Goal: Task Accomplishment & Management: Manage account settings

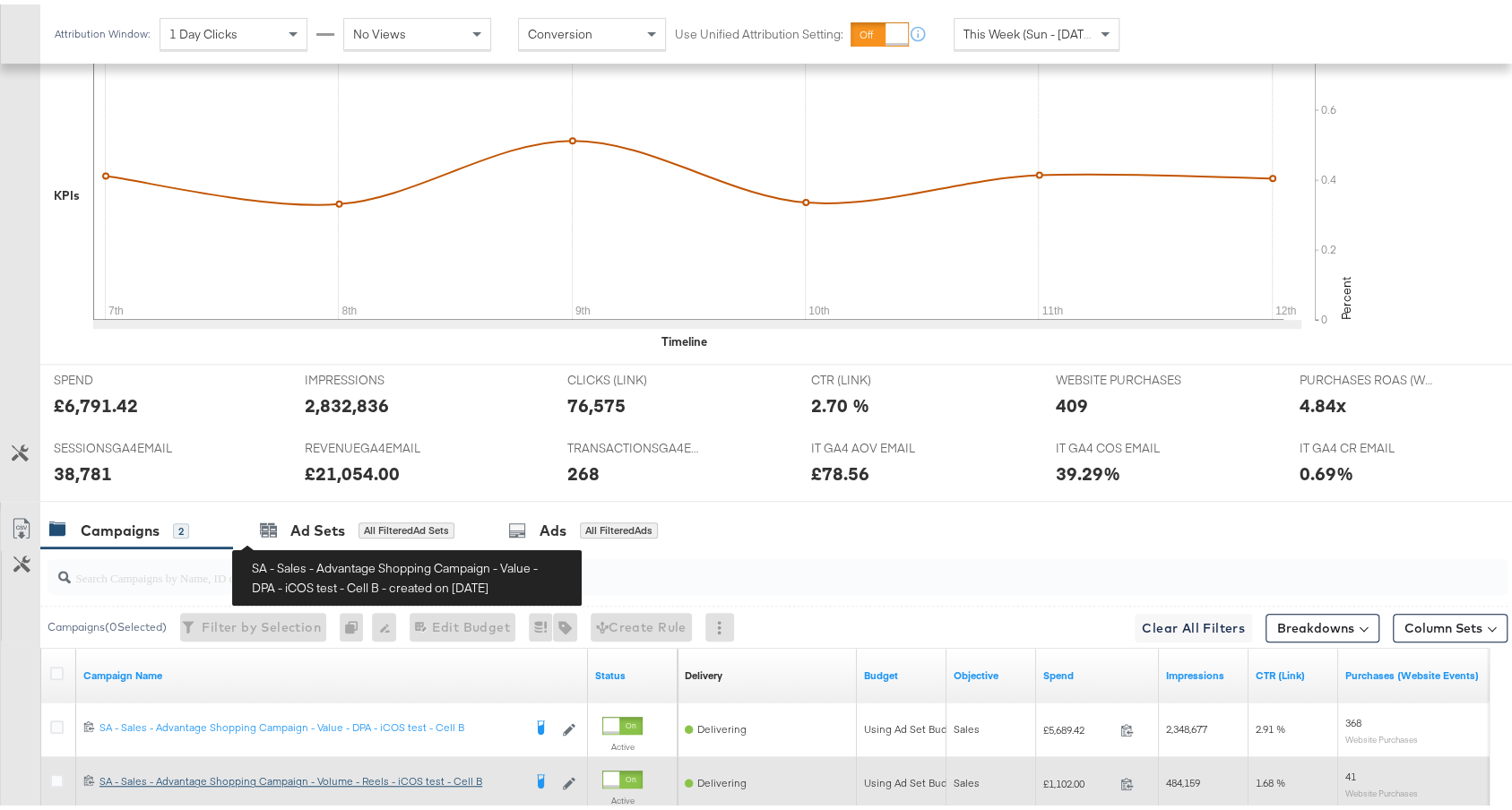
scroll to position [728, 0]
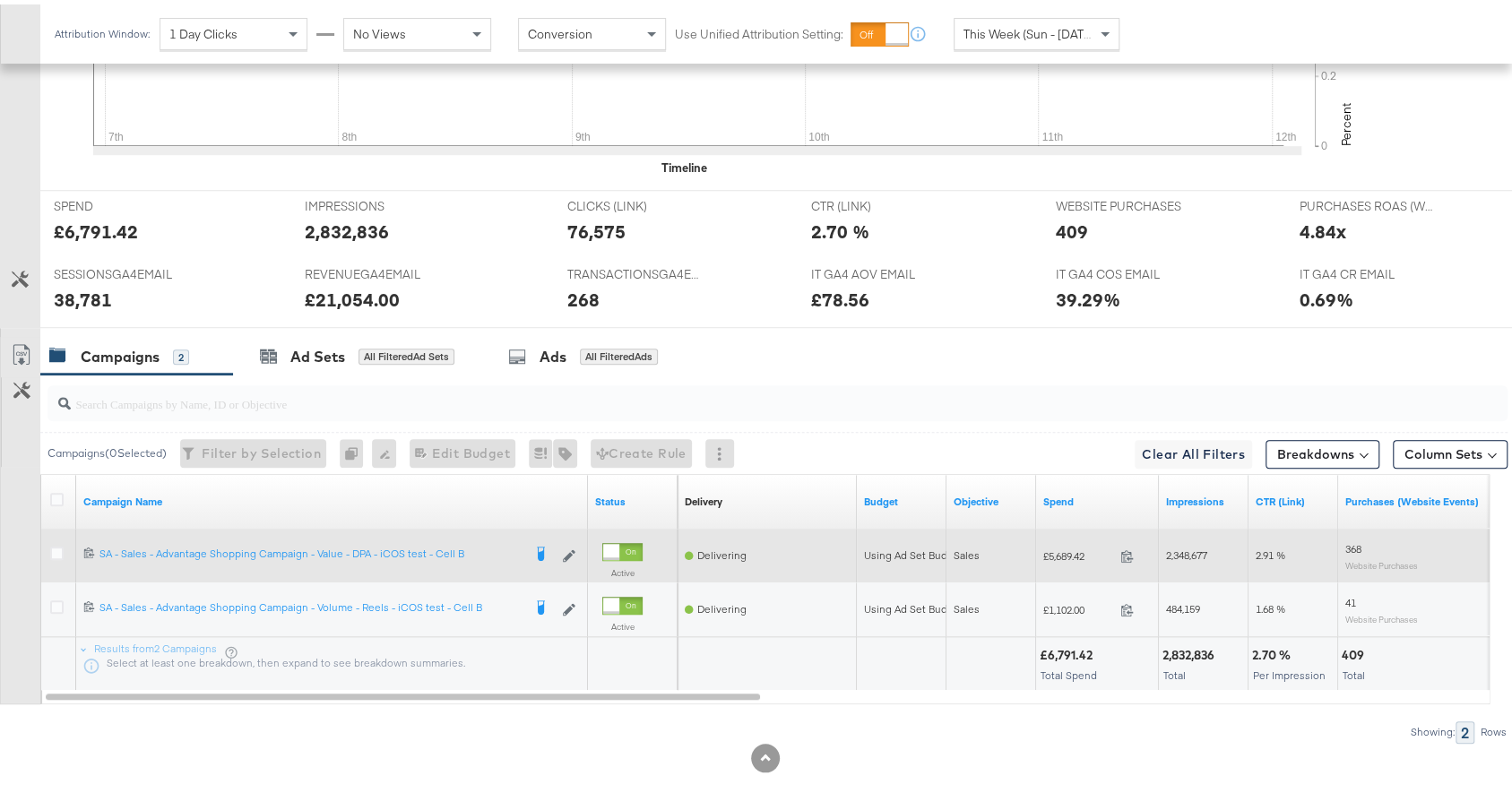
click at [54, 550] on div at bounding box center [59, 551] width 19 height 18
click at [50, 542] on icon at bounding box center [57, 549] width 14 height 14
click at [0, 0] on input "checkbox" at bounding box center [0, 0] width 0 height 0
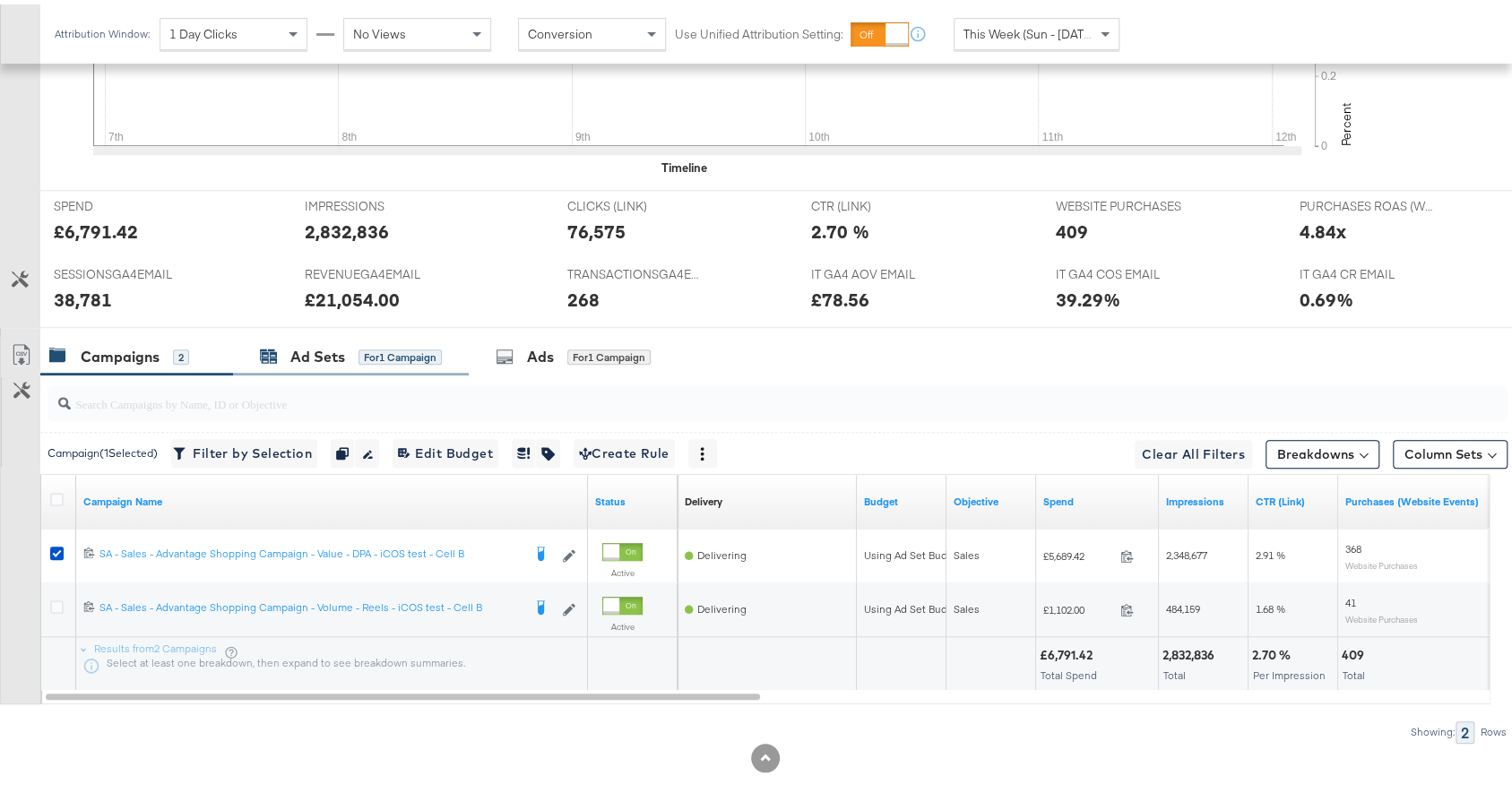
click at [362, 345] on div "for 1 Campaign" at bounding box center [400, 353] width 83 height 16
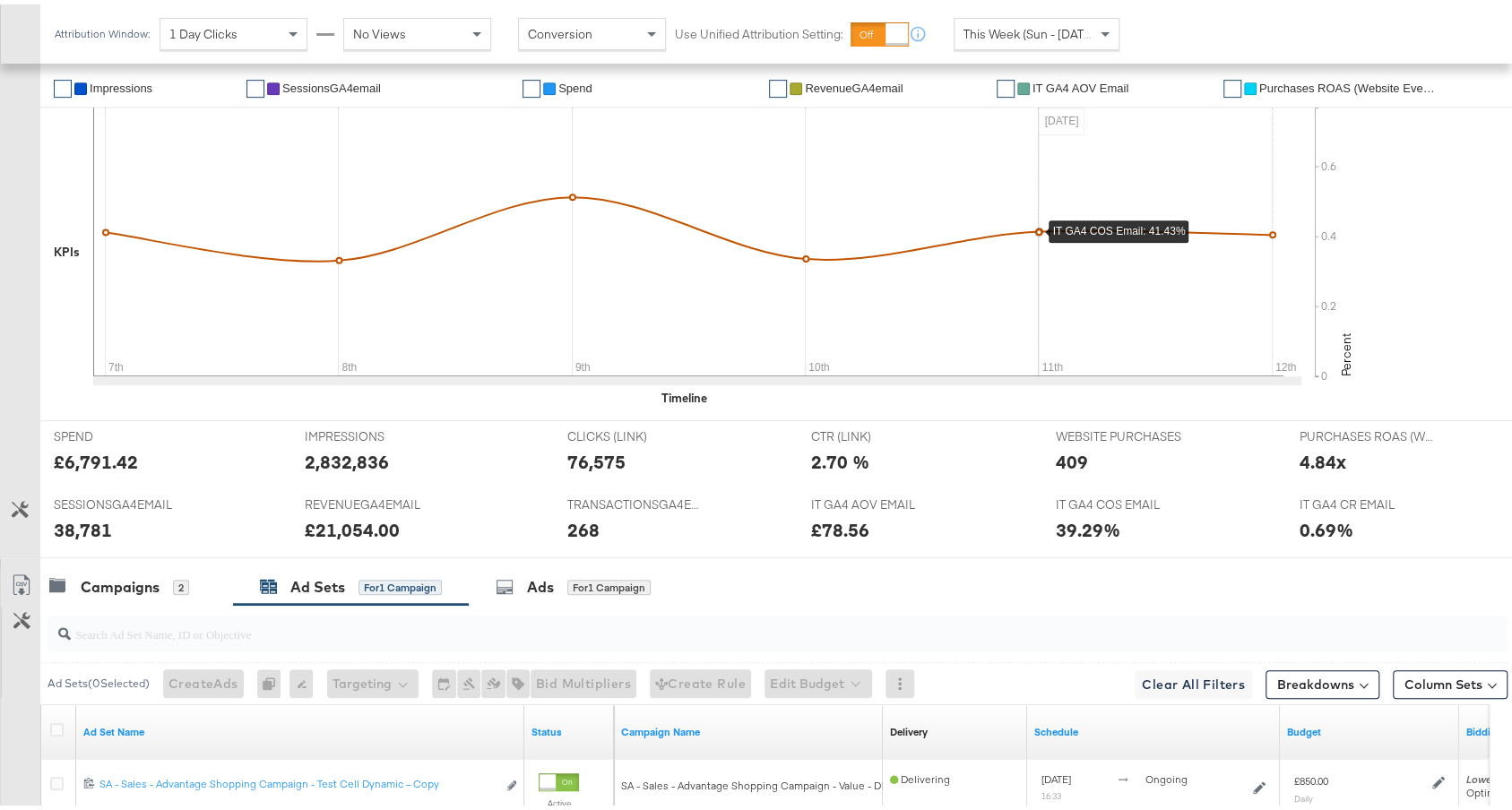
scroll to position [674, 0]
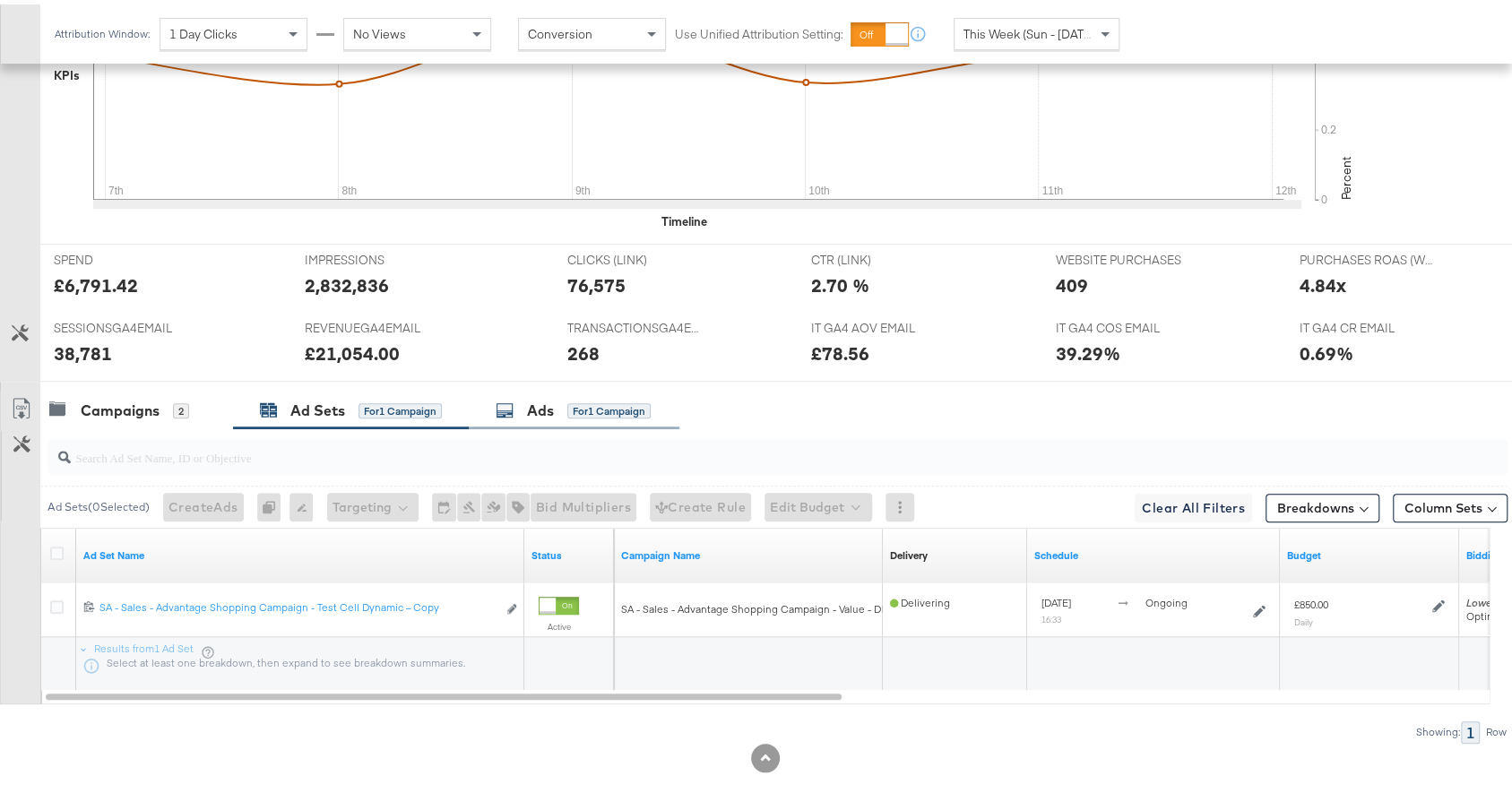
click at [556, 397] on div "Ads for 1 Campaign" at bounding box center [573, 406] width 155 height 21
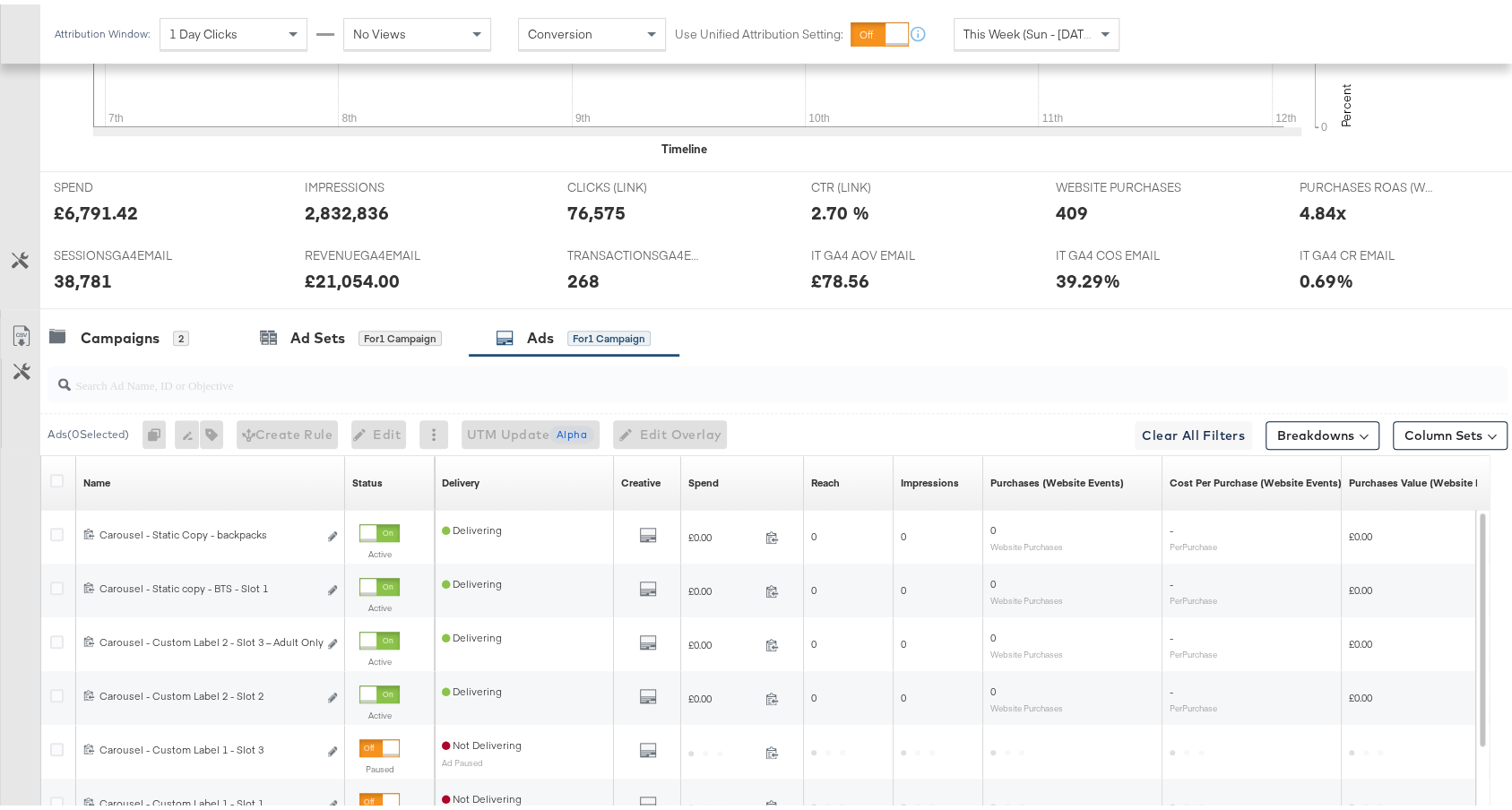
scroll to position [760, 0]
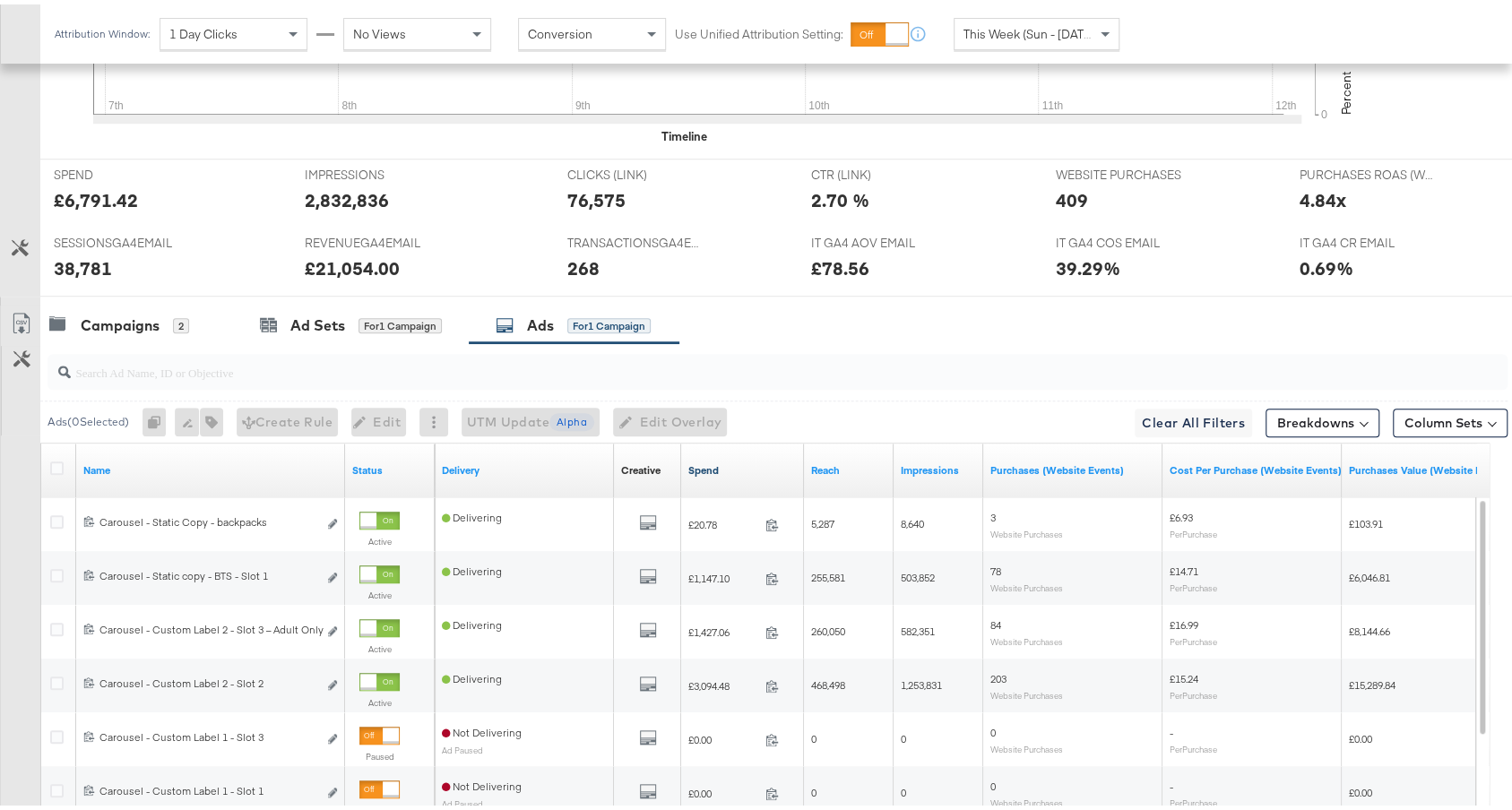
click at [736, 460] on link "Spend" at bounding box center [743, 466] width 109 height 15
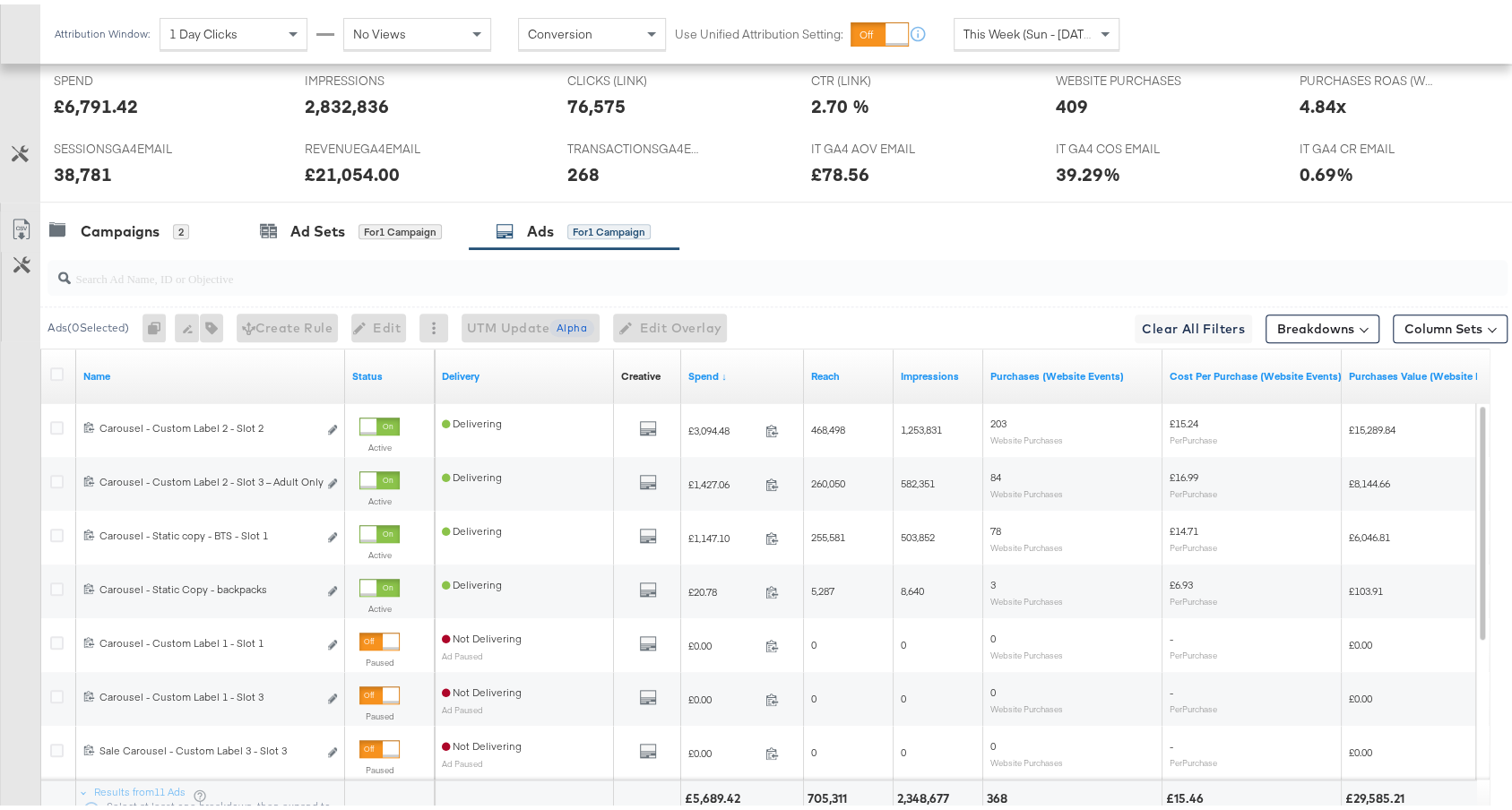
scroll to position [997, 0]
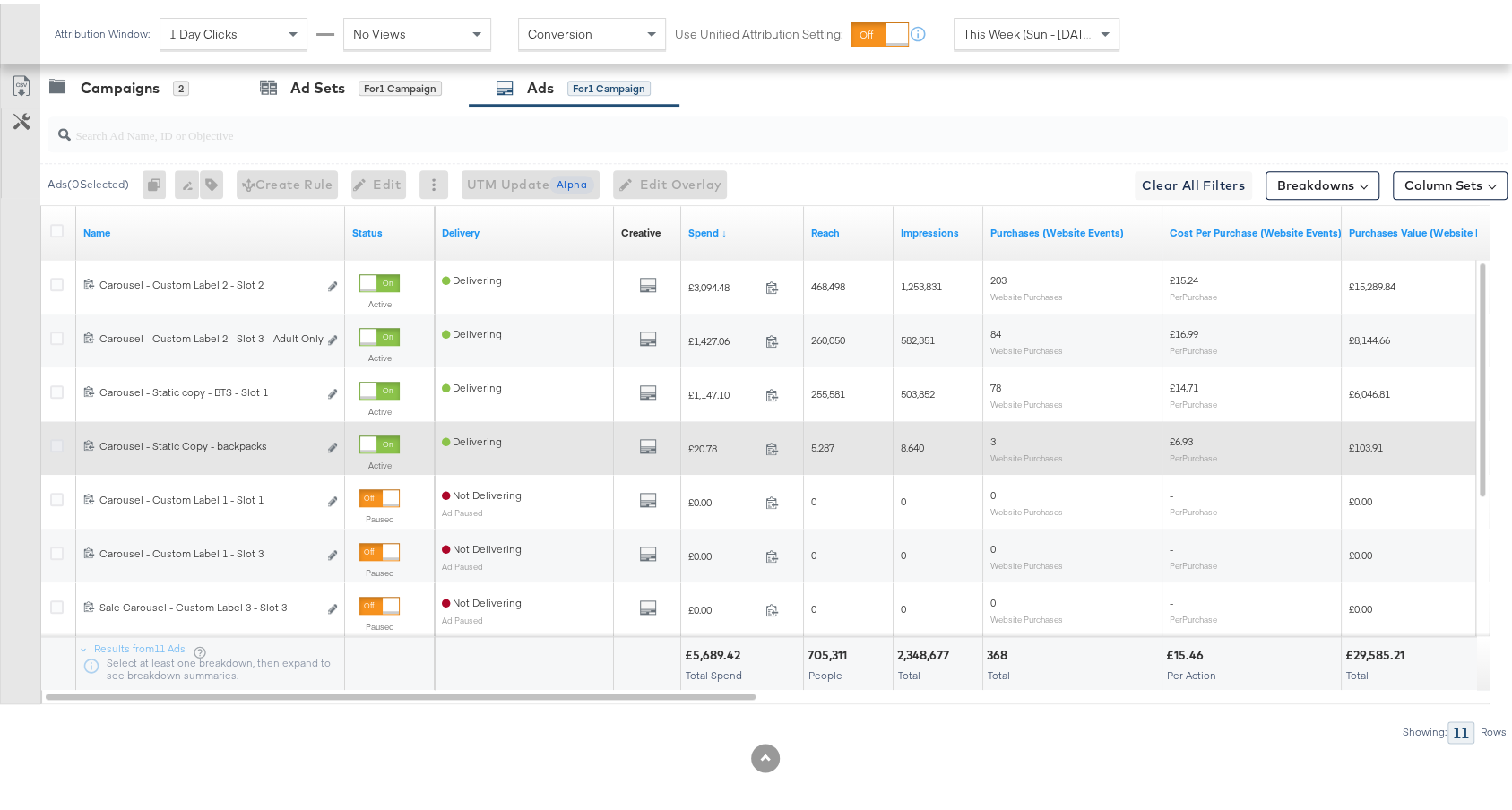
click at [53, 435] on icon at bounding box center [57, 442] width 14 height 14
click at [0, 0] on input "checkbox" at bounding box center [0, 0] width 0 height 0
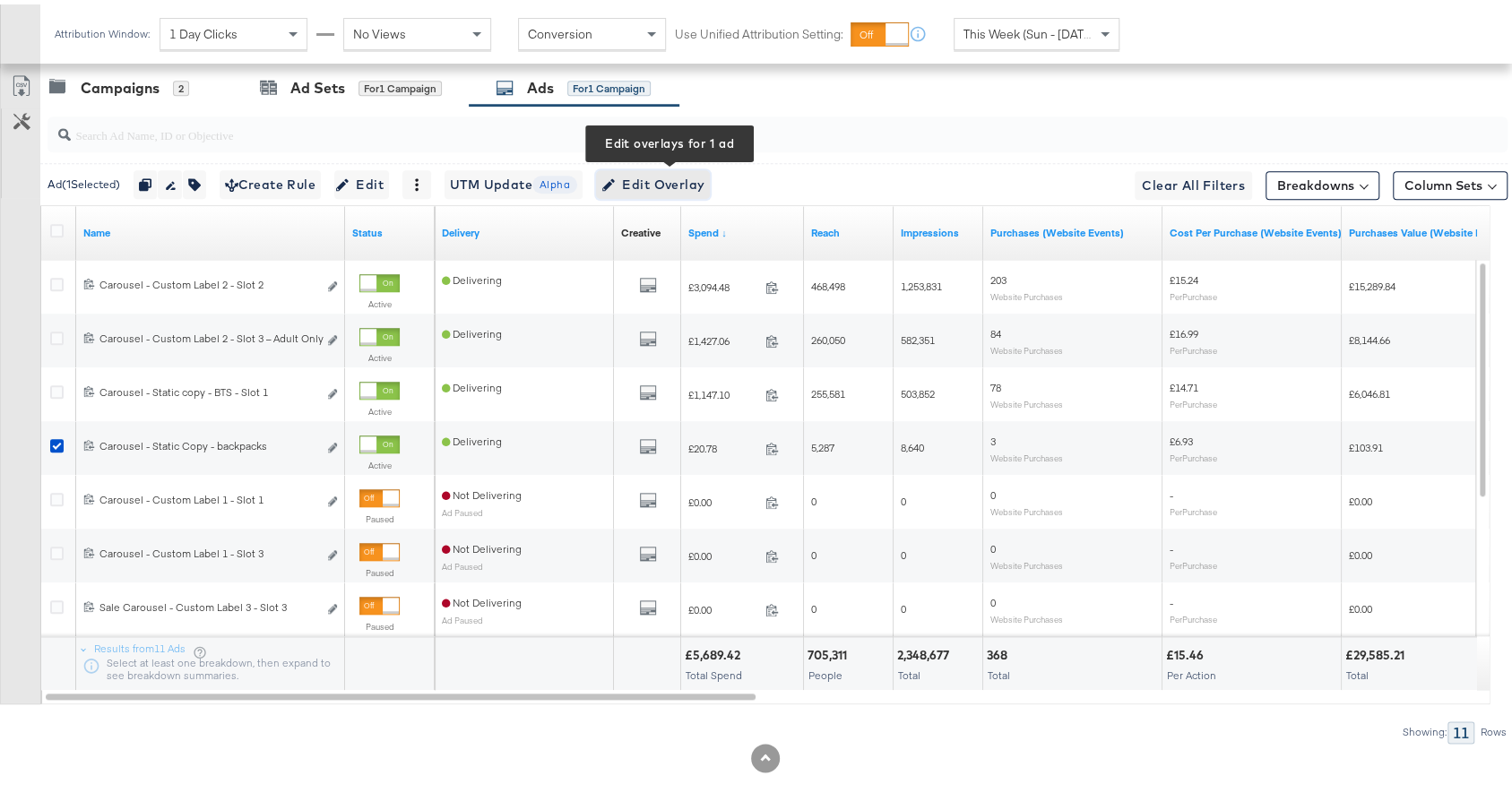
click at [671, 166] on button "Edit Overlay Edit overlays for 1 ad" at bounding box center [652, 180] width 114 height 29
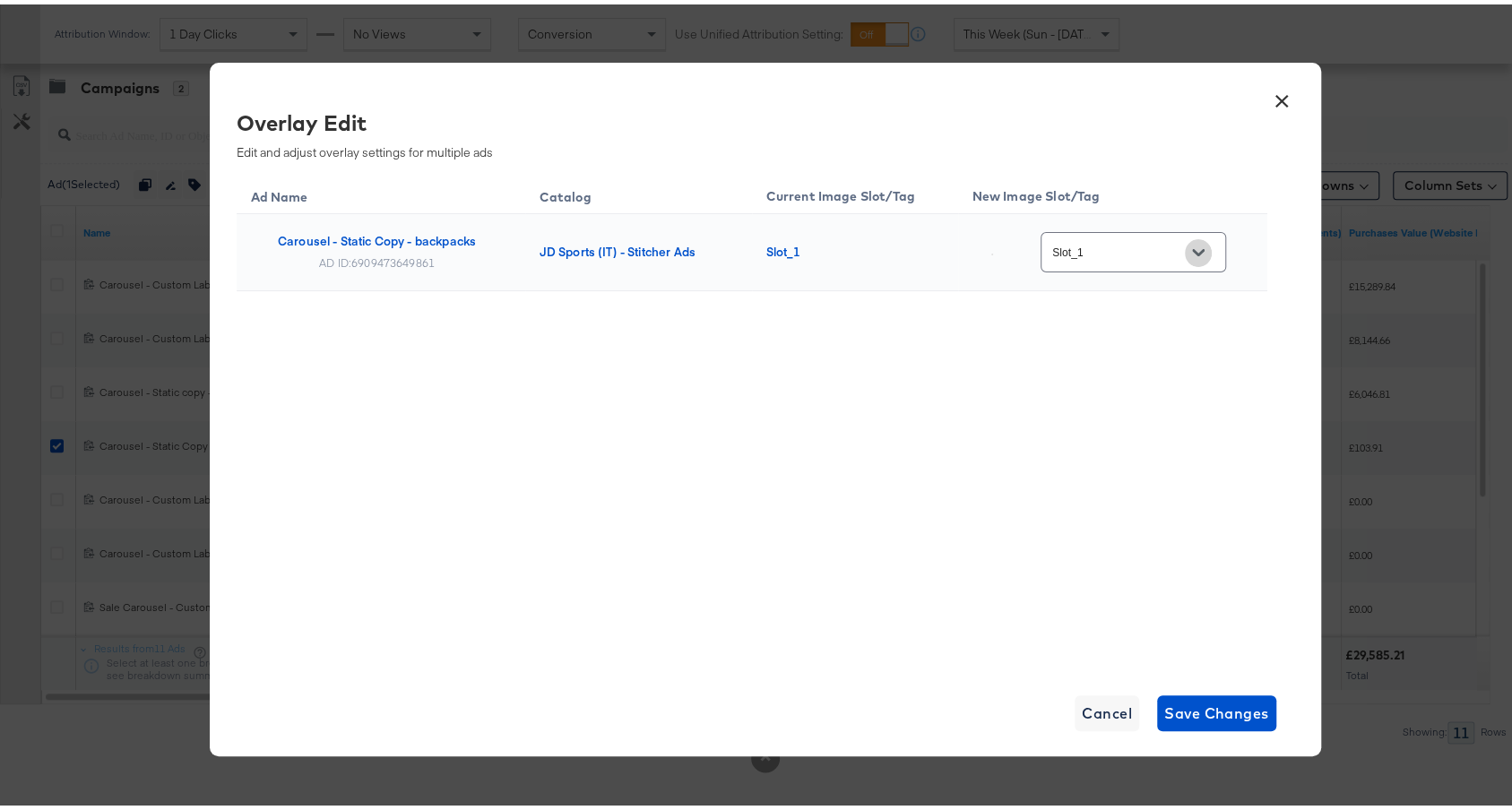
click at [1196, 252] on icon "Open" at bounding box center [1198, 248] width 13 height 13
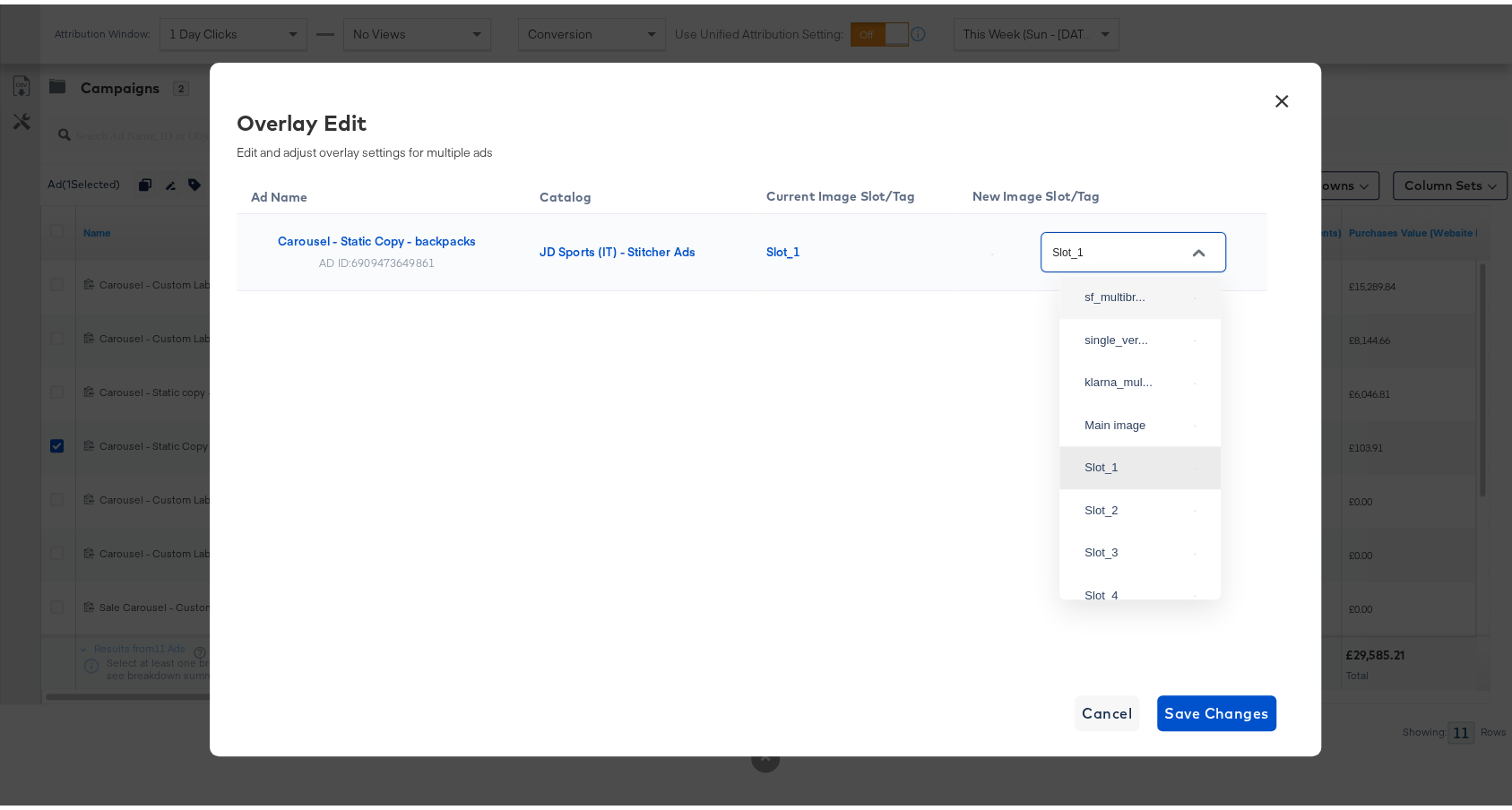
scroll to position [0, 0]
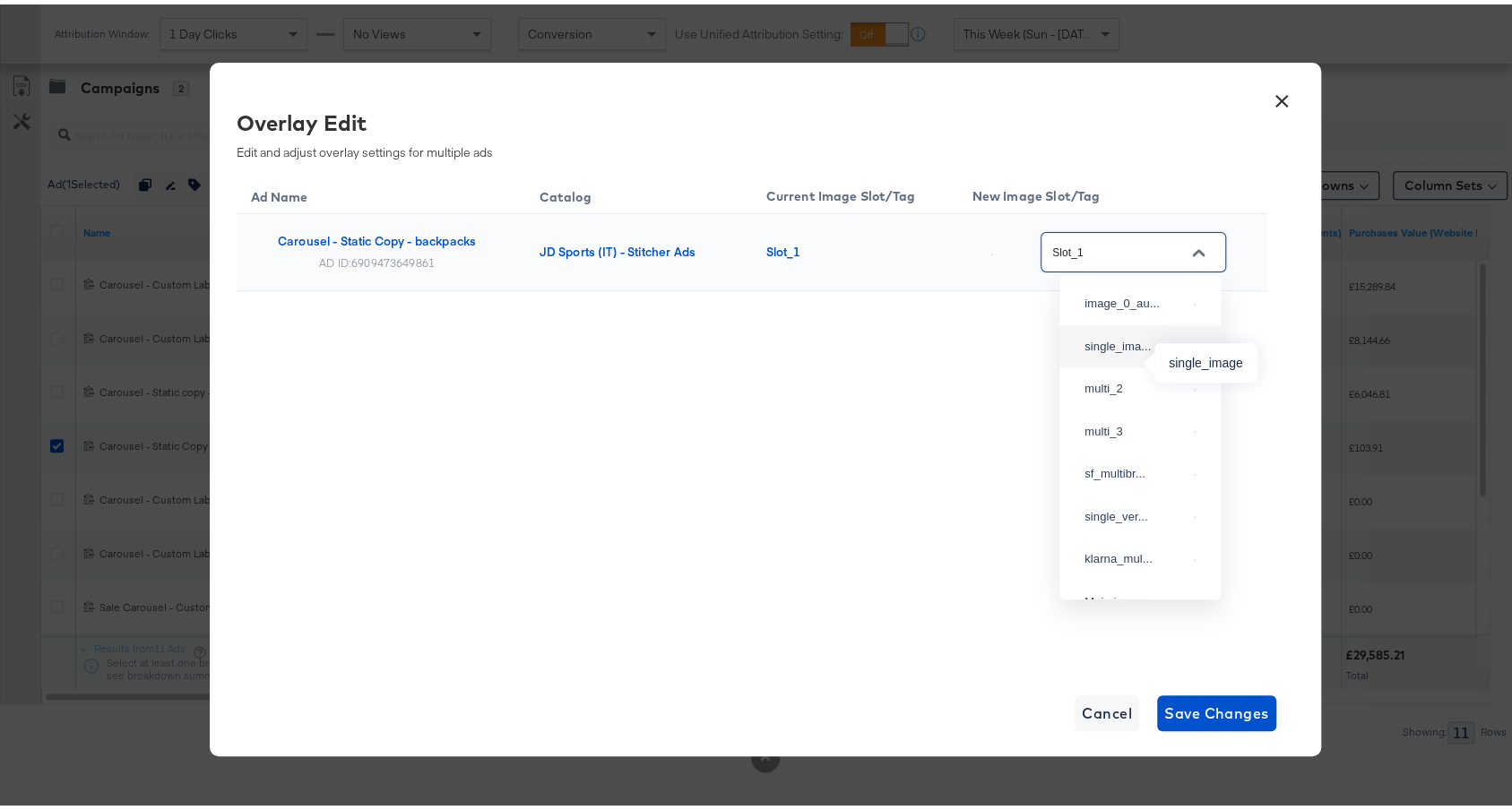
click at [1095, 352] on div "single_ima..." at bounding box center [1135, 343] width 102 height 18
type input "single_image"
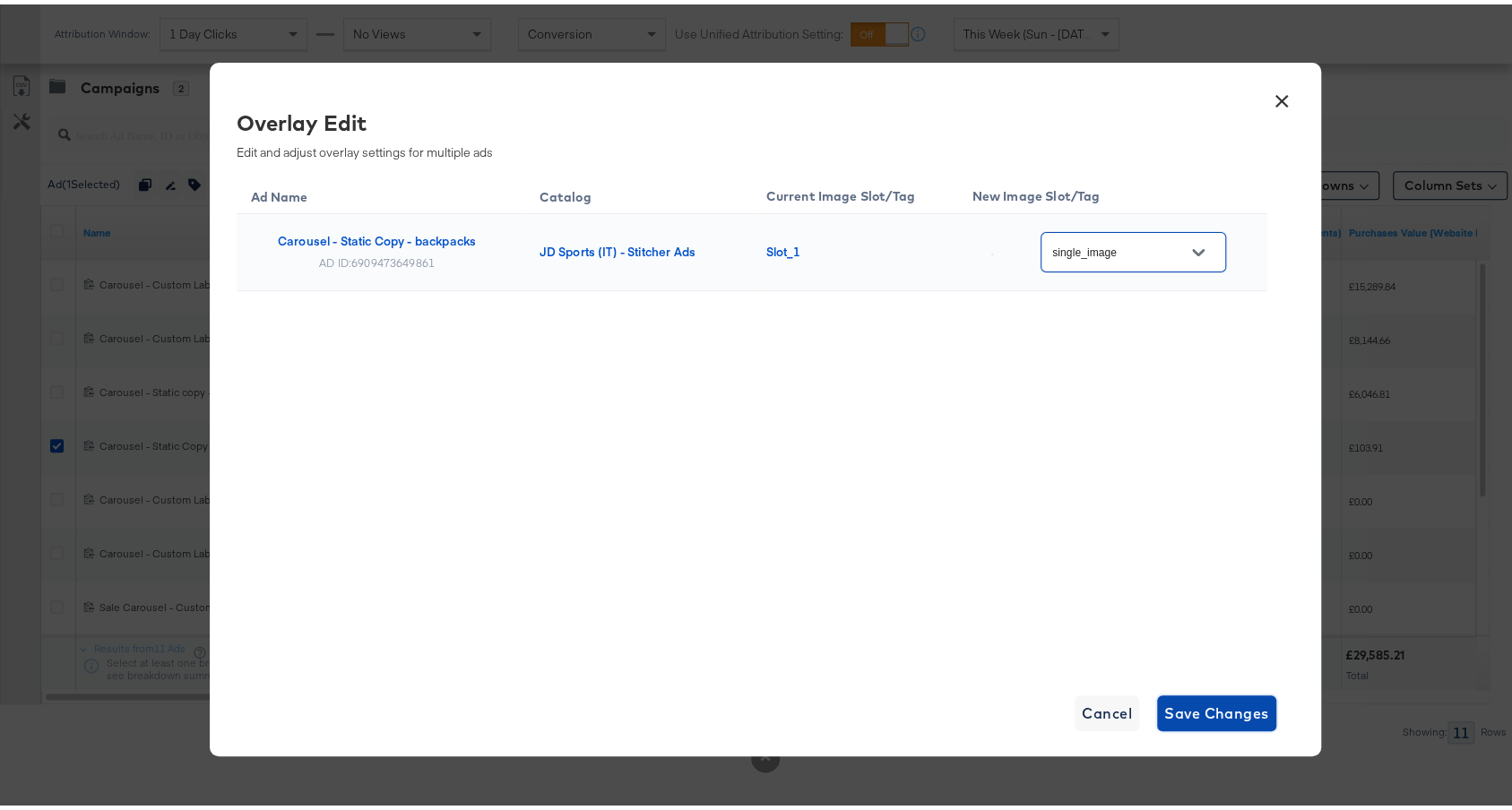
click at [1180, 708] on span "Save Changes" at bounding box center [1217, 708] width 105 height 25
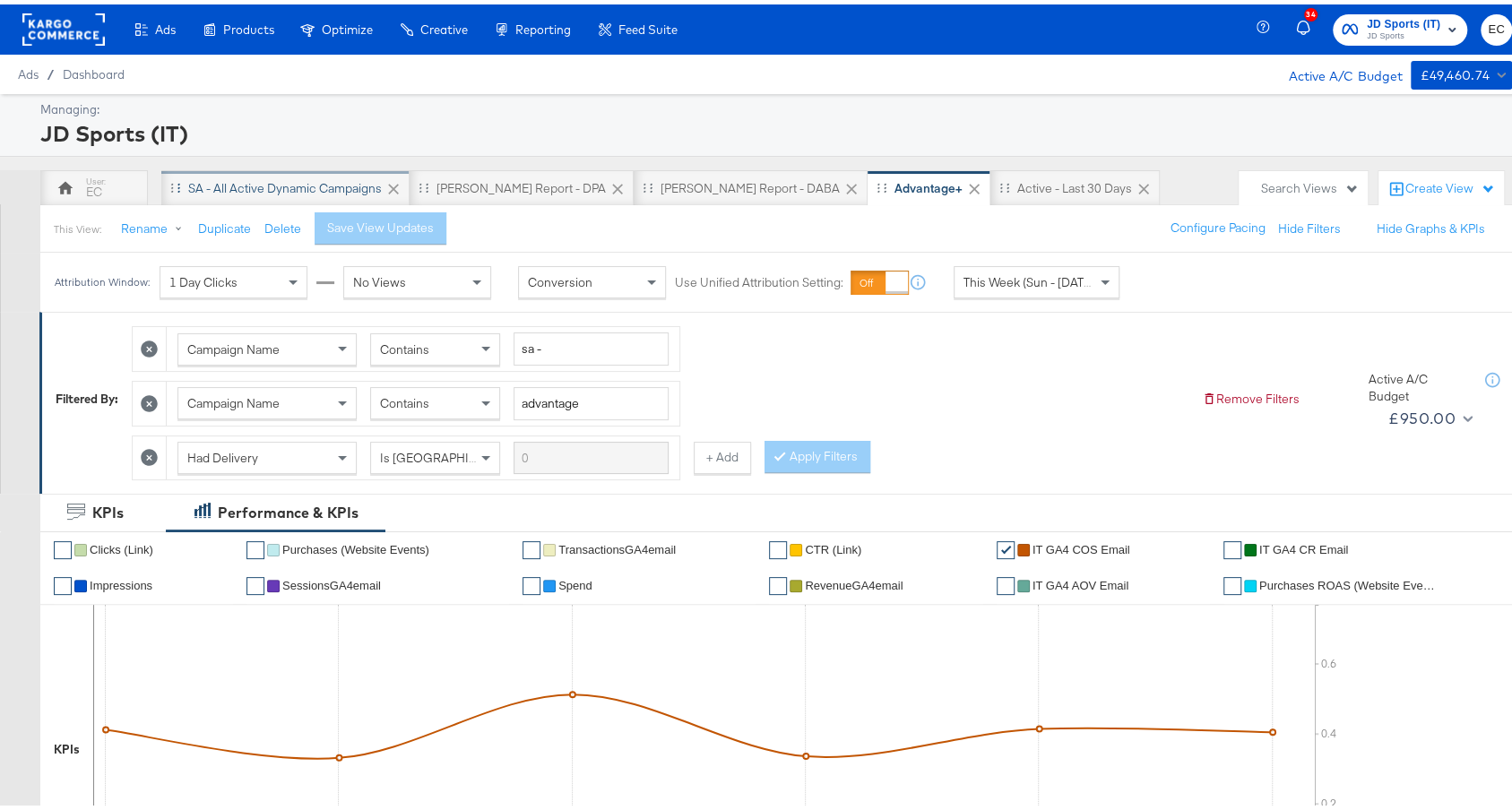
click at [353, 189] on div "SA - All Active Dynamic Campaigns" at bounding box center [285, 184] width 194 height 17
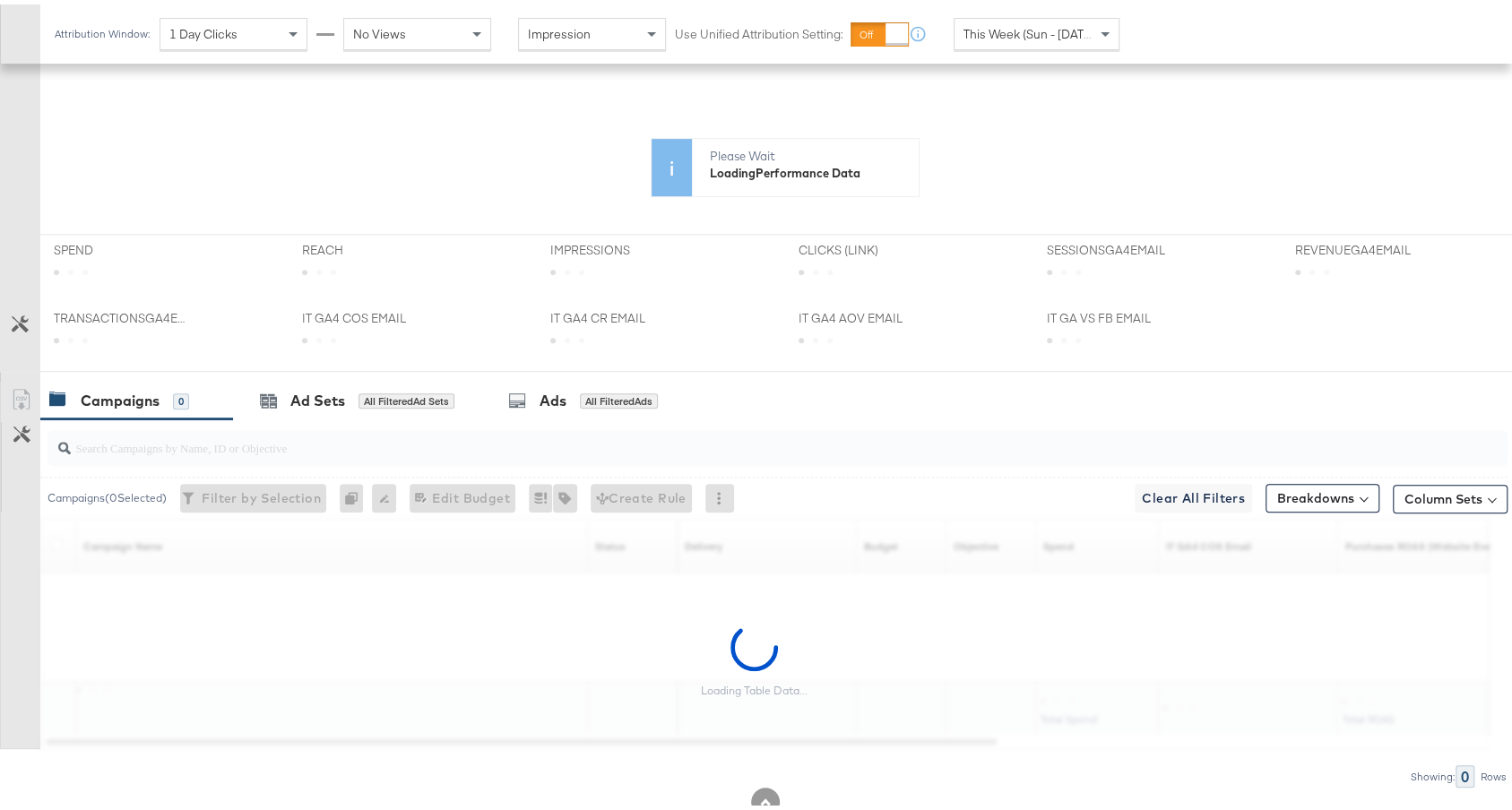
scroll to position [431, 0]
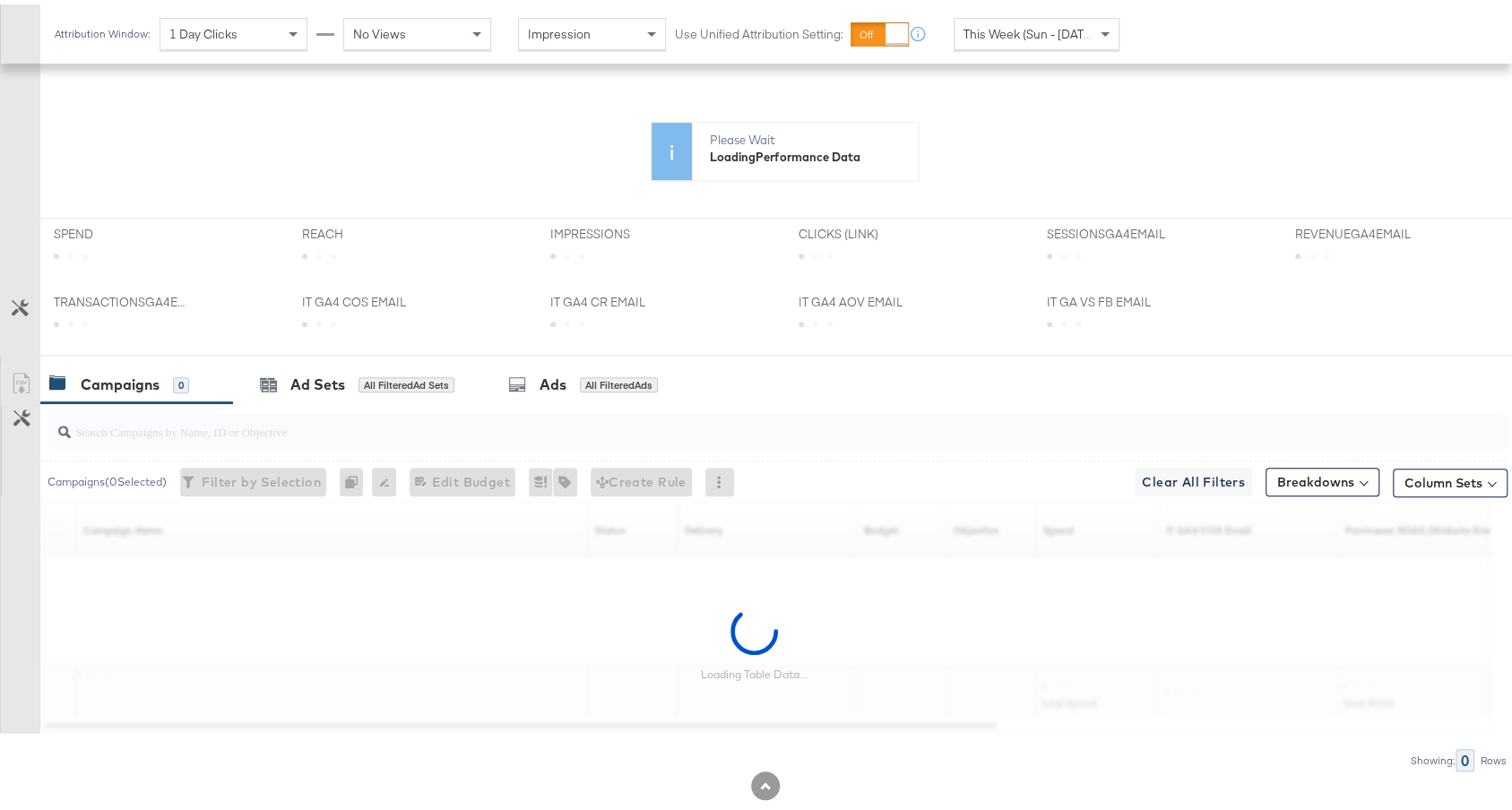
click at [433, 426] on input "search" at bounding box center [723, 419] width 1304 height 35
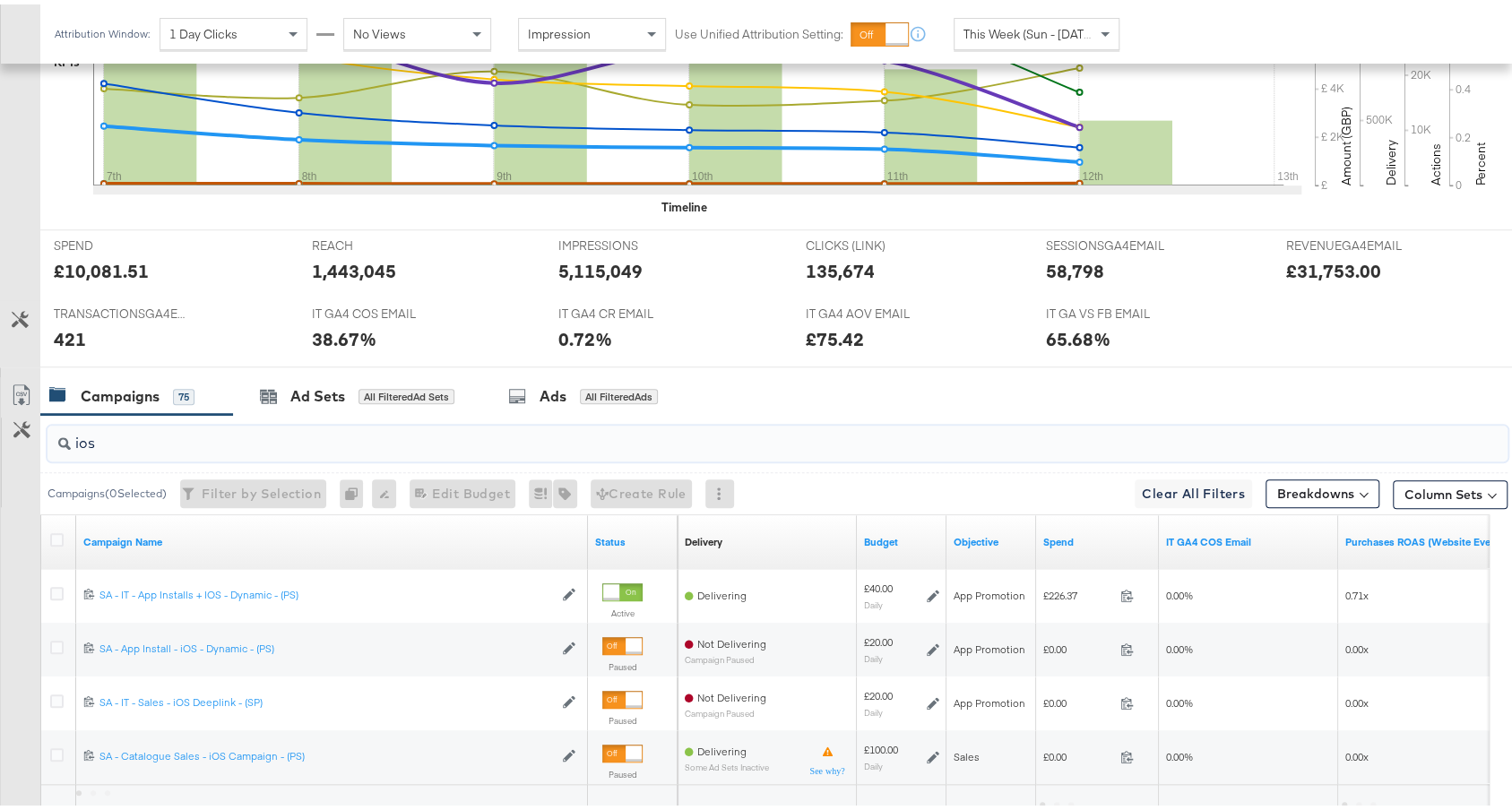
scroll to position [744, 0]
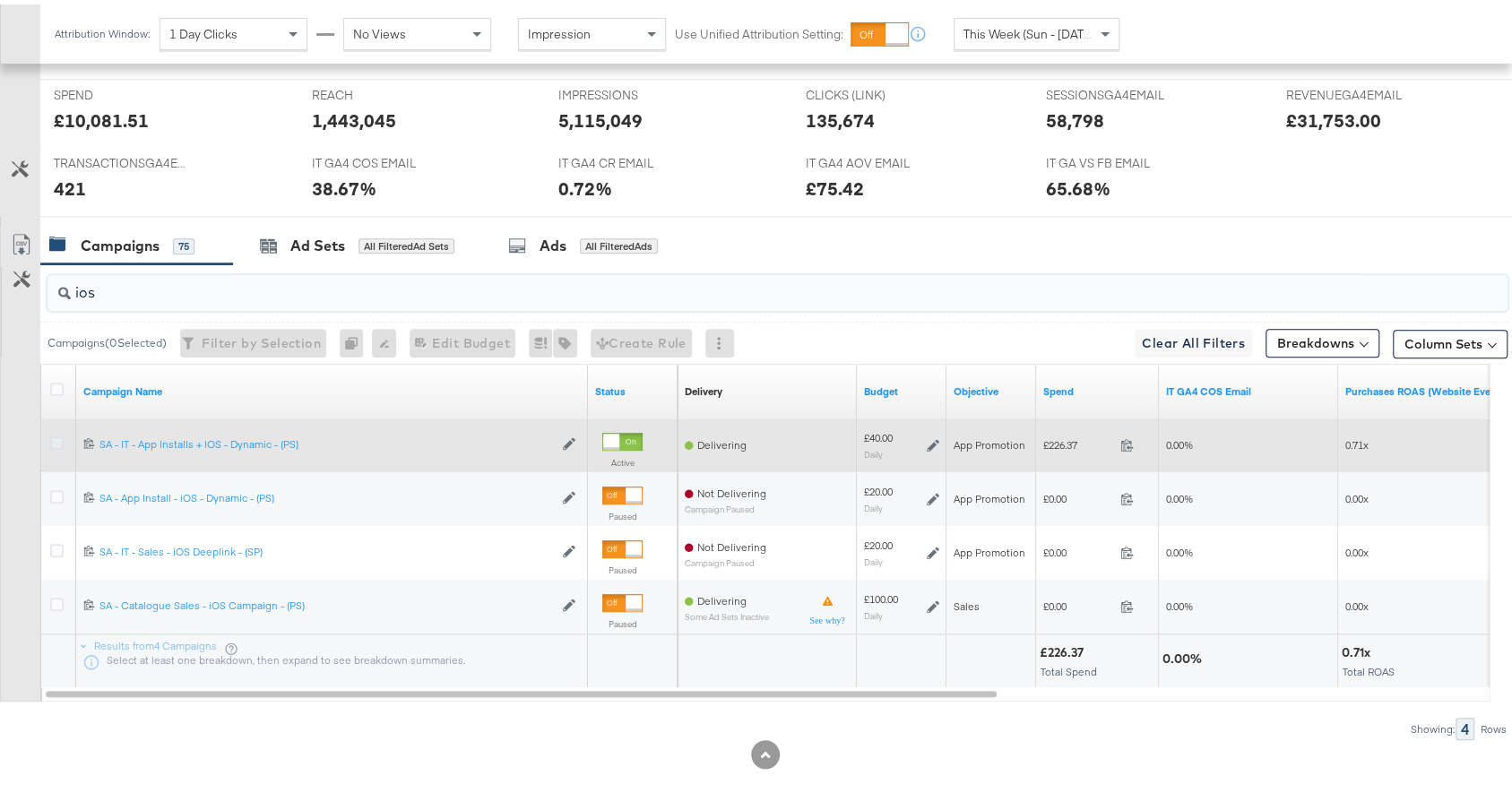
type input "ios"
click at [52, 435] on icon at bounding box center [57, 439] width 14 height 14
click at [0, 0] on input "checkbox" at bounding box center [0, 0] width 0 height 0
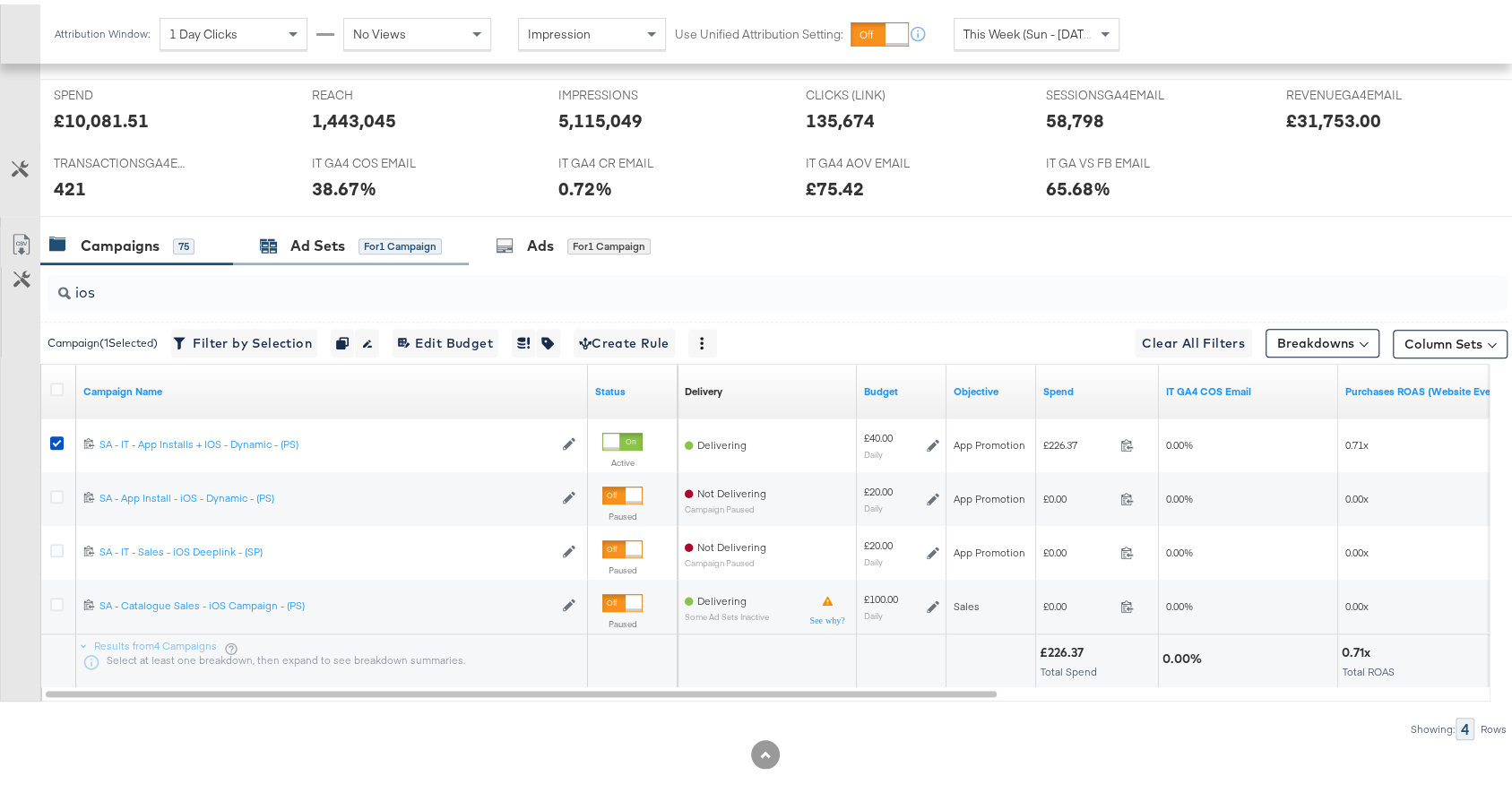
click at [404, 244] on div "for 1 Campaign" at bounding box center [400, 242] width 83 height 16
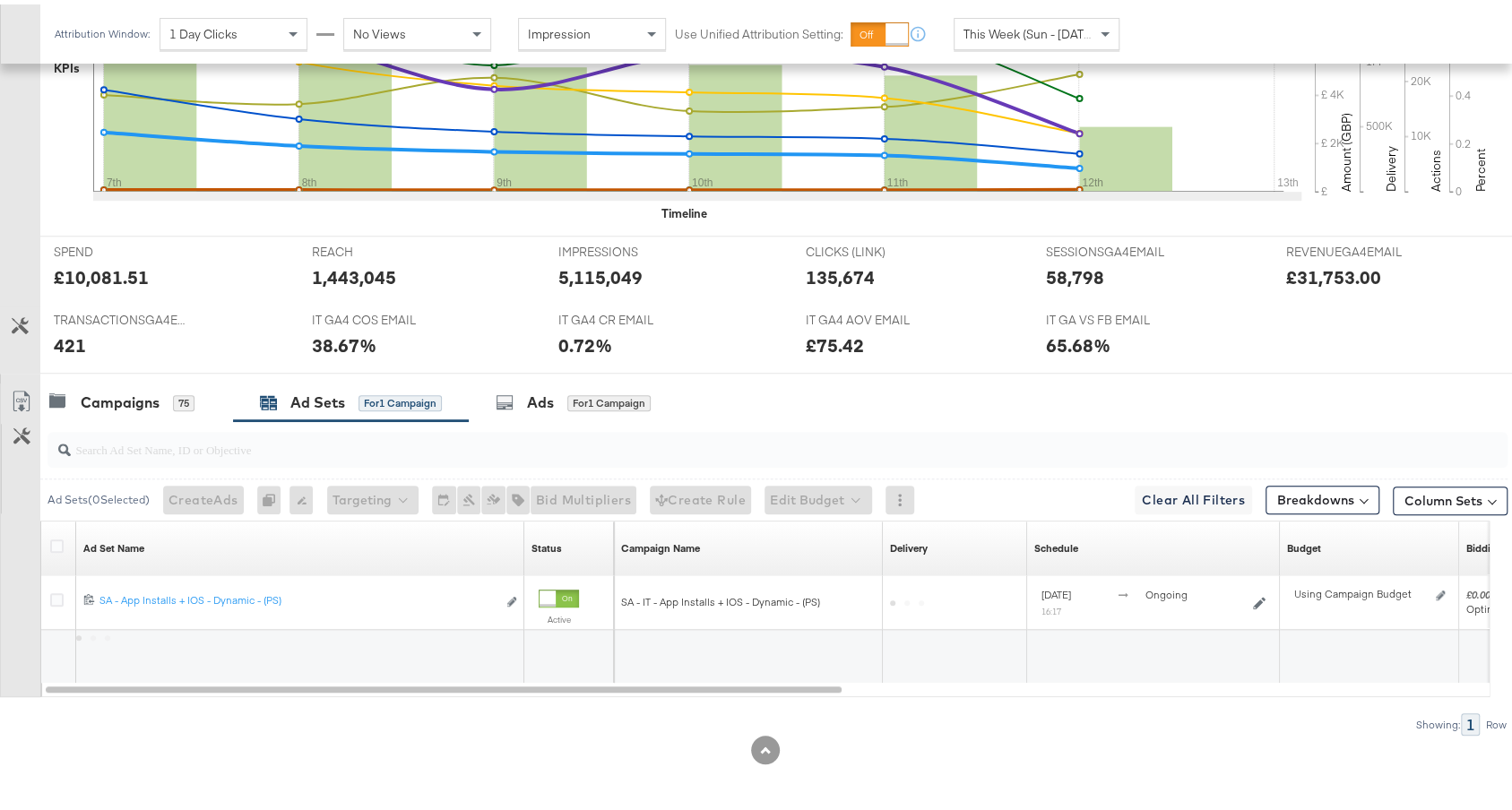
scroll to position [583, 0]
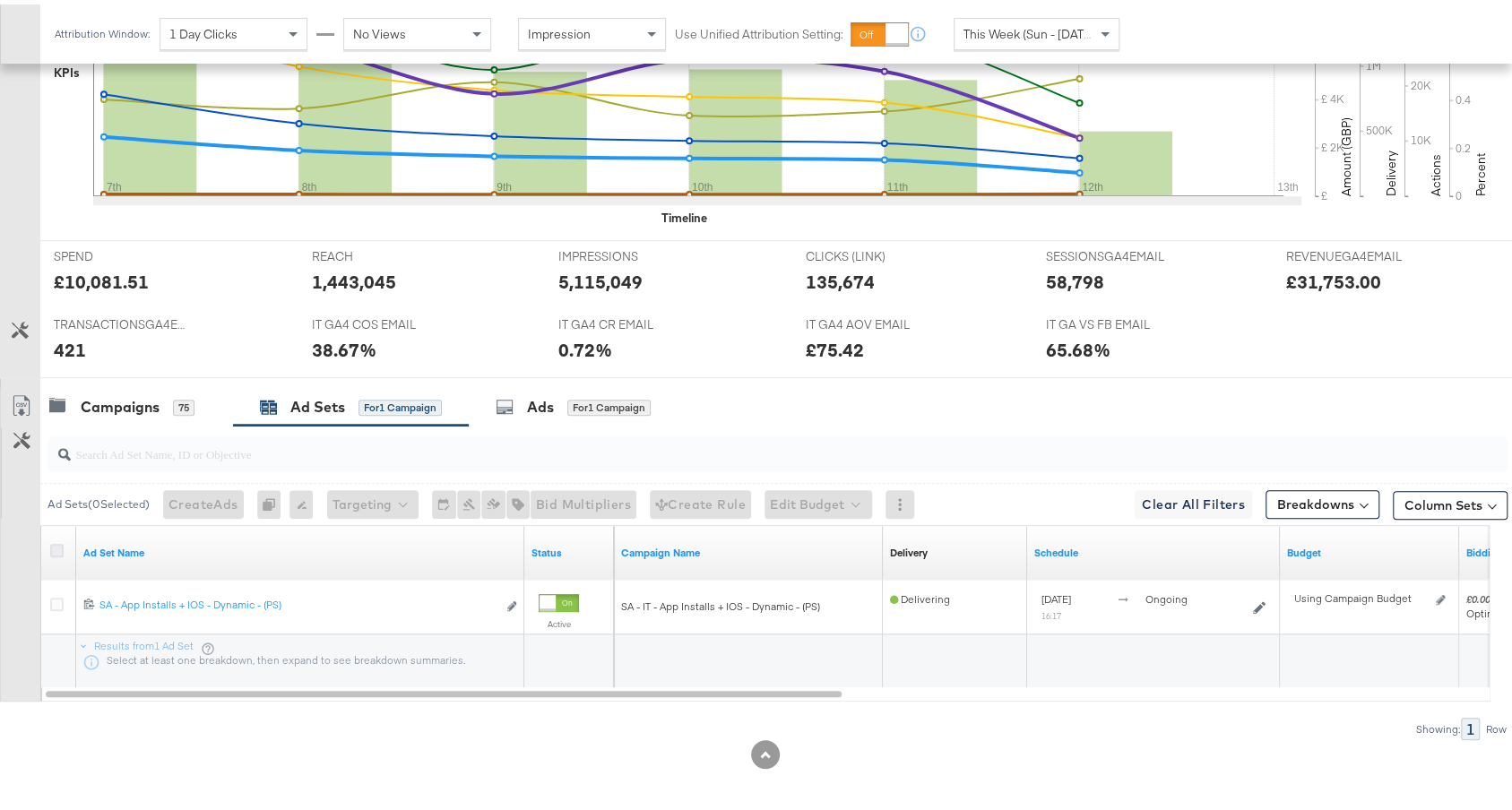
click at [58, 546] on icon at bounding box center [57, 546] width 14 height 14
click at [0, 0] on input "checkbox" at bounding box center [0, 0] width 0 height 0
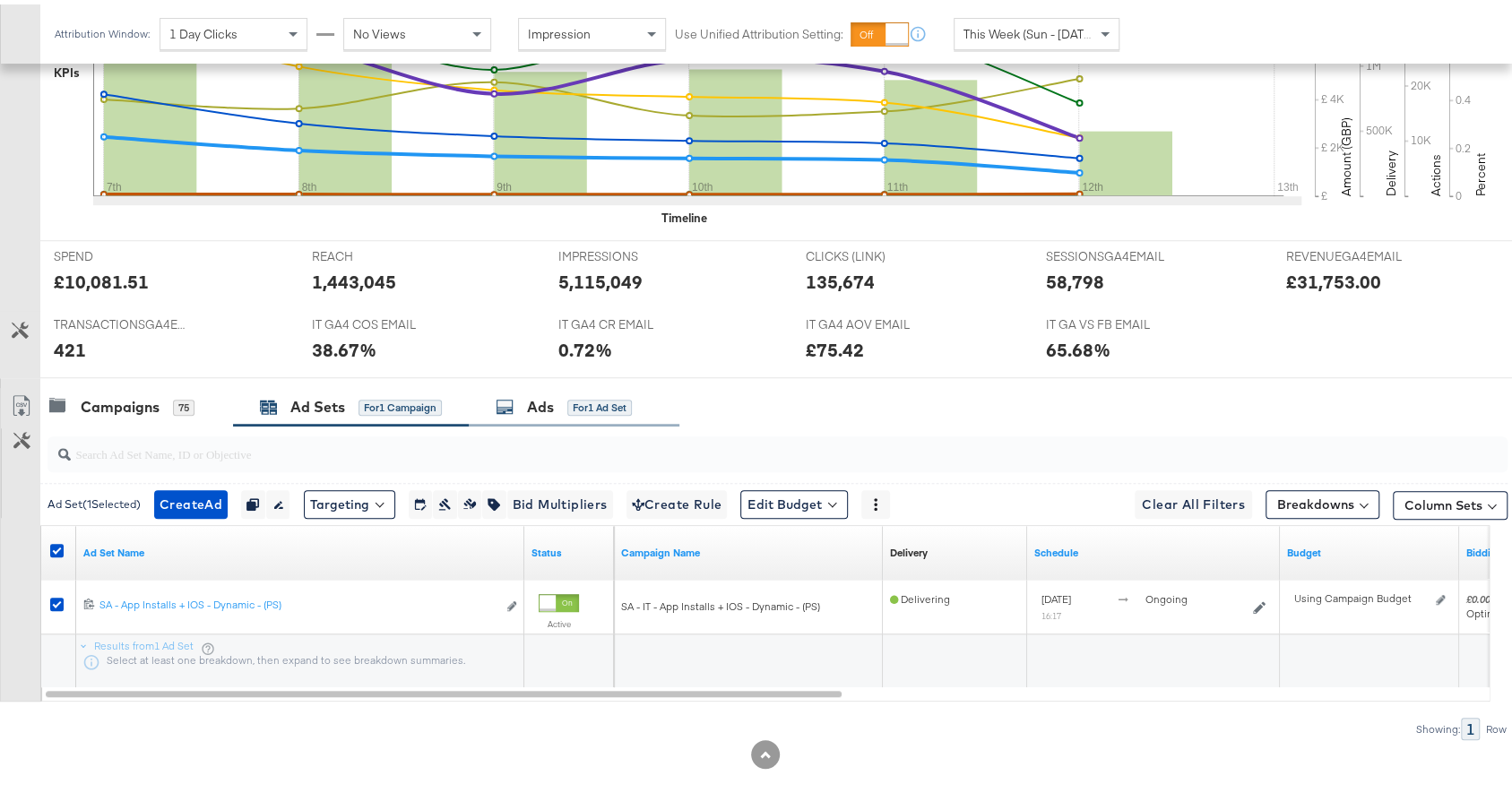
click at [560, 387] on div "Ads for 1 Ad Set" at bounding box center [574, 402] width 210 height 39
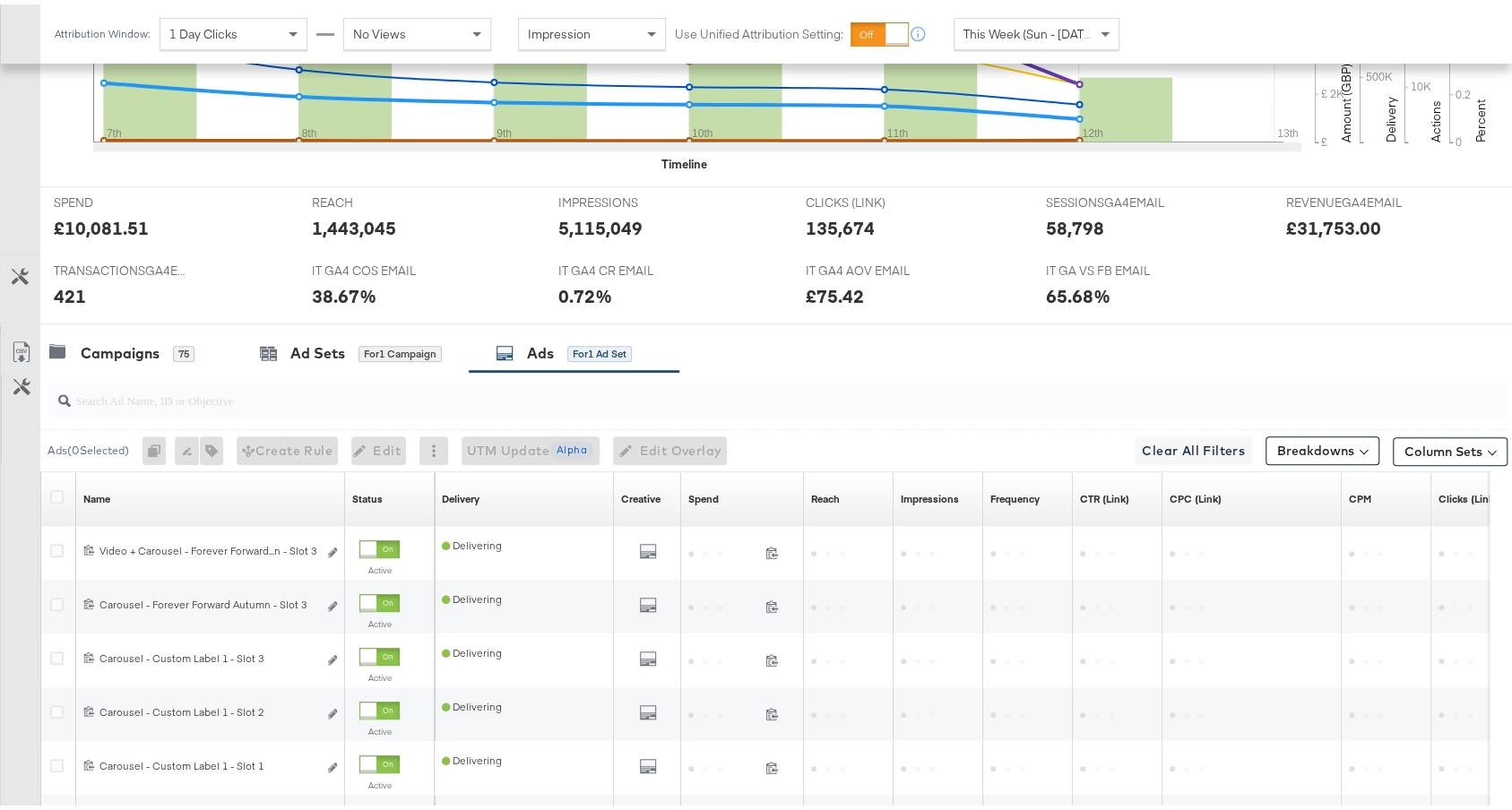
scroll to position [851, 0]
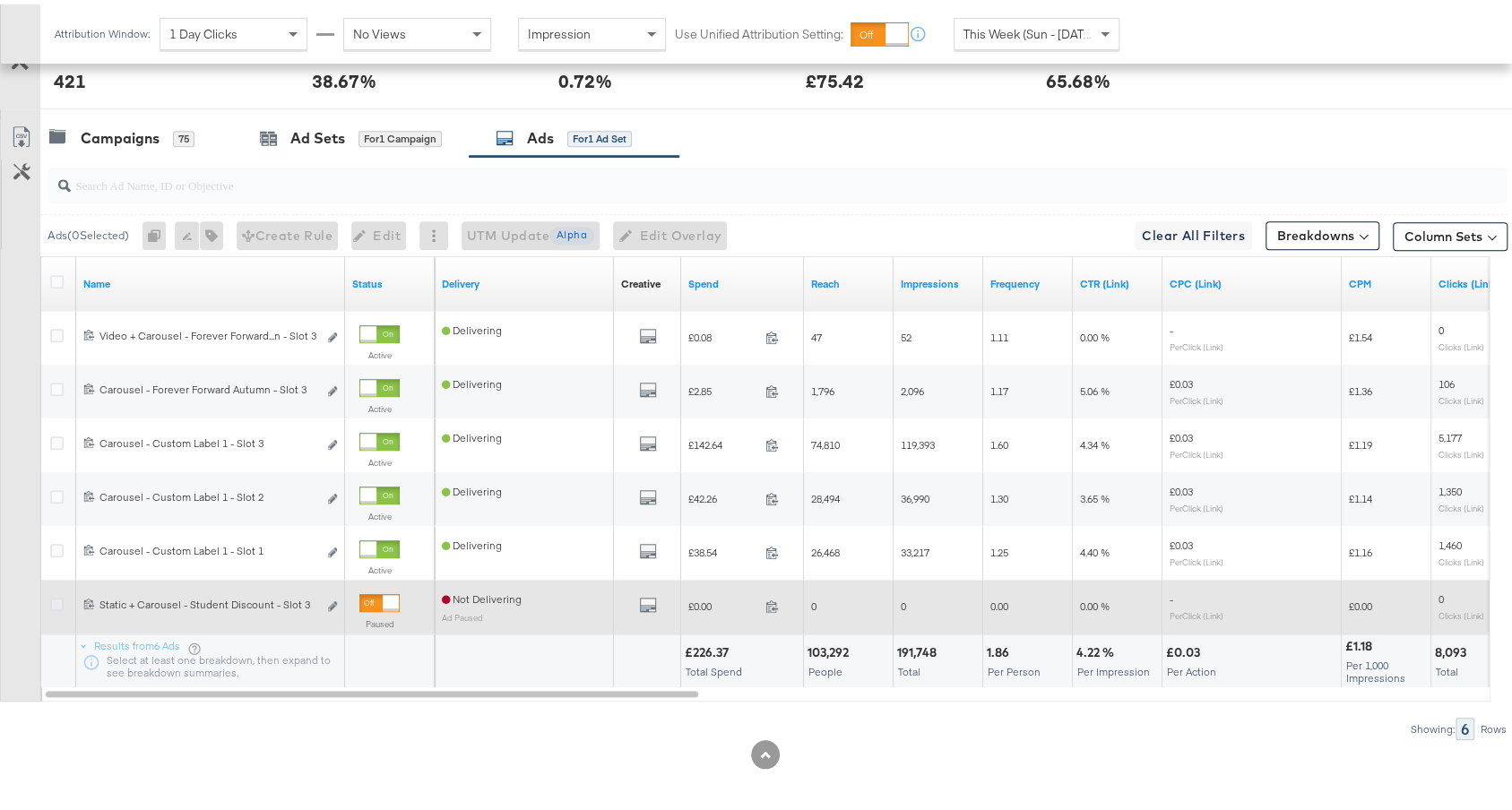
click at [56, 594] on icon at bounding box center [57, 601] width 14 height 14
click at [0, 0] on input "checkbox" at bounding box center [0, 0] width 0 height 0
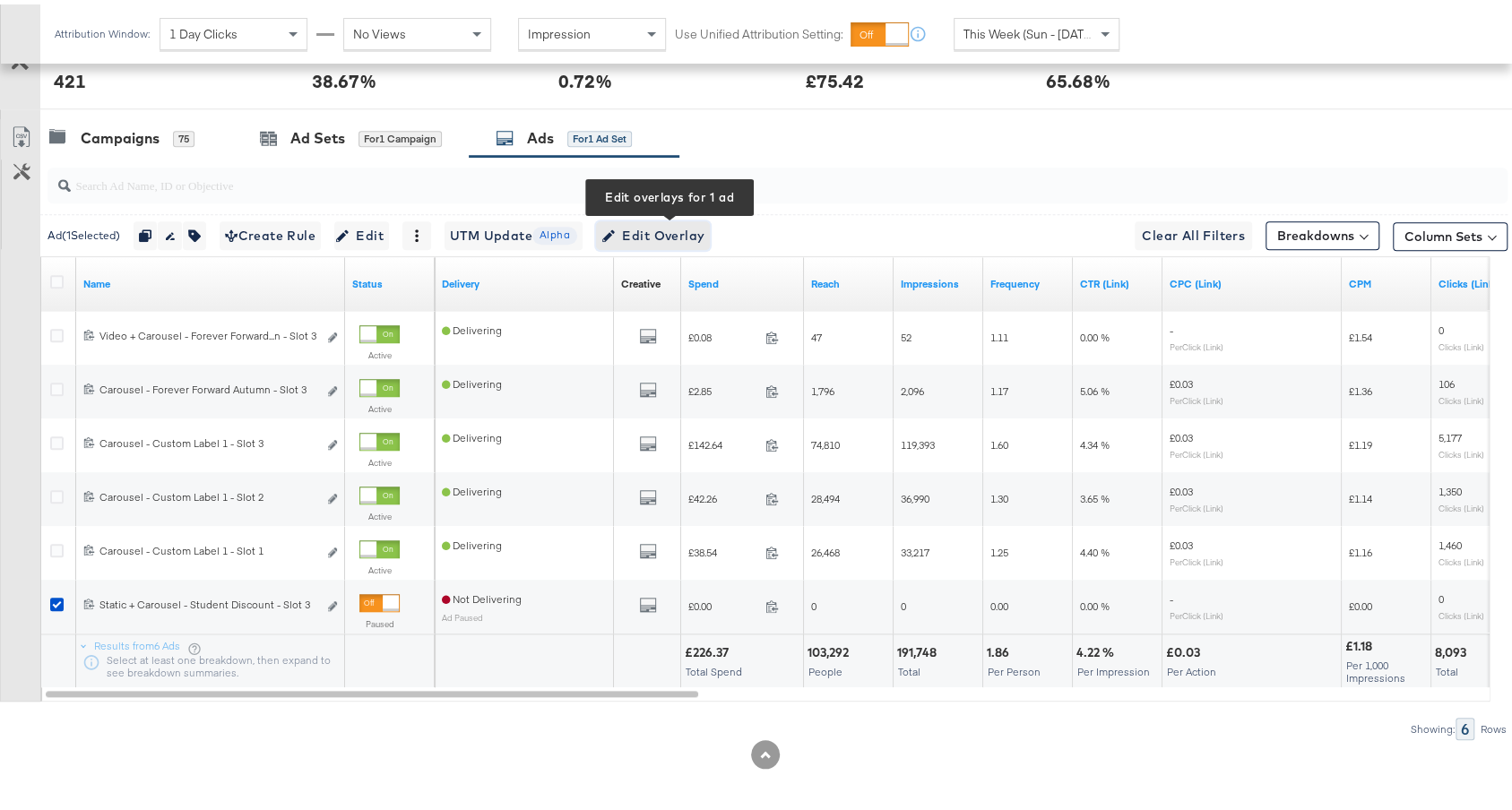
click at [675, 220] on span "Edit Overlay Edit overlays for 1 ad" at bounding box center [653, 231] width 103 height 23
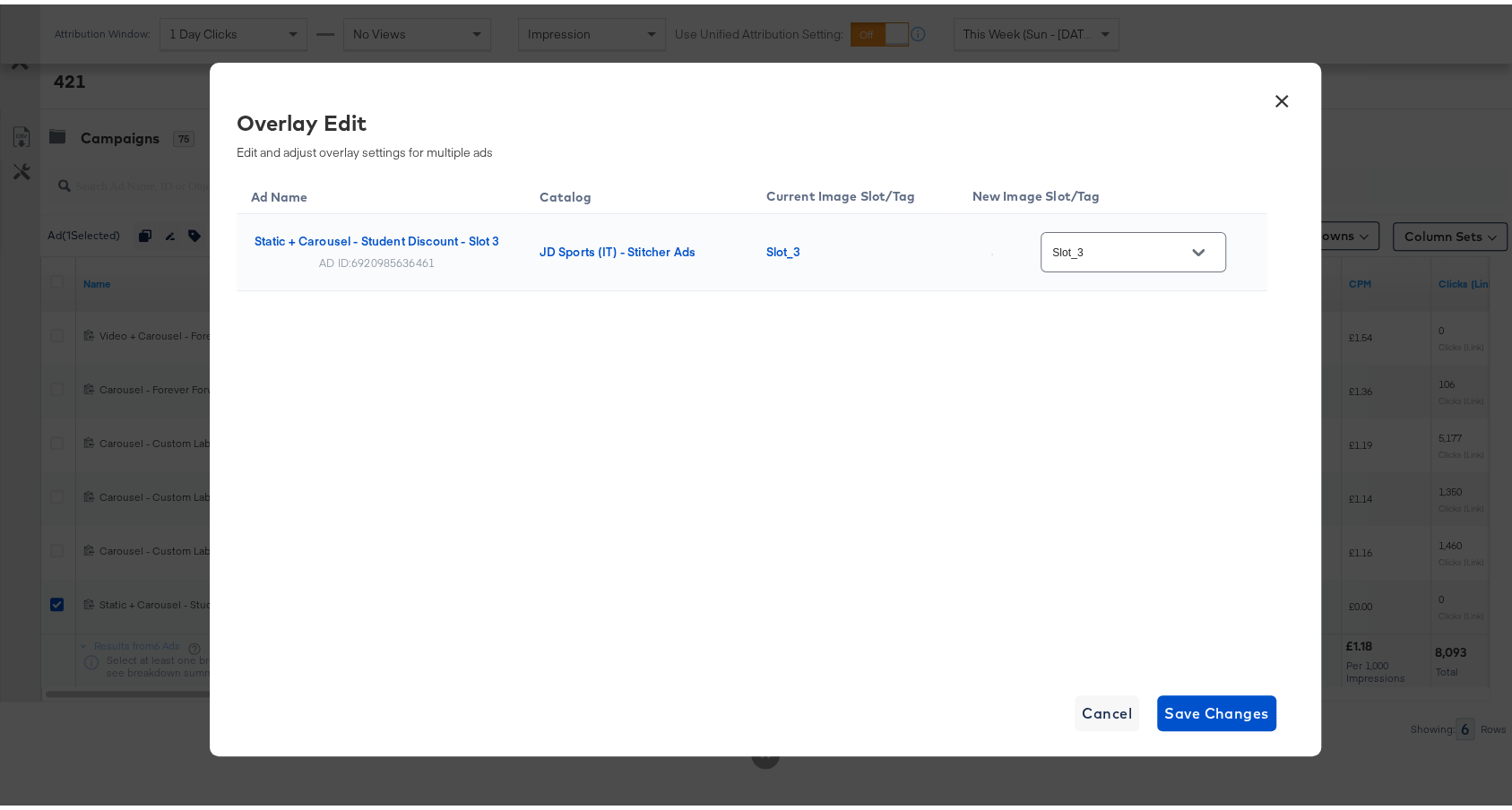
click at [1172, 251] on input "Slot_3" at bounding box center [1119, 248] width 141 height 21
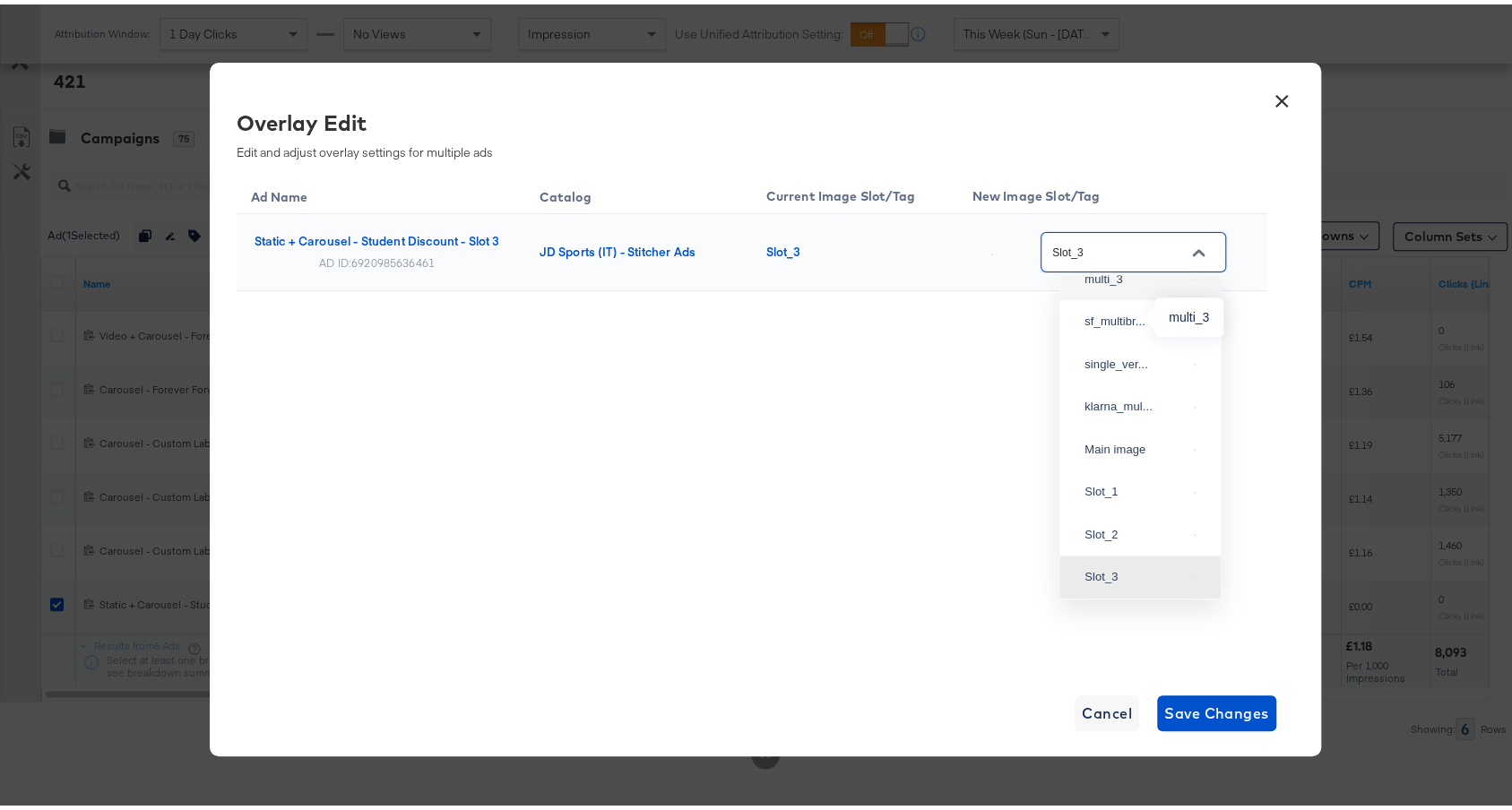
click at [1117, 284] on div "multi_3" at bounding box center [1135, 275] width 102 height 18
type input "multi_3"
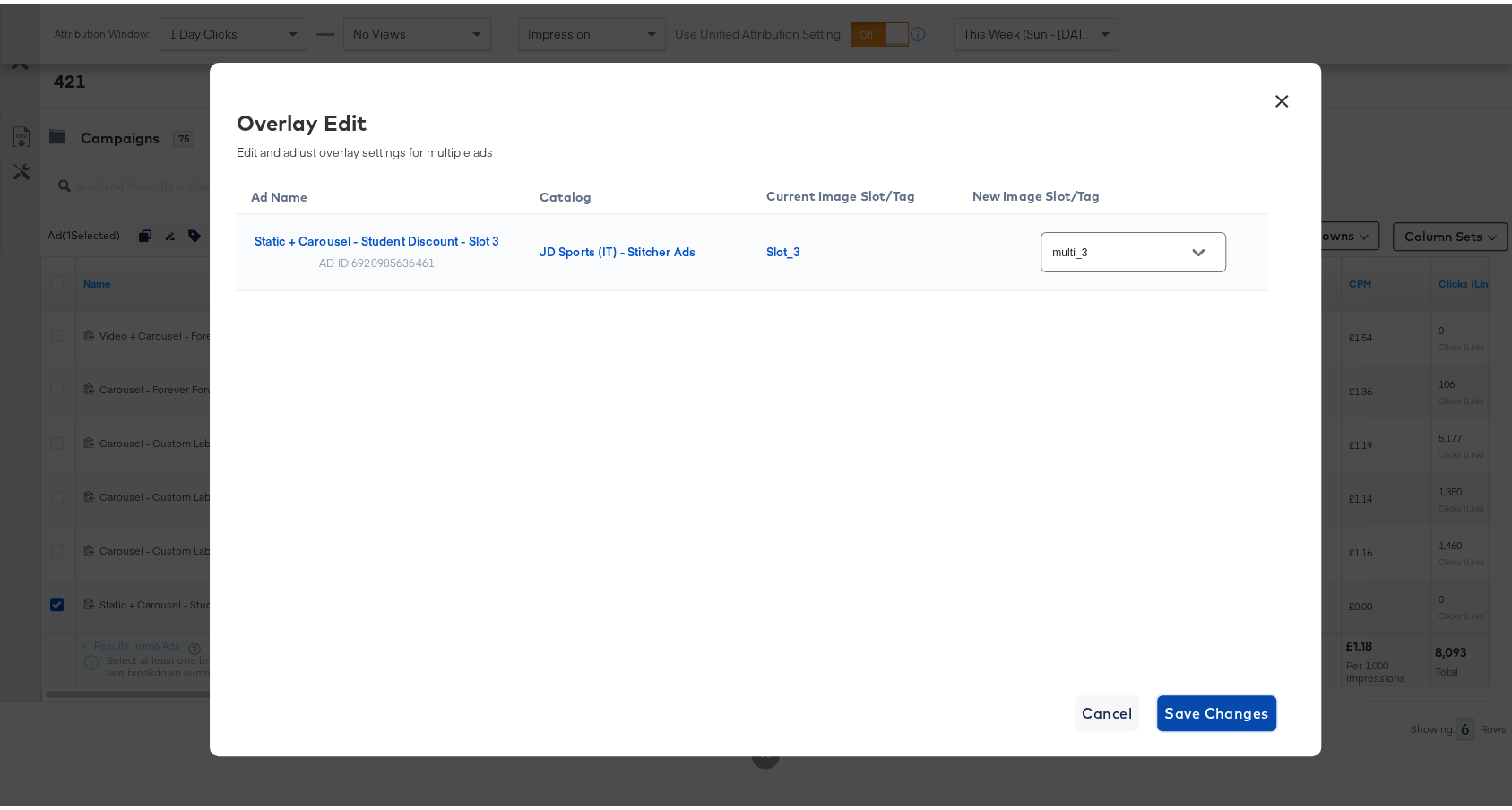
click at [1215, 709] on span "Save Changes" at bounding box center [1217, 708] width 105 height 25
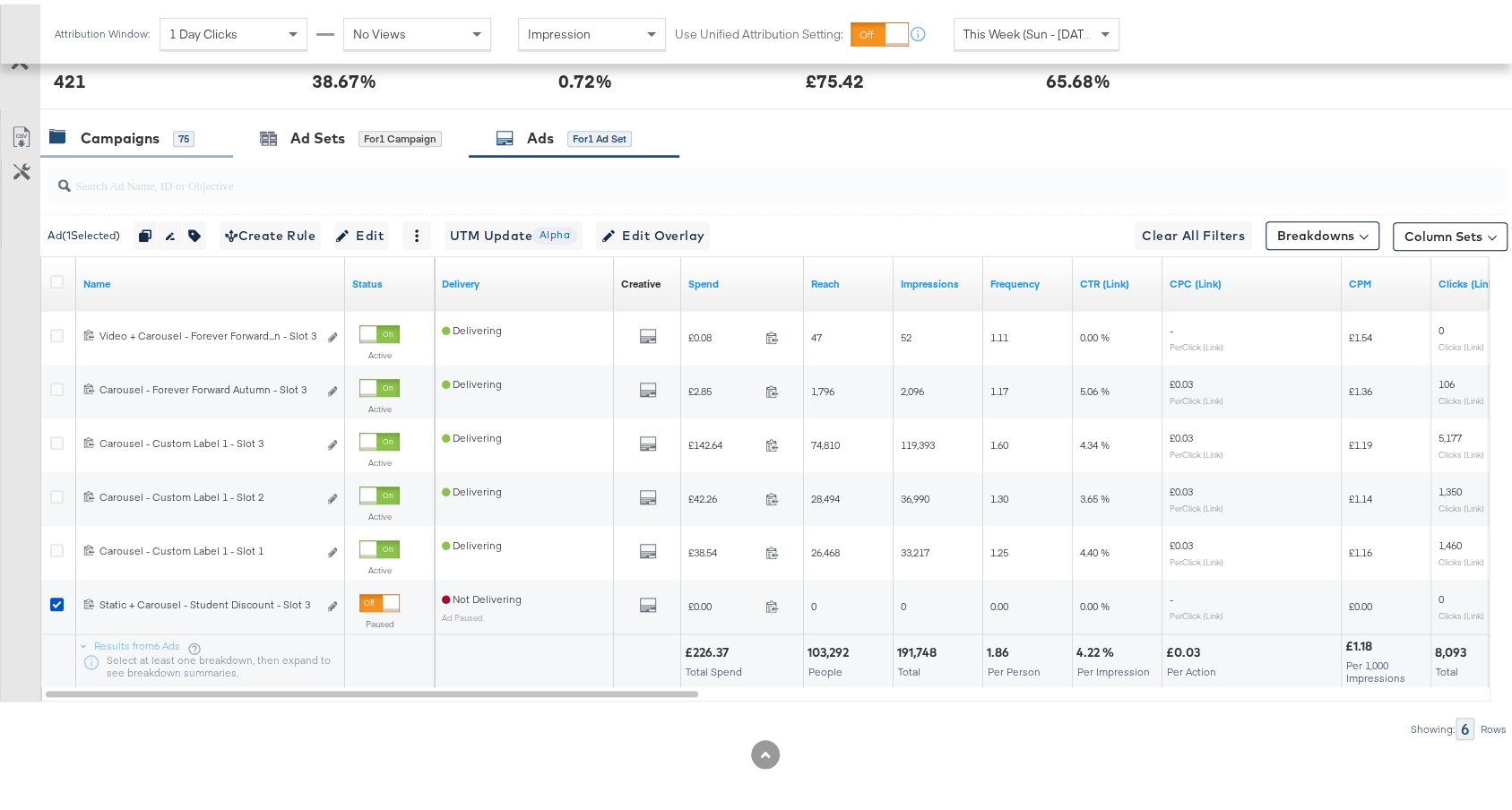
click at [120, 131] on div "Campaigns" at bounding box center [120, 133] width 79 height 21
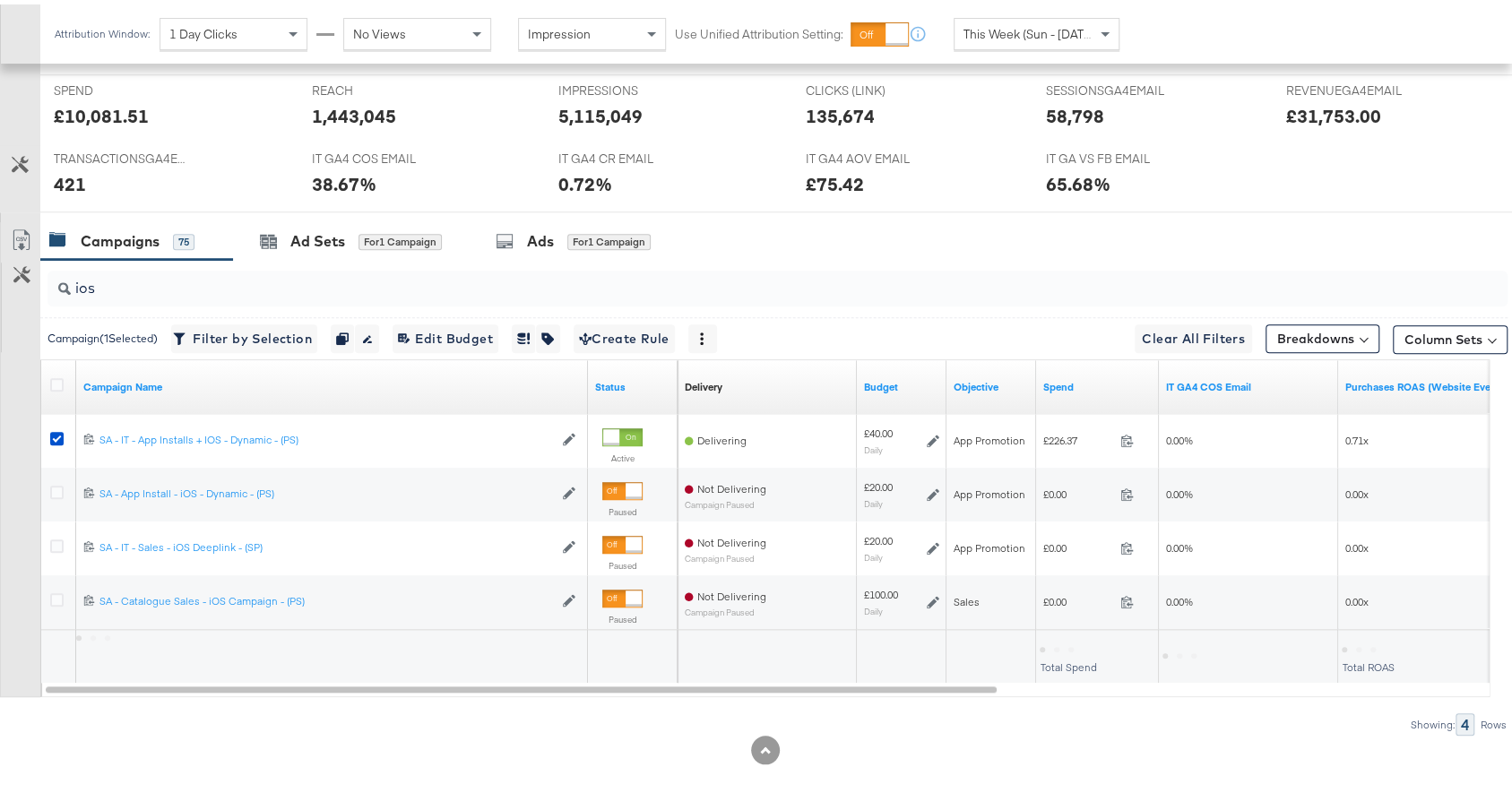
scroll to position [744, 0]
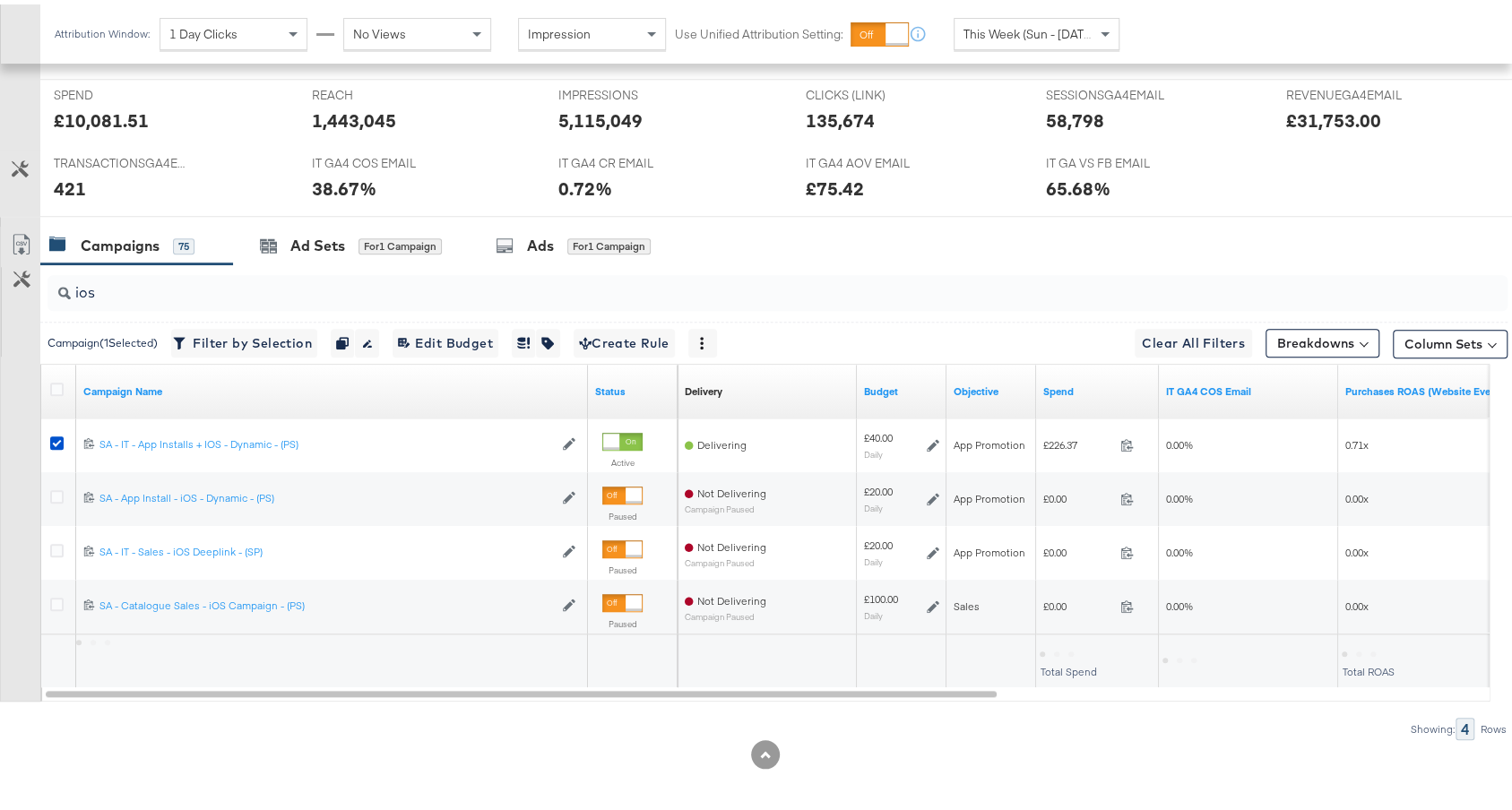
click at [137, 291] on input "ios" at bounding box center [723, 281] width 1304 height 35
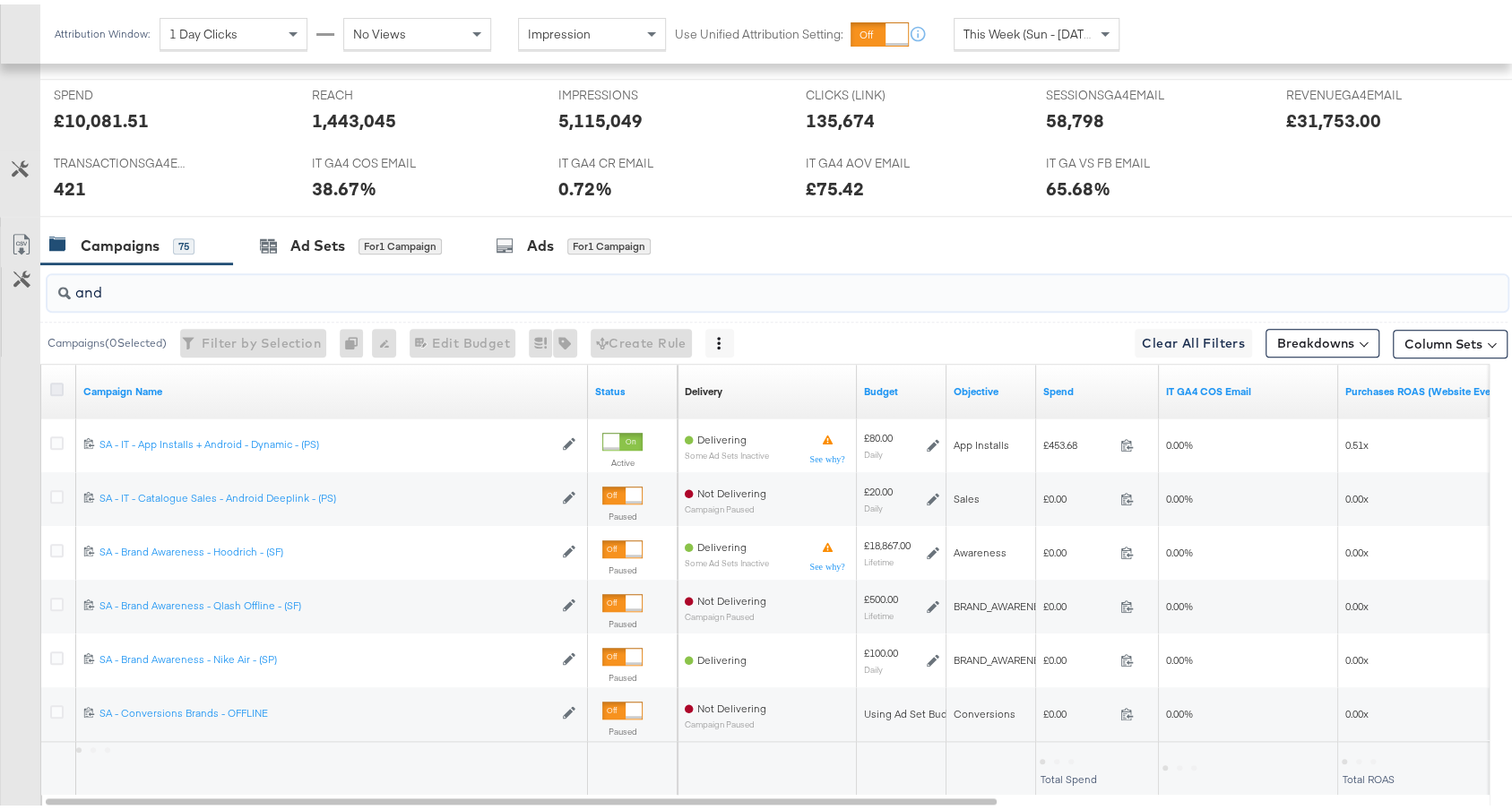
type input "and"
click at [53, 378] on icon at bounding box center [57, 385] width 14 height 14
click at [0, 0] on input "checkbox" at bounding box center [0, 0] width 0 height 0
click at [53, 378] on icon at bounding box center [57, 385] width 14 height 14
click at [0, 0] on input "checkbox" at bounding box center [0, 0] width 0 height 0
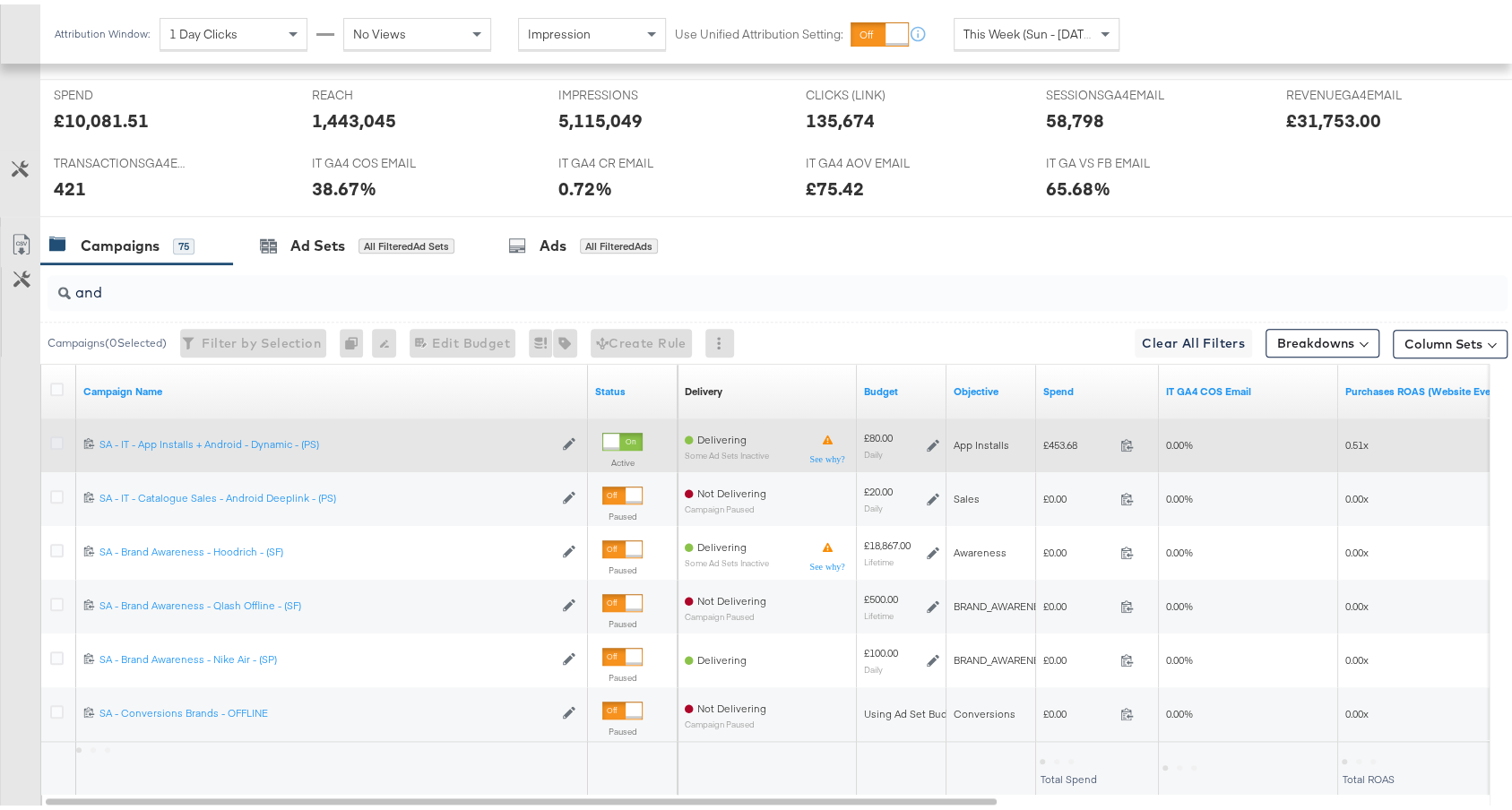
click at [53, 432] on icon at bounding box center [57, 439] width 14 height 14
click at [0, 0] on input "checkbox" at bounding box center [0, 0] width 0 height 0
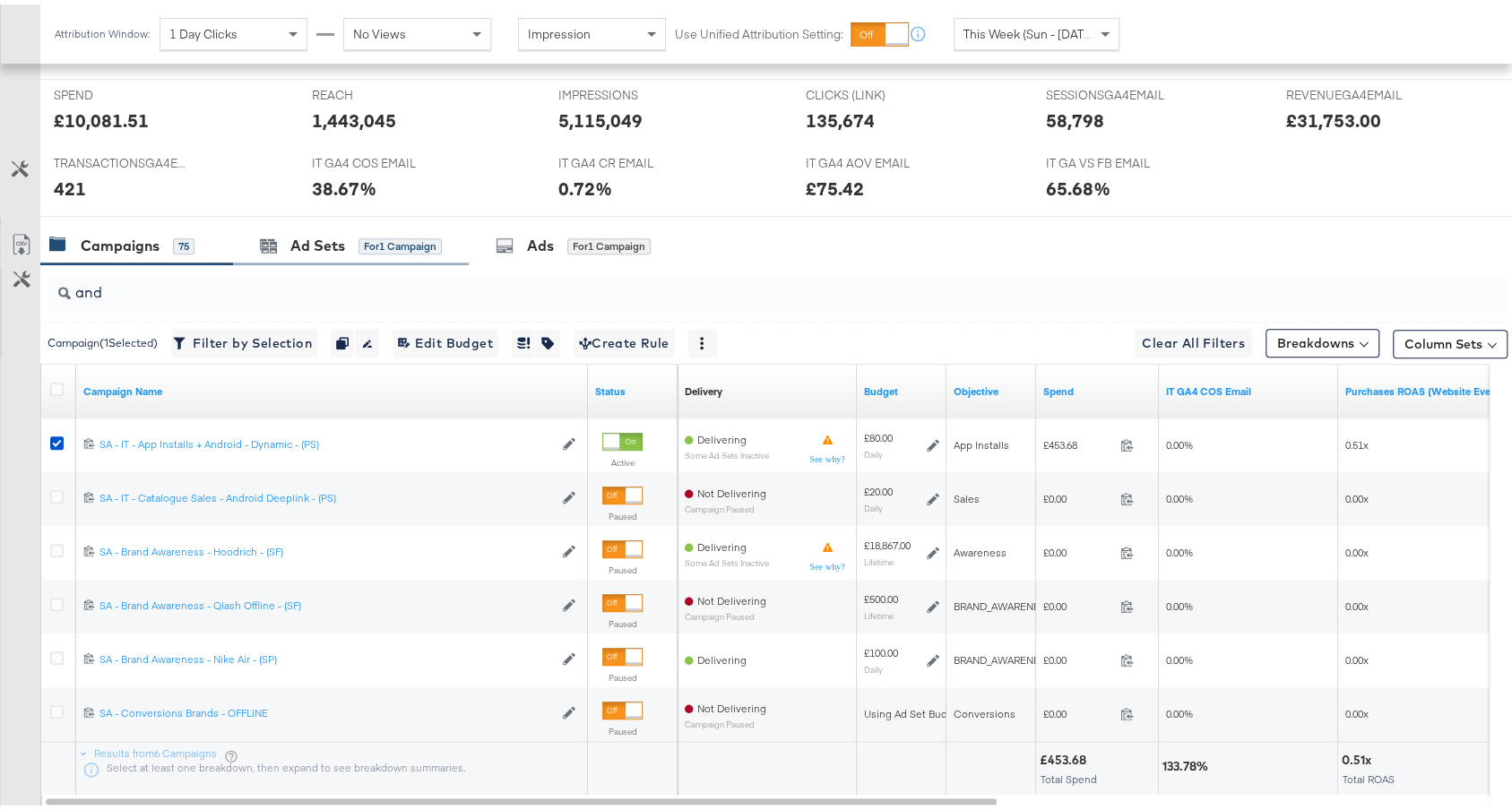
click at [279, 222] on div "Ad Sets for 1 Campaign" at bounding box center [351, 241] width 236 height 39
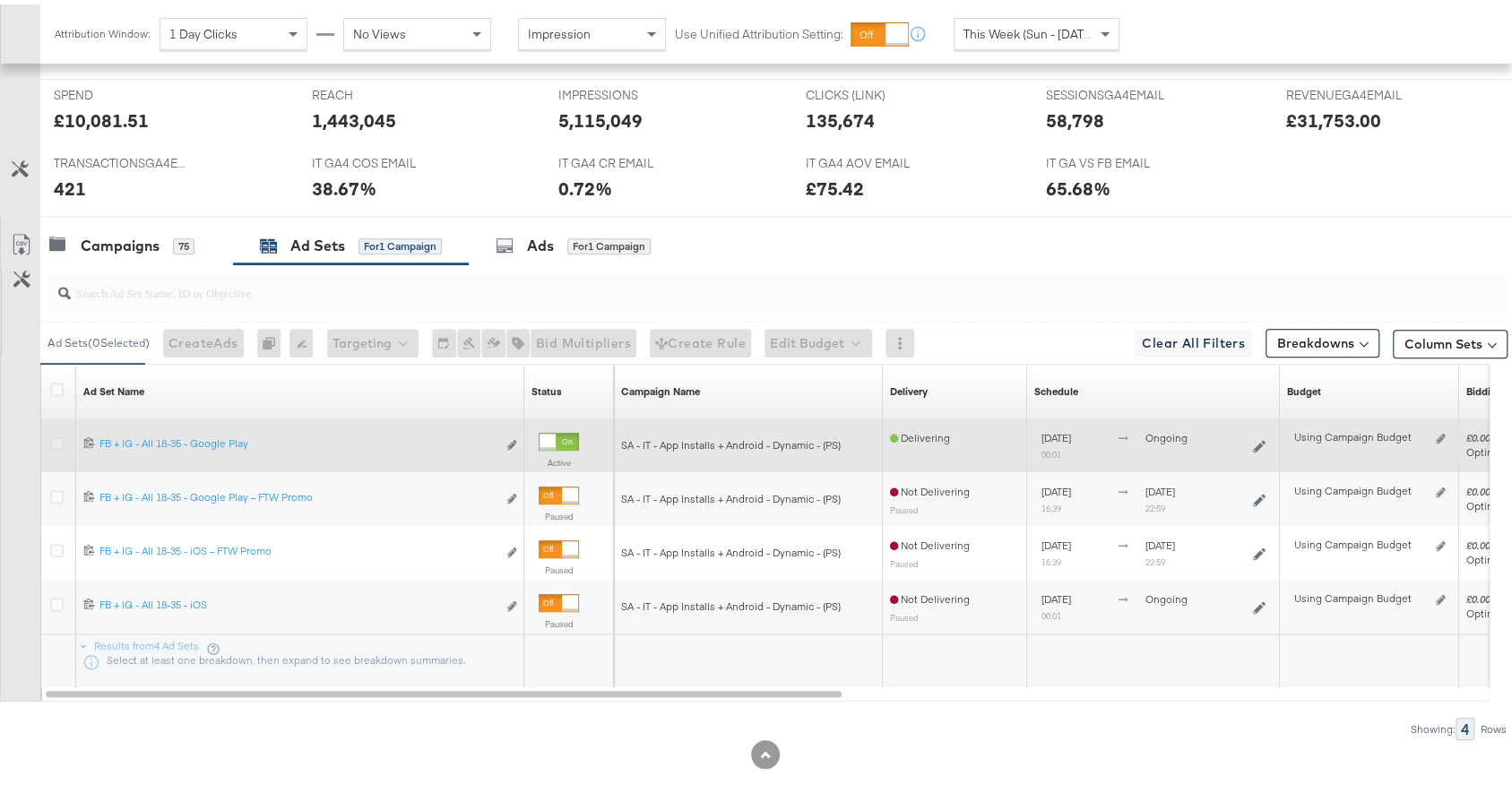
click at [54, 432] on icon at bounding box center [57, 439] width 14 height 14
click at [0, 0] on input "checkbox" at bounding box center [0, 0] width 0 height 0
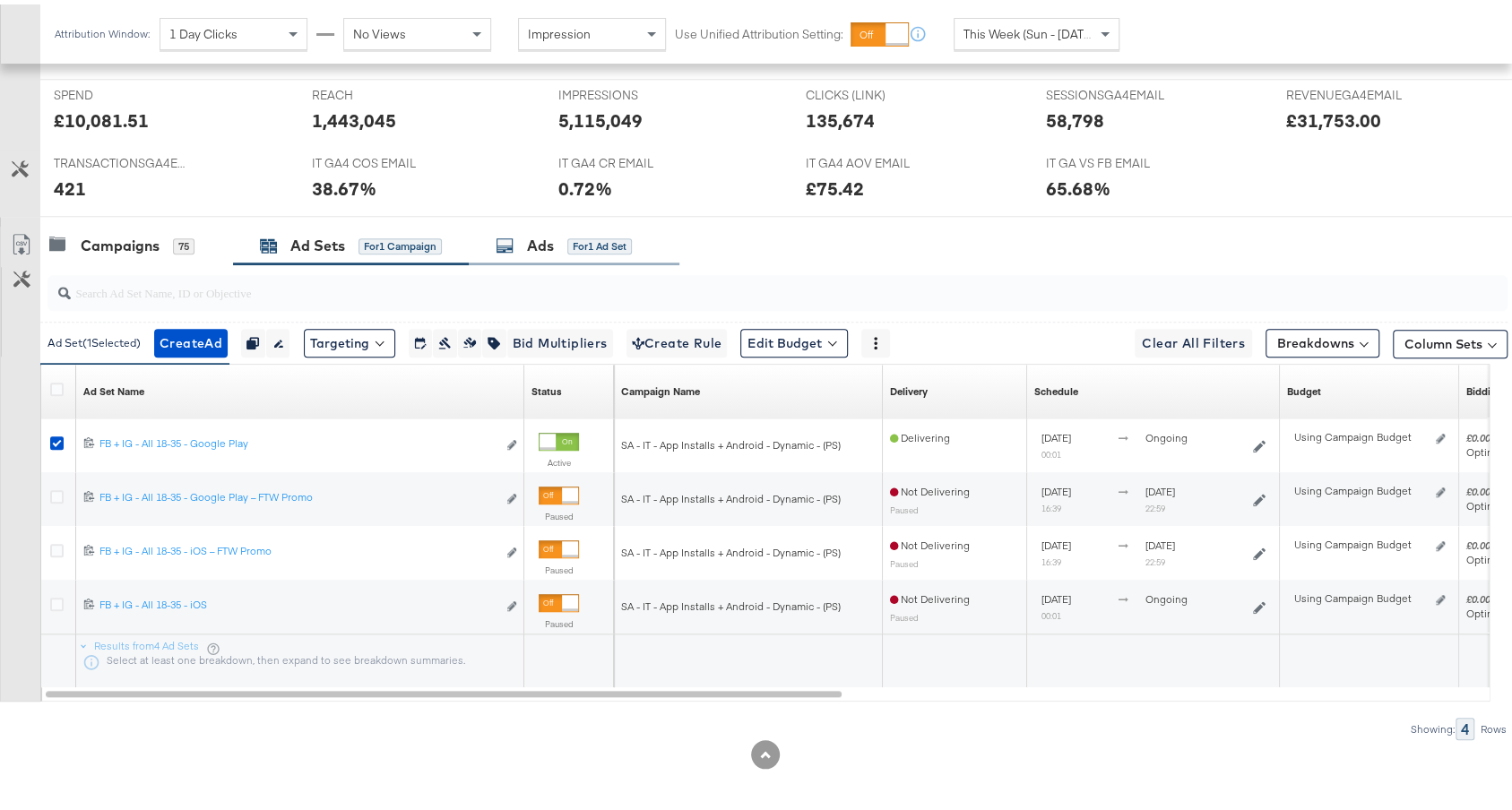
click at [570, 243] on div "for 1 Ad Set" at bounding box center [598, 242] width 64 height 16
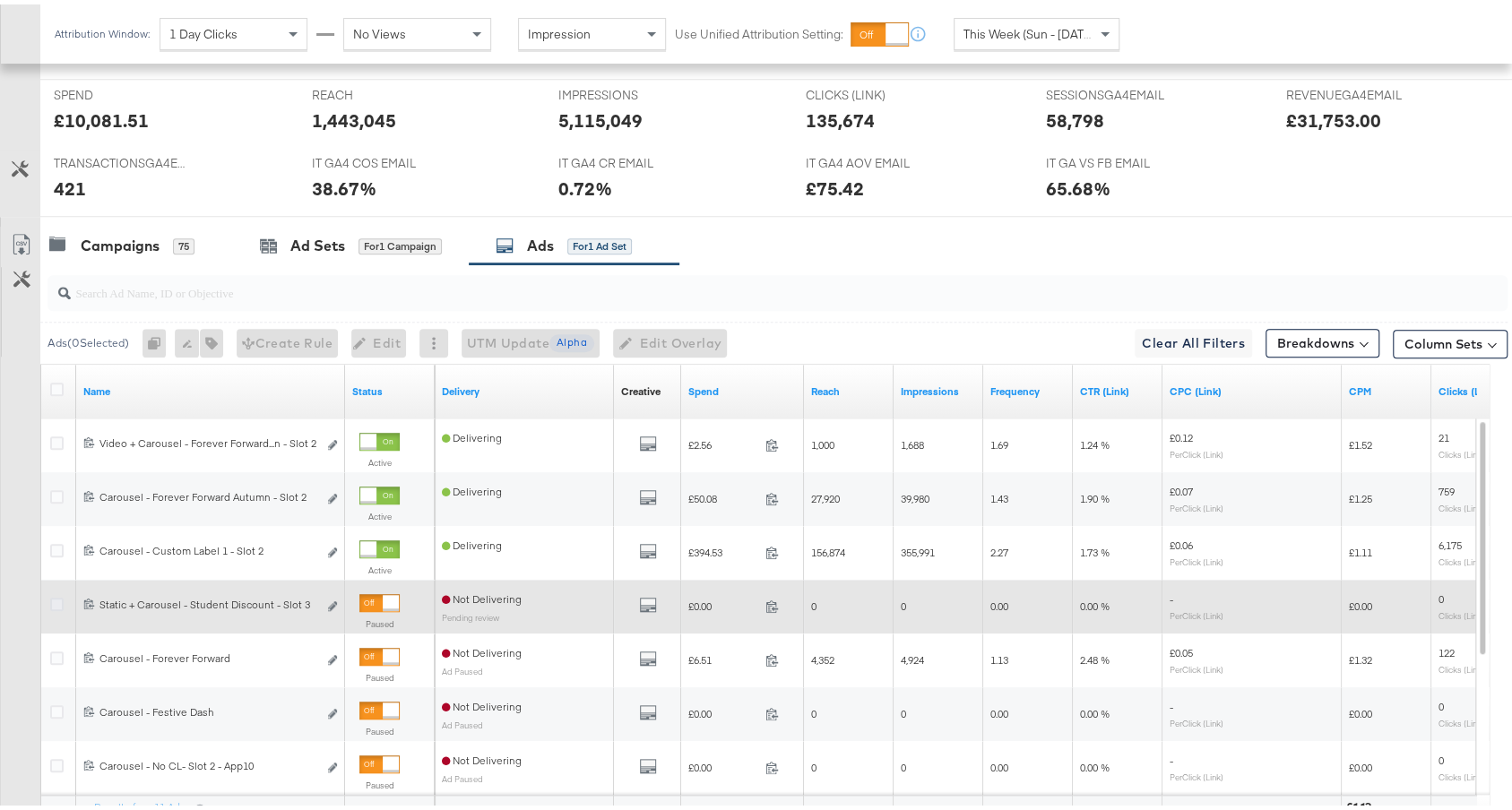
click at [52, 596] on icon at bounding box center [57, 601] width 14 height 14
click at [0, 0] on input "checkbox" at bounding box center [0, 0] width 0 height 0
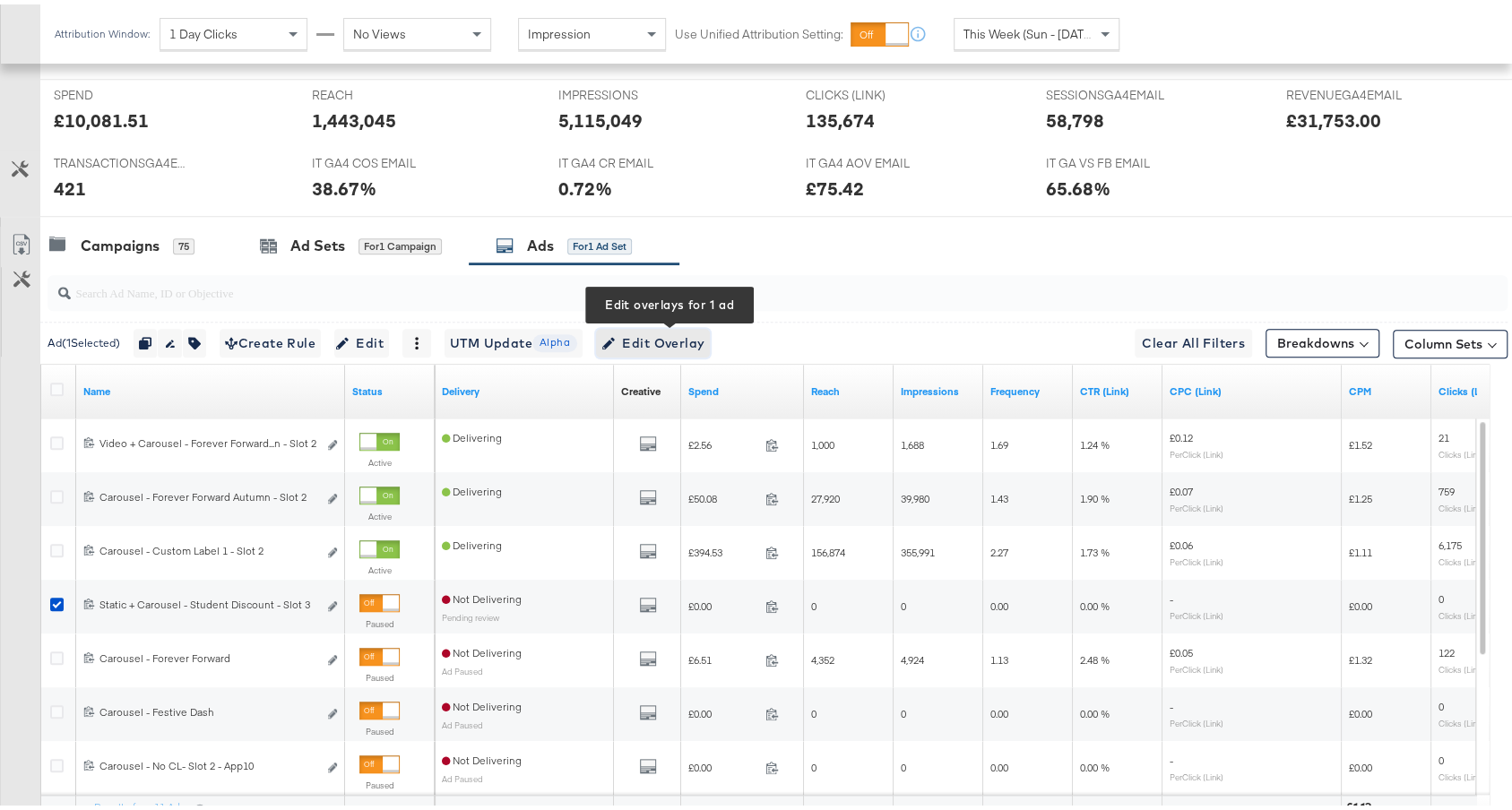
click at [682, 339] on span "Edit Overlay Edit overlays for 1 ad" at bounding box center [653, 339] width 103 height 23
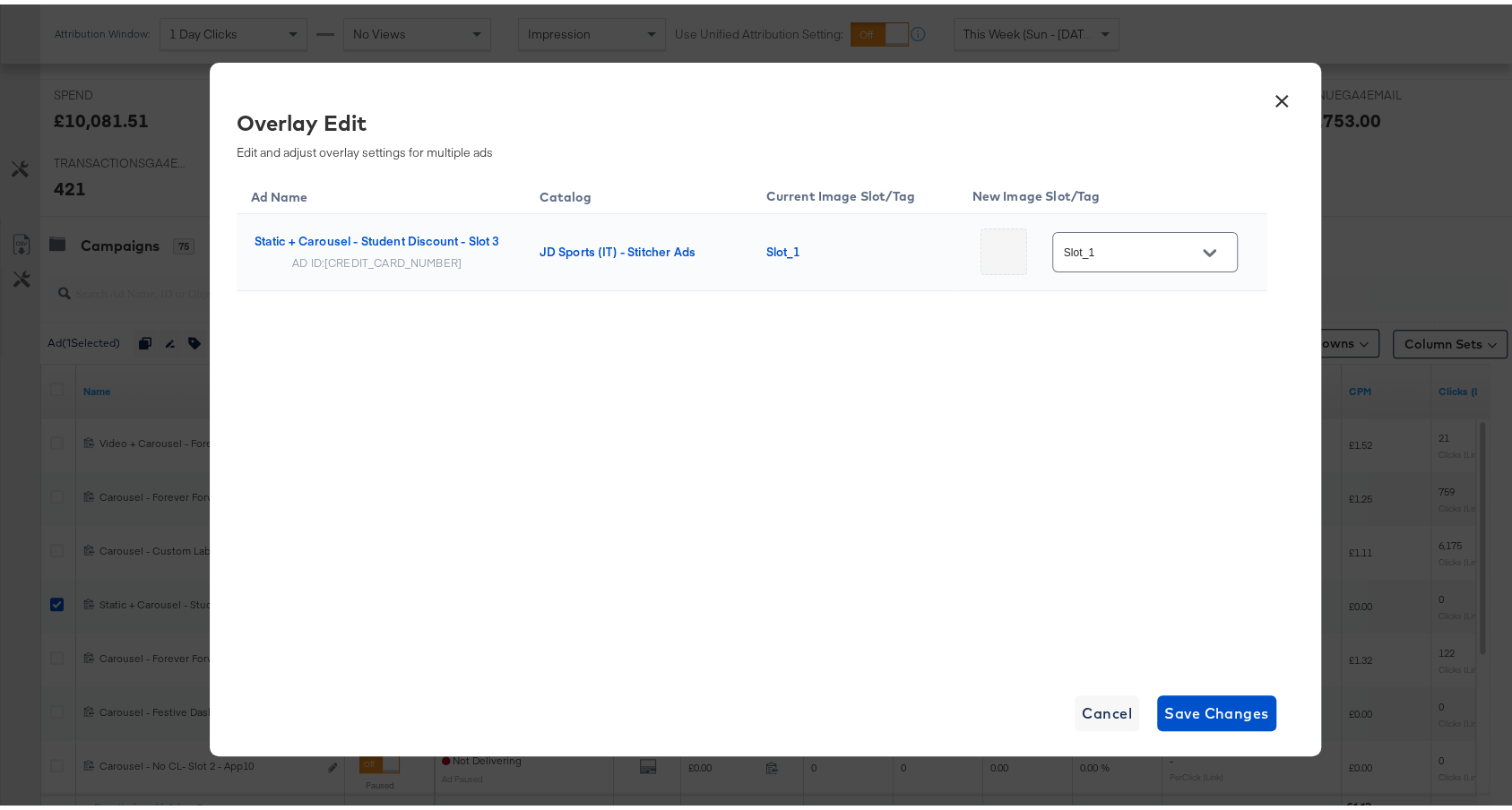
click at [1195, 247] on button "Open" at bounding box center [1208, 248] width 27 height 27
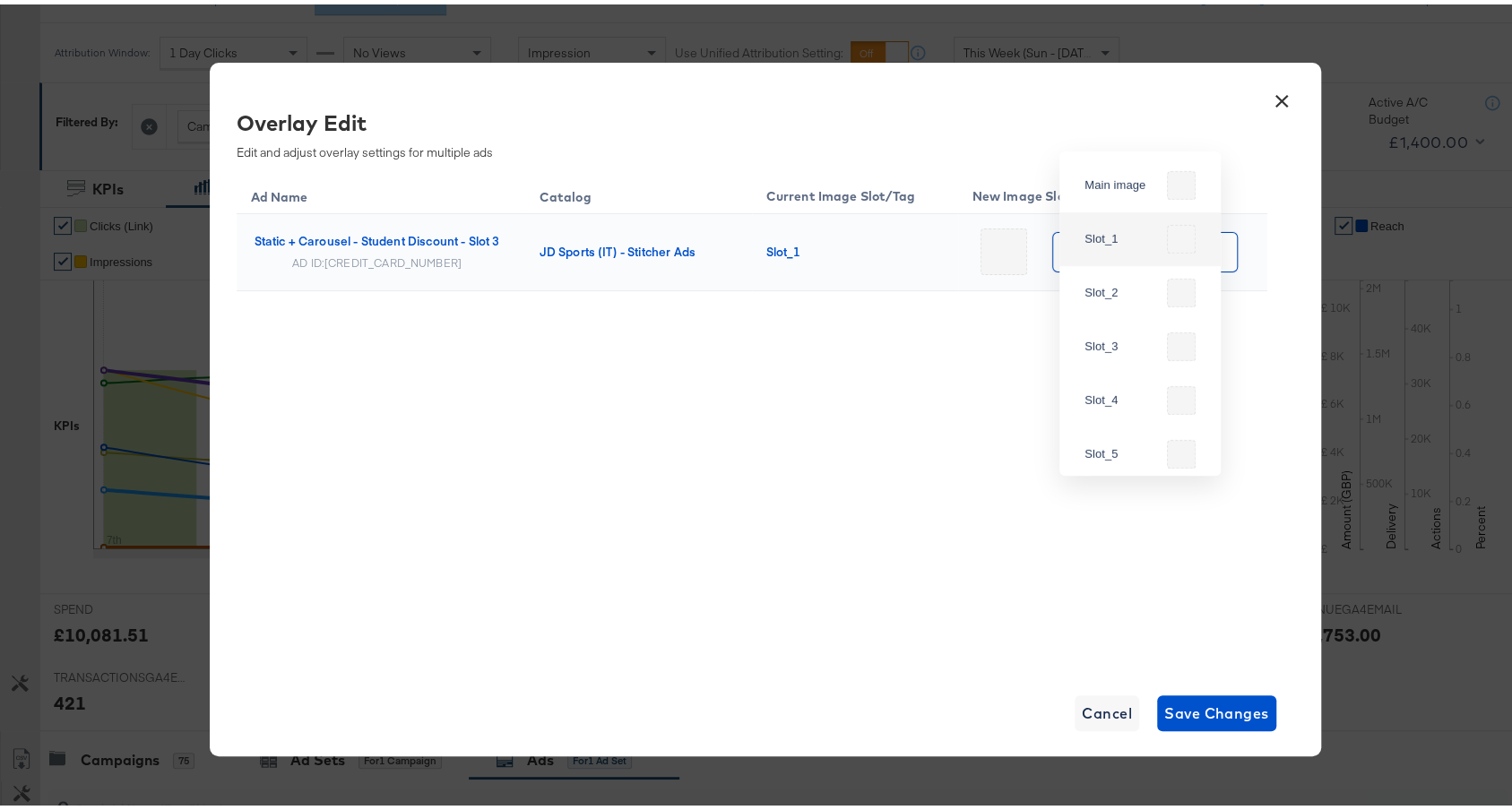
scroll to position [0, 0]
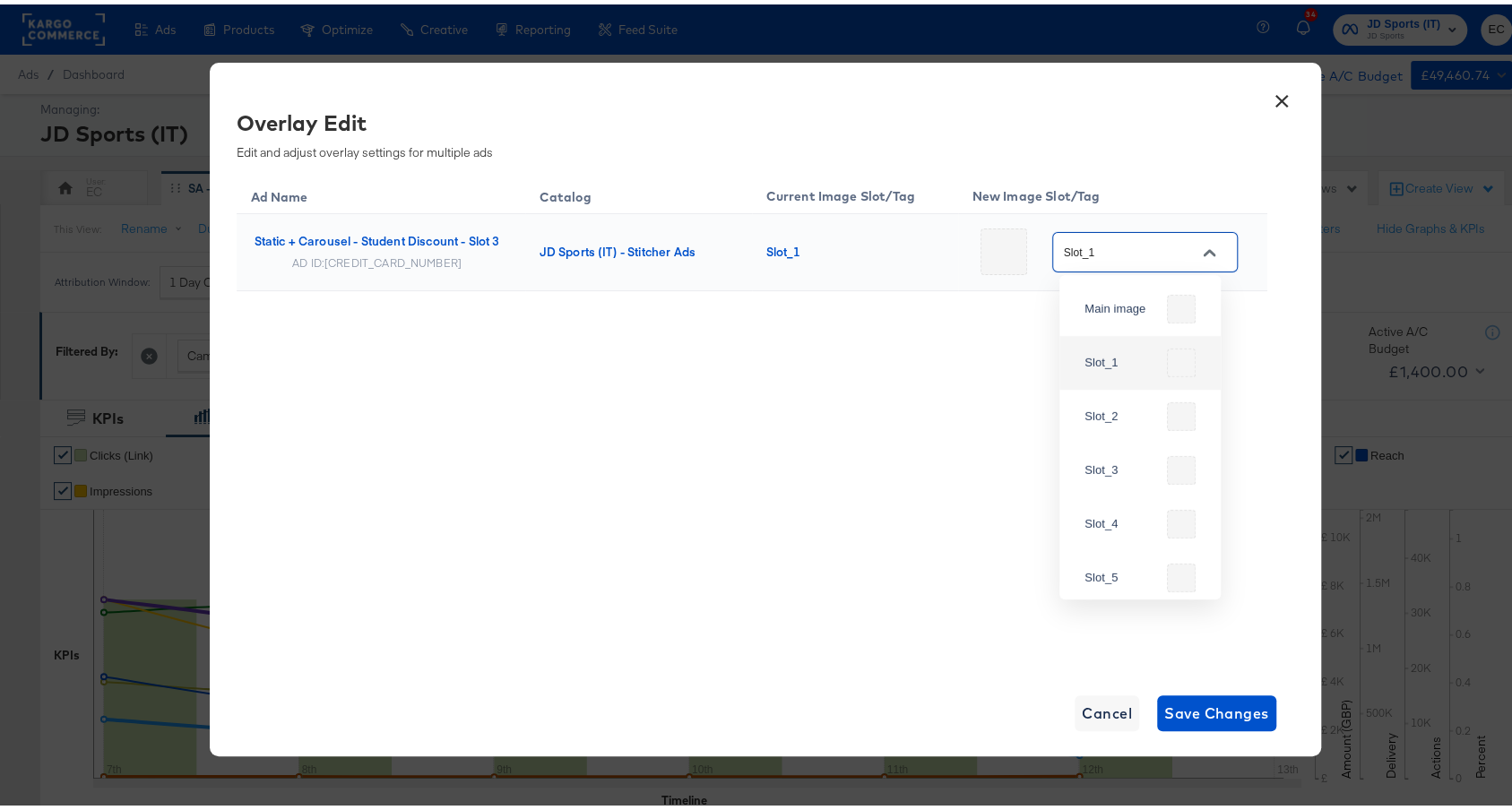
click at [1266, 101] on button "×" at bounding box center [1282, 92] width 33 height 33
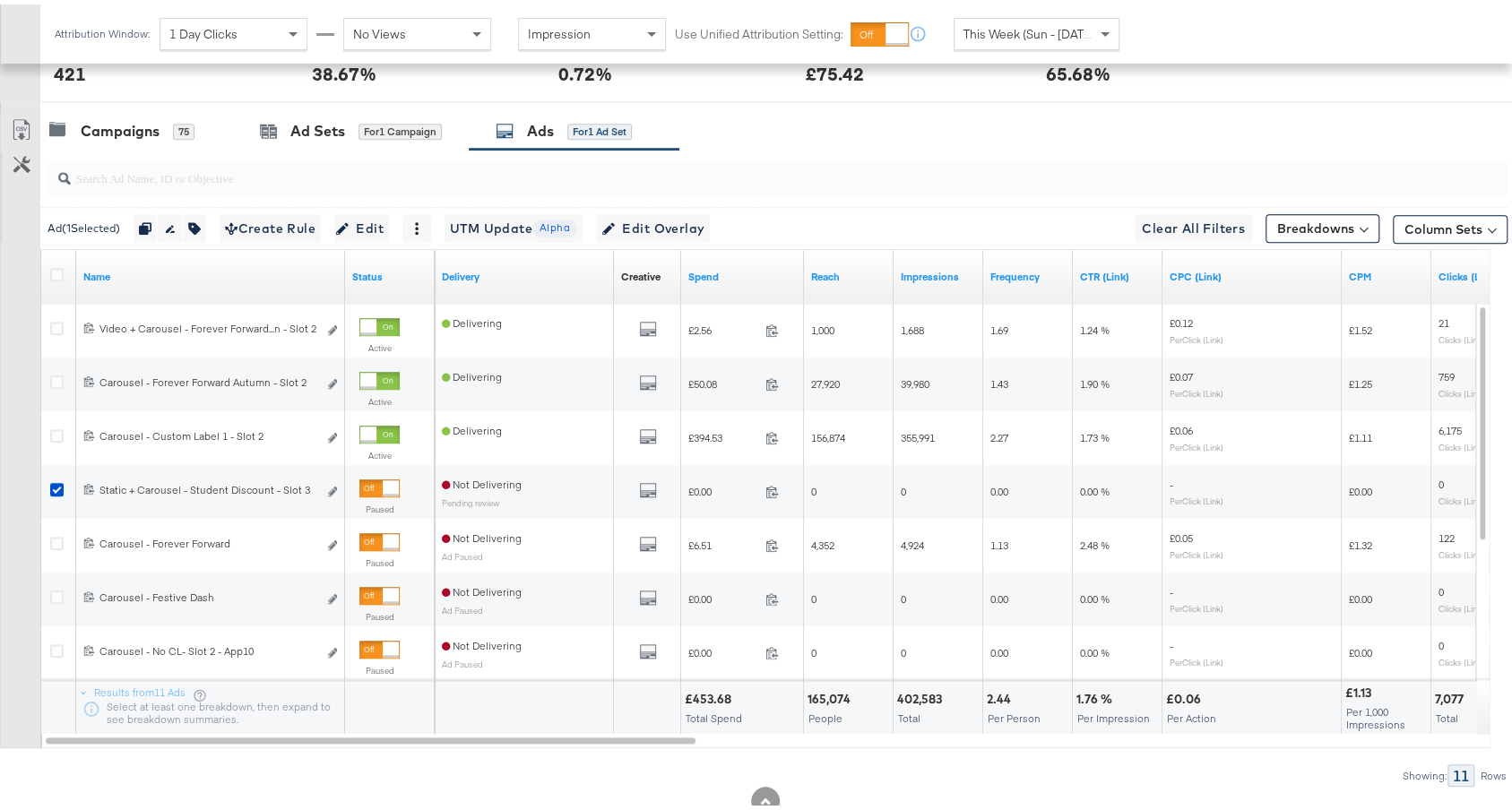
scroll to position [905, 0]
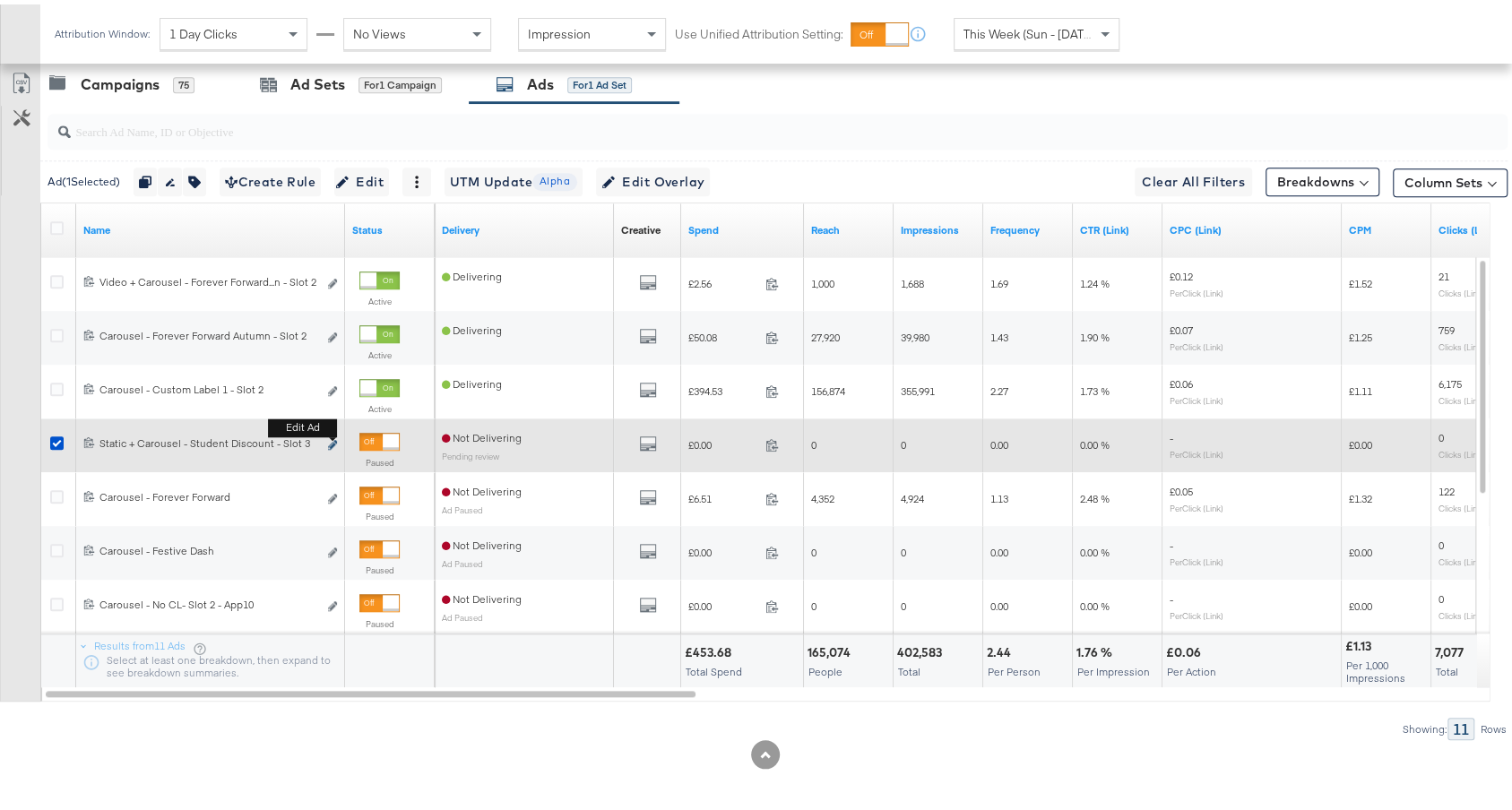
click at [332, 440] on icon "link" at bounding box center [332, 441] width 9 height 10
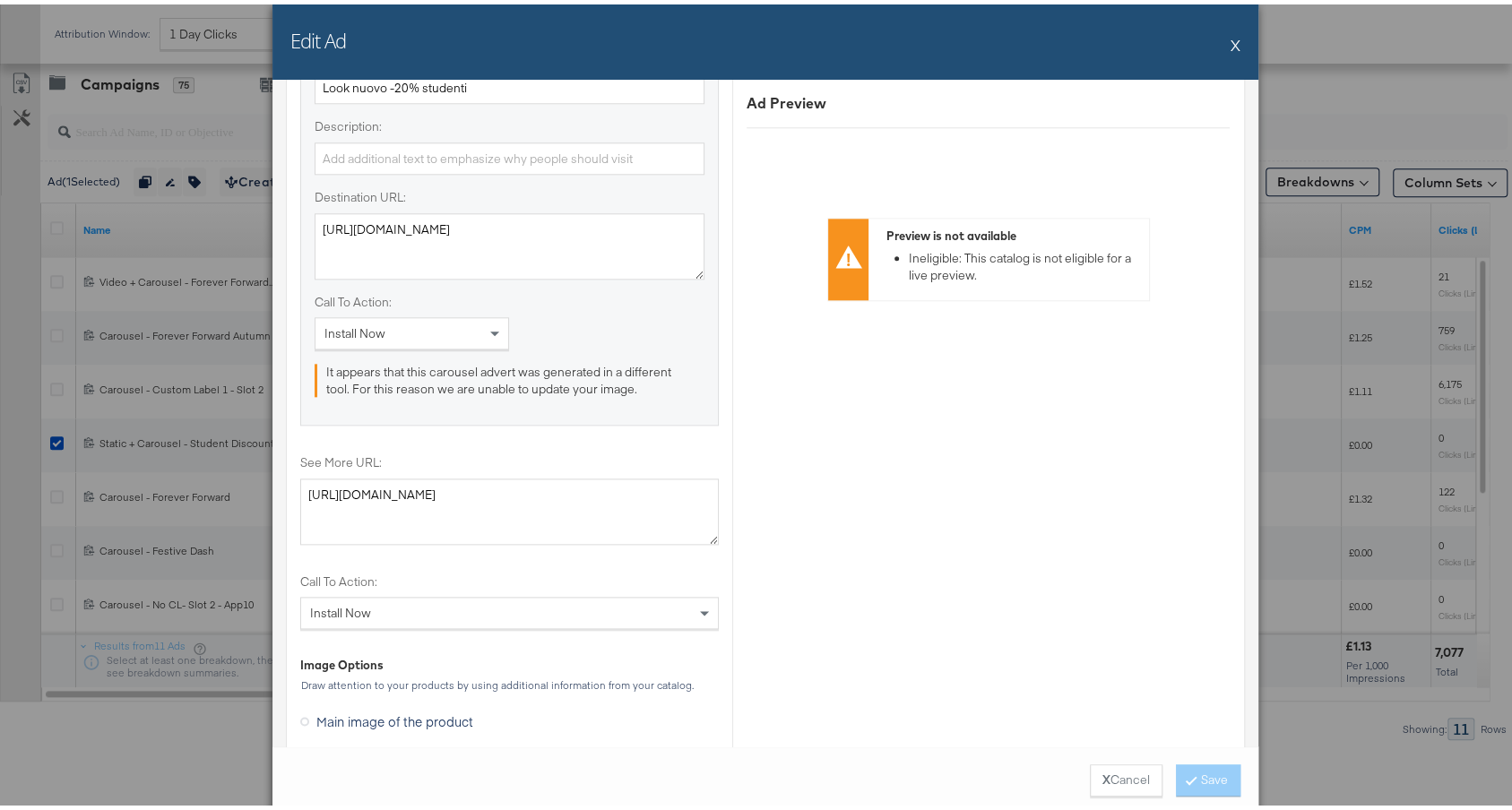
scroll to position [1661, 0]
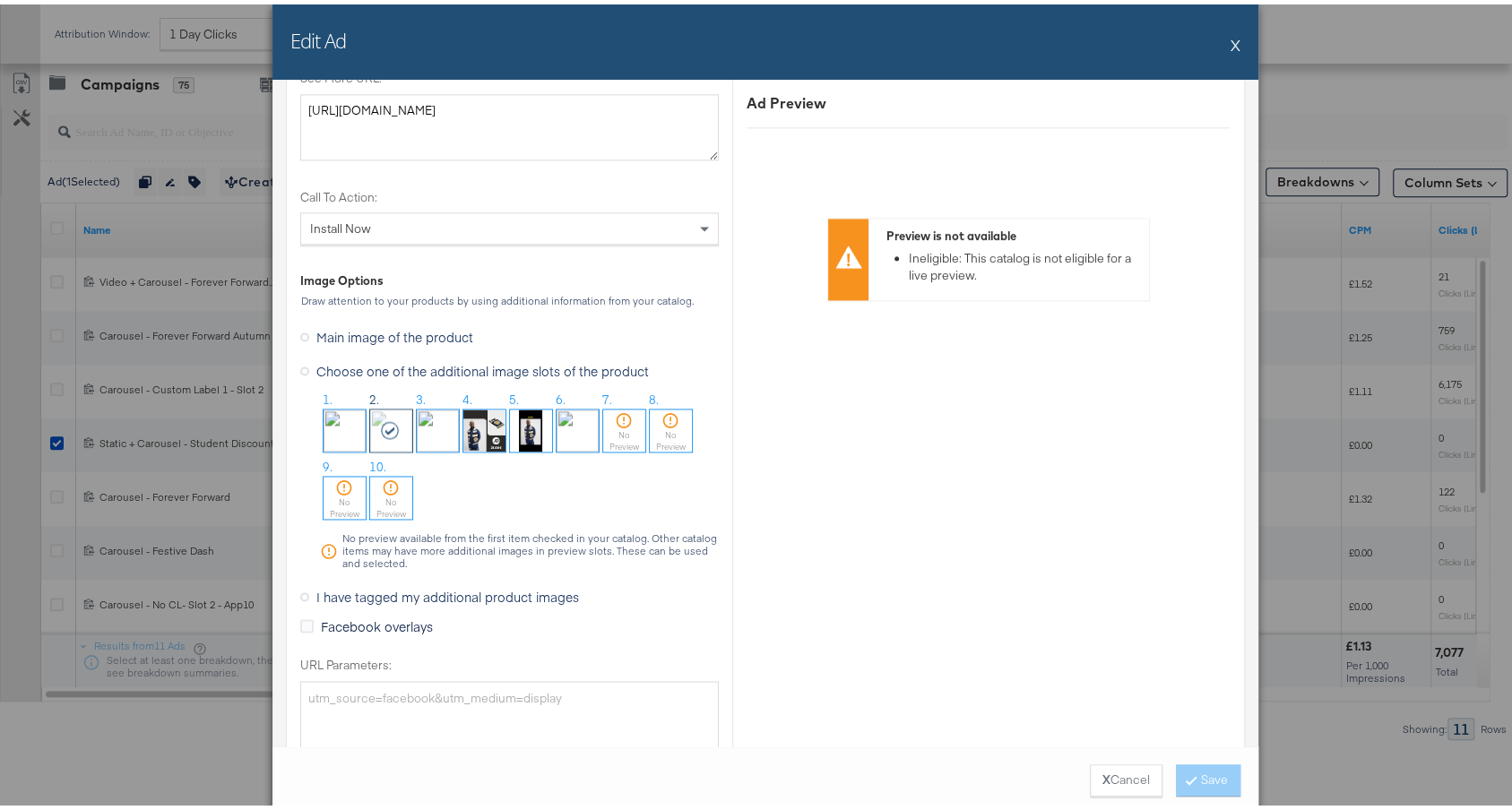
click at [348, 584] on span "I have tagged my additional product images" at bounding box center [447, 593] width 263 height 18
click at [0, 0] on input "I have tagged my additional product images" at bounding box center [0, 0] width 0 height 0
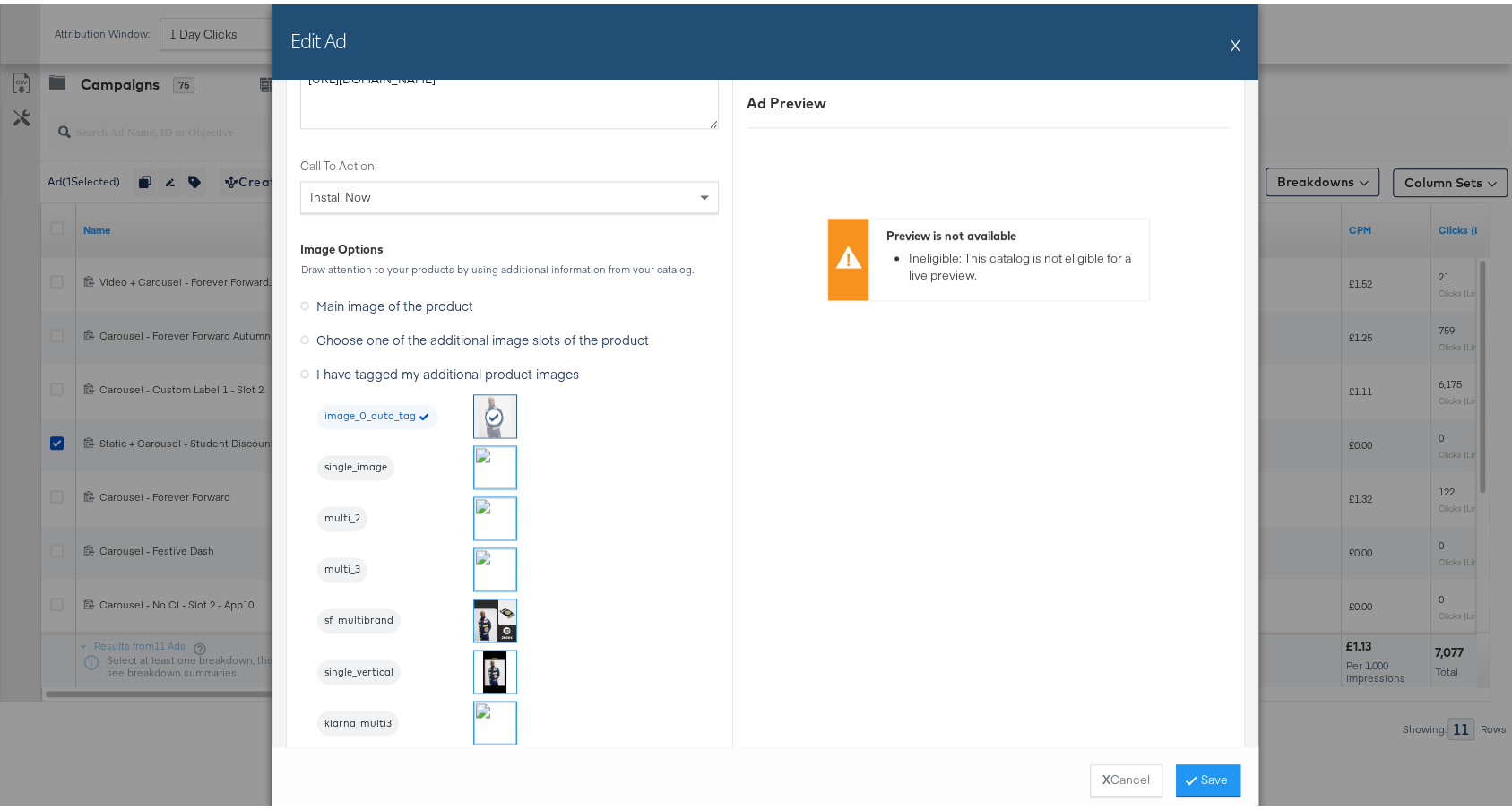
scroll to position [1725, 0]
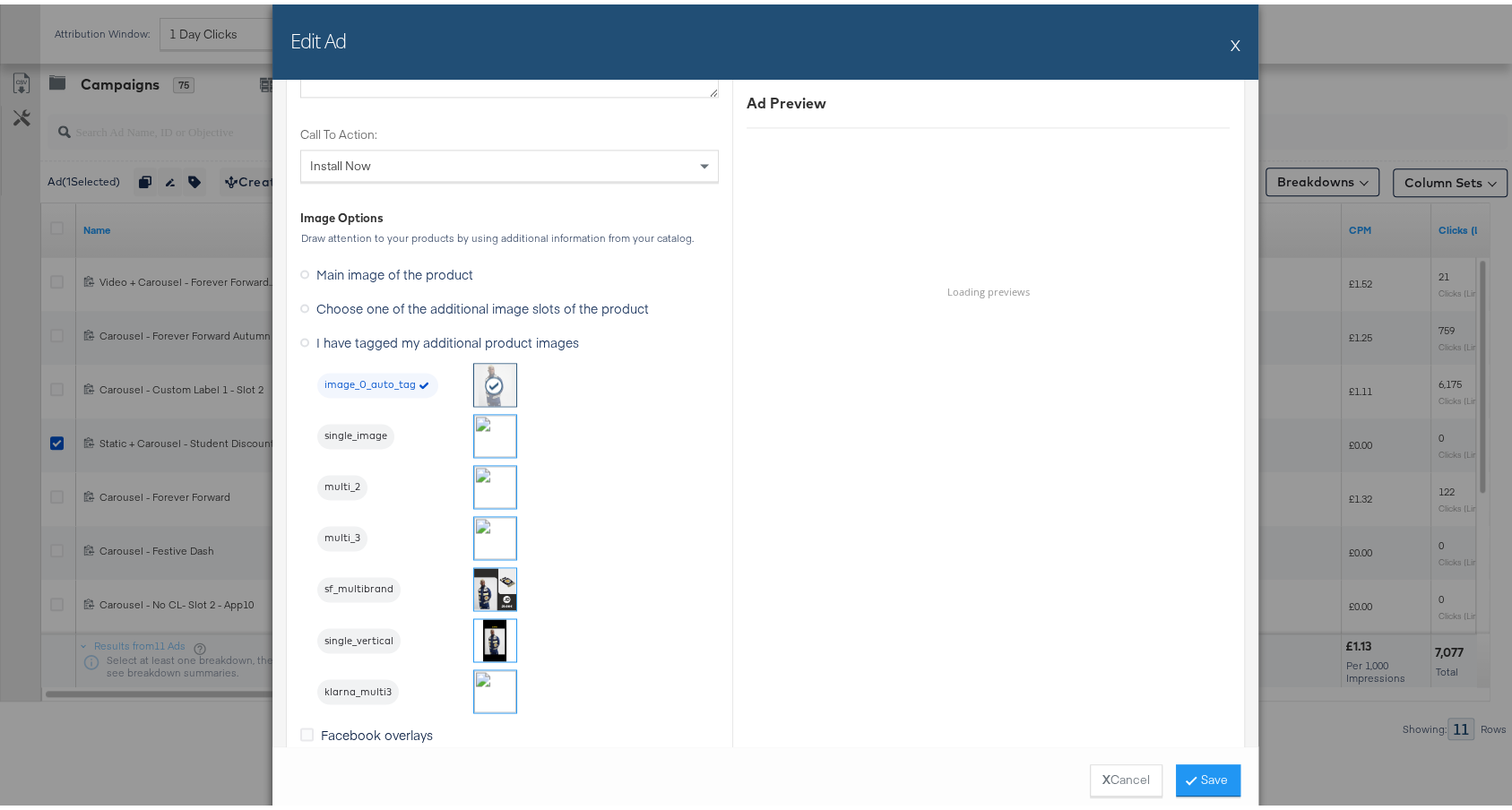
click at [482, 528] on img at bounding box center [495, 533] width 42 height 42
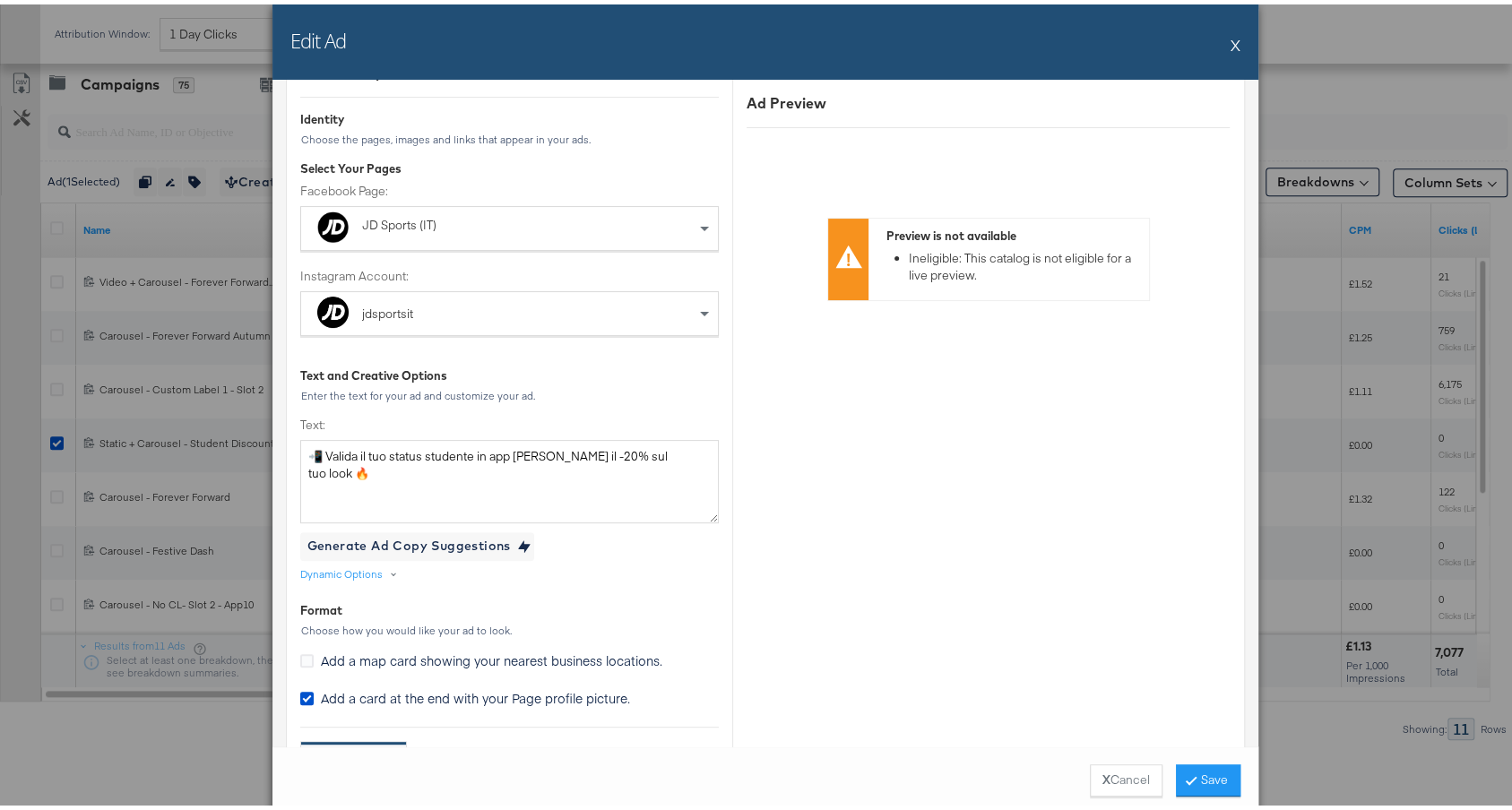
scroll to position [0, 0]
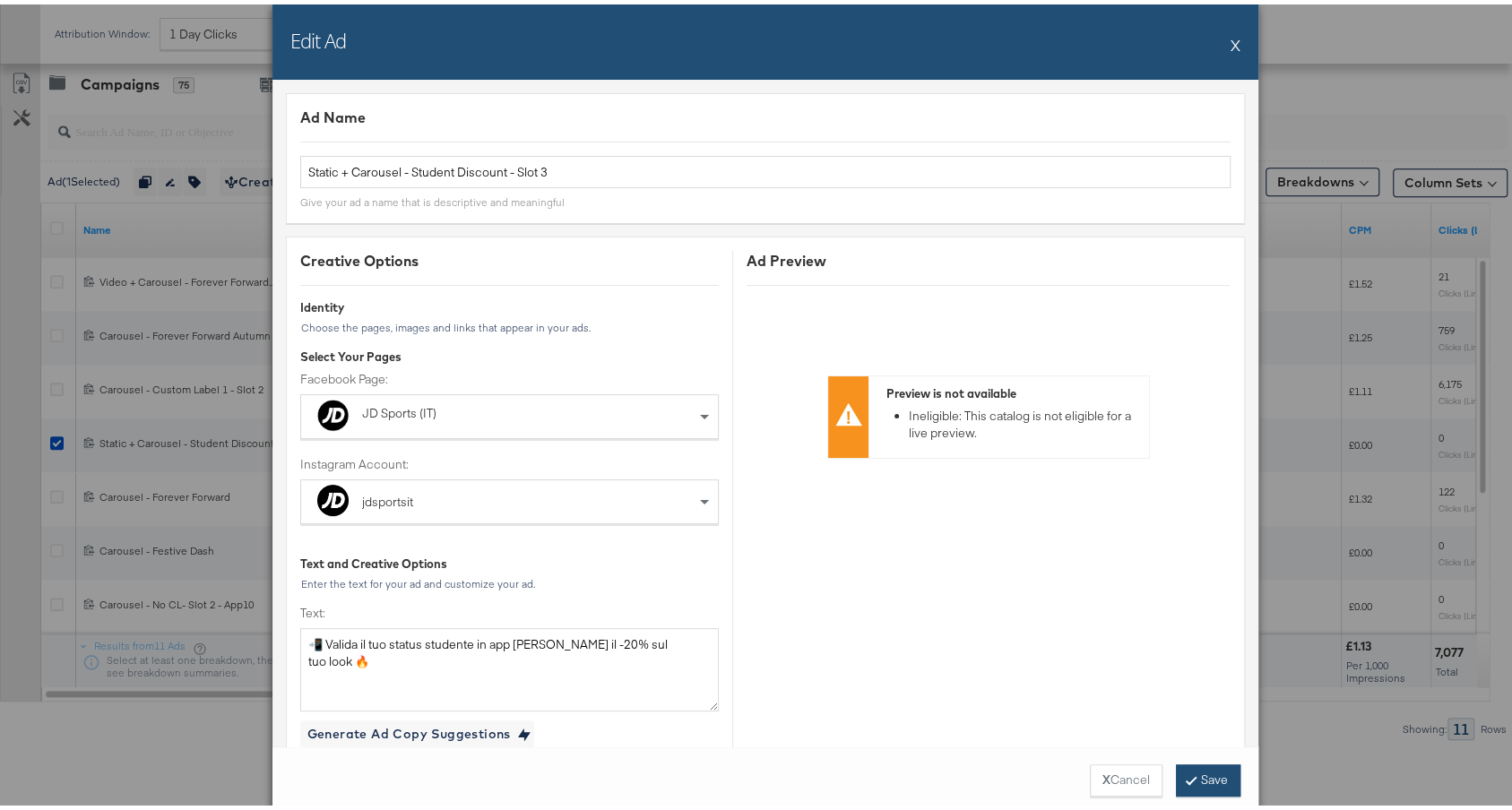
click at [1207, 777] on button "Save" at bounding box center [1208, 775] width 64 height 33
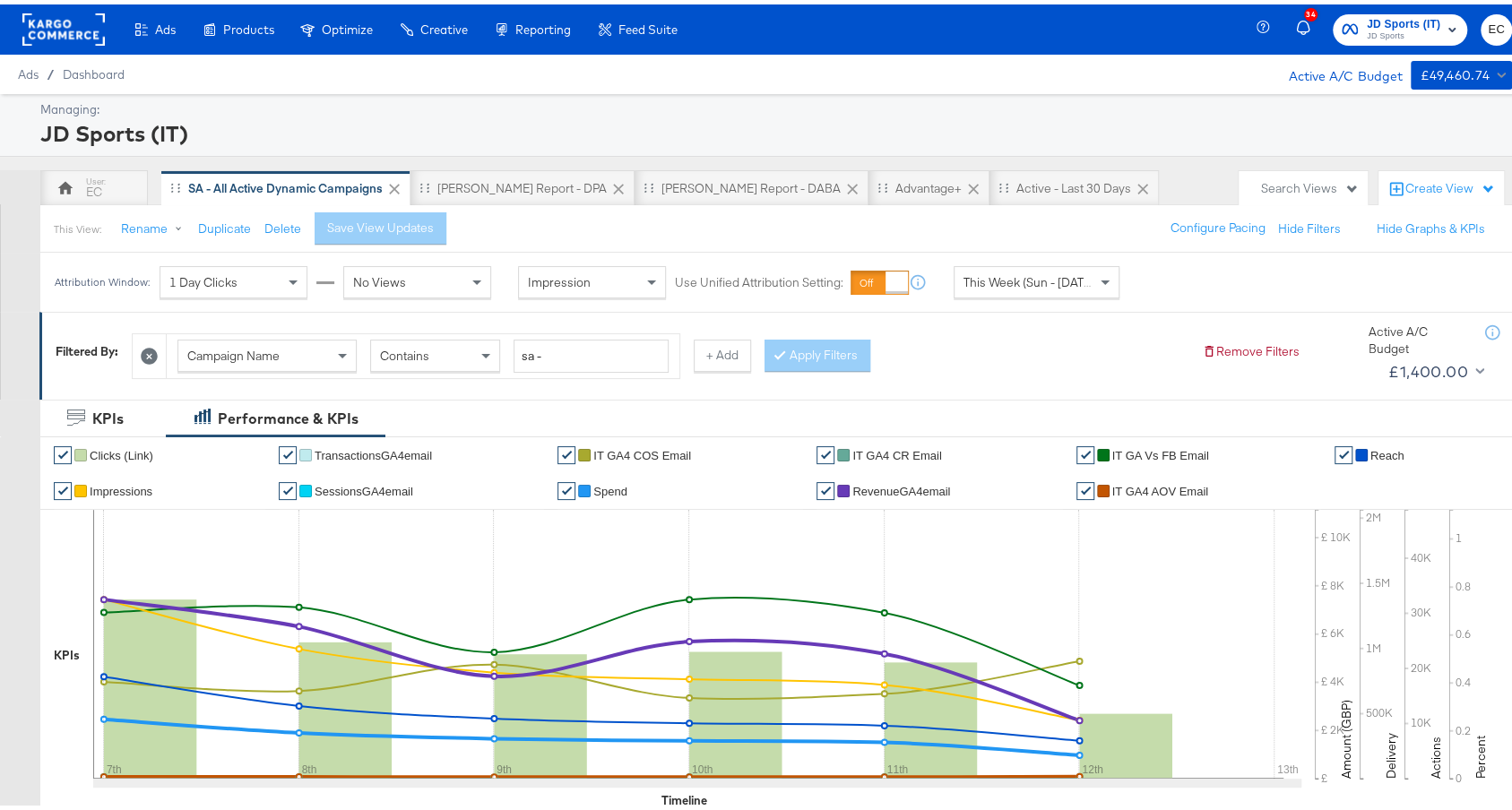
scroll to position [904, 0]
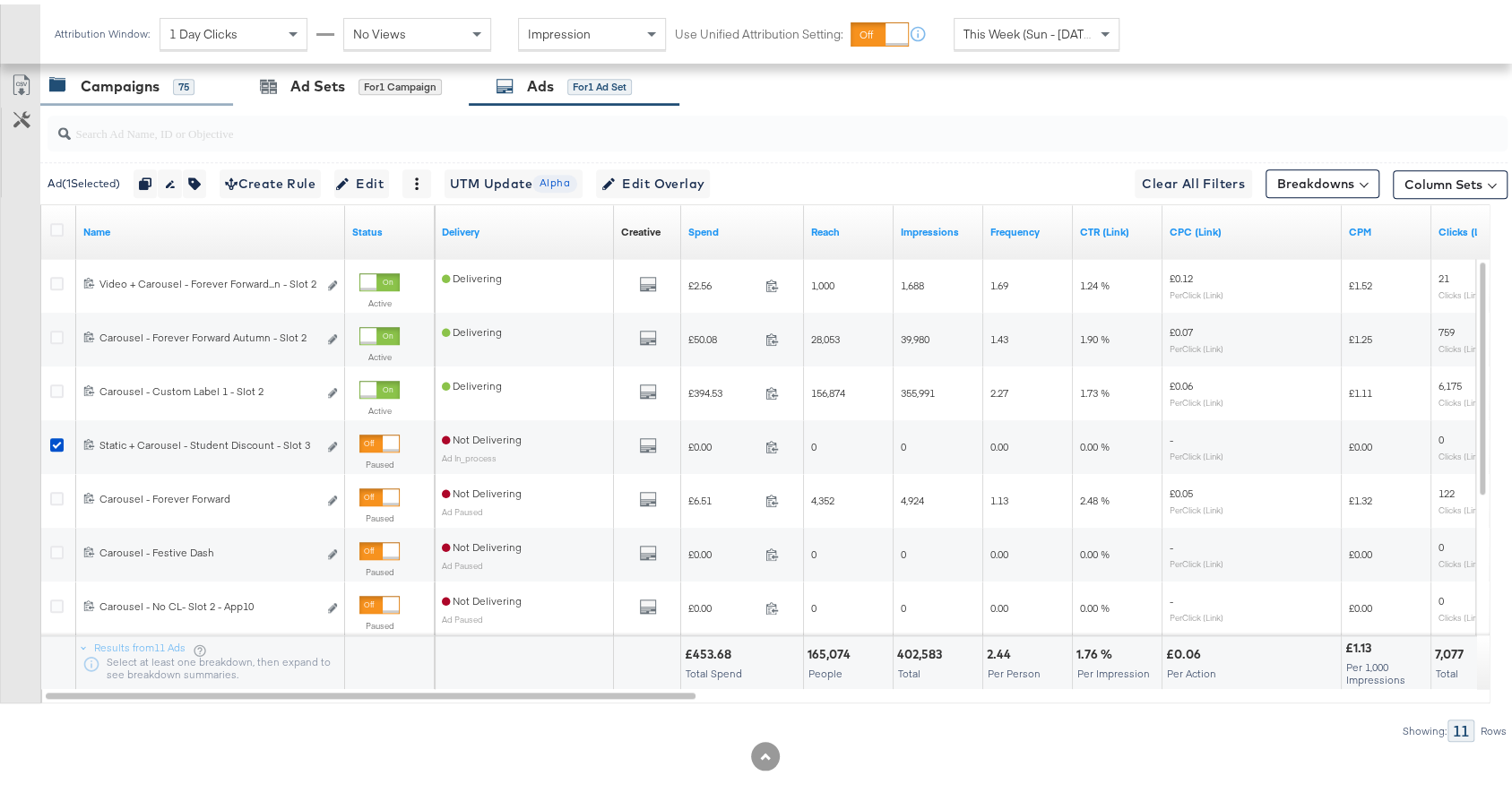
click at [105, 82] on div "Campaigns" at bounding box center [120, 82] width 79 height 21
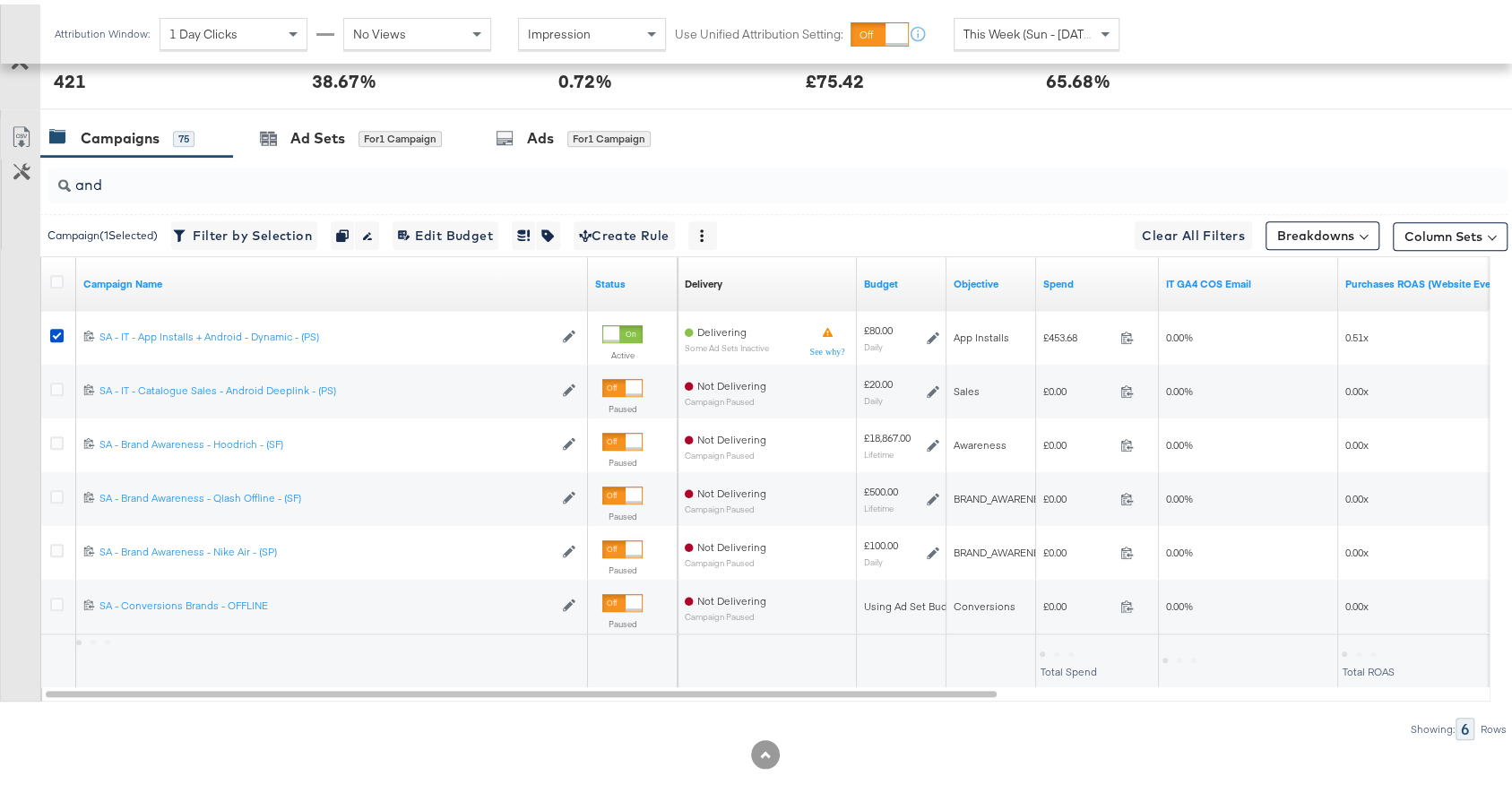
scroll to position [731, 0]
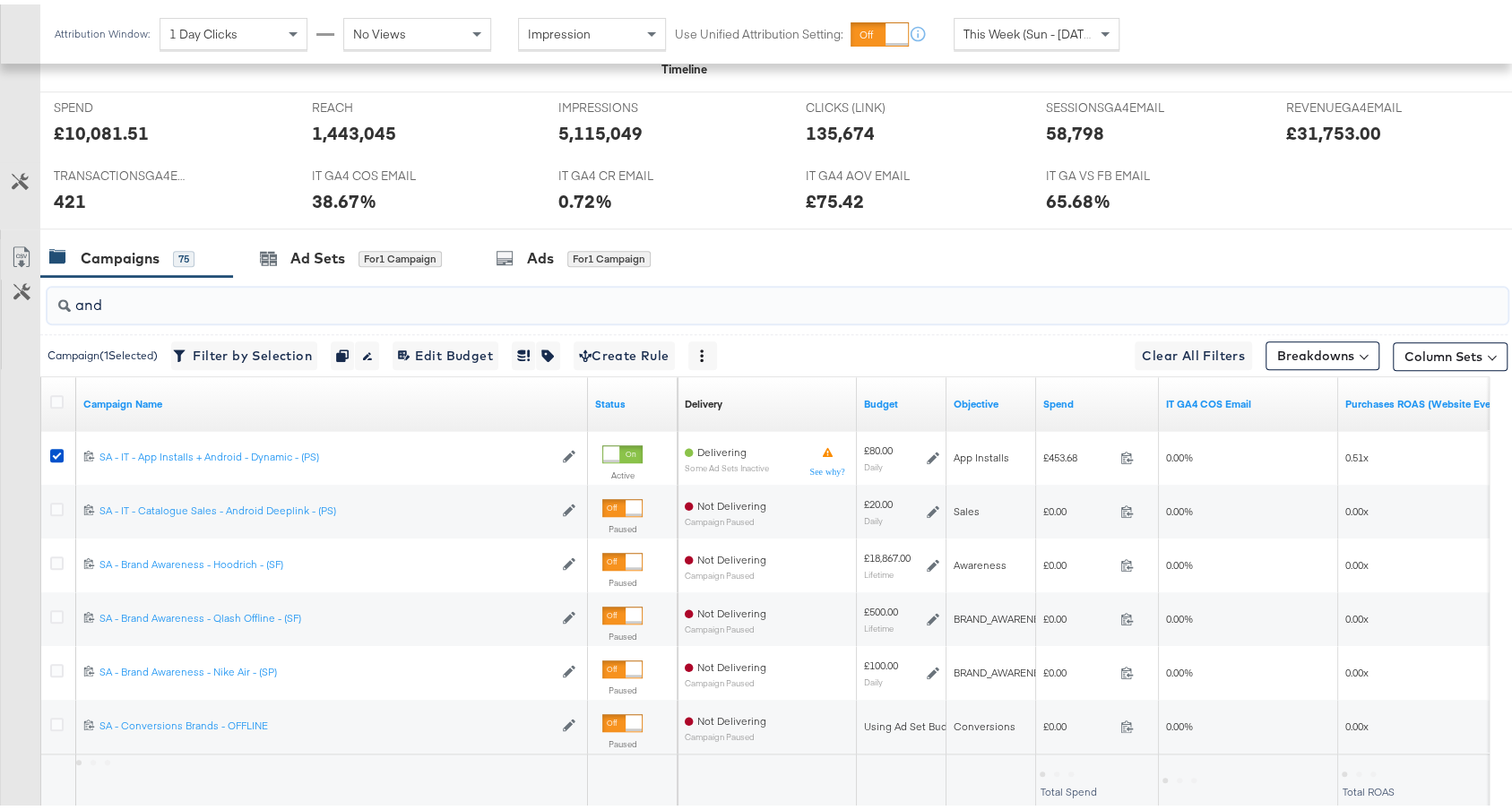
drag, startPoint x: 189, startPoint y: 305, endPoint x: 0, endPoint y: 285, distance: 190.1
click at [0, 285] on div "and Campaign ( 1 Selected) Filter by Selection Filter 1 campaign Duplicate 1 ca…" at bounding box center [754, 564] width 1507 height 584
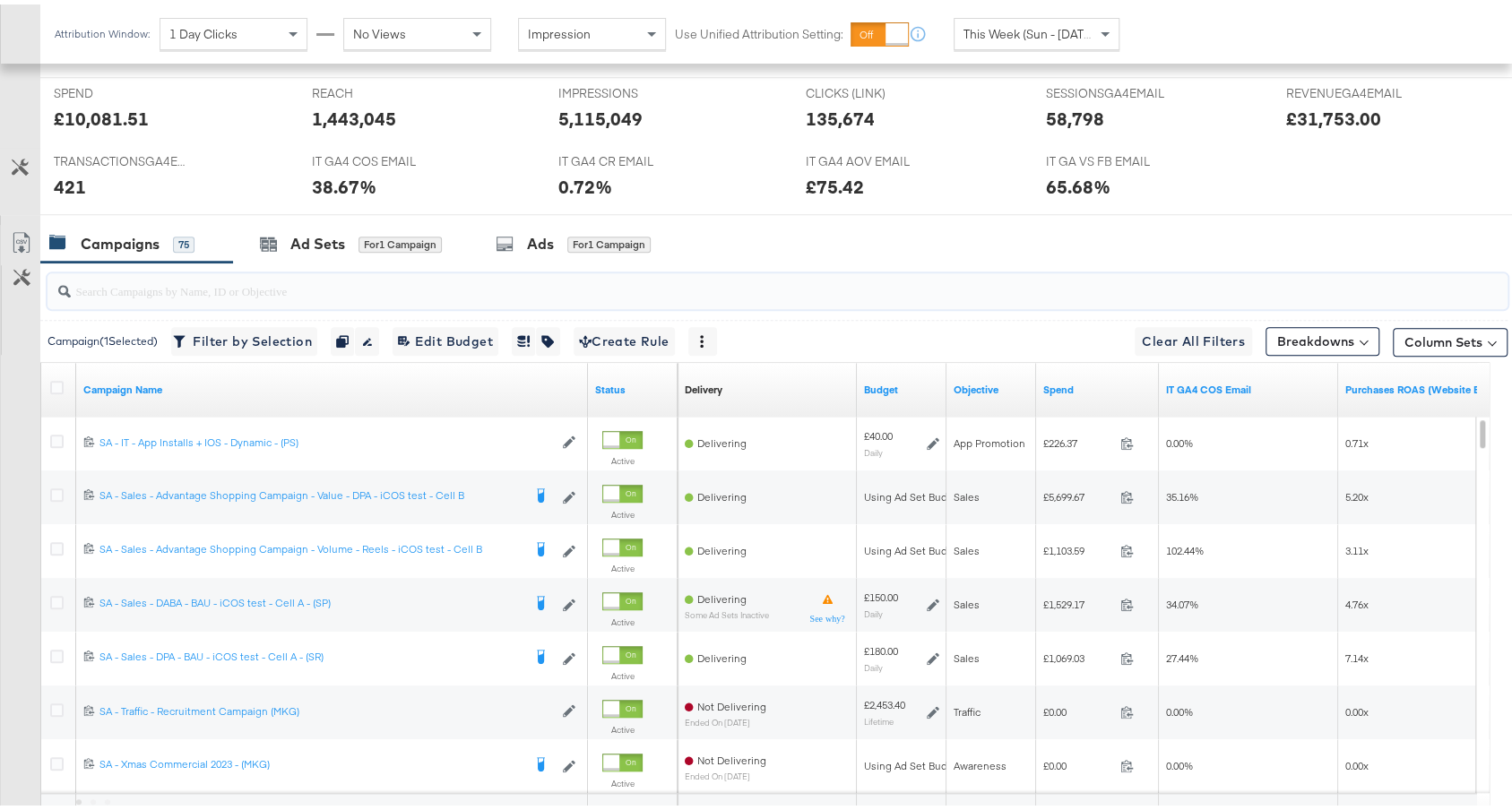
scroll to position [884, 0]
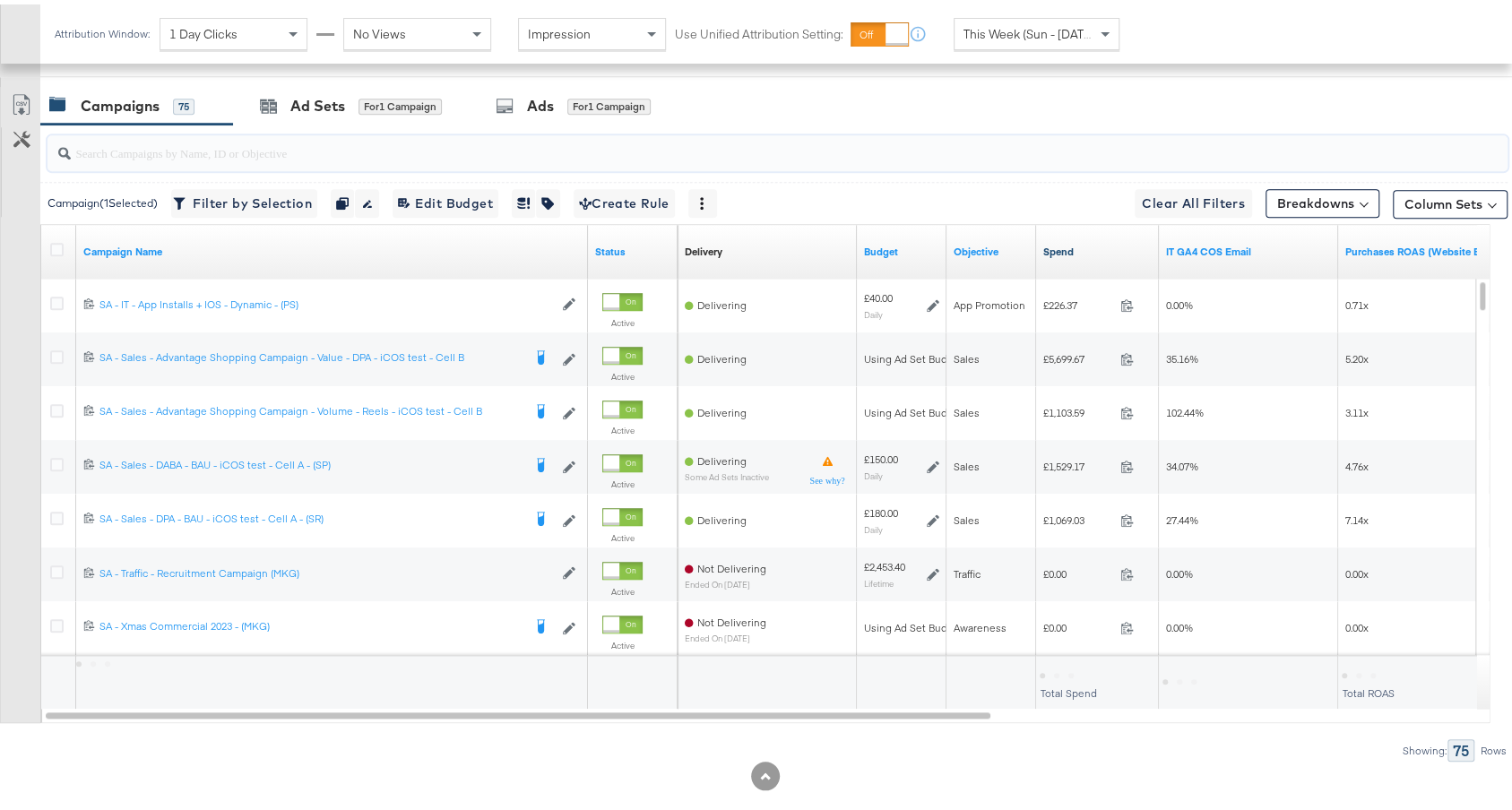
click at [1098, 240] on link "Spend" at bounding box center [1097, 247] width 109 height 15
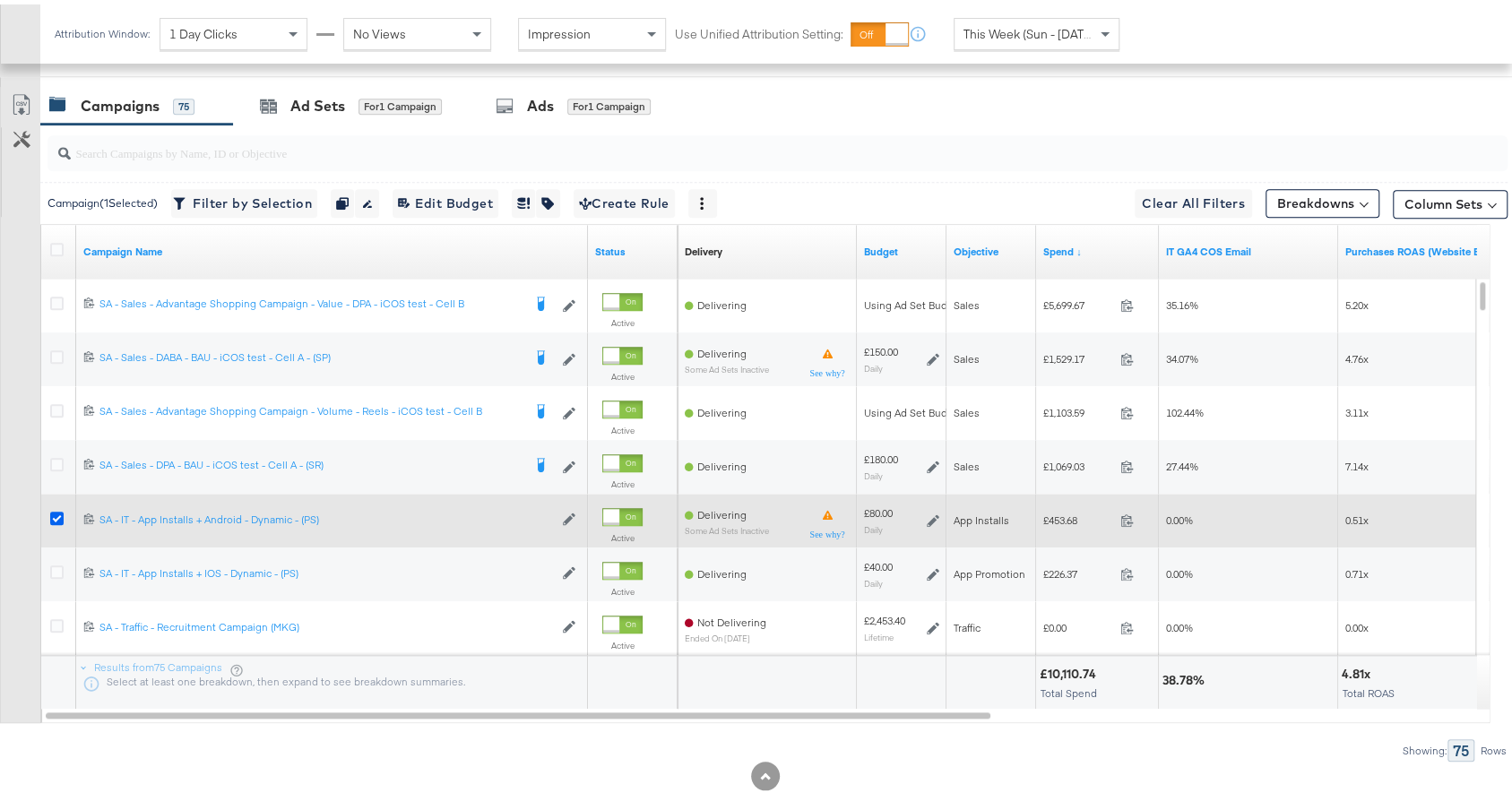
click at [54, 508] on icon at bounding box center [57, 515] width 14 height 14
click at [0, 0] on input "checkbox" at bounding box center [0, 0] width 0 height 0
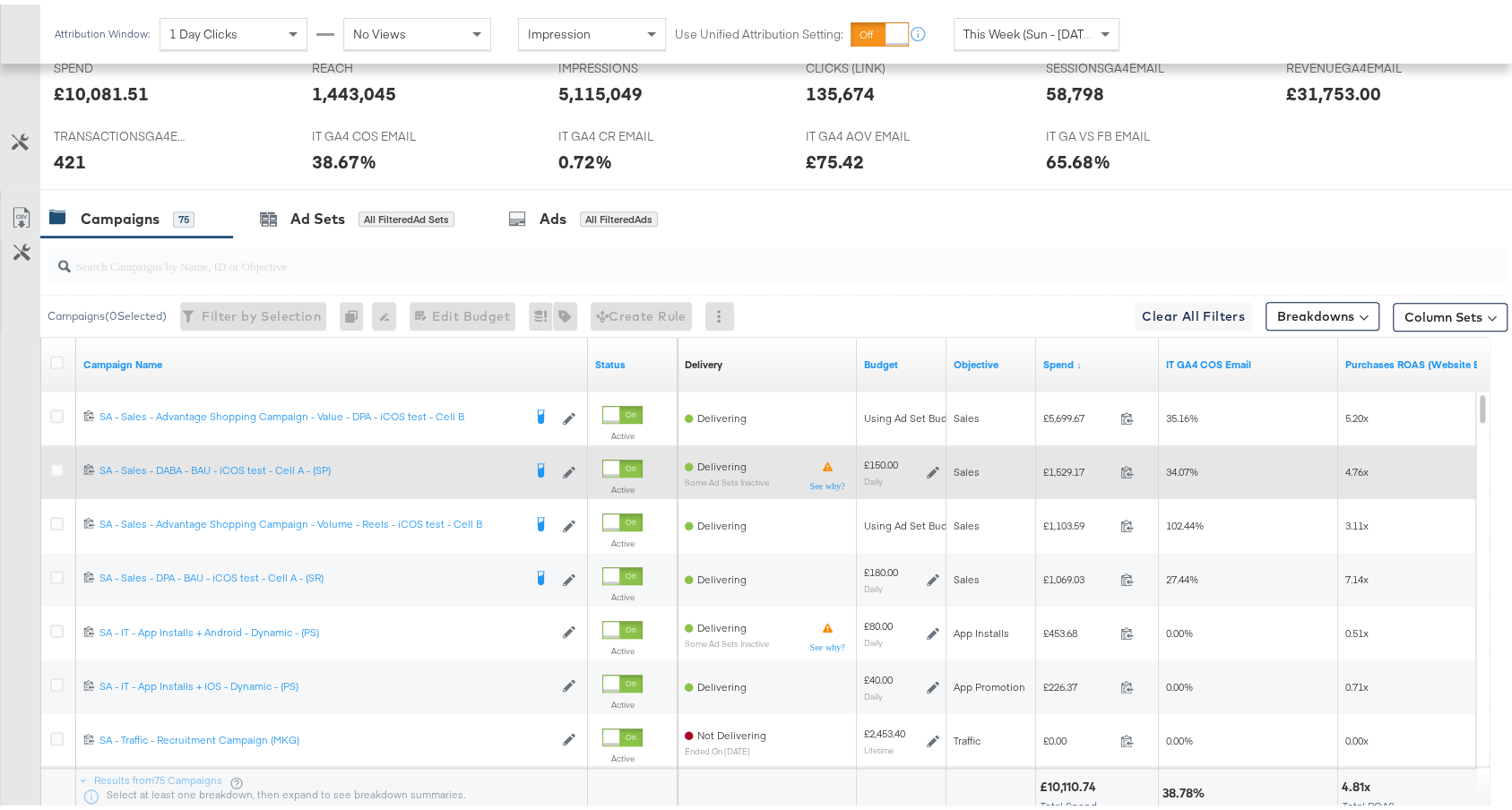
scroll to position [0, 0]
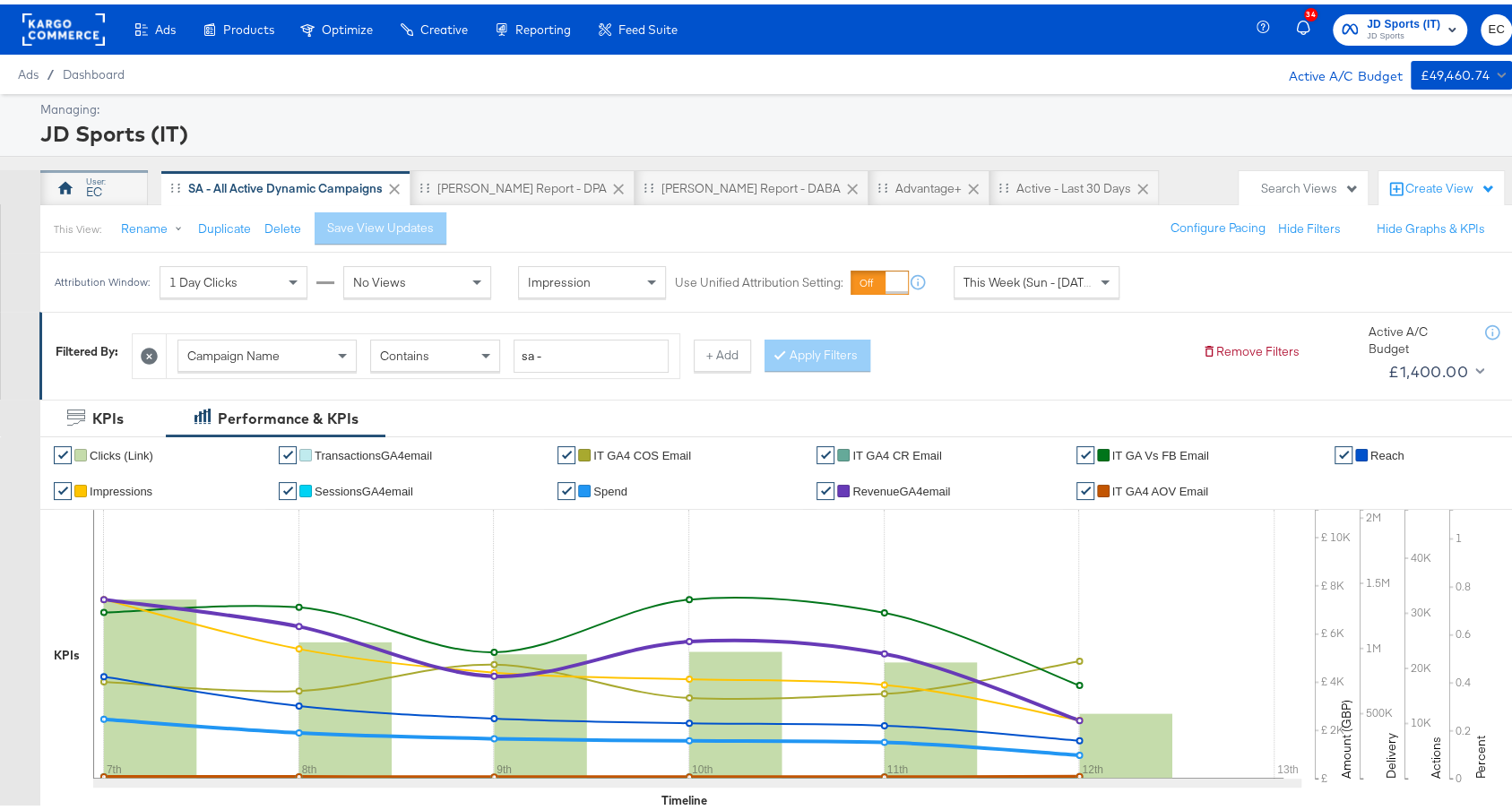
click at [91, 185] on div "EC" at bounding box center [94, 187] width 16 height 17
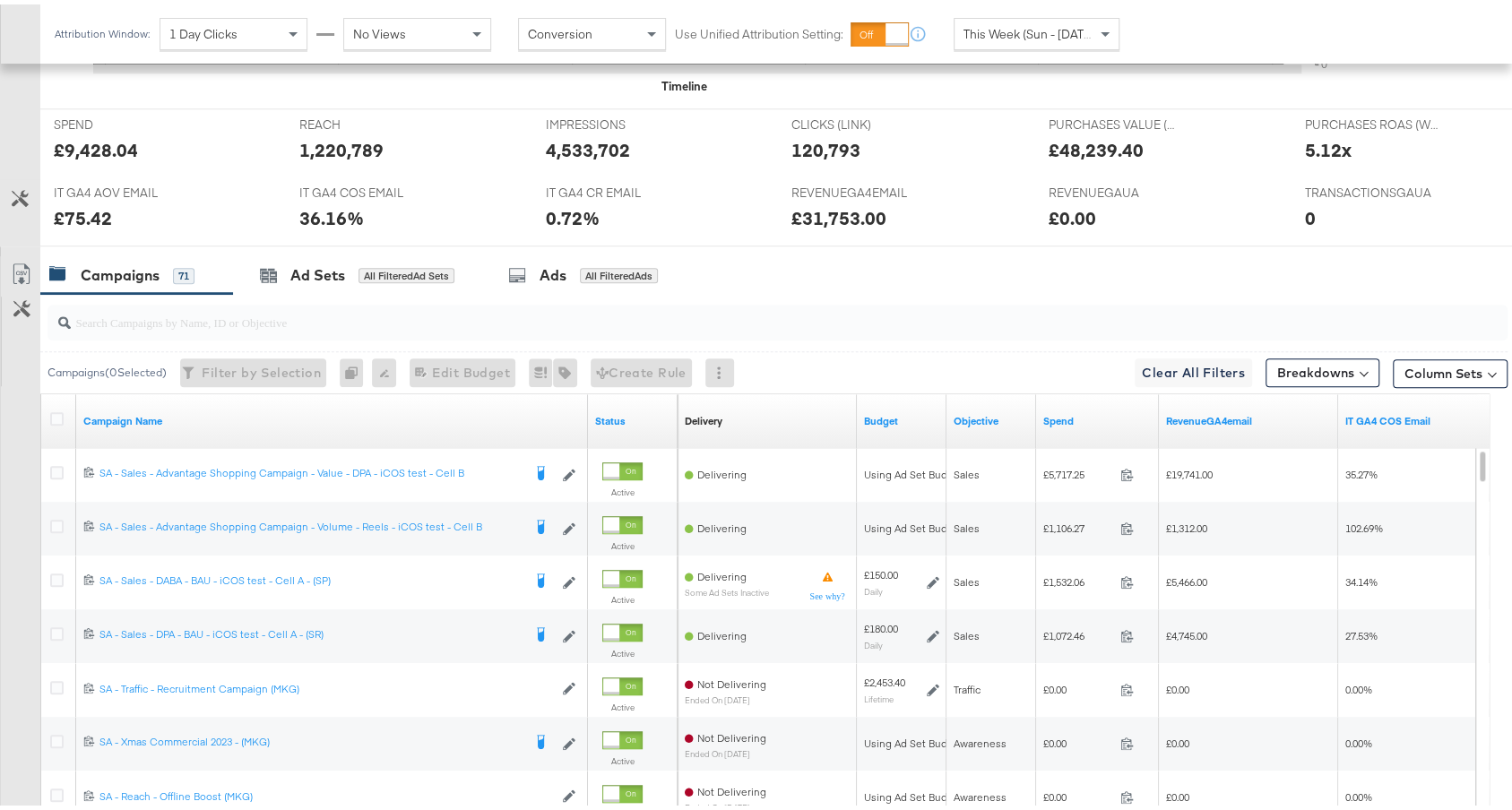
scroll to position [805, 0]
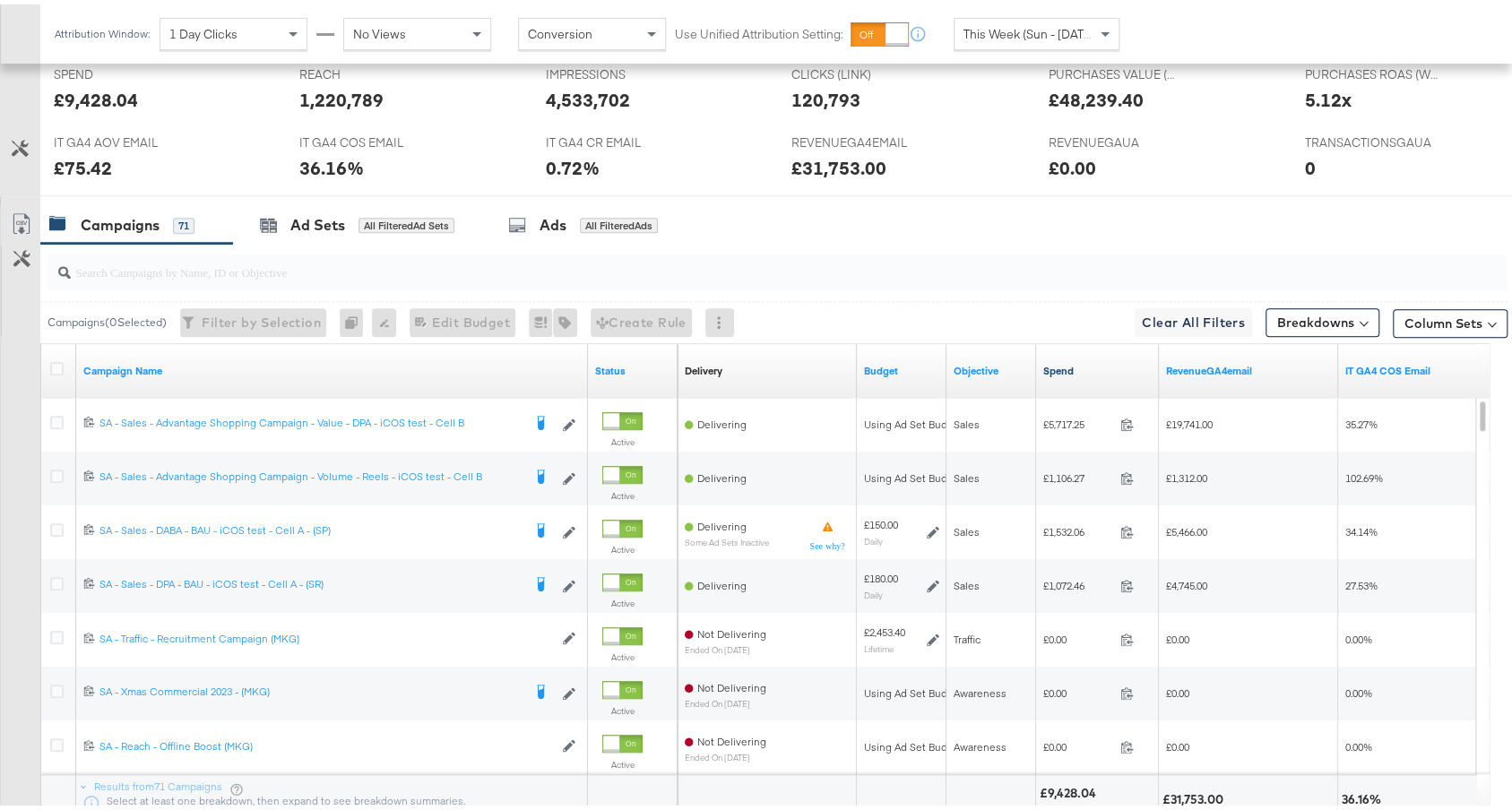
click at [1076, 360] on link "Spend" at bounding box center [1097, 366] width 109 height 15
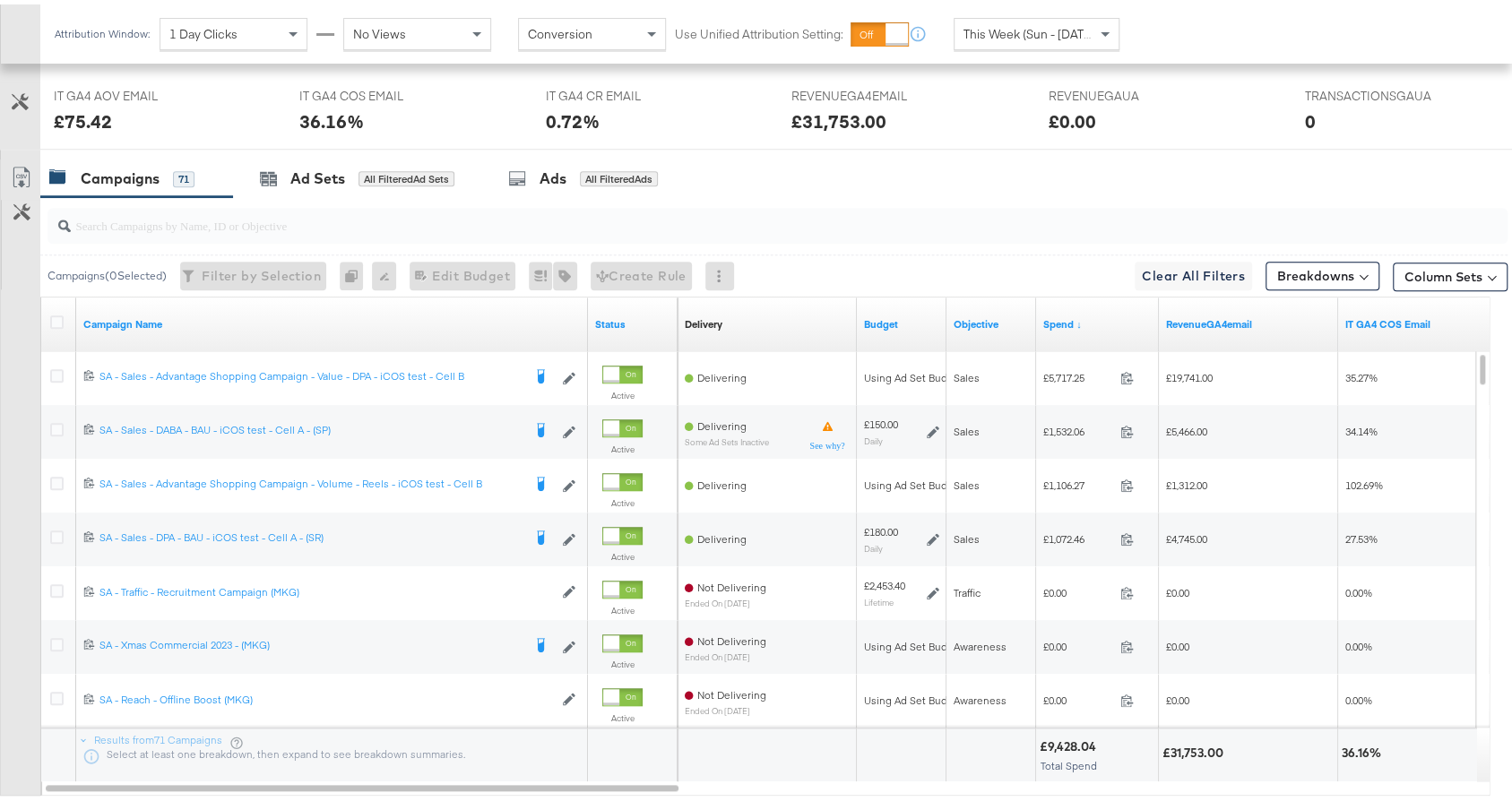
scroll to position [882, 0]
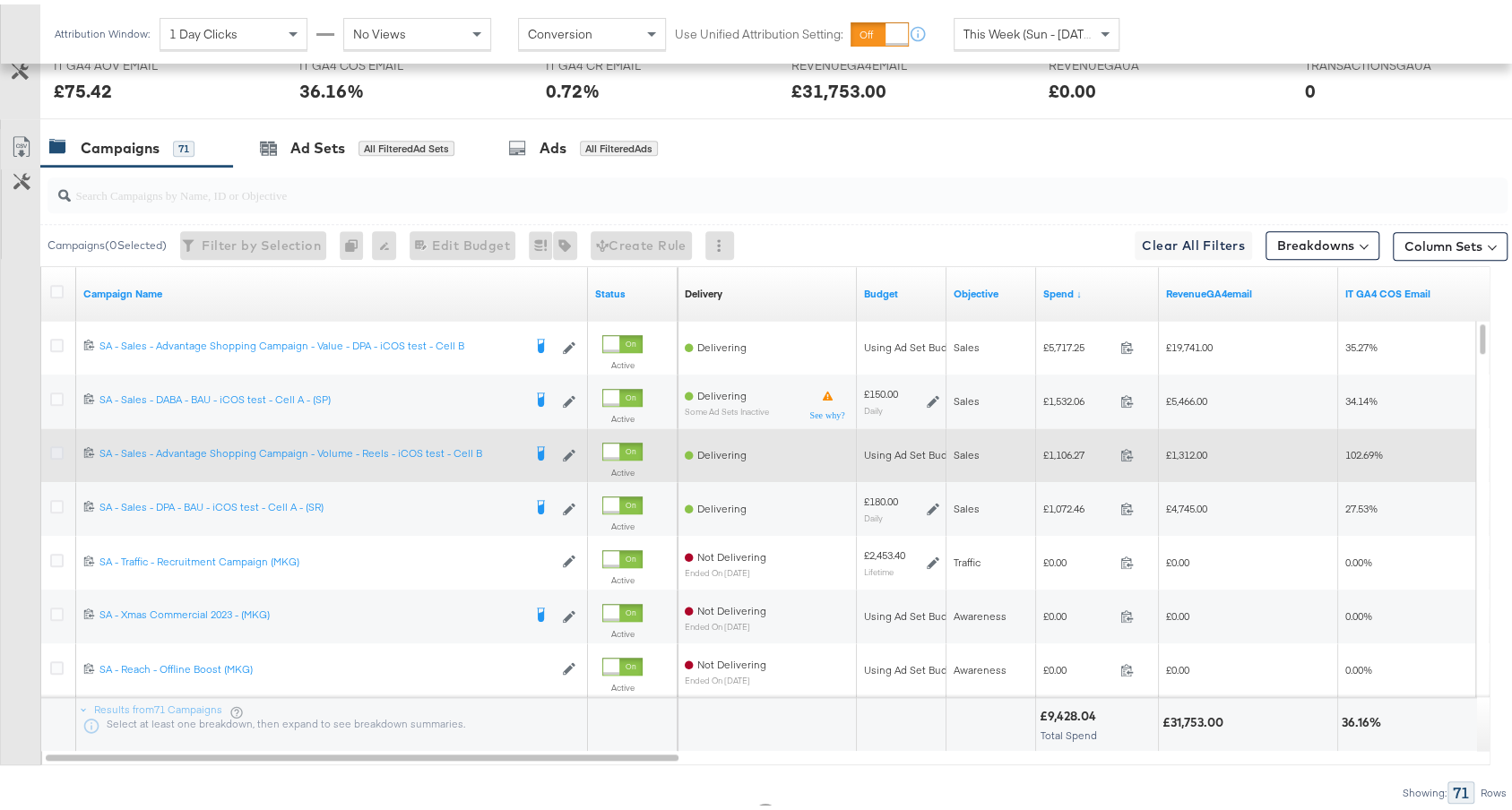
click at [51, 448] on icon at bounding box center [57, 448] width 14 height 14
click at [0, 0] on input "checkbox" at bounding box center [0, 0] width 0 height 0
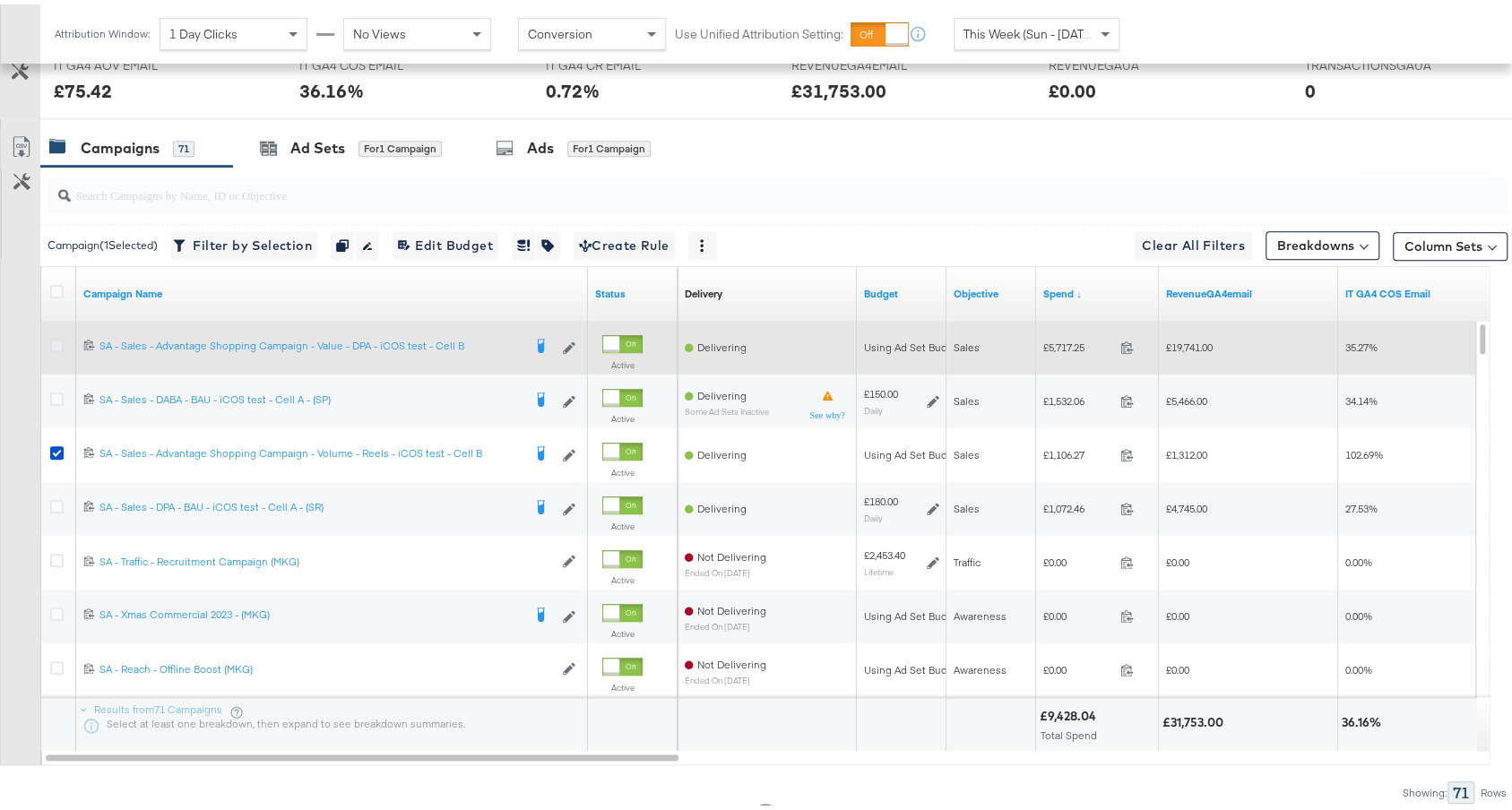
click at [55, 337] on icon at bounding box center [57, 341] width 14 height 14
click at [0, 0] on input "checkbox" at bounding box center [0, 0] width 0 height 0
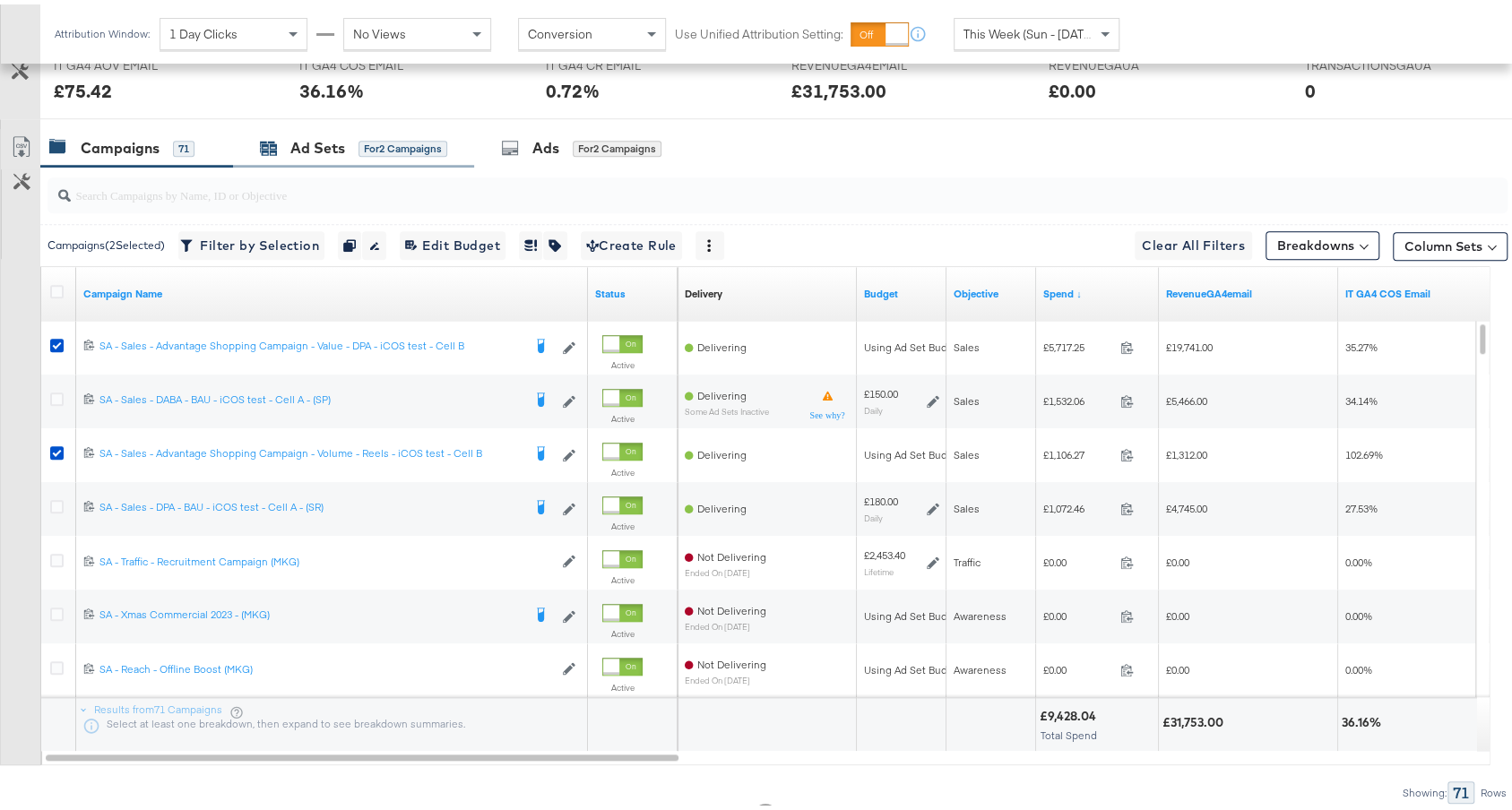
click at [322, 133] on div "Ad Sets" at bounding box center [317, 143] width 54 height 21
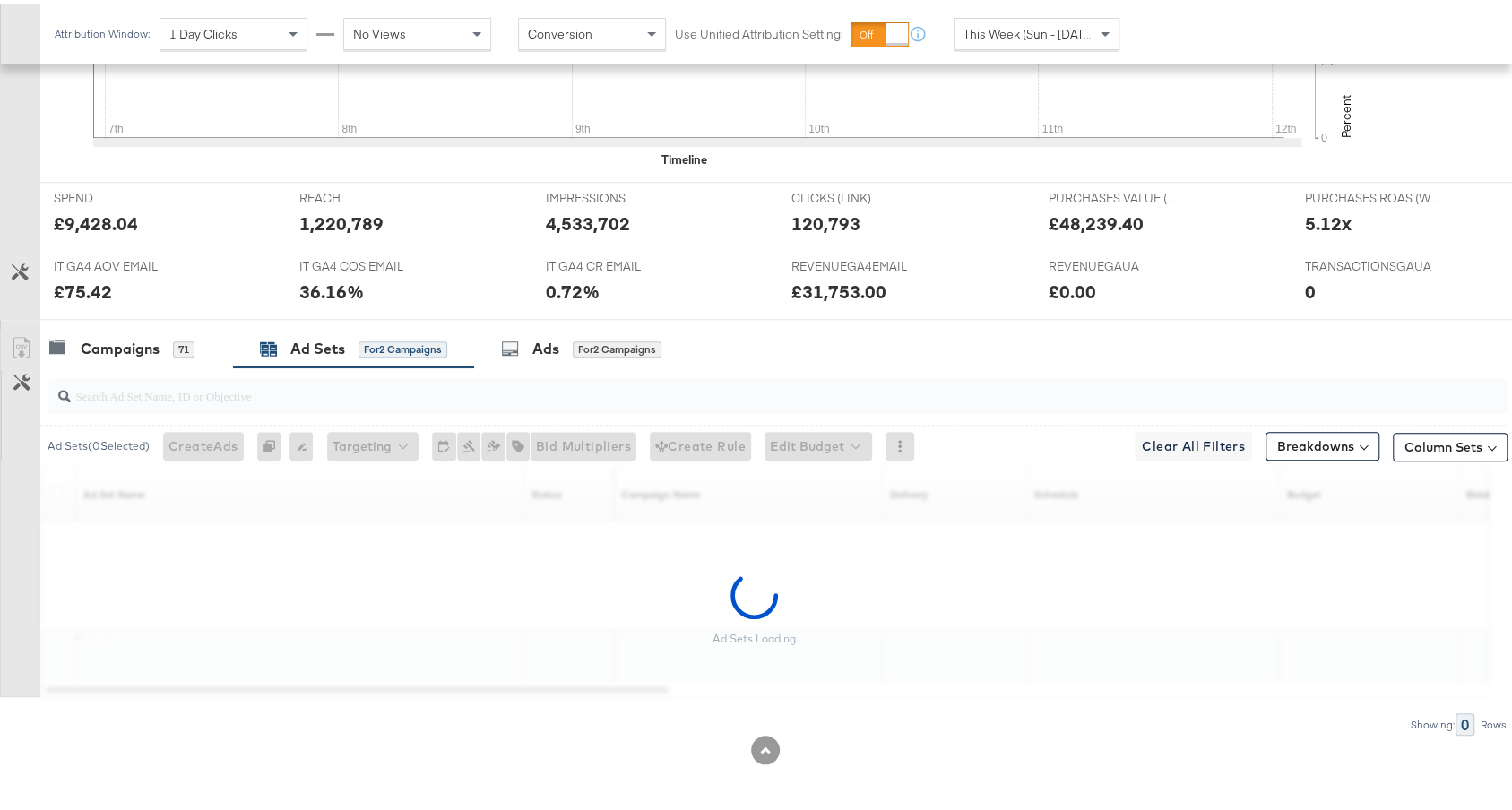
scroll to position [675, 0]
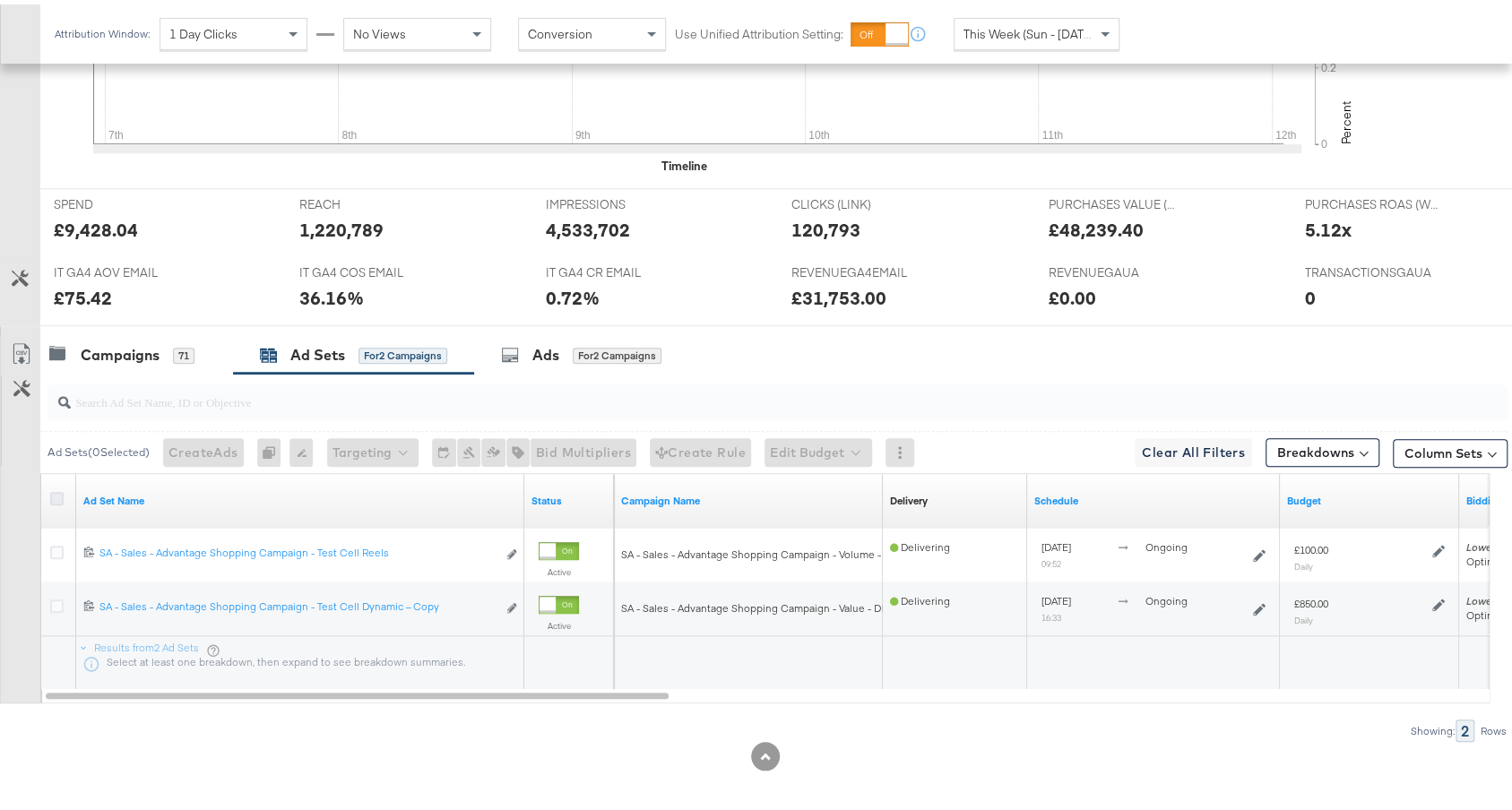
click at [52, 488] on icon at bounding box center [57, 495] width 14 height 14
click at [0, 0] on input "checkbox" at bounding box center [0, 0] width 0 height 0
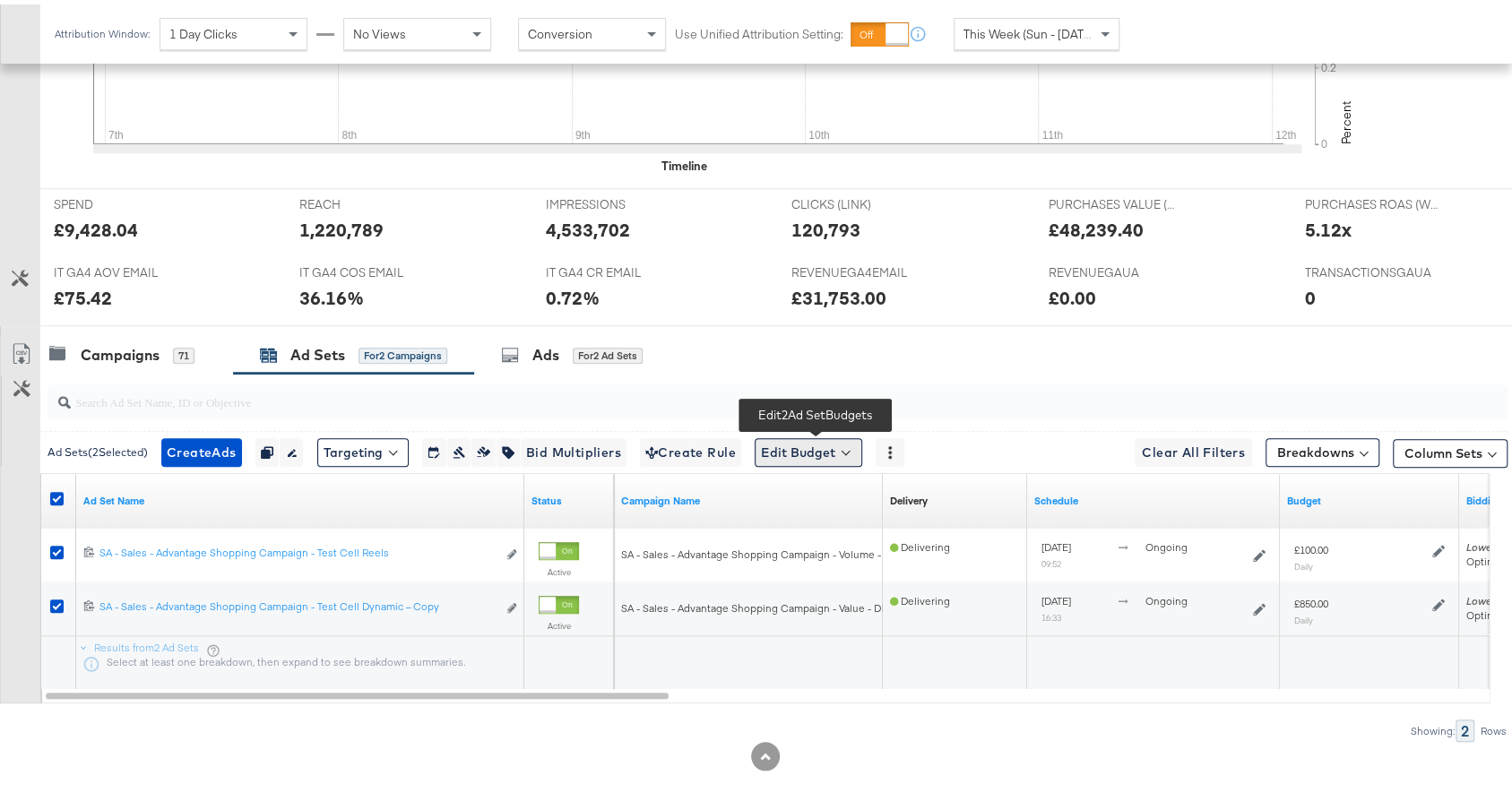
click at [812, 441] on button "Edit Budget" at bounding box center [808, 447] width 108 height 29
click at [806, 501] on button "Edit Ad Set Budget" at bounding box center [836, 494] width 159 height 29
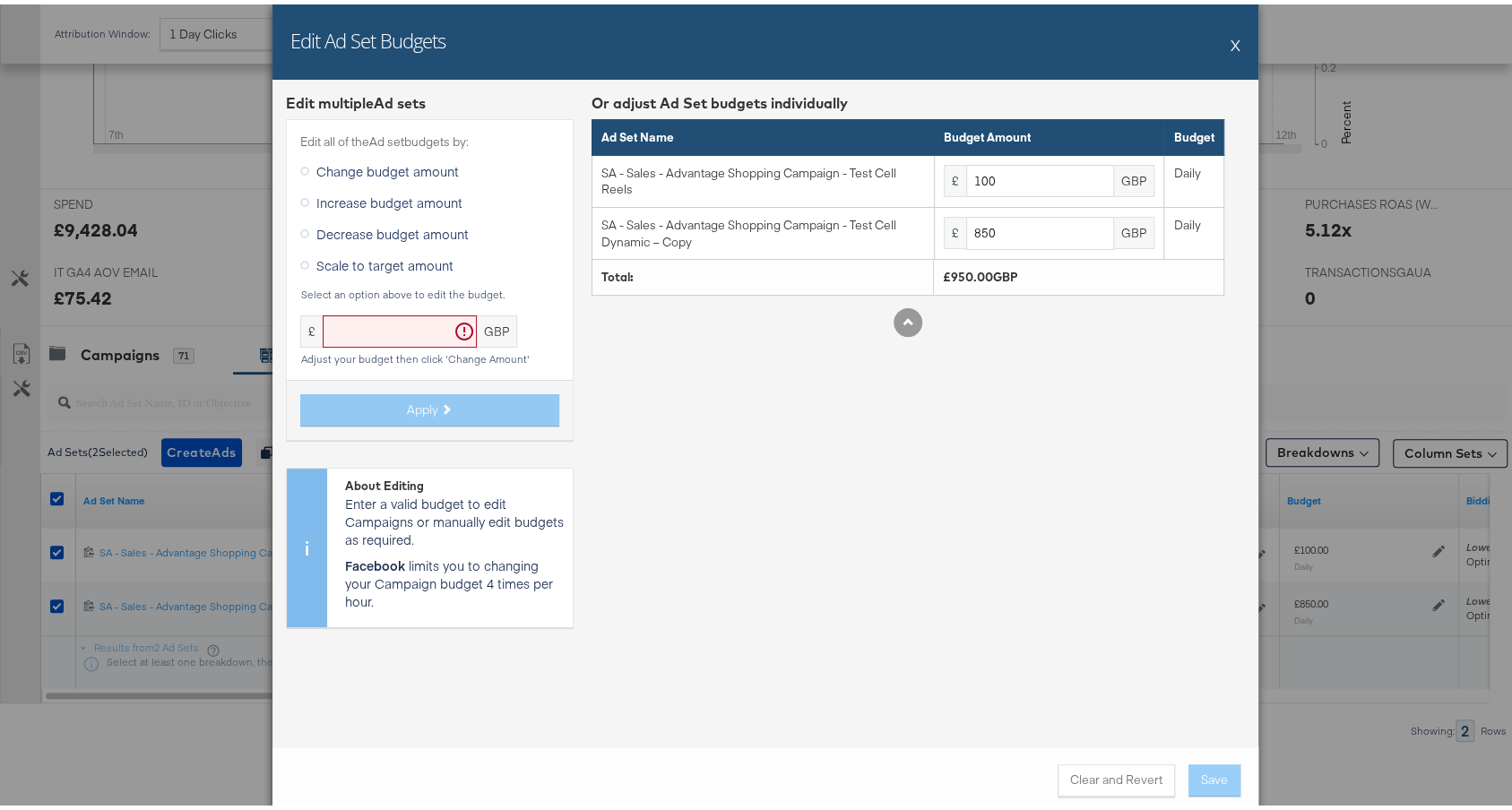
click at [424, 192] on span "Increase budget amount" at bounding box center [389, 198] width 146 height 18
click at [0, 0] on input "Increase budget amount" at bounding box center [0, 0] width 0 height 0
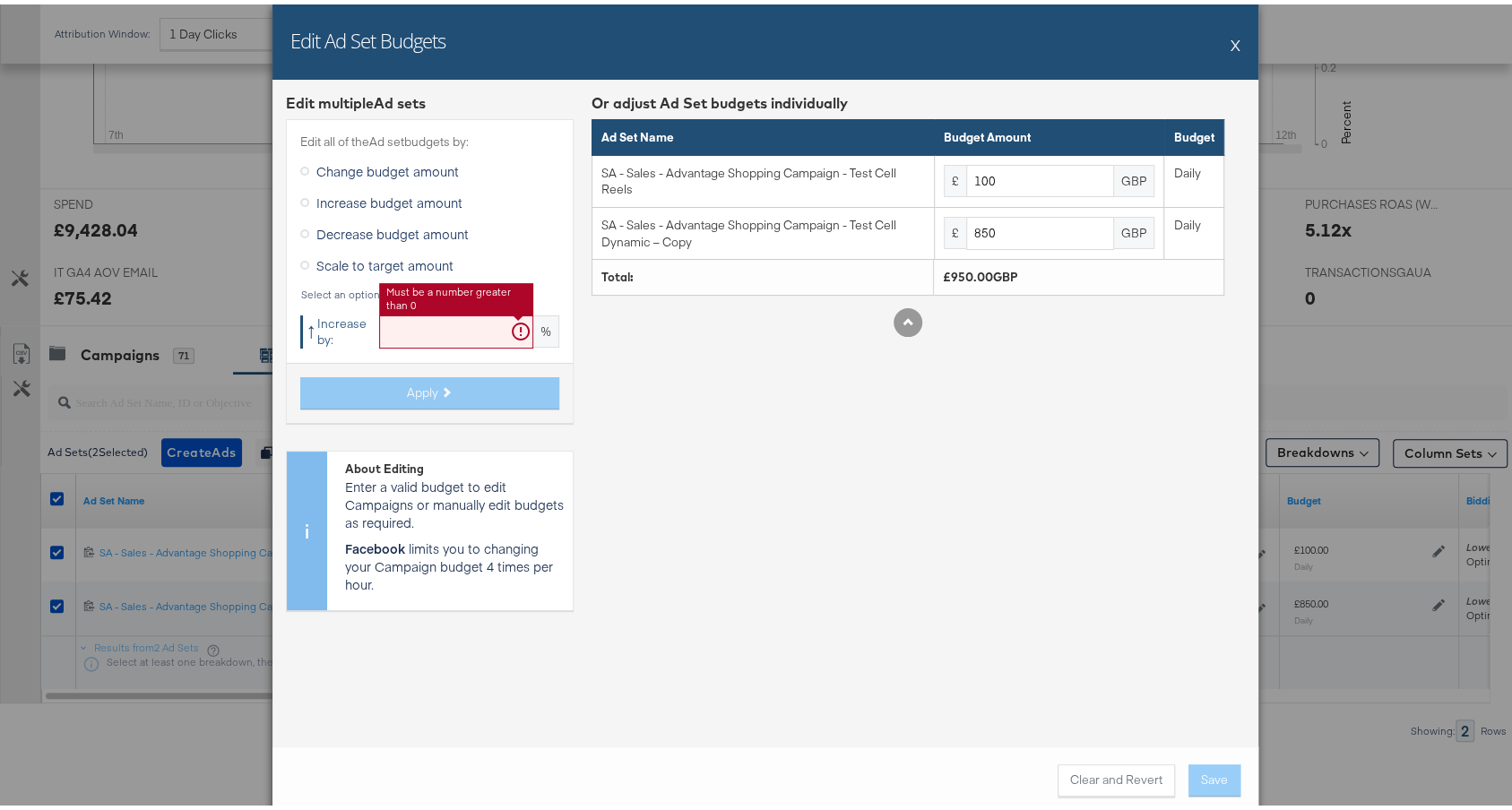
click at [478, 322] on input "text" at bounding box center [456, 328] width 154 height 34
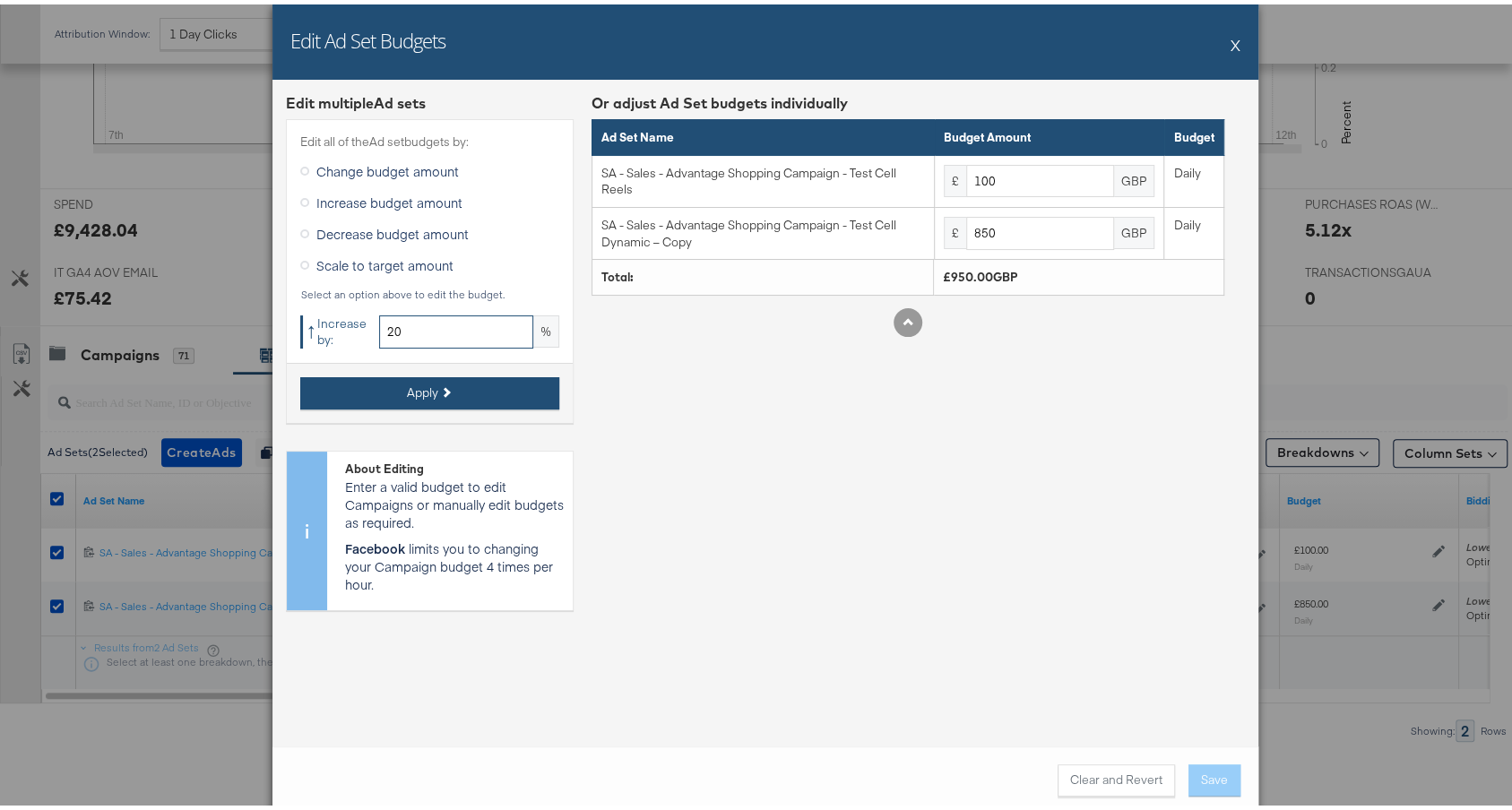
type input "20"
click at [437, 394] on button "Apply" at bounding box center [430, 388] width 259 height 33
type input "120"
type input "1020"
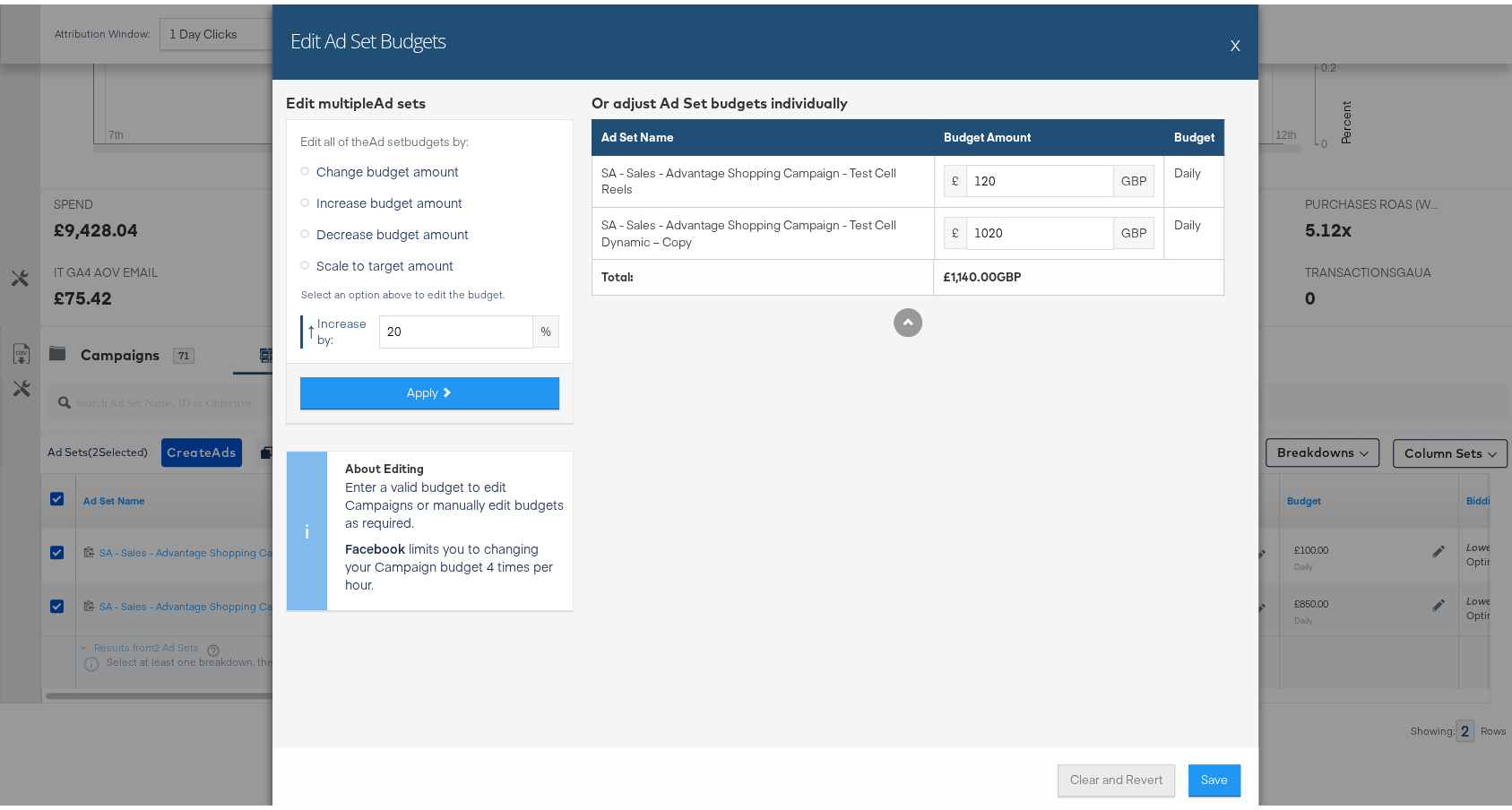
click at [1069, 773] on button "Clear and Revert" at bounding box center [1116, 775] width 118 height 33
type input "100"
type input "850"
drag, startPoint x: 446, startPoint y: 324, endPoint x: 430, endPoint y: 325, distance: 16.0
click at [430, 325] on input "20" at bounding box center [456, 328] width 154 height 34
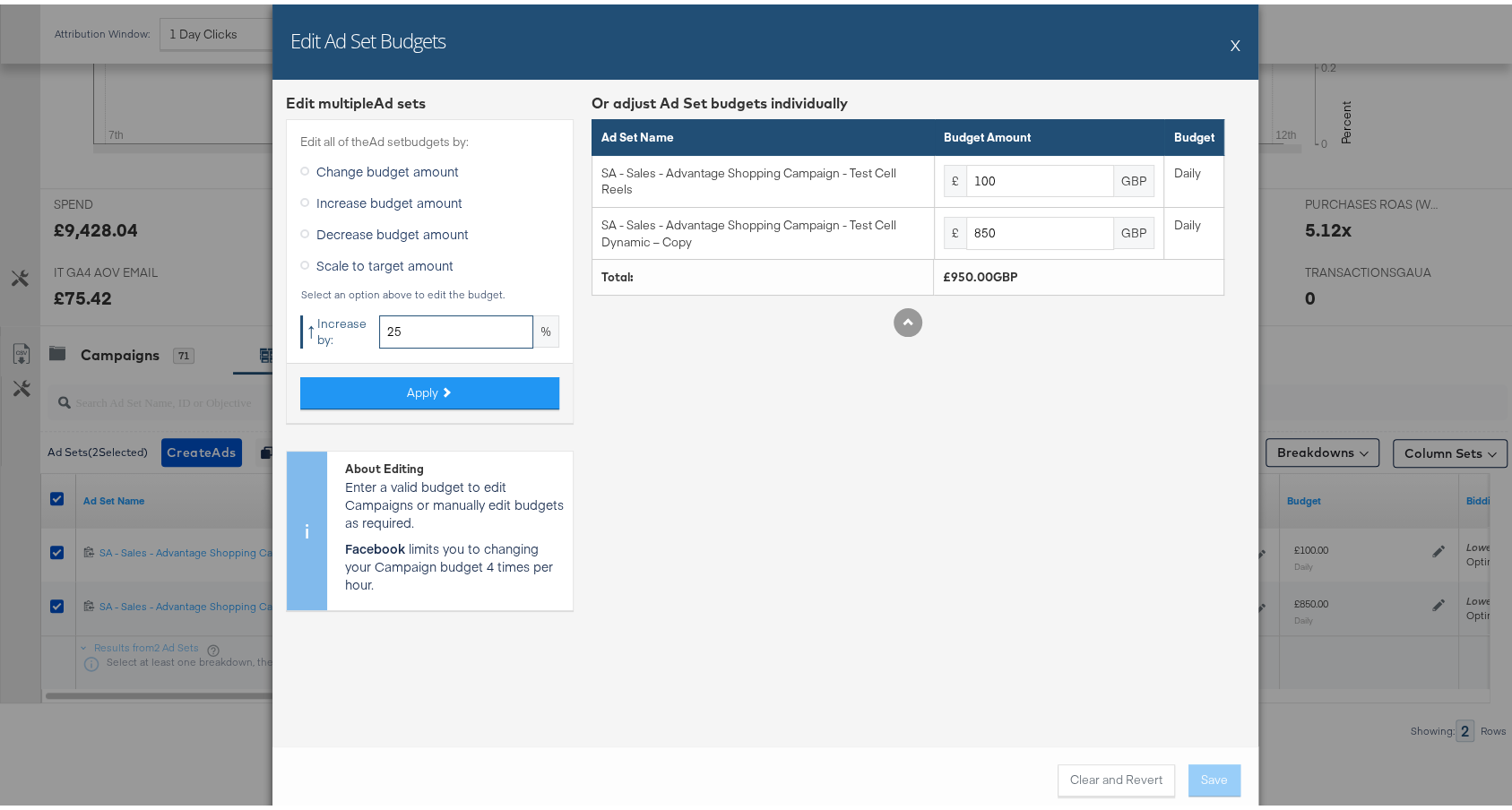
type input "25"
click at [427, 382] on span "Apply" at bounding box center [423, 388] width 32 height 17
type input "125"
type input "1062.5"
click at [1126, 788] on button "Clear and Revert" at bounding box center [1116, 775] width 118 height 33
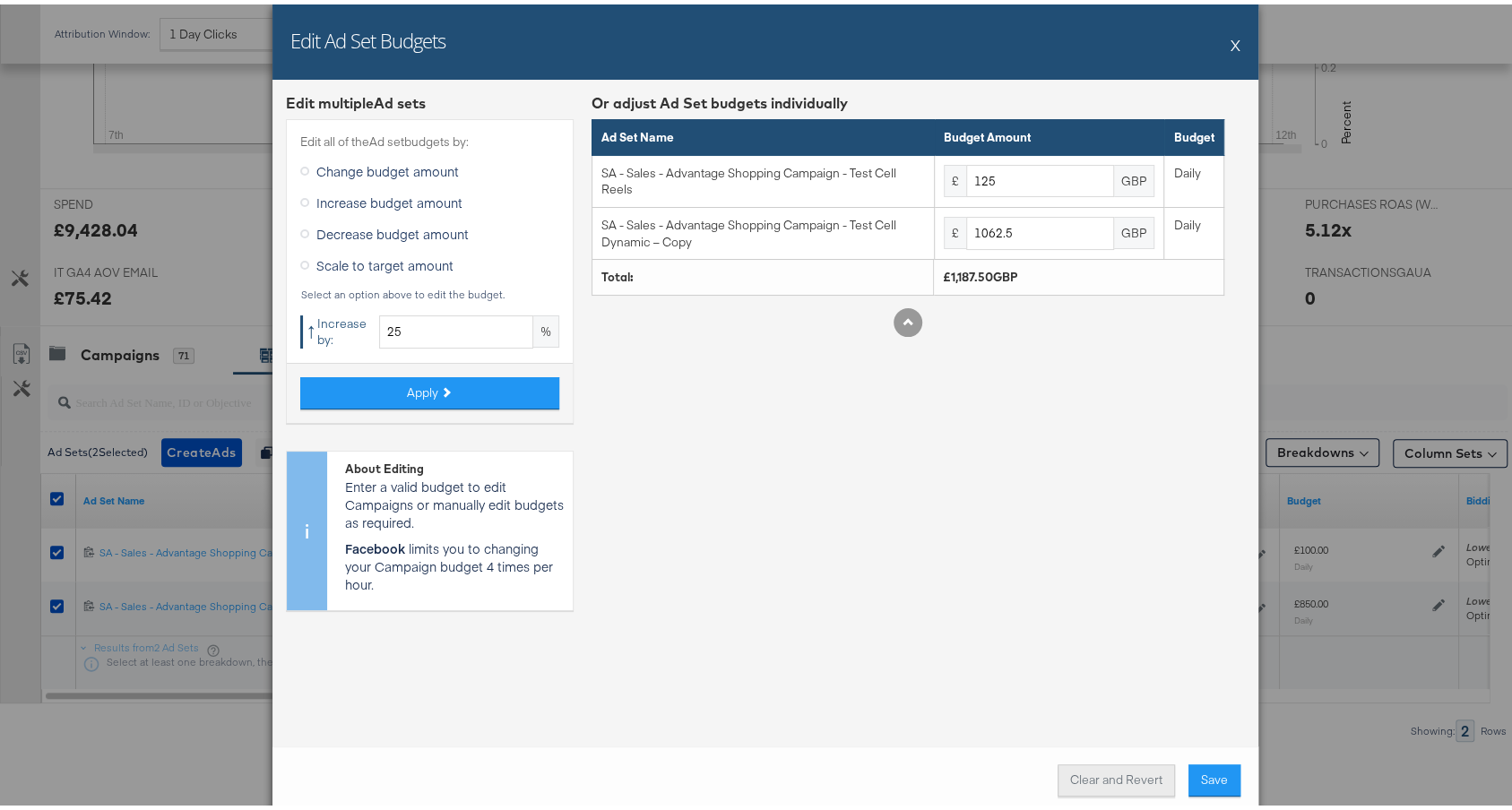
type input "100"
type input "850"
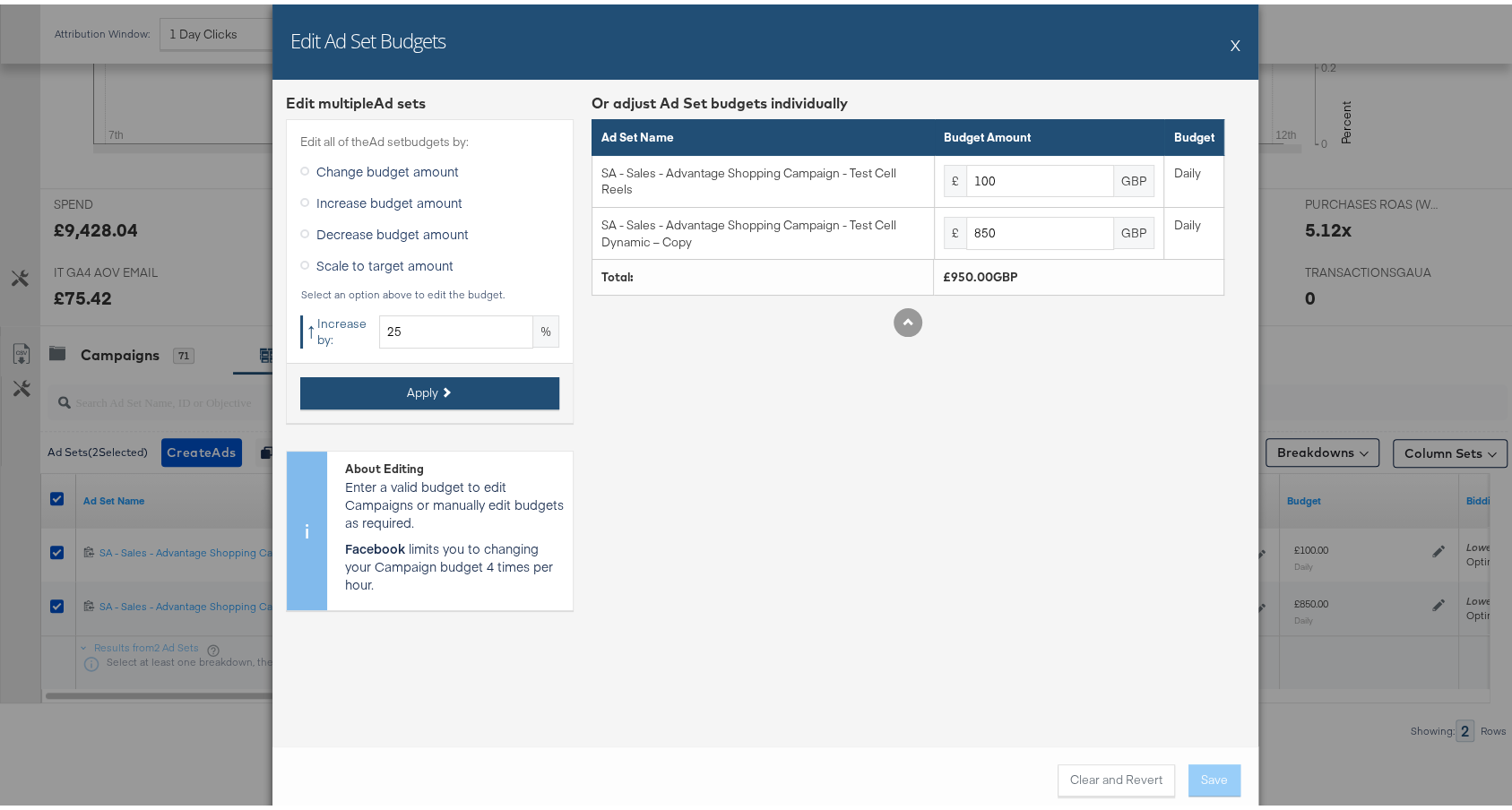
click at [466, 388] on button "Apply" at bounding box center [430, 388] width 259 height 33
type input "125"
type input "1062.5"
click at [1231, 40] on button "X" at bounding box center [1235, 40] width 10 height 36
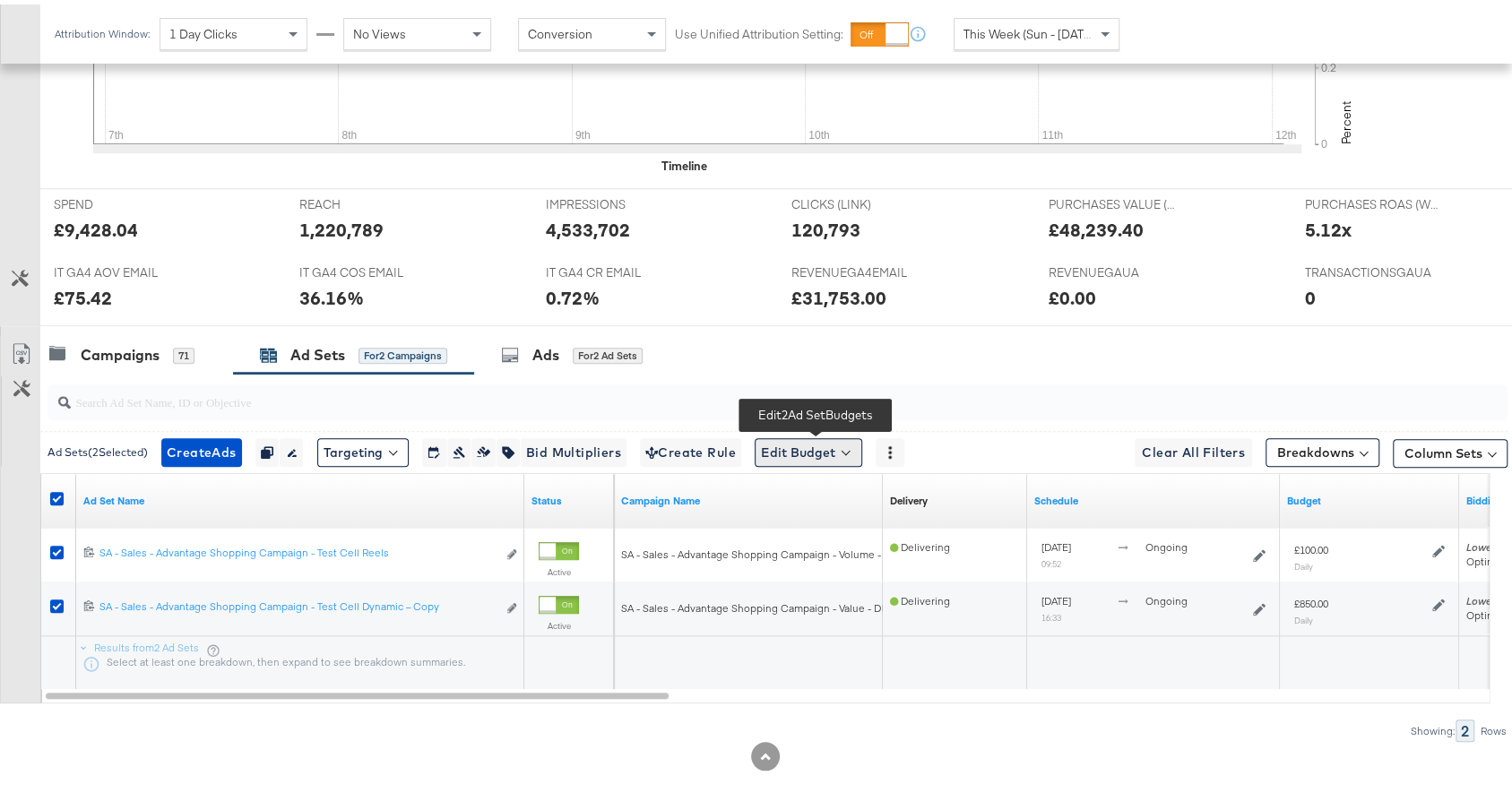
click at [819, 444] on button "Edit Budget" at bounding box center [808, 447] width 108 height 29
click at [829, 483] on span "Edit Ad Set Budget" at bounding box center [813, 495] width 102 height 24
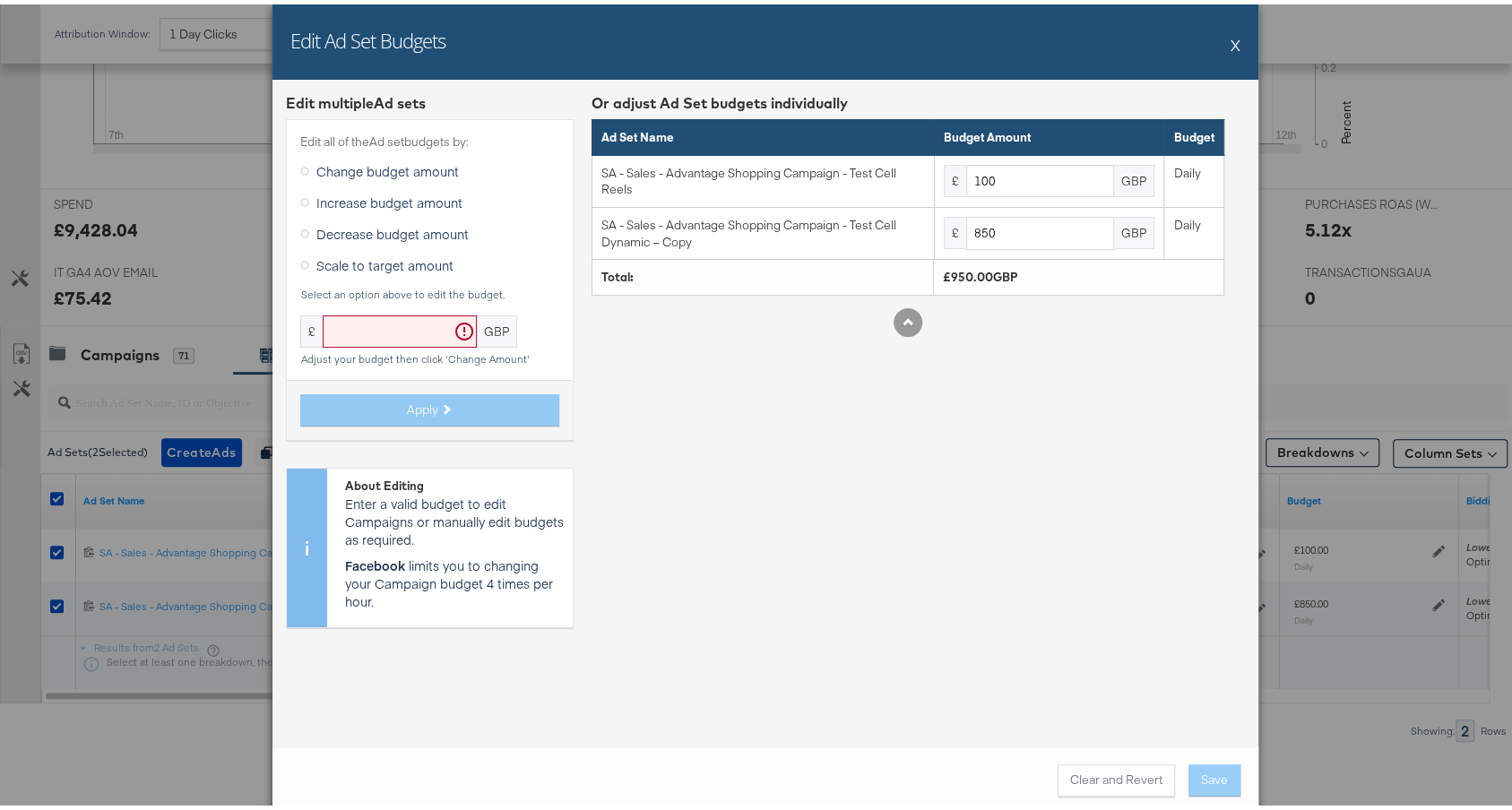
click at [394, 192] on span "Increase budget amount" at bounding box center [389, 198] width 146 height 18
click at [0, 0] on input "Increase budget amount" at bounding box center [0, 0] width 0 height 0
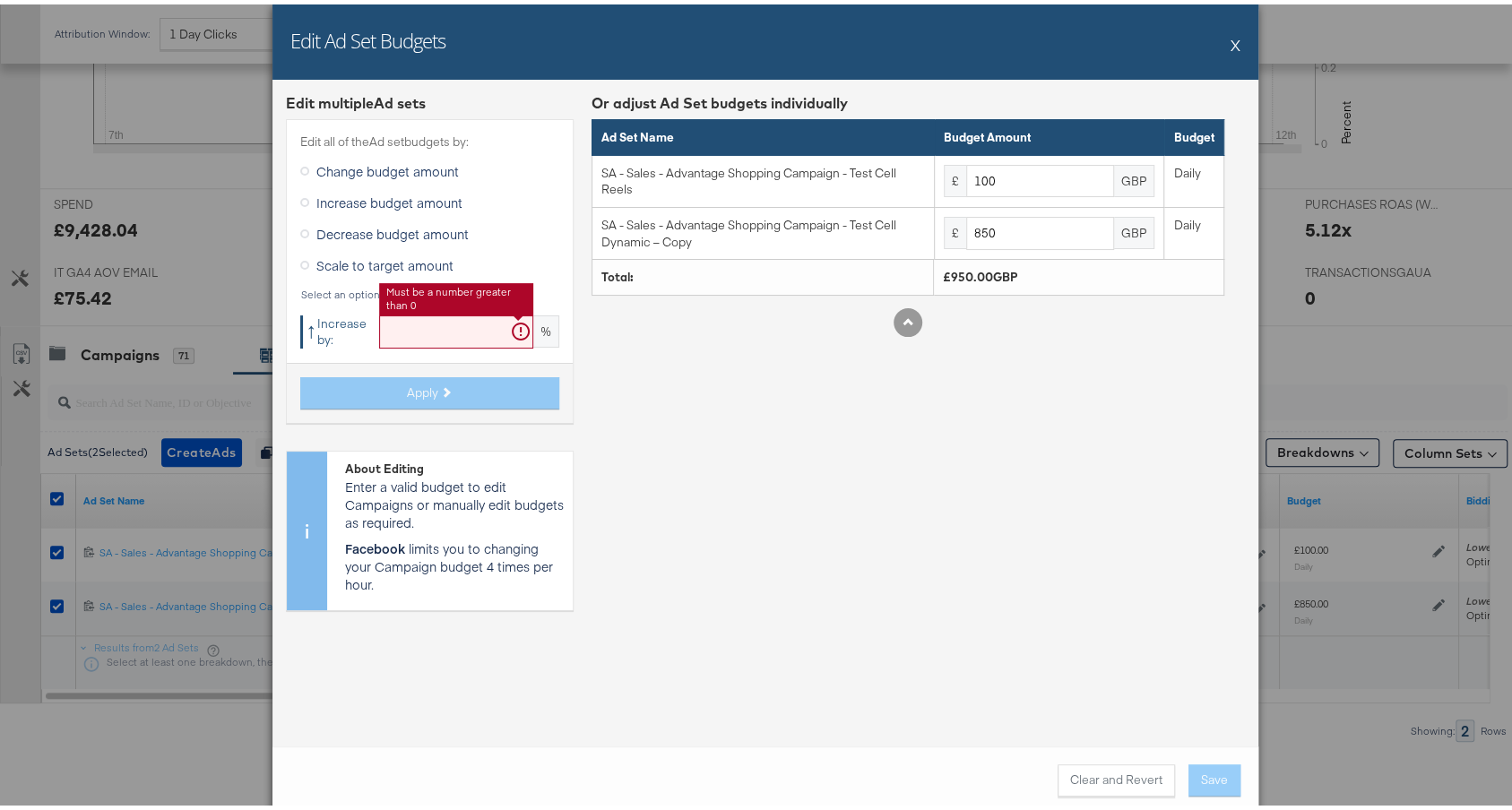
click at [414, 325] on input "text" at bounding box center [456, 328] width 154 height 34
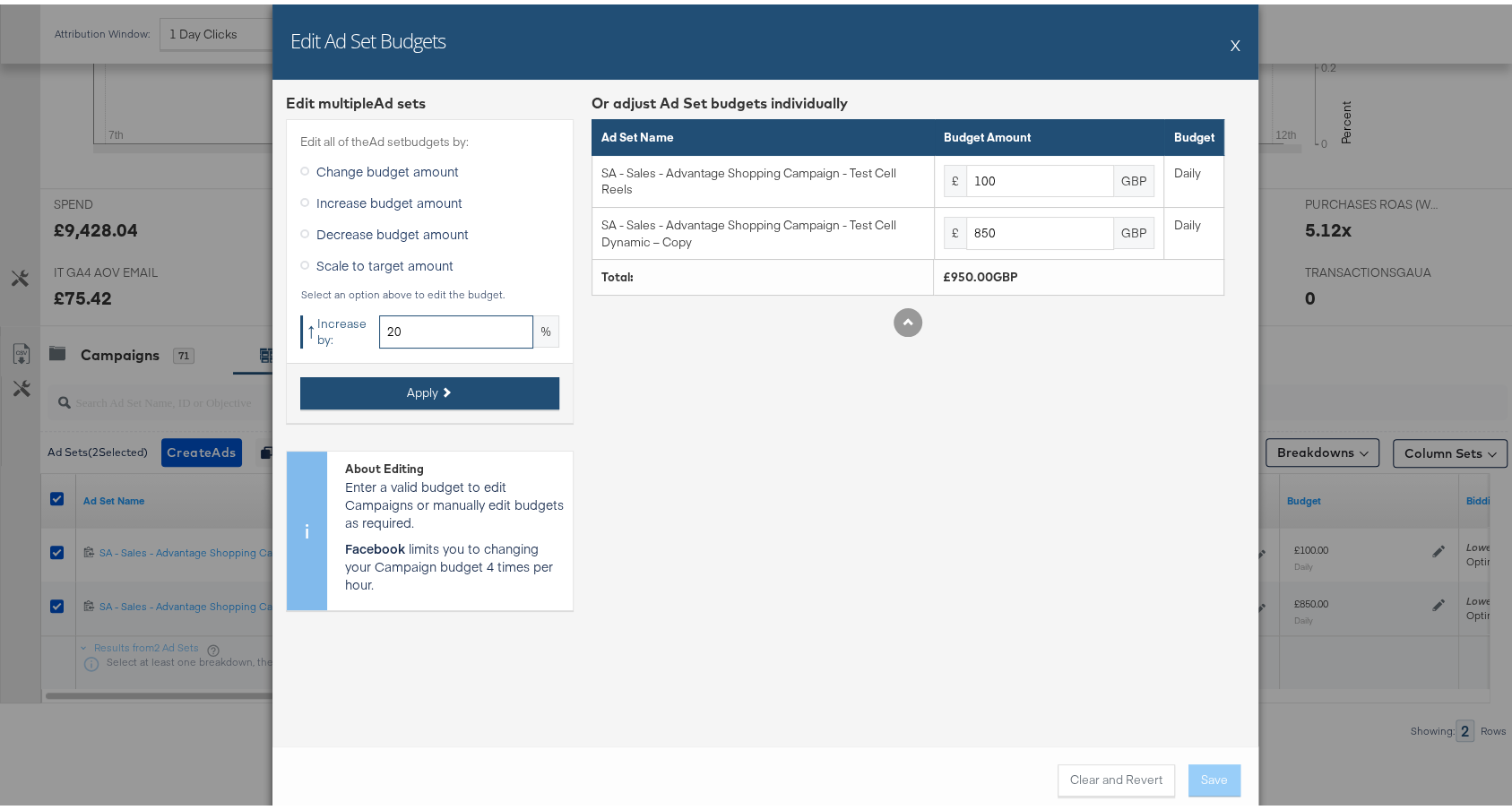
type input "20"
click at [503, 374] on button "Apply" at bounding box center [430, 388] width 259 height 33
type input "120"
type input "1020"
click at [1231, 40] on button "X" at bounding box center [1235, 40] width 10 height 36
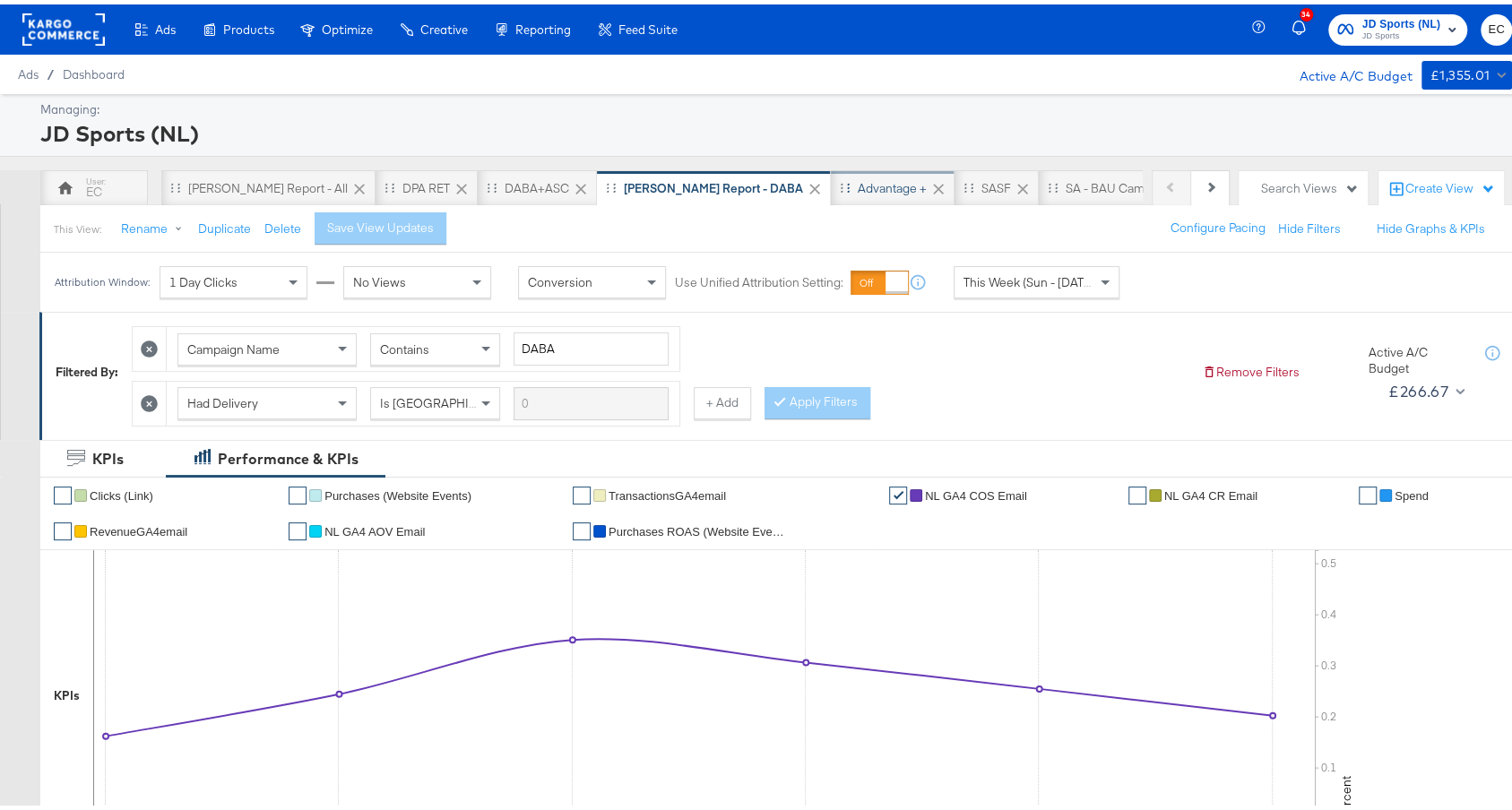
click at [857, 187] on div "Advantage +" at bounding box center [892, 184] width 69 height 17
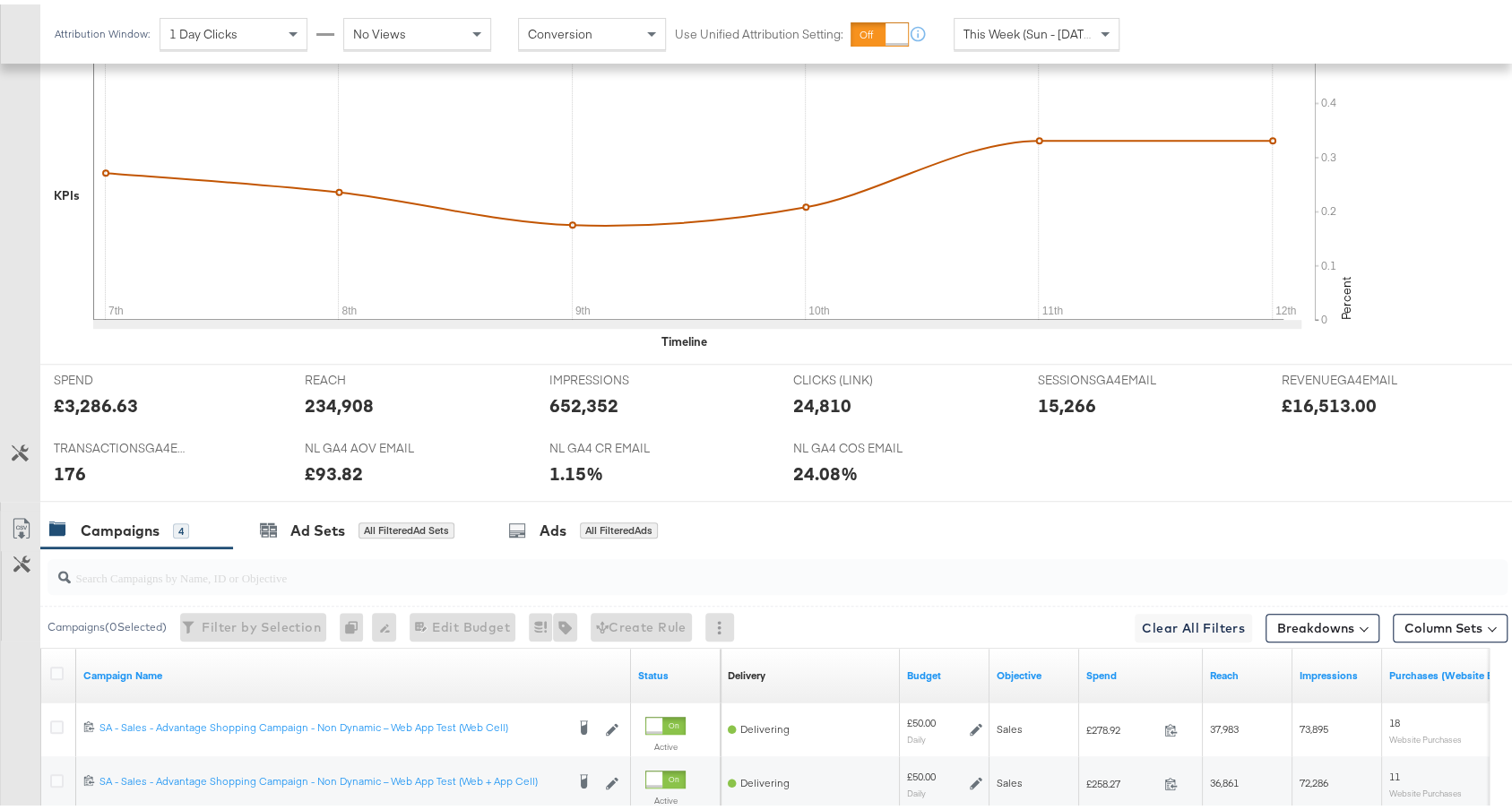
scroll to position [729, 0]
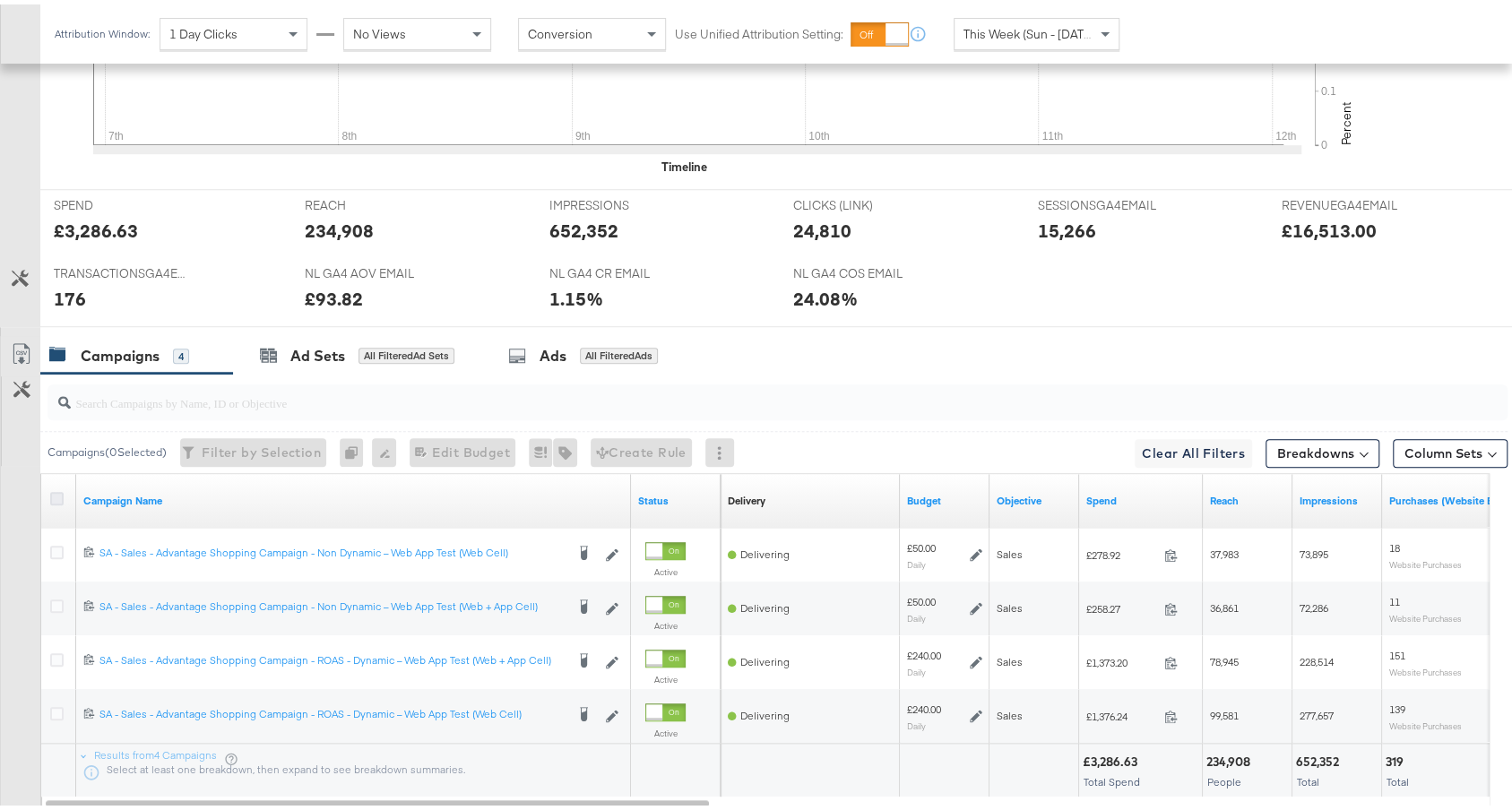
click at [57, 488] on icon at bounding box center [57, 495] width 14 height 14
click at [0, 0] on input "checkbox" at bounding box center [0, 0] width 0 height 0
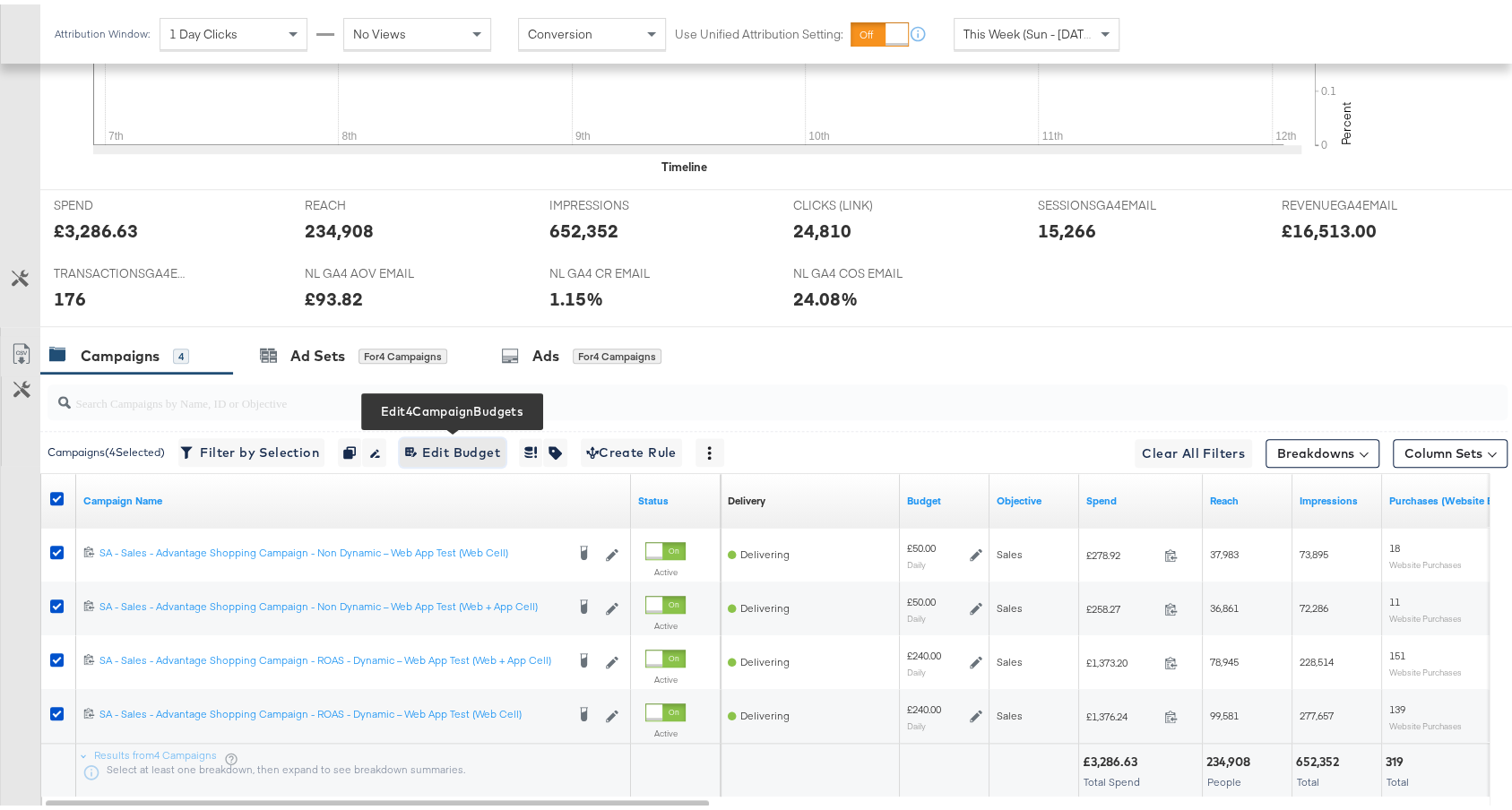
click at [487, 441] on span "Edit 4 Campaign Budgets Edit Budget" at bounding box center [452, 448] width 95 height 23
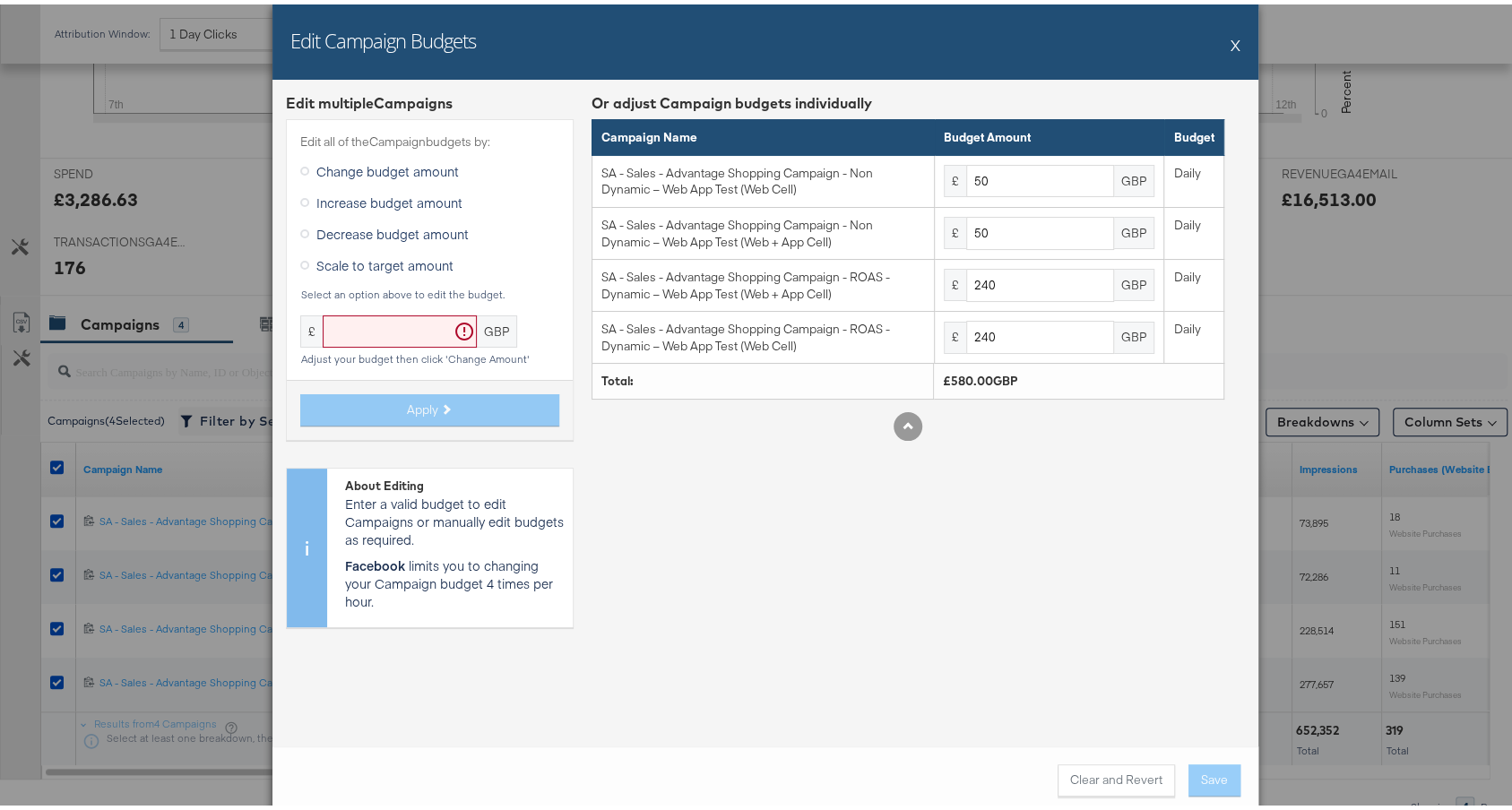
scroll to position [775, 0]
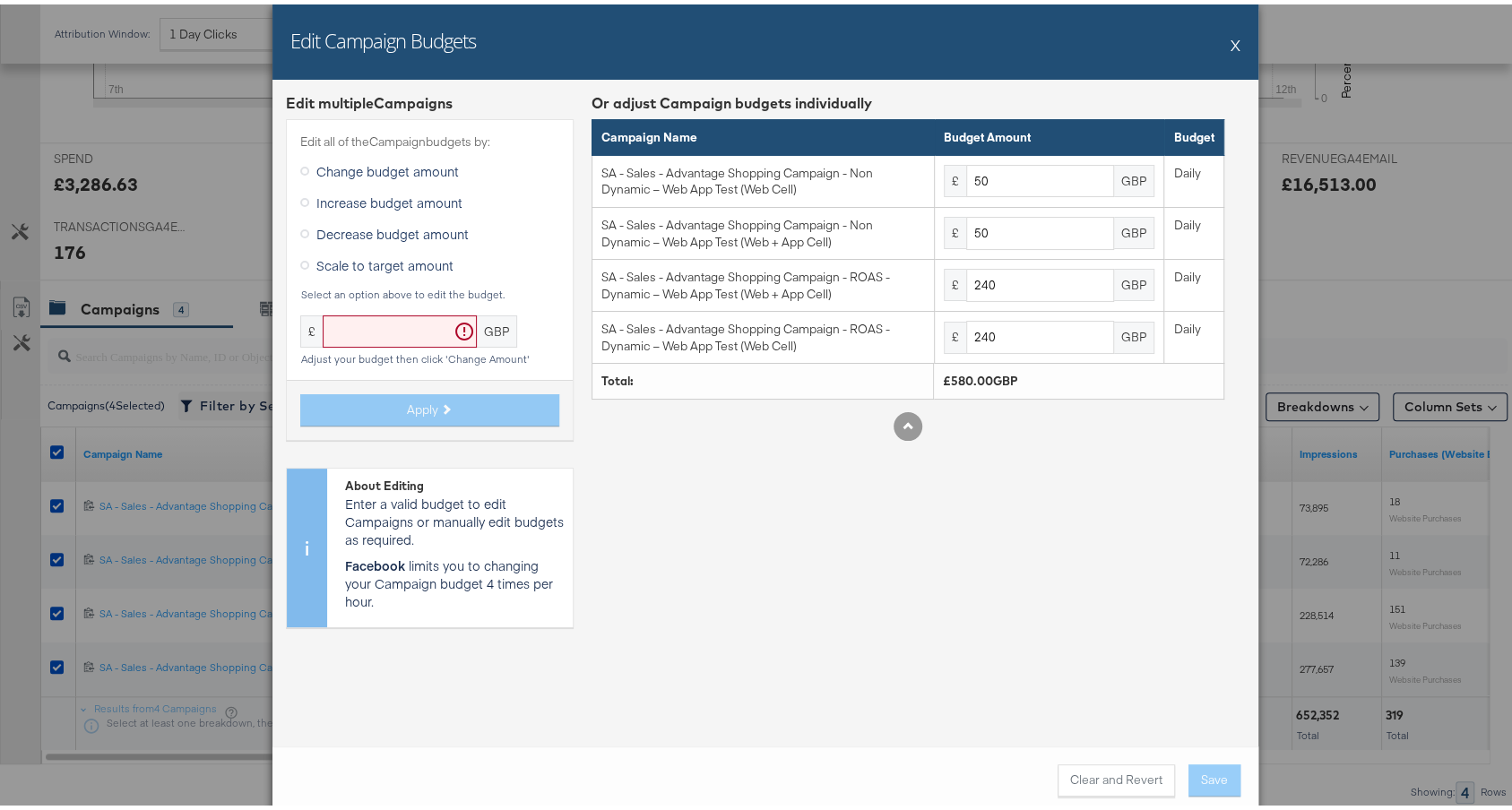
click at [382, 197] on span "Increase budget amount" at bounding box center [389, 198] width 146 height 18
click at [0, 0] on input "Increase budget amount" at bounding box center [0, 0] width 0 height 0
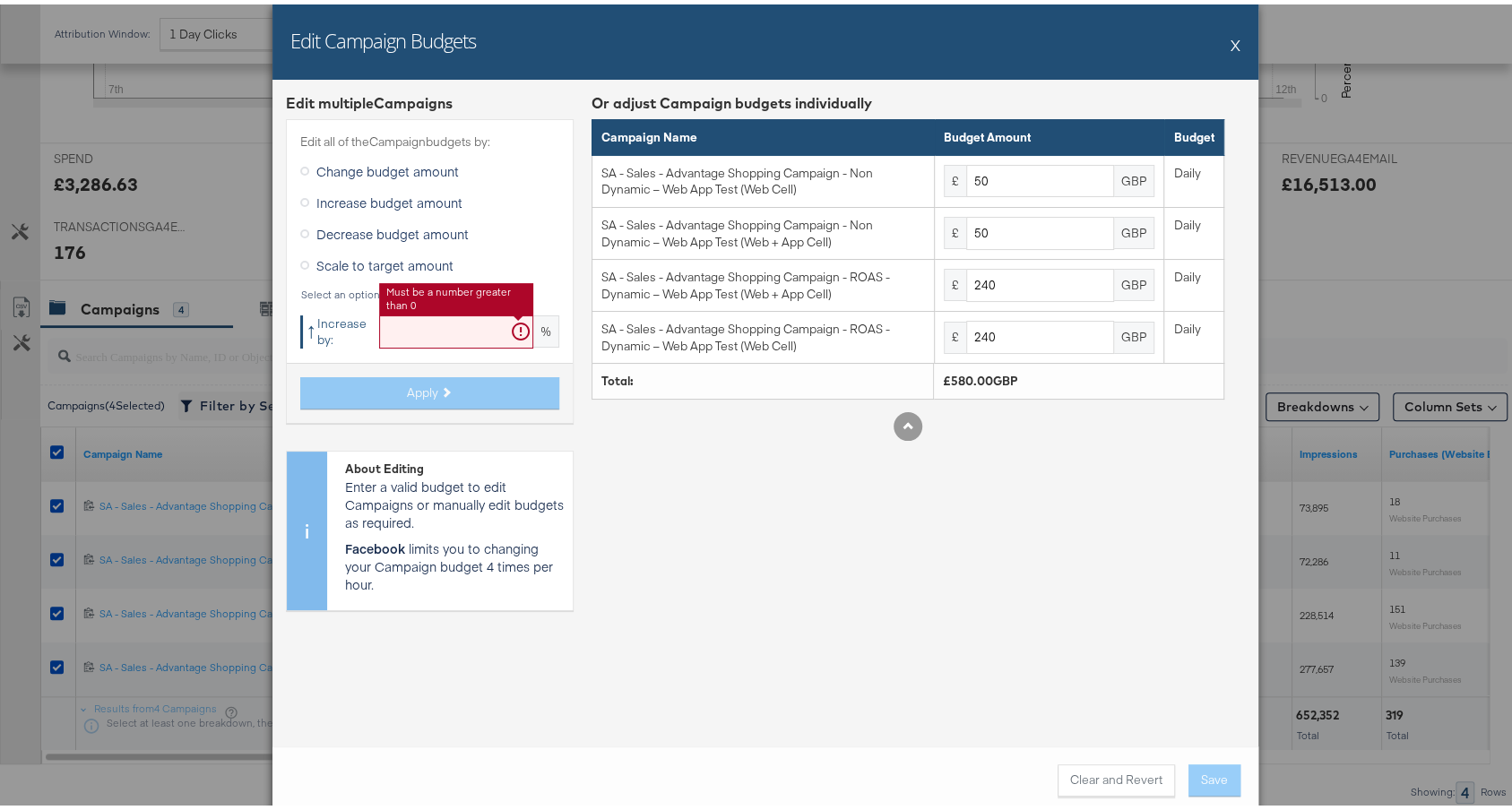
click at [402, 324] on input "text" at bounding box center [456, 328] width 154 height 34
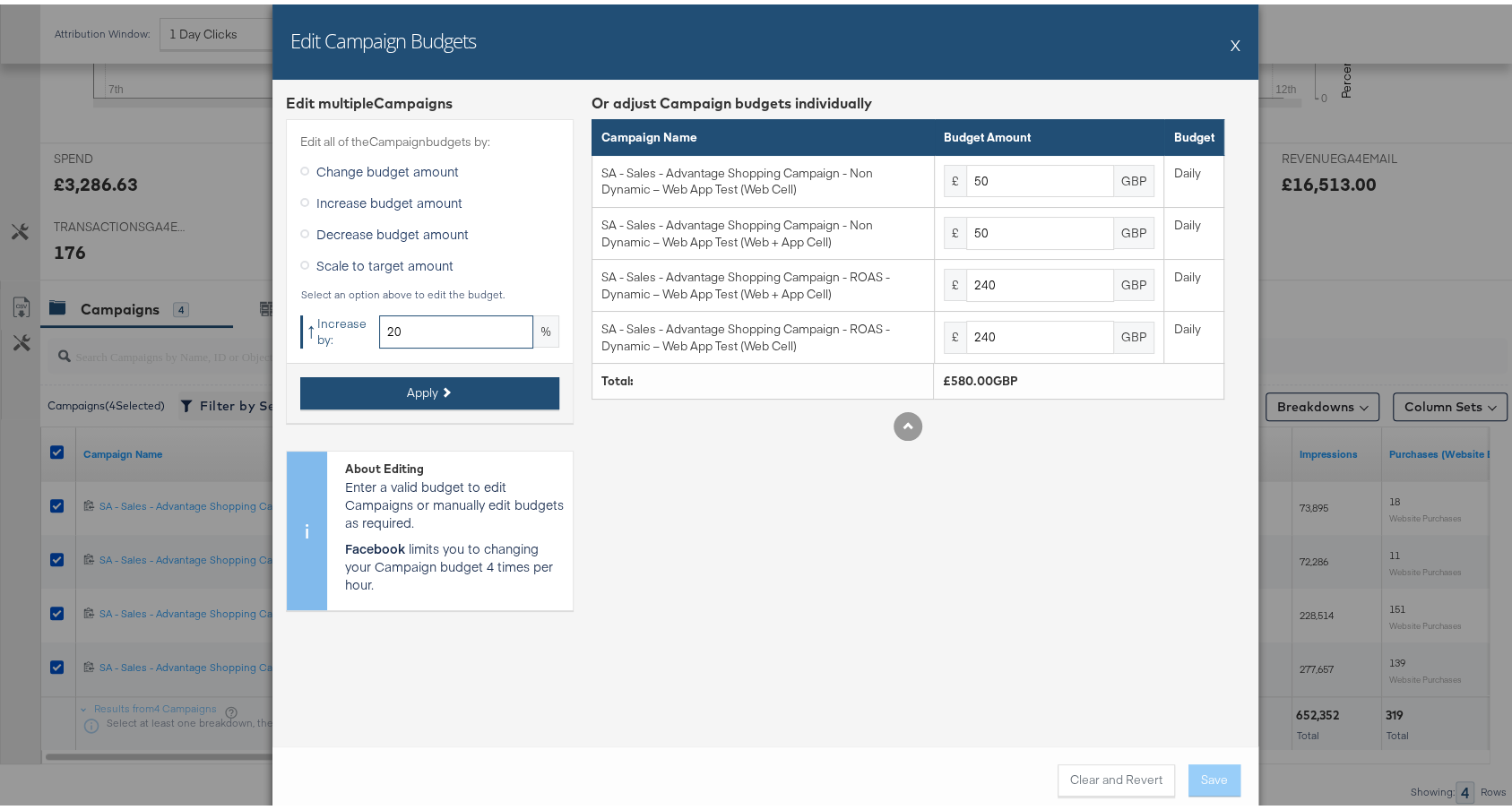
type input "20"
click at [424, 386] on span "Apply" at bounding box center [423, 388] width 32 height 17
type input "60"
type input "288"
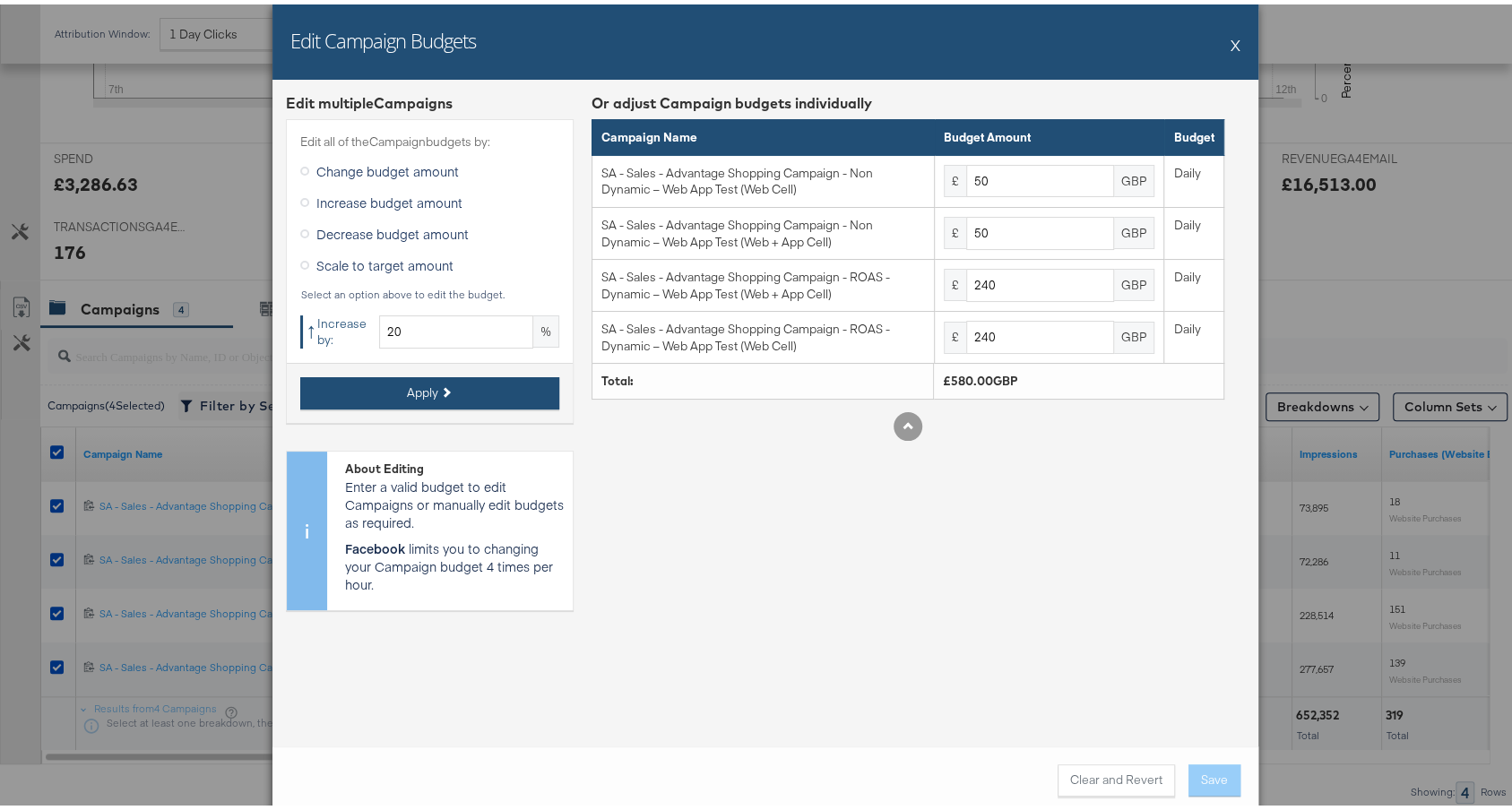
type input "288"
click at [462, 329] on input "20" at bounding box center [456, 328] width 154 height 34
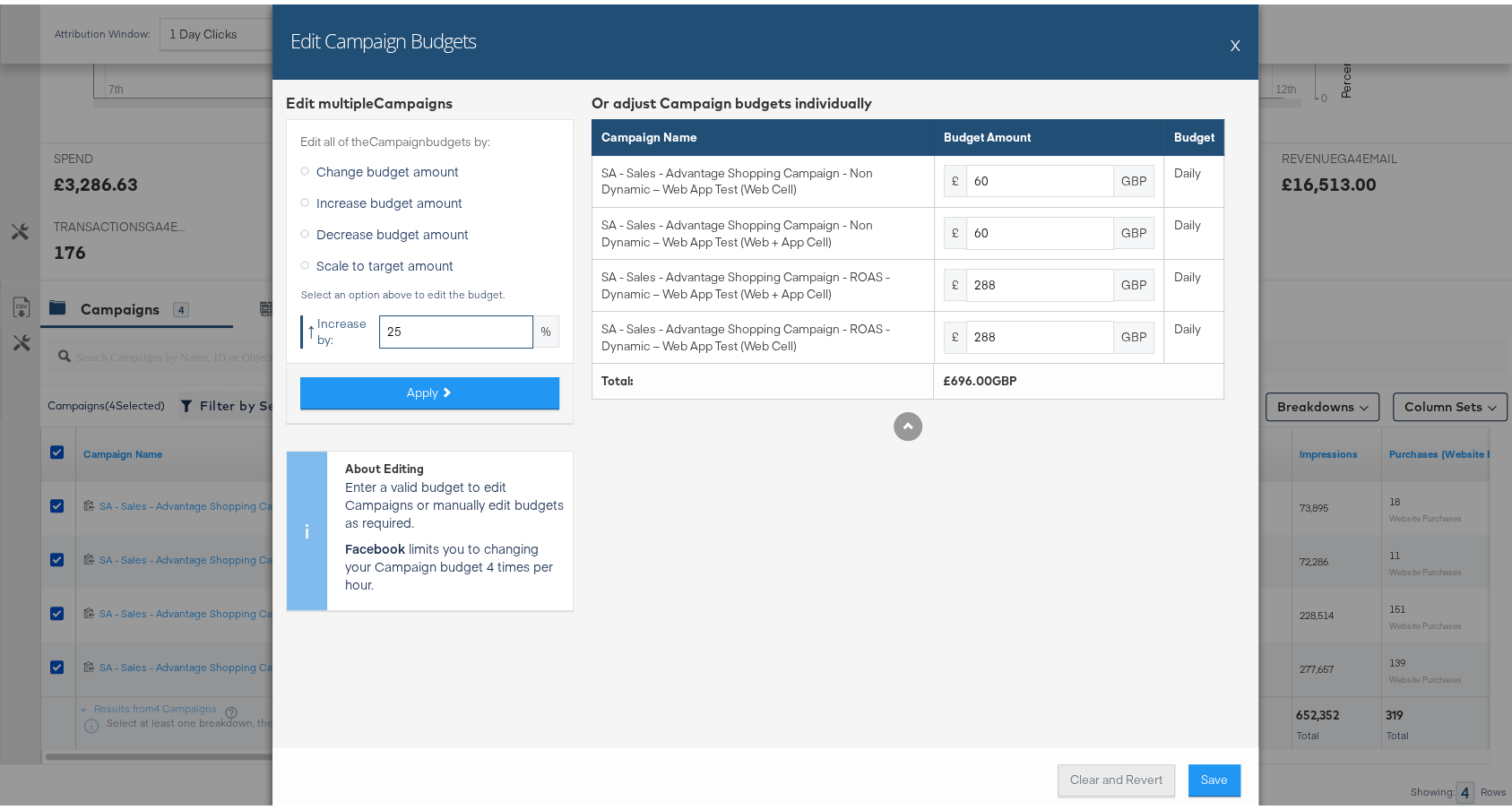
type input "25"
click at [1114, 785] on button "Clear and Revert" at bounding box center [1116, 775] width 118 height 33
type input "50"
type input "240"
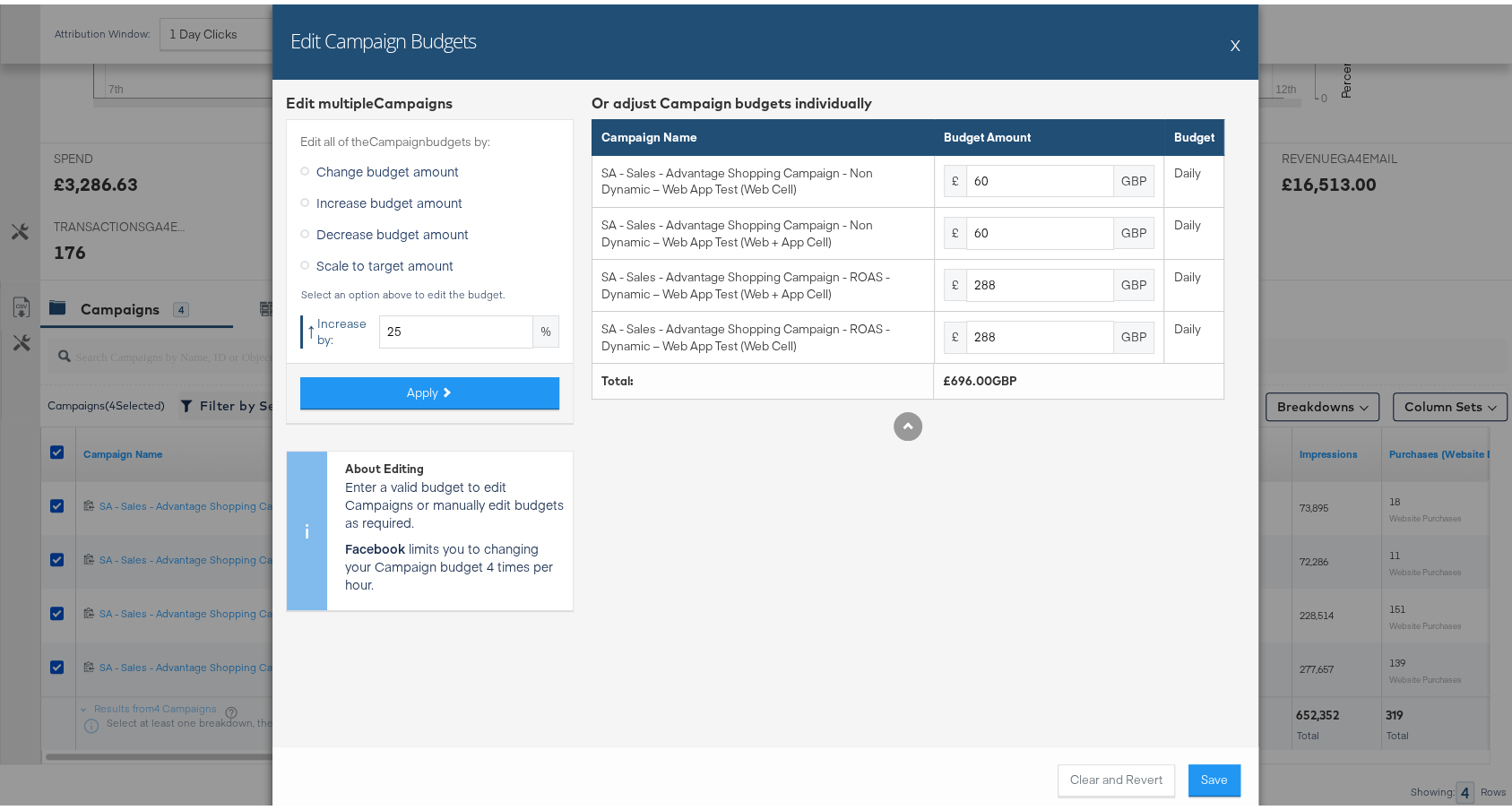
type input "240"
click at [415, 381] on span "Apply" at bounding box center [423, 388] width 32 height 17
type input "62.5"
type input "300"
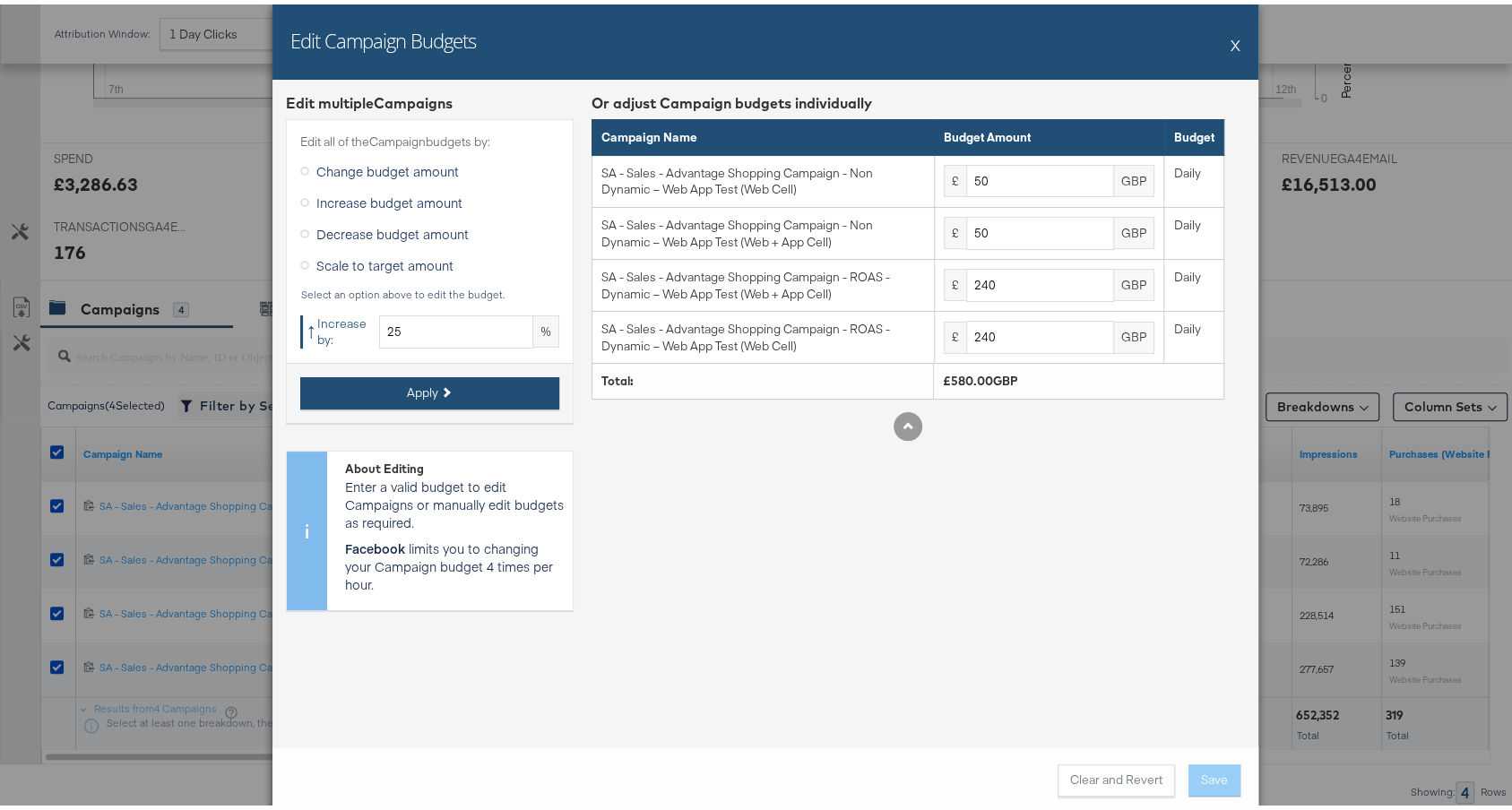
type input "300"
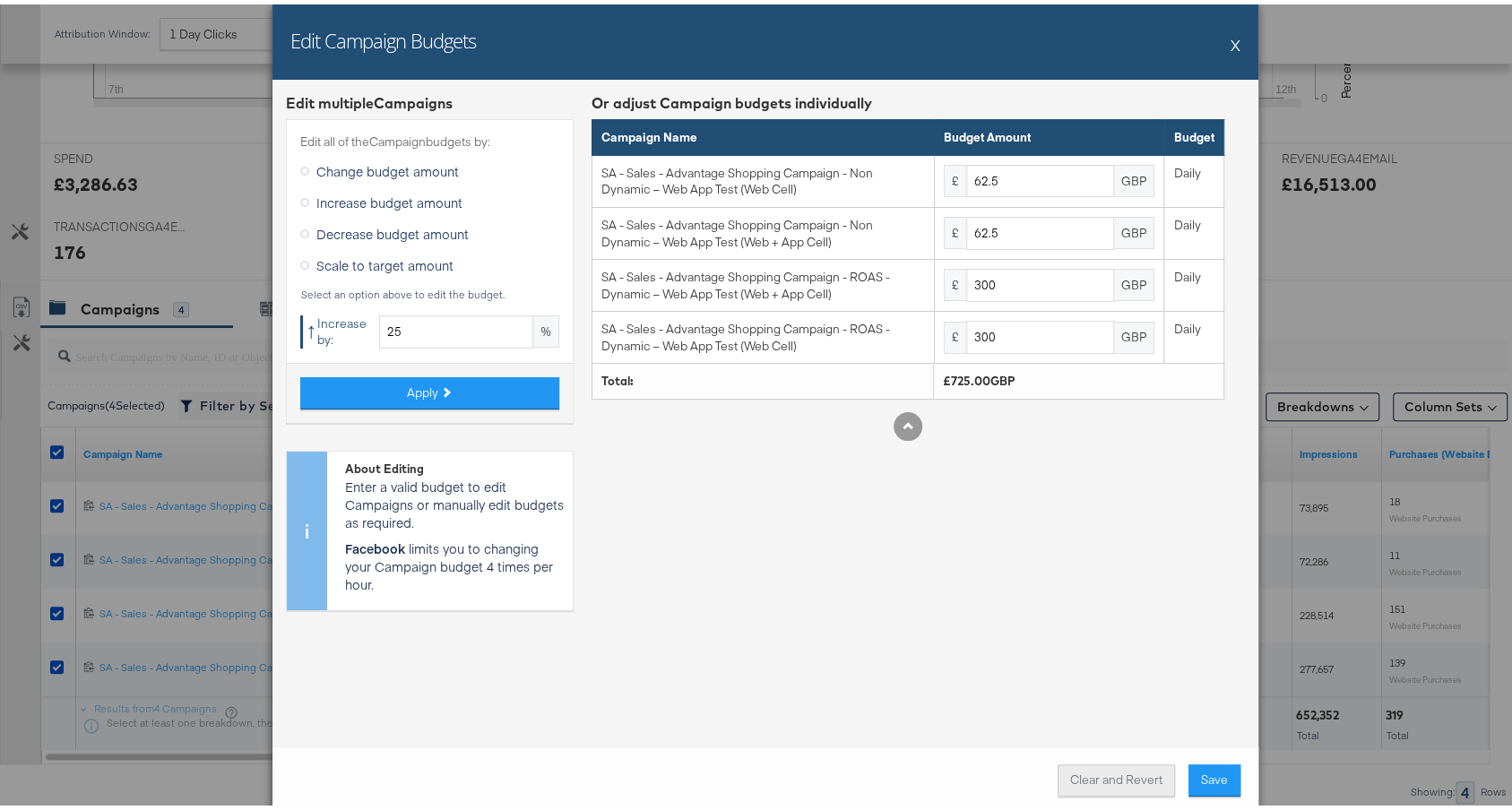
click at [1110, 774] on button "Clear and Revert" at bounding box center [1116, 775] width 118 height 33
type input "50"
type input "240"
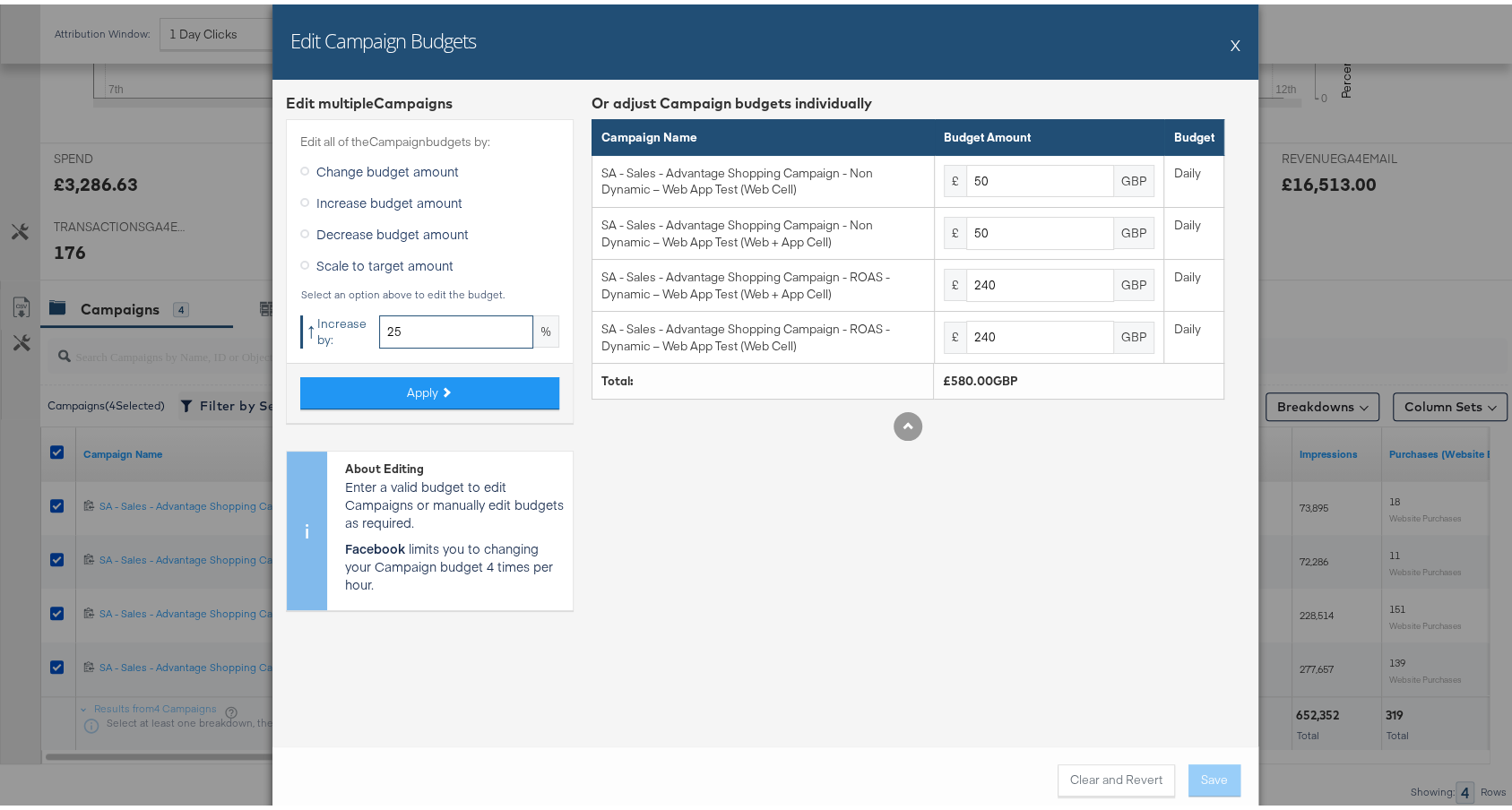
click at [449, 314] on input "25" at bounding box center [456, 328] width 154 height 34
click at [450, 315] on input "25" at bounding box center [456, 328] width 154 height 34
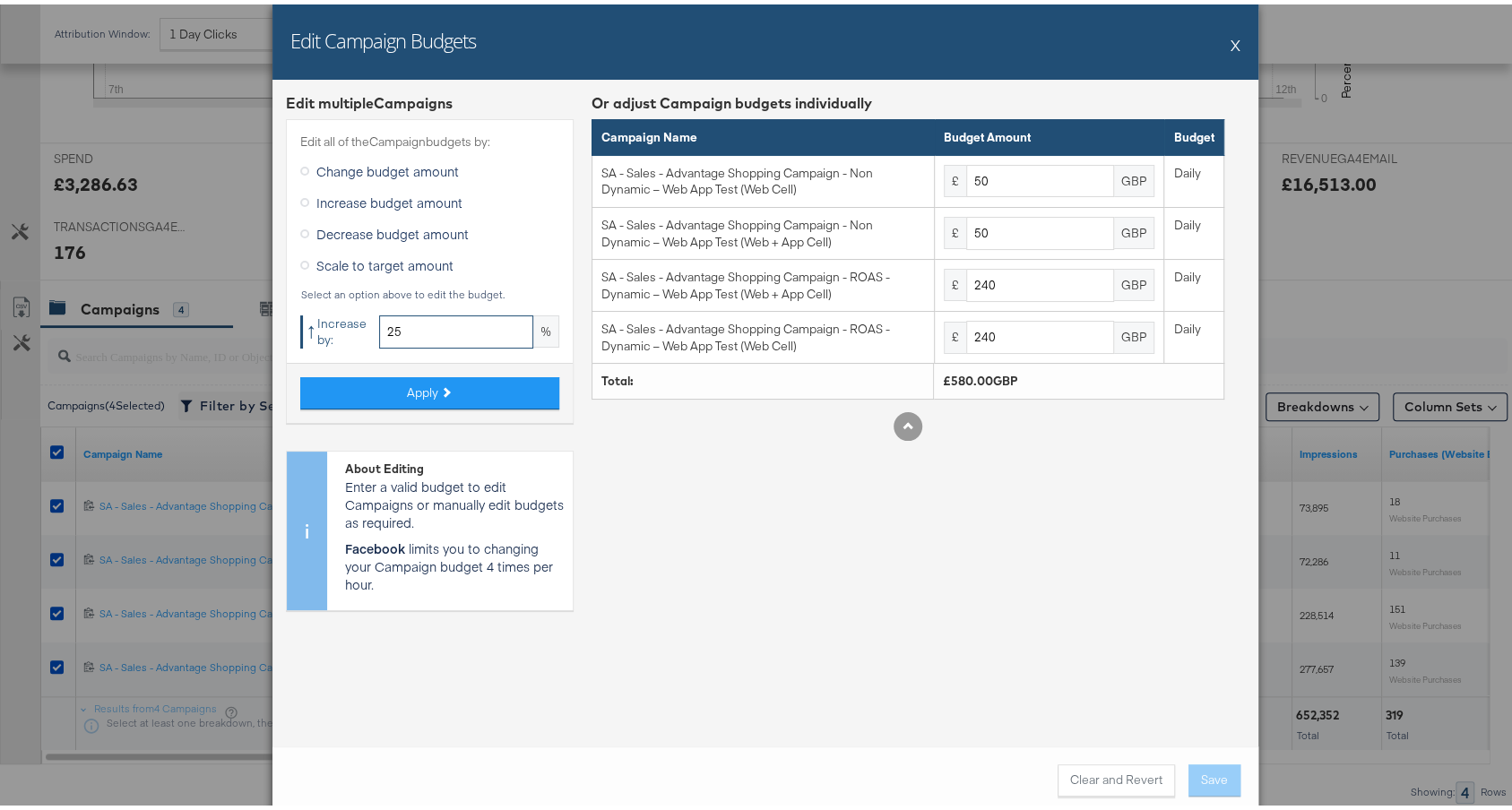
click at [450, 315] on input "25" at bounding box center [456, 328] width 154 height 34
type input "30"
click at [479, 393] on button "Apply" at bounding box center [430, 388] width 259 height 33
type input "65"
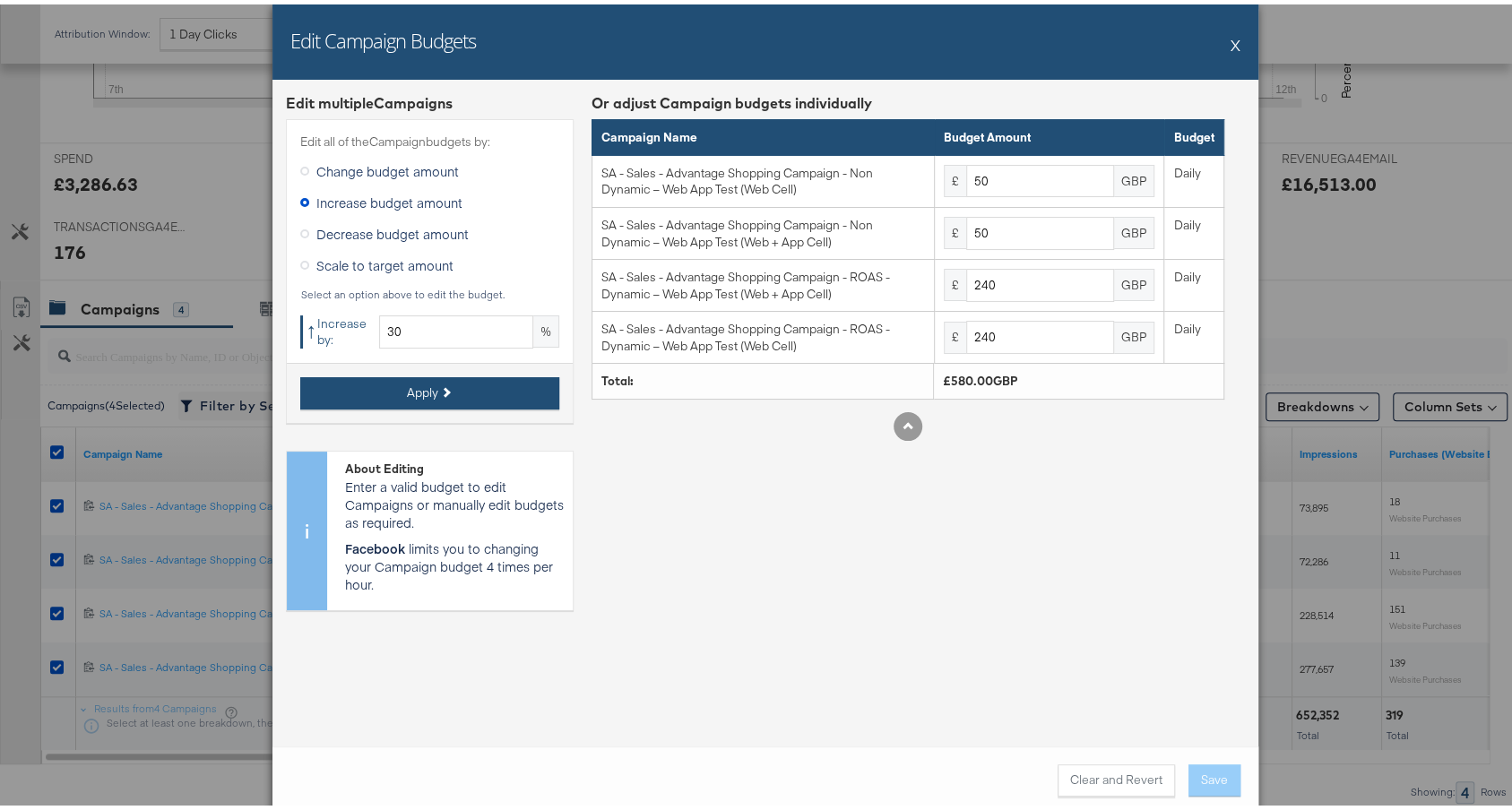
type input "312"
click at [1231, 40] on button "X" at bounding box center [1235, 40] width 10 height 36
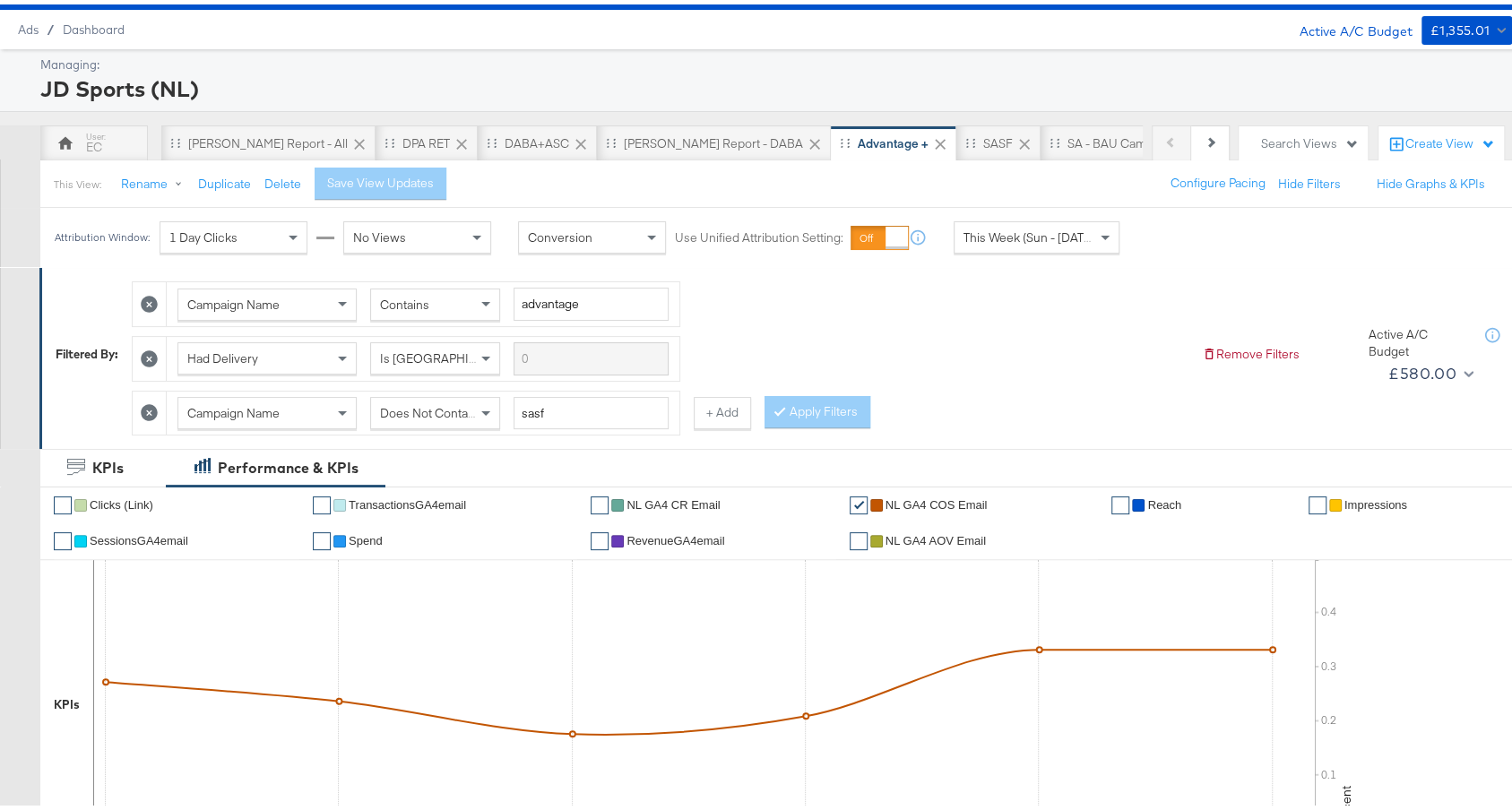
scroll to position [0, 0]
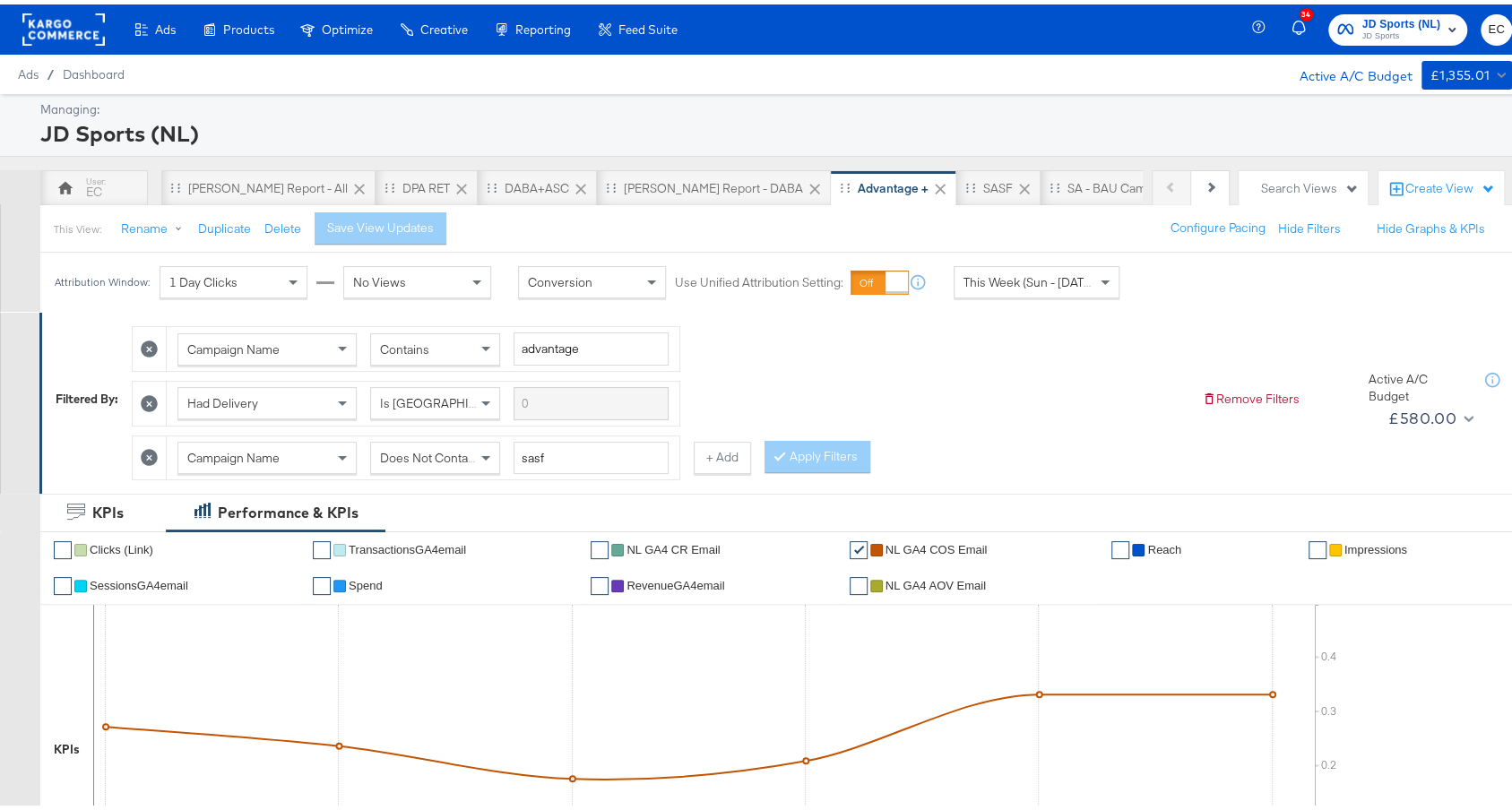
drag, startPoint x: 570, startPoint y: 210, endPoint x: 575, endPoint y: 202, distance: 9.4
click at [570, 211] on div "This View: Rename Duplicate Delete Save View Updates Configure Pacing Hide Filt…" at bounding box center [784, 223] width 1490 height 48
click at [402, 184] on div "DPA RET" at bounding box center [426, 184] width 47 height 17
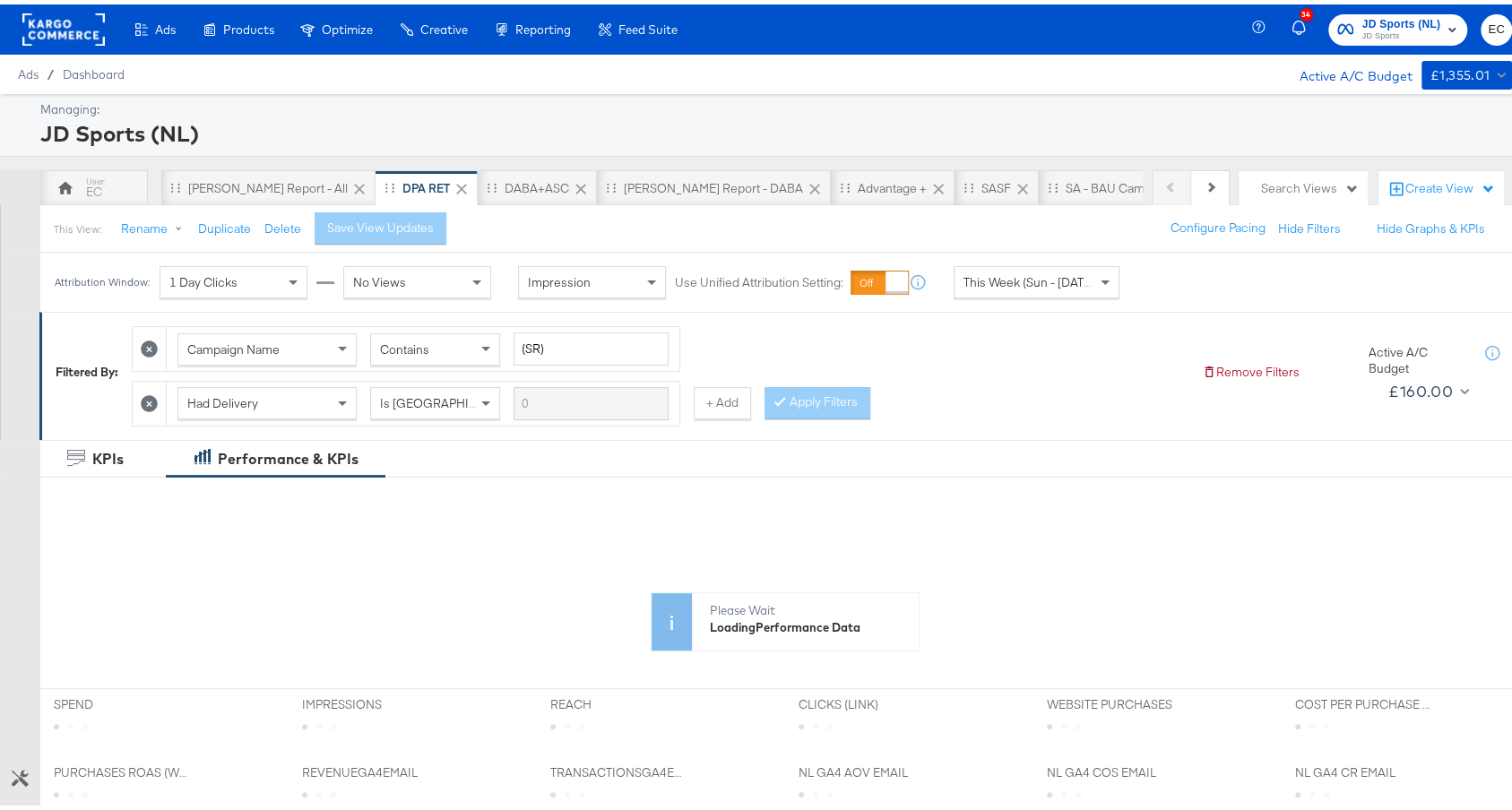
scroll to position [500, 0]
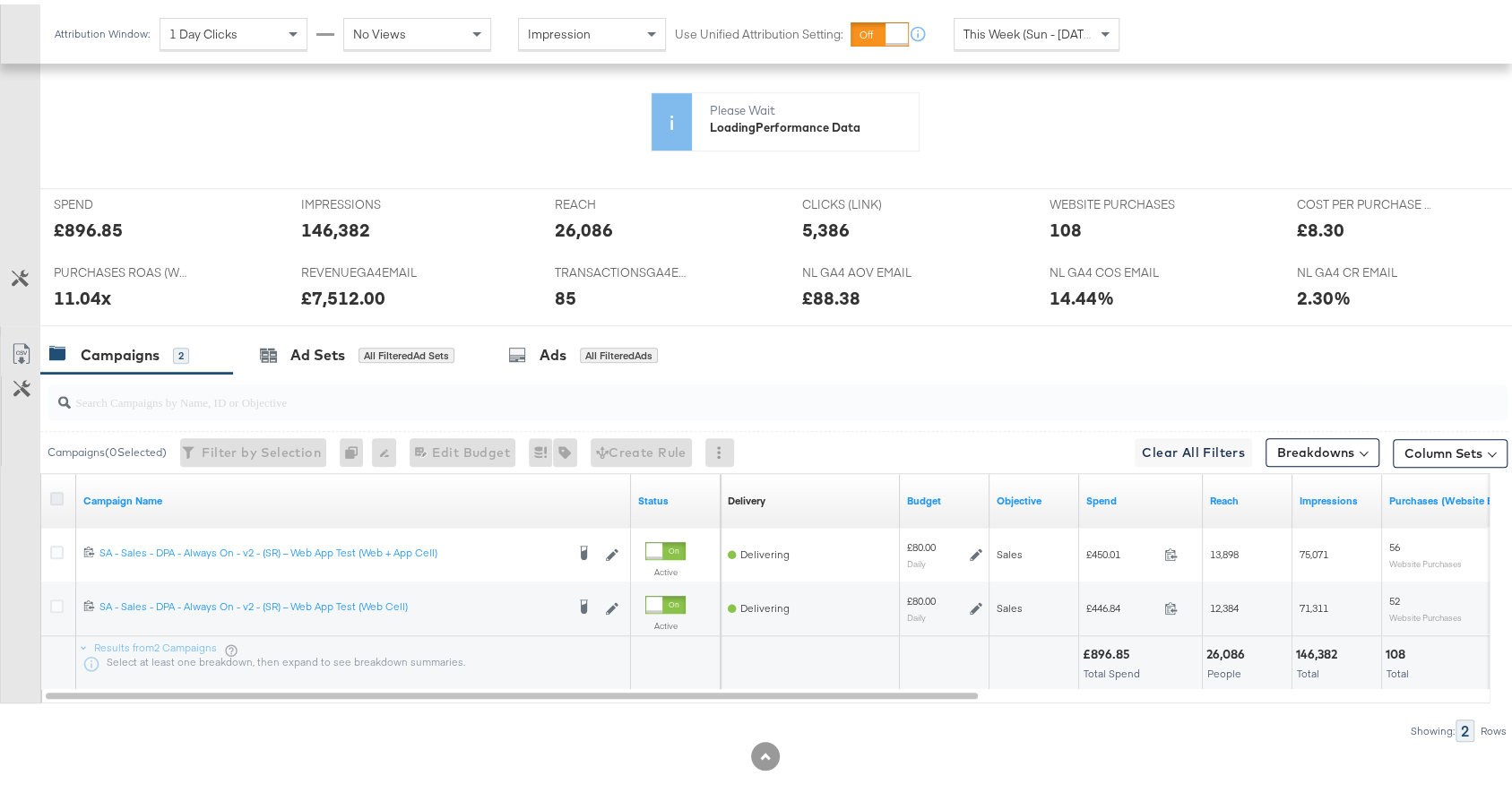
click at [58, 489] on icon at bounding box center [57, 495] width 14 height 14
click at [0, 0] on input "checkbox" at bounding box center [0, 0] width 0 height 0
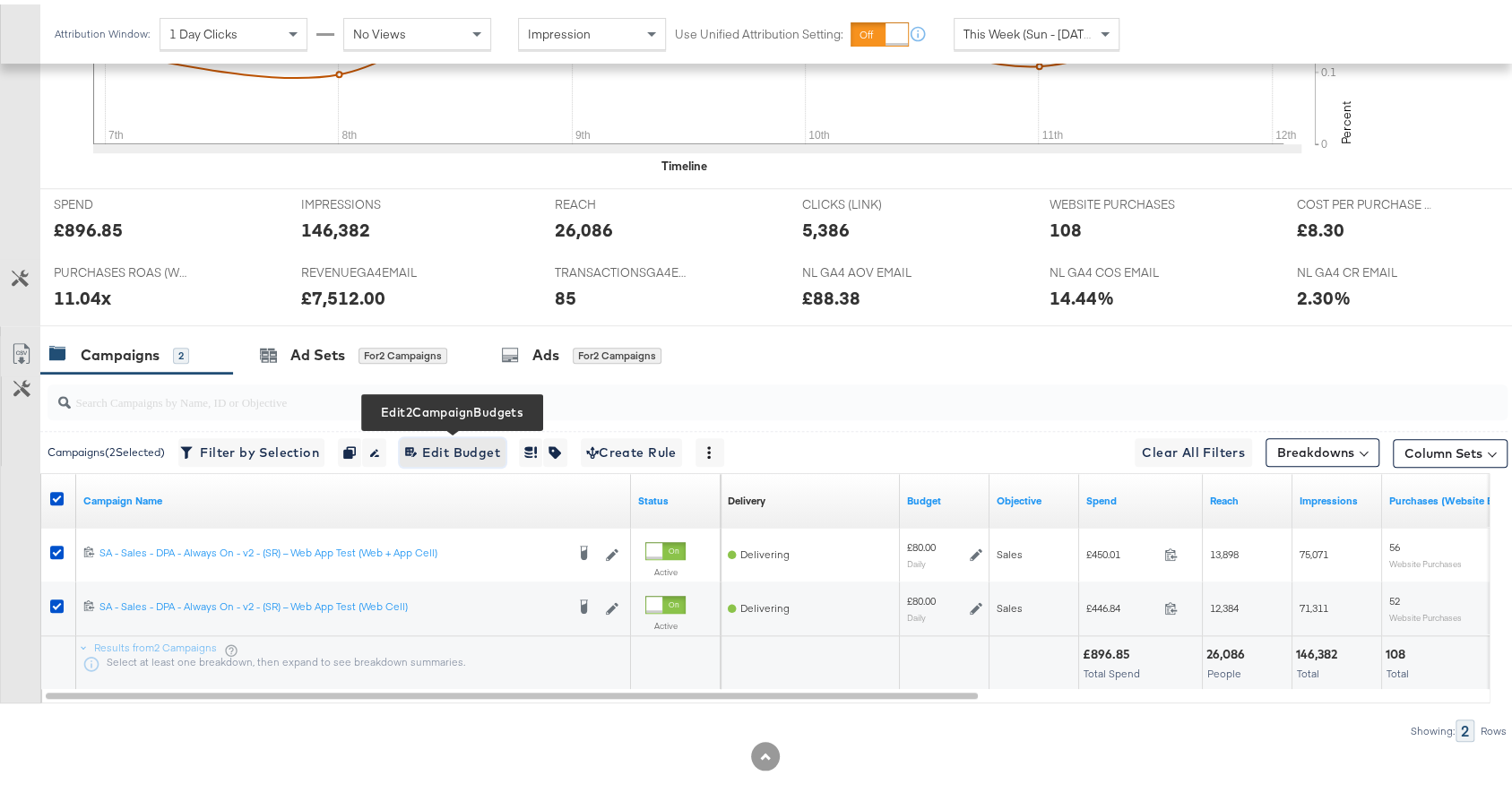
click at [451, 444] on span "Edit 2 Campaign Budgets Edit Budget" at bounding box center [452, 448] width 95 height 23
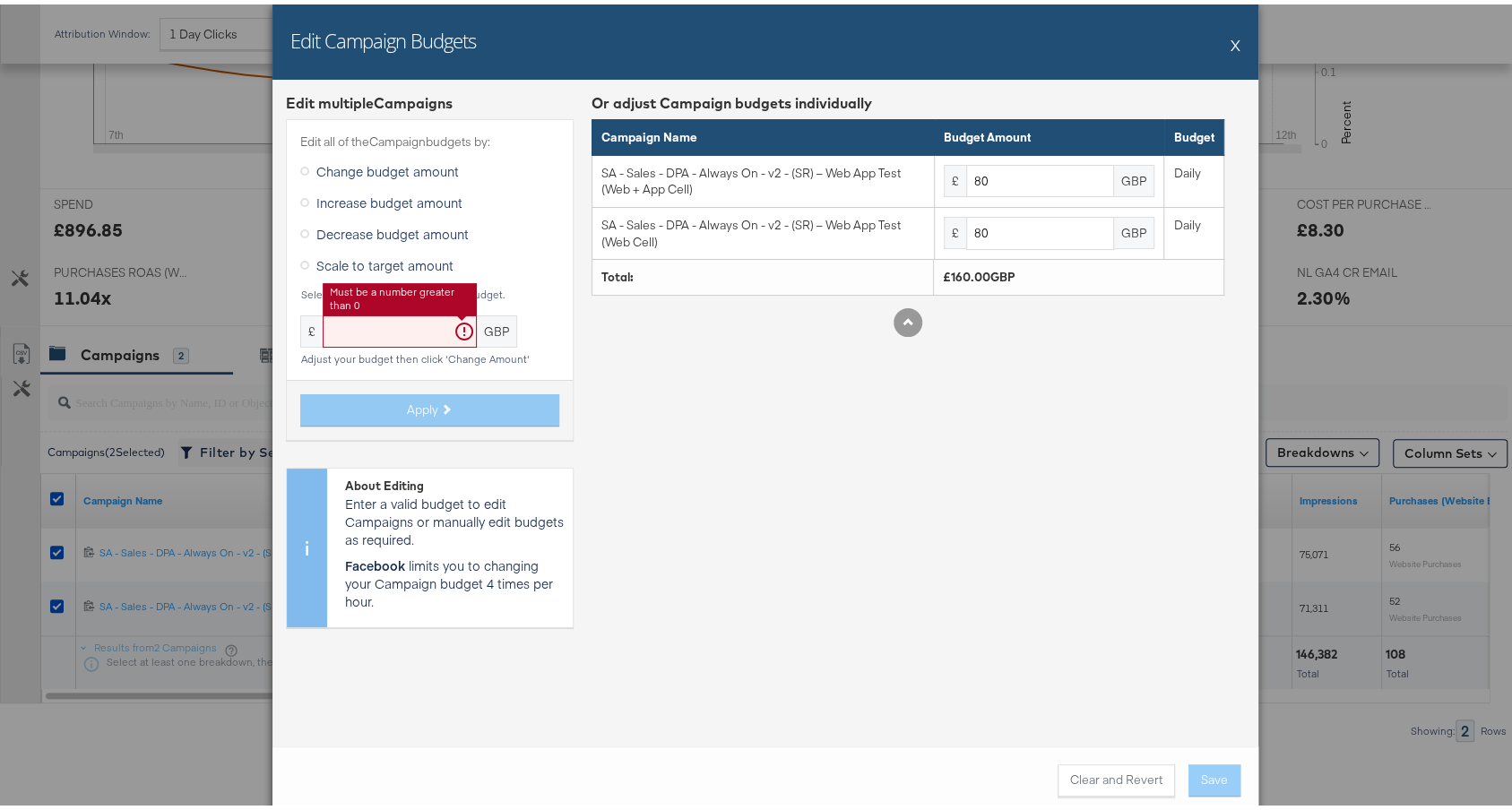
click at [382, 329] on input "text" at bounding box center [400, 328] width 154 height 34
click at [409, 197] on span "Increase budget amount" at bounding box center [389, 198] width 146 height 18
click at [0, 0] on input "Increase budget amount" at bounding box center [0, 0] width 0 height 0
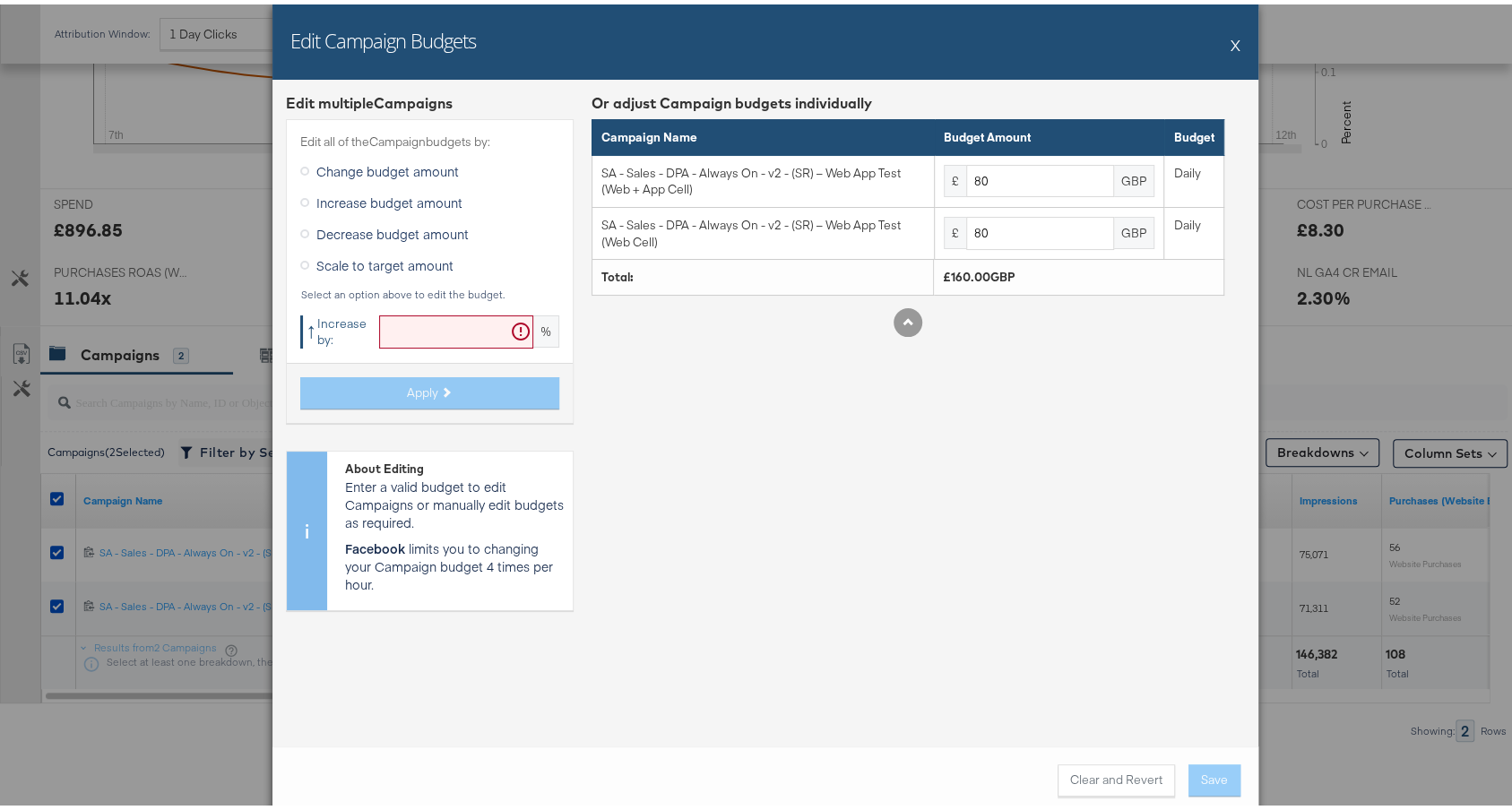
click at [379, 329] on input "text" at bounding box center [456, 328] width 154 height 34
type input "20"
click at [407, 395] on span "Apply" at bounding box center [423, 388] width 32 height 17
type input "96"
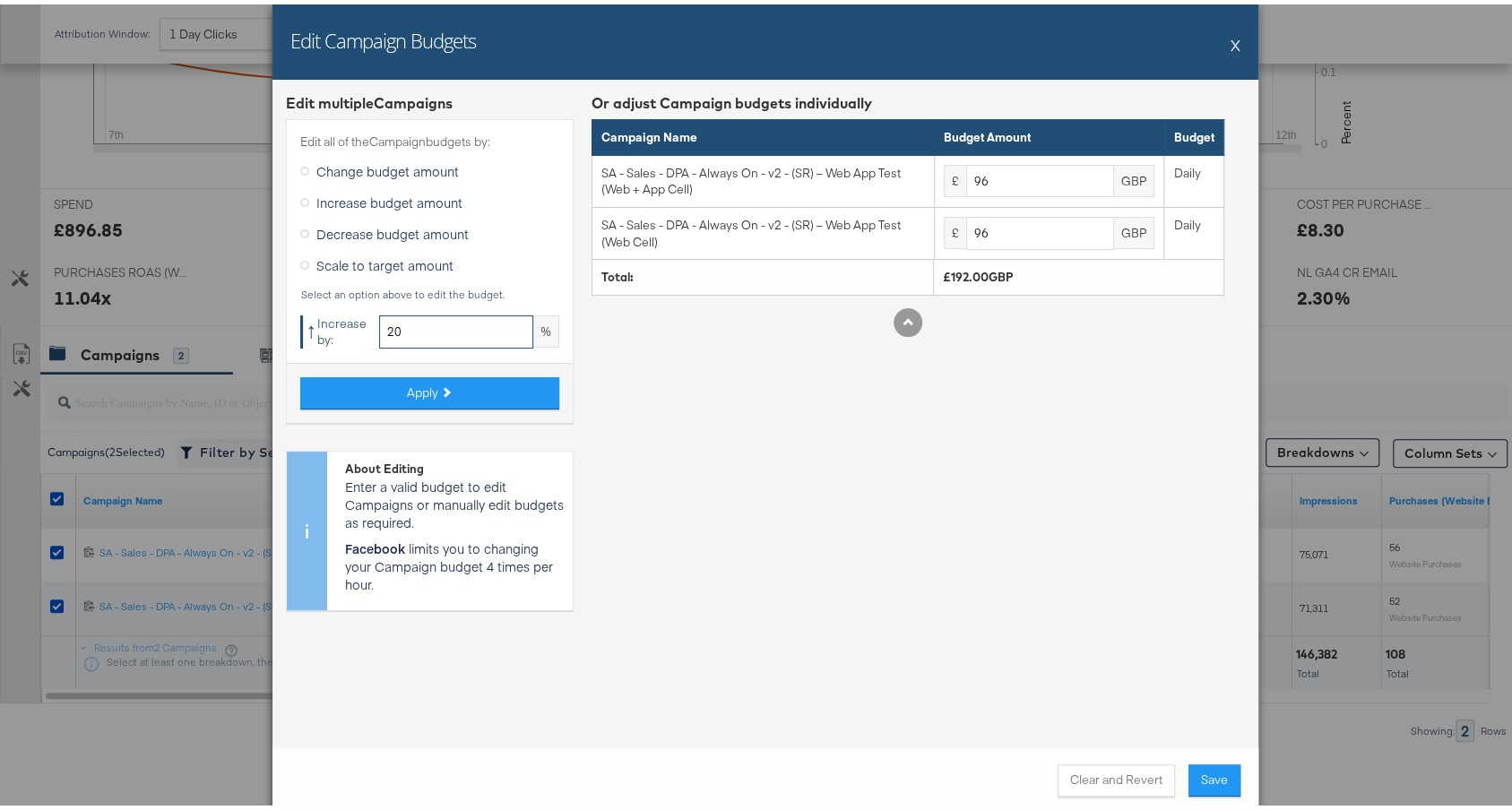
click at [407, 325] on input "20" at bounding box center [456, 328] width 154 height 34
type input "25"
click at [1131, 779] on button "Clear and Revert" at bounding box center [1116, 775] width 118 height 33
type input "80"
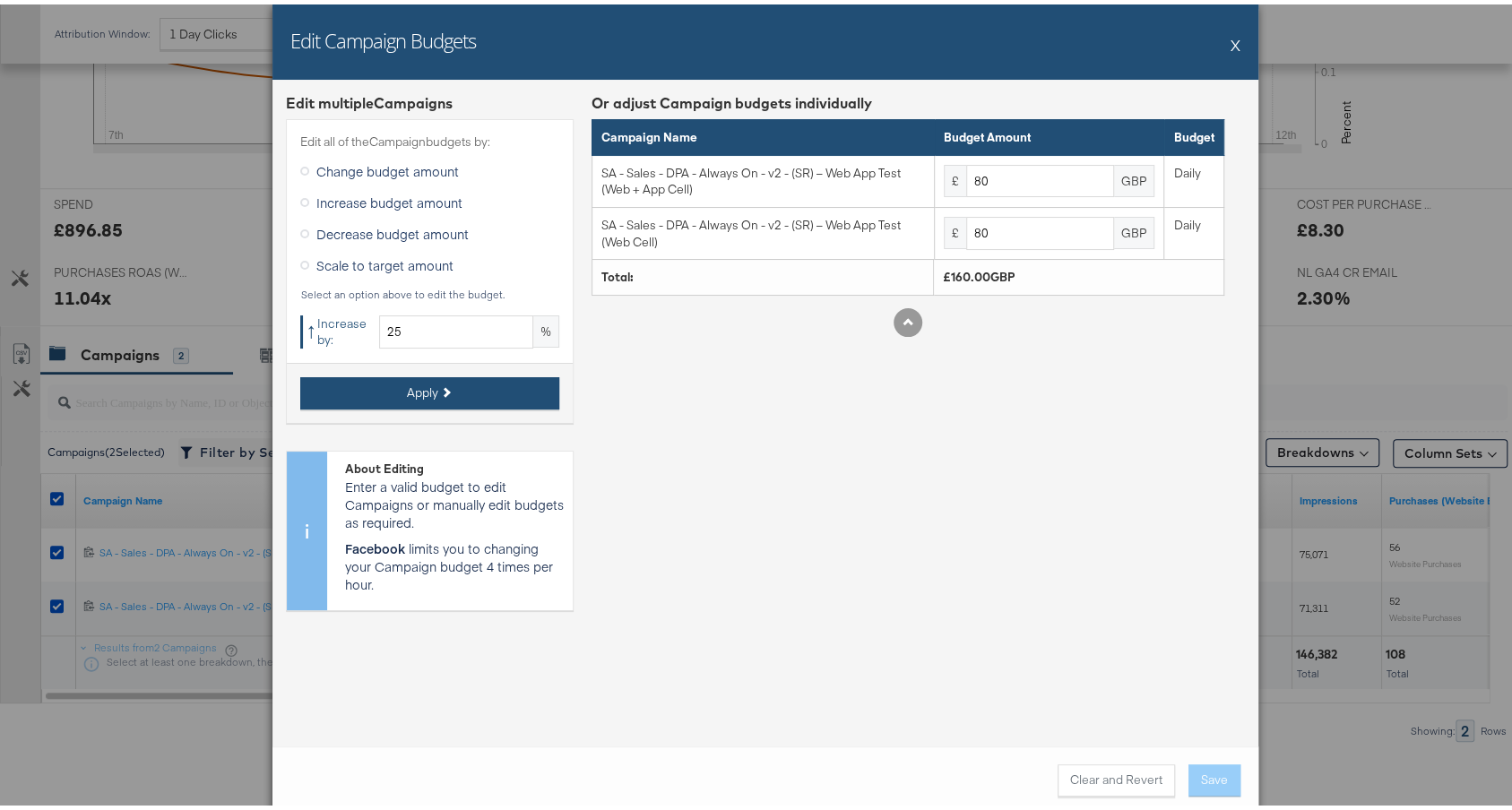
click at [494, 378] on button "Apply" at bounding box center [430, 388] width 259 height 33
type input "100"
click at [1231, 43] on button "X" at bounding box center [1235, 40] width 10 height 36
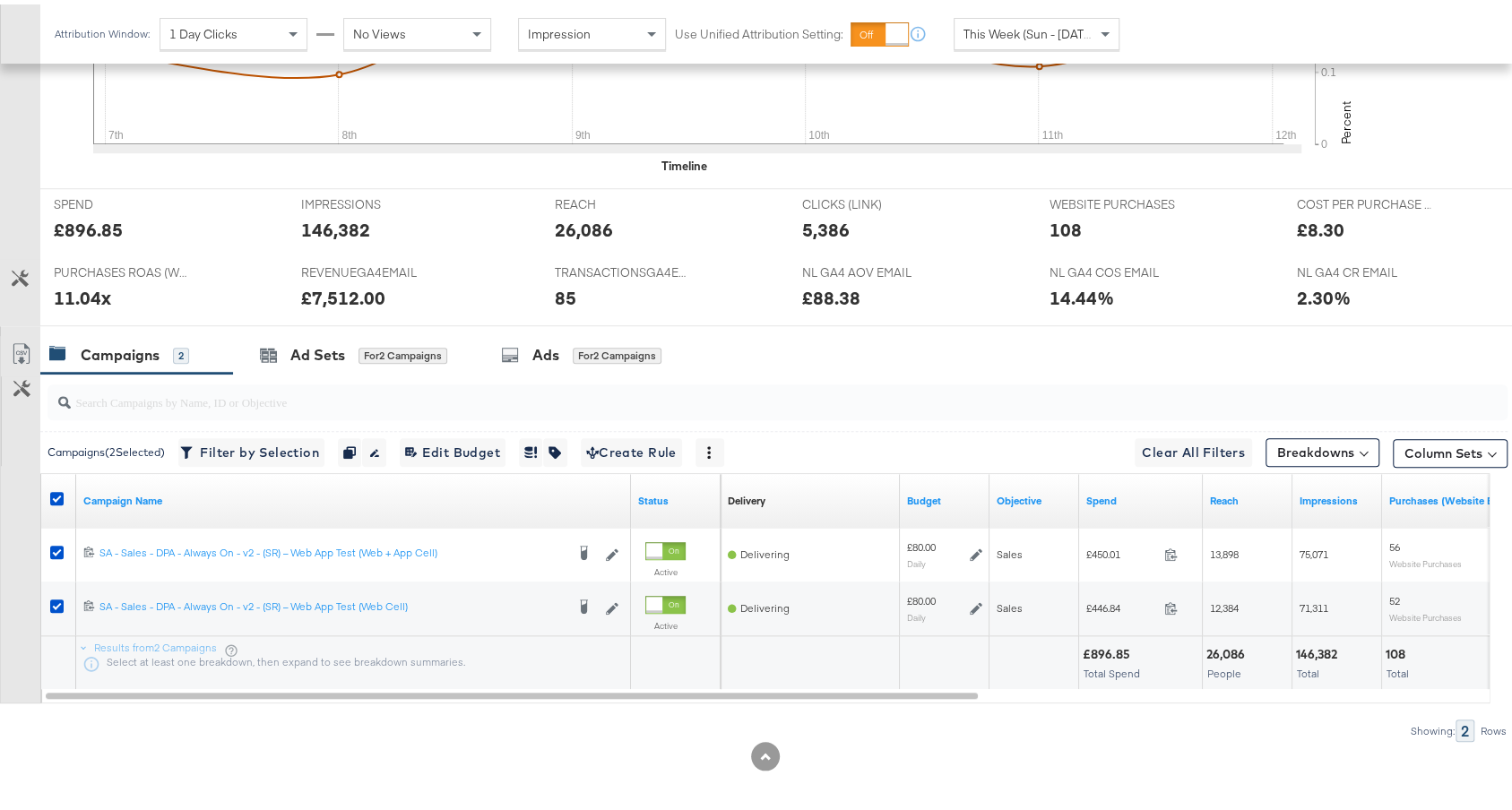
scroll to position [0, 0]
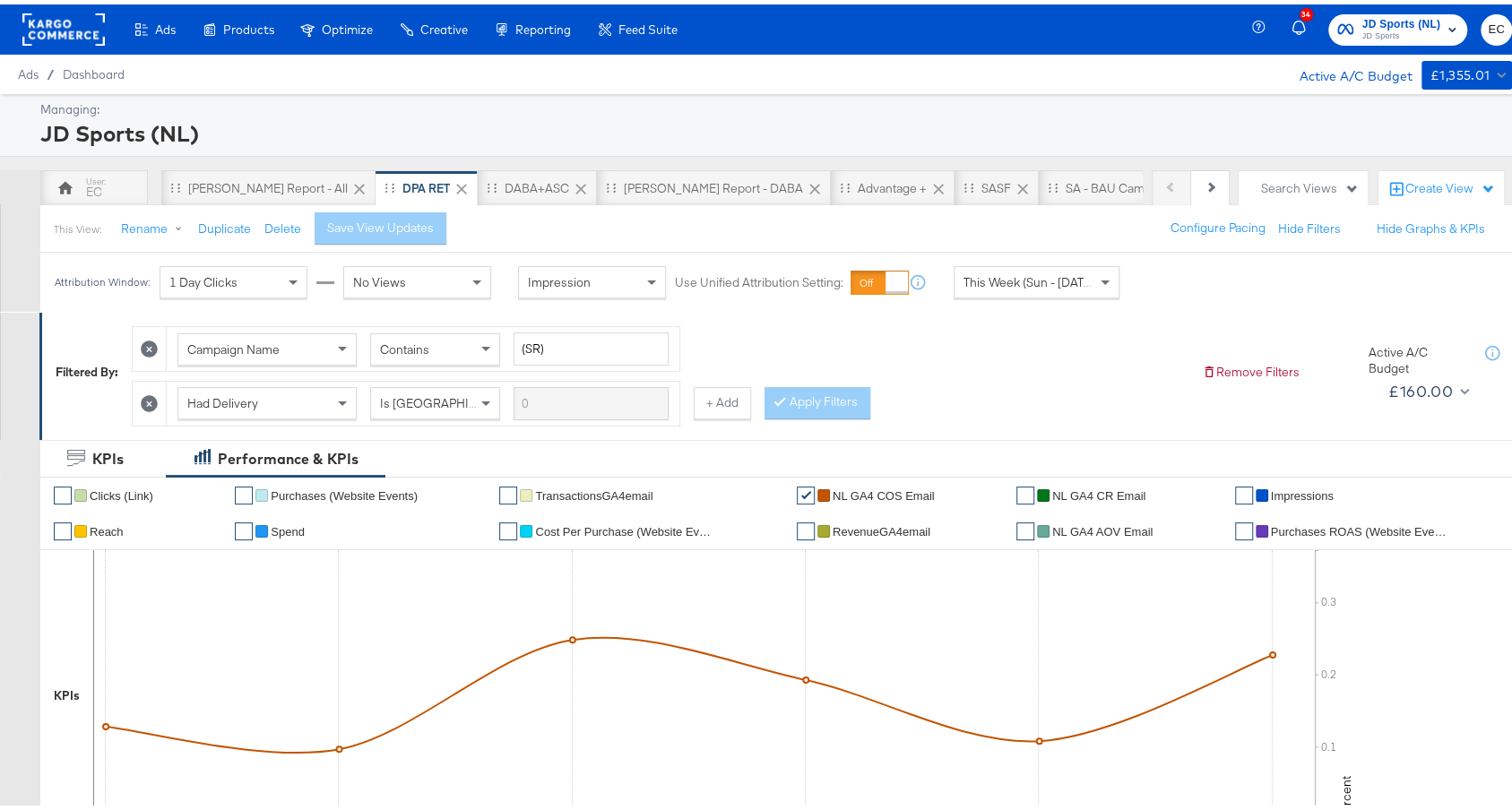
click at [591, 164] on div "Managing: JD Sports (NL) Previous Next EC SA - JD Report - All DPA RET DABA+ASC…" at bounding box center [764, 790] width 1530 height 1402
click at [597, 171] on div "[PERSON_NAME] Report - DABA" at bounding box center [713, 184] width 234 height 36
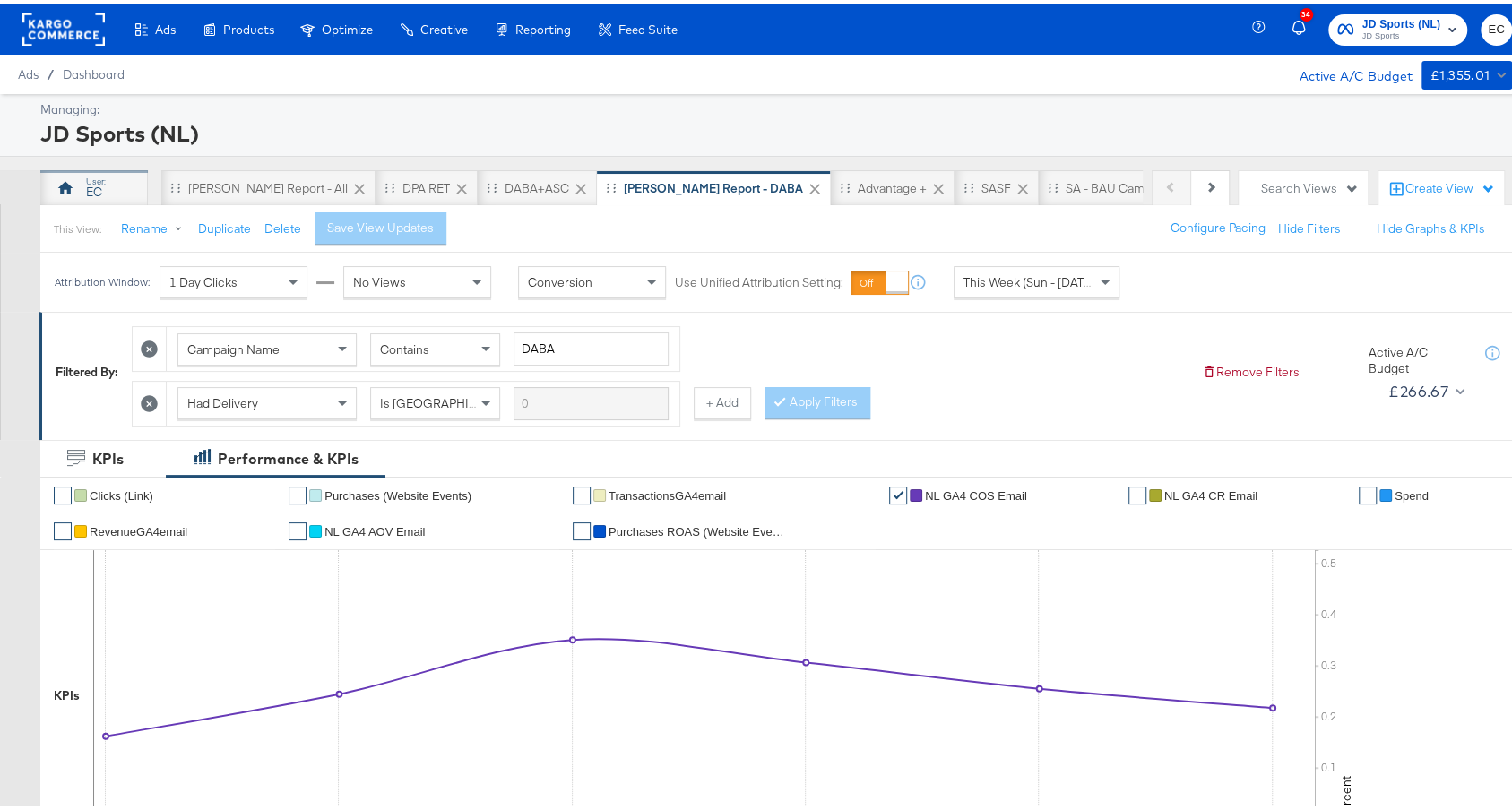
click at [110, 180] on div "EC" at bounding box center [94, 184] width 108 height 36
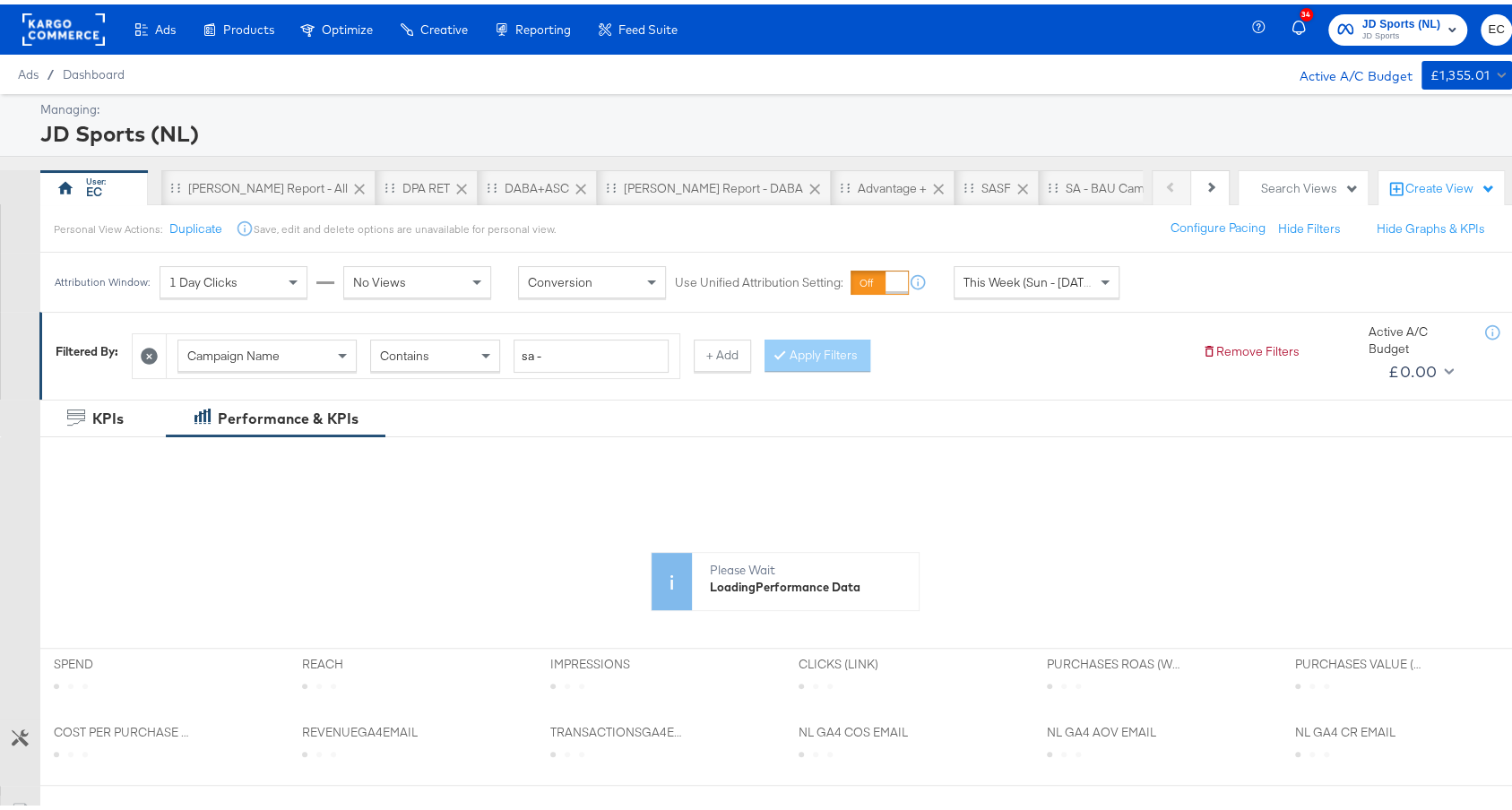
scroll to position [462, 0]
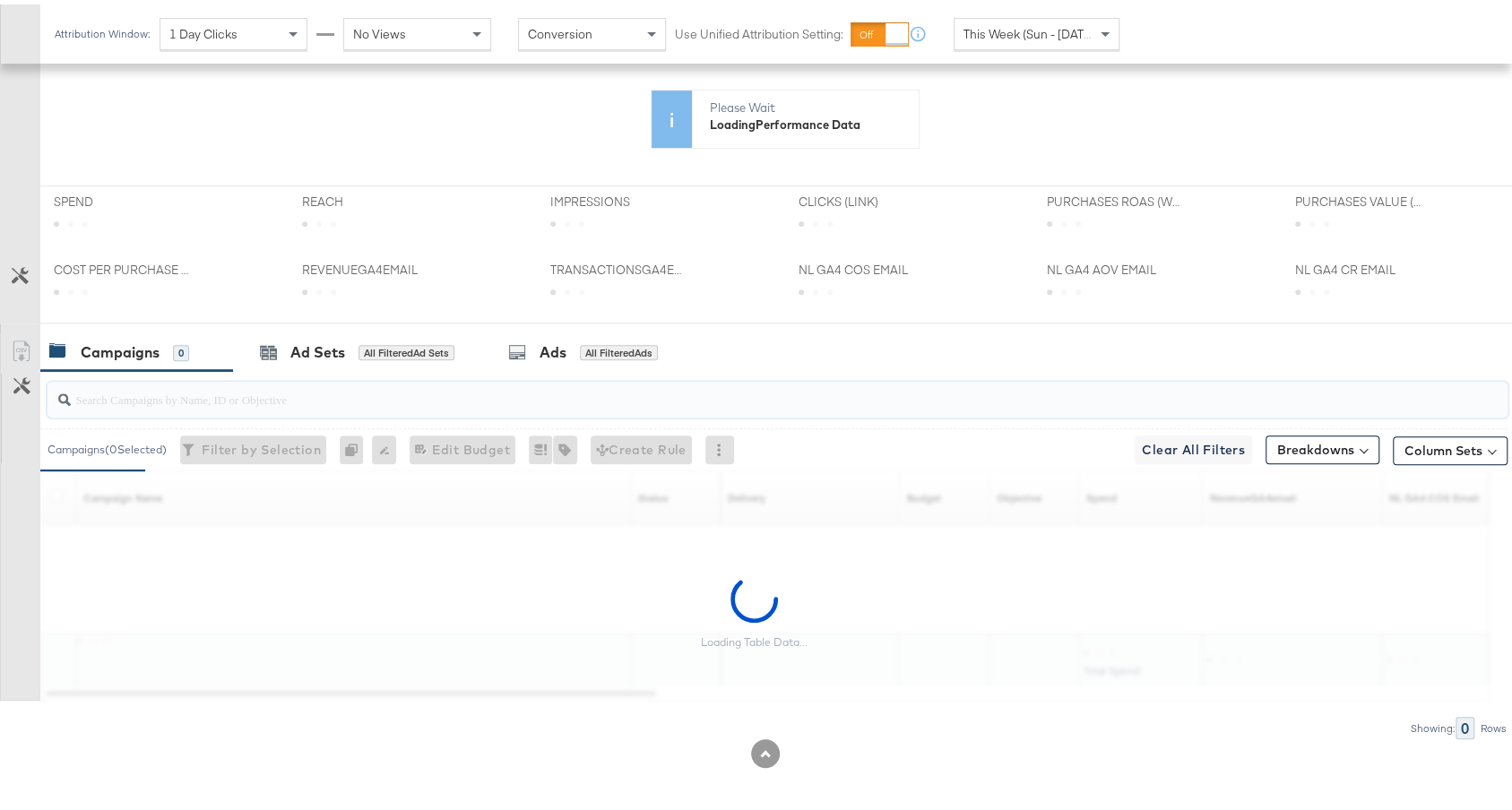
click at [469, 385] on input "search" at bounding box center [723, 387] width 1304 height 35
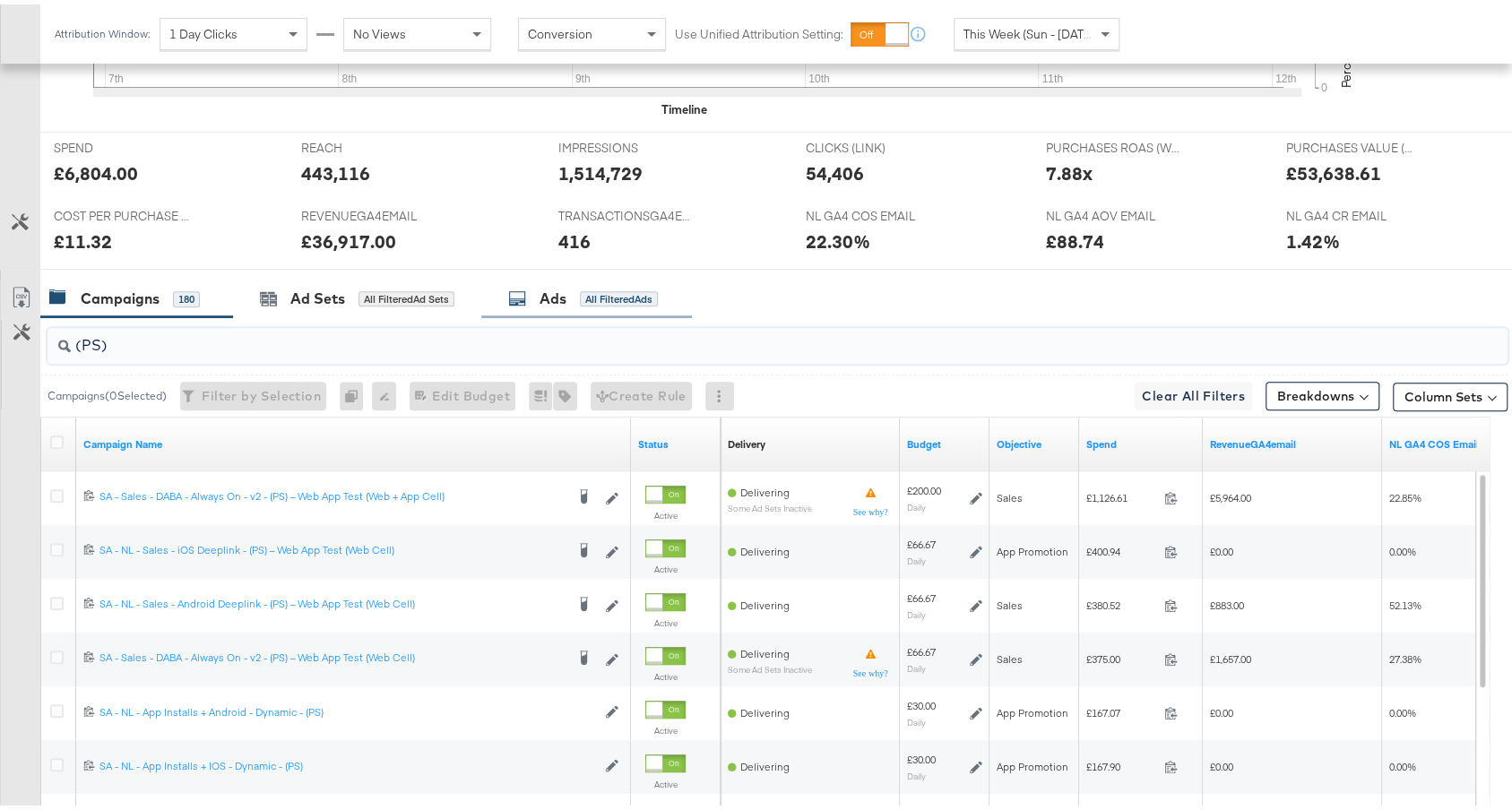
scroll to position [867, 0]
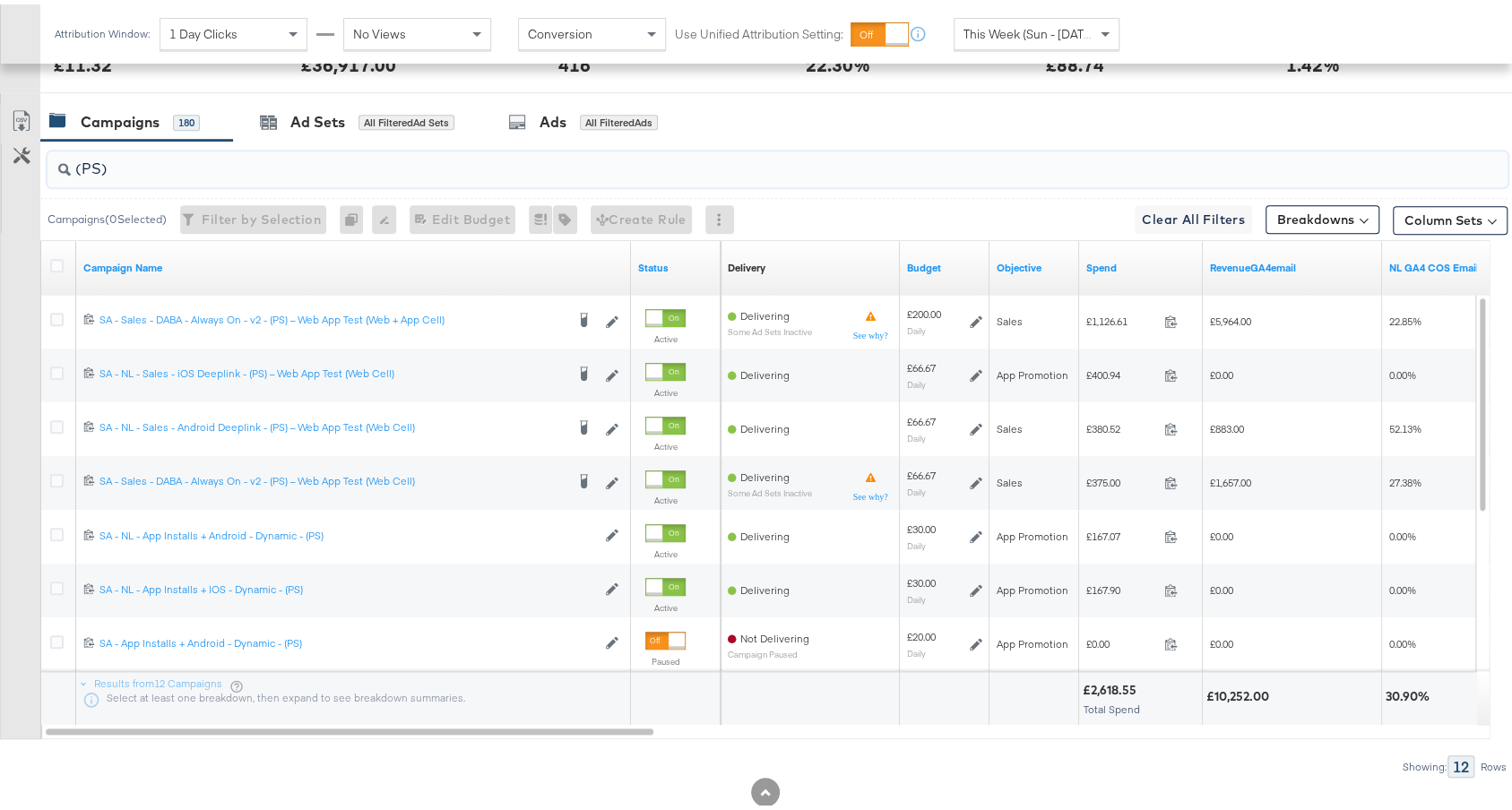
type input "(PS)"
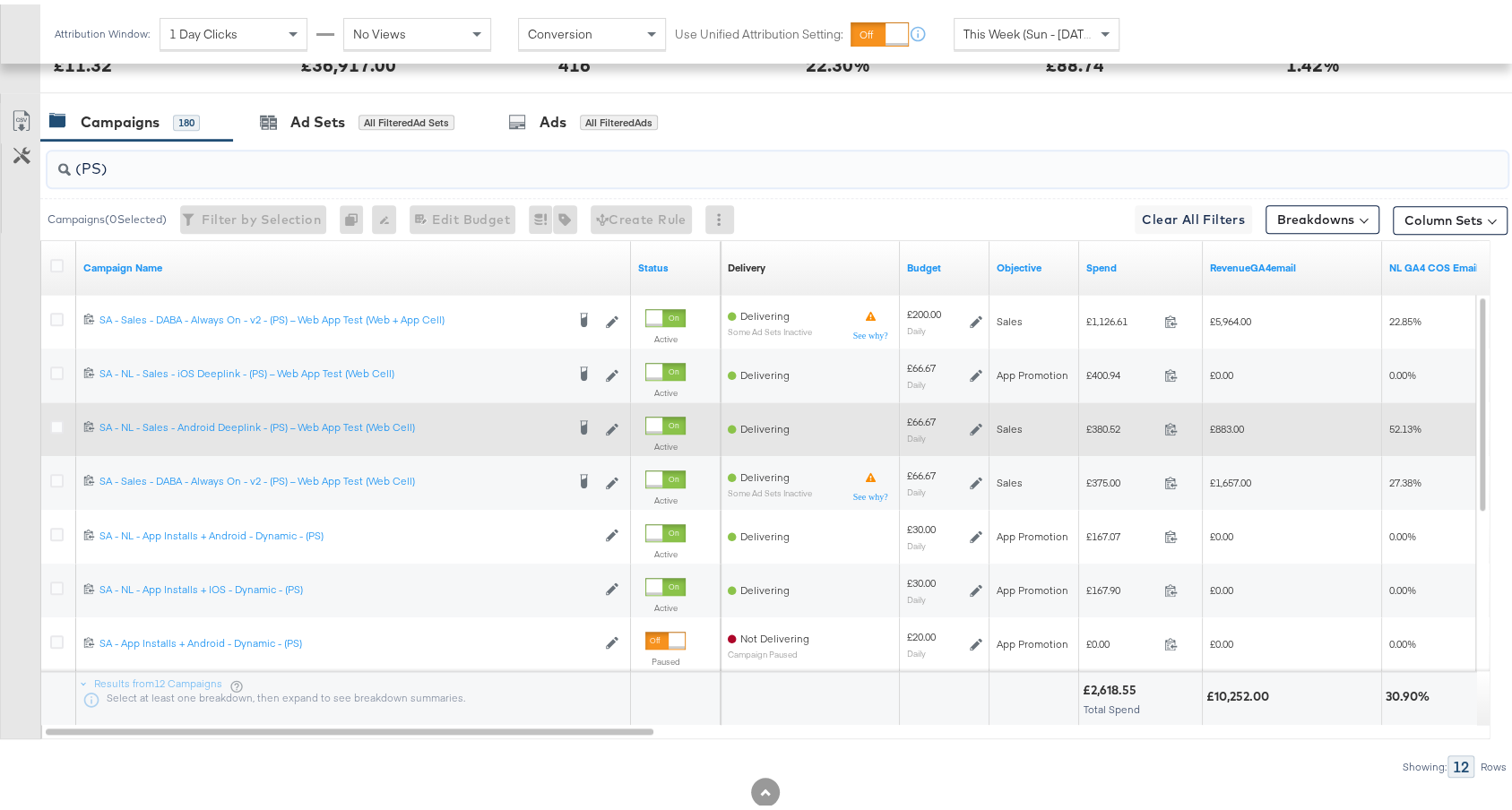
drag, startPoint x: 59, startPoint y: 475, endPoint x: 56, endPoint y: 444, distance: 31.1
click at [58, 475] on icon at bounding box center [57, 476] width 14 height 14
click at [0, 0] on input "checkbox" at bounding box center [0, 0] width 0 height 0
click at [59, 409] on div at bounding box center [60, 425] width 34 height 33
click at [62, 418] on icon at bounding box center [57, 423] width 14 height 14
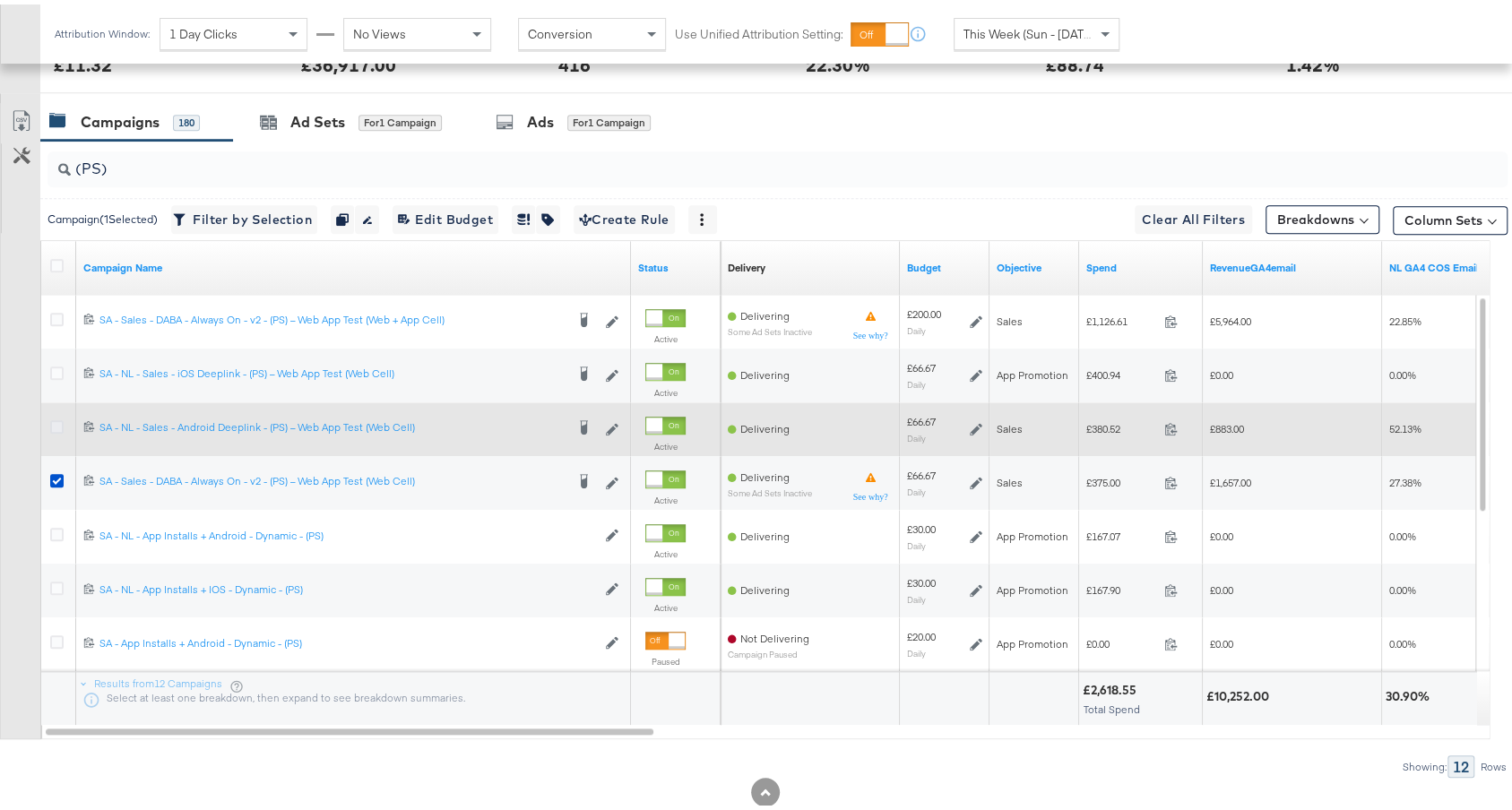
click at [0, 0] on input "checkbox" at bounding box center [0, 0] width 0 height 0
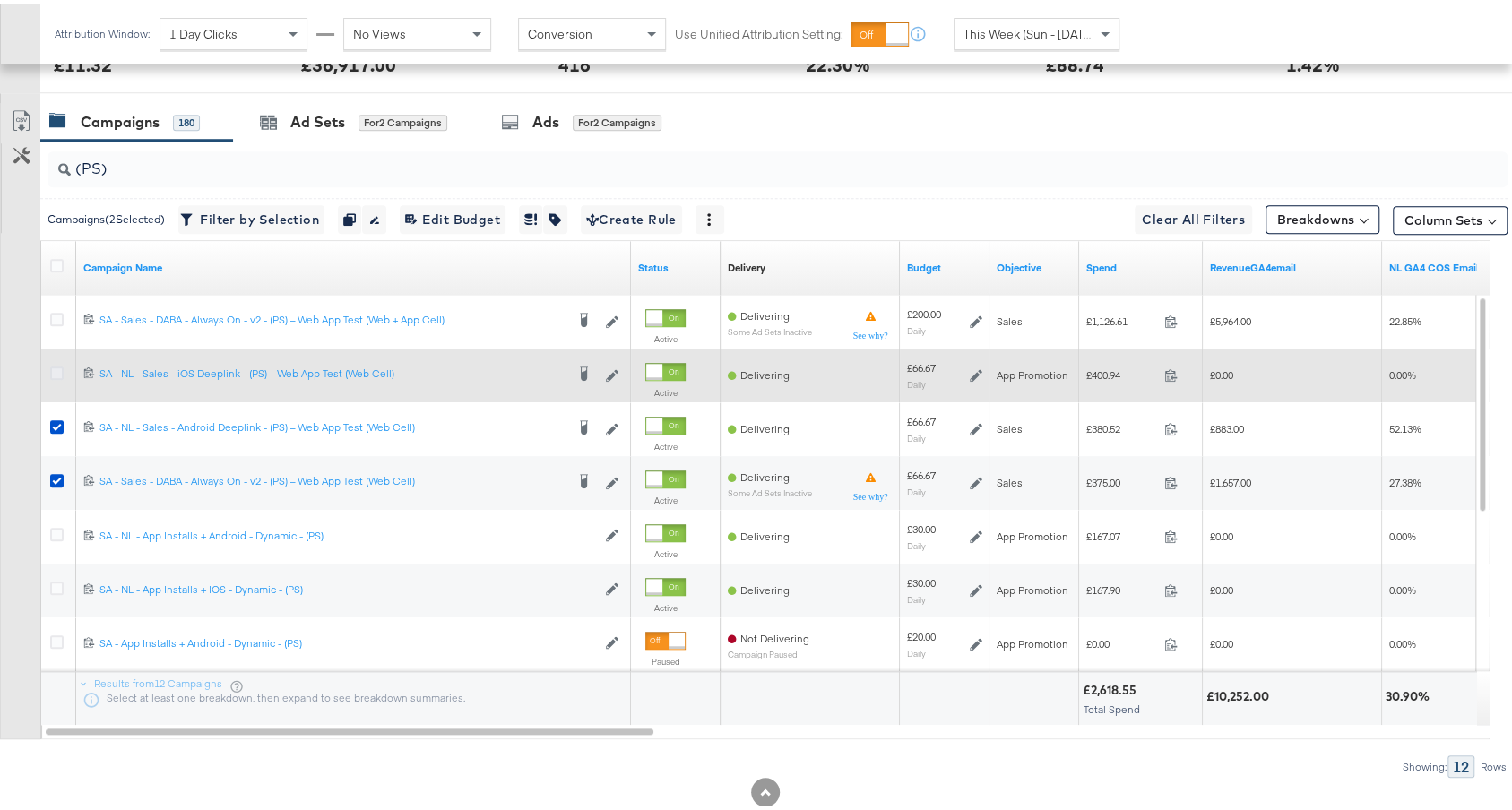
click at [56, 369] on icon at bounding box center [57, 369] width 14 height 14
click at [0, 0] on input "checkbox" at bounding box center [0, 0] width 0 height 0
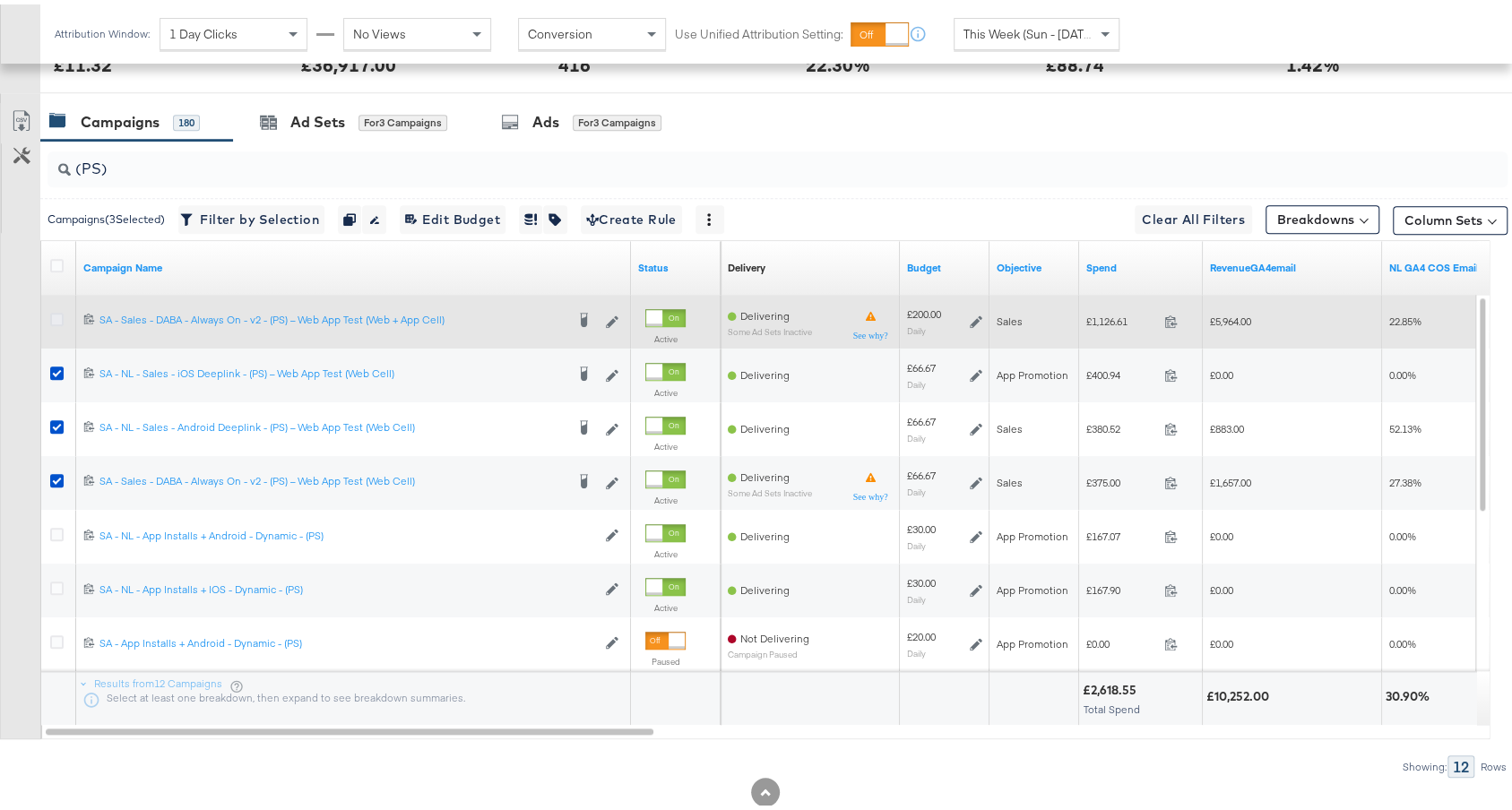
click at [56, 313] on icon at bounding box center [57, 315] width 14 height 14
click at [0, 0] on input "checkbox" at bounding box center [0, 0] width 0 height 0
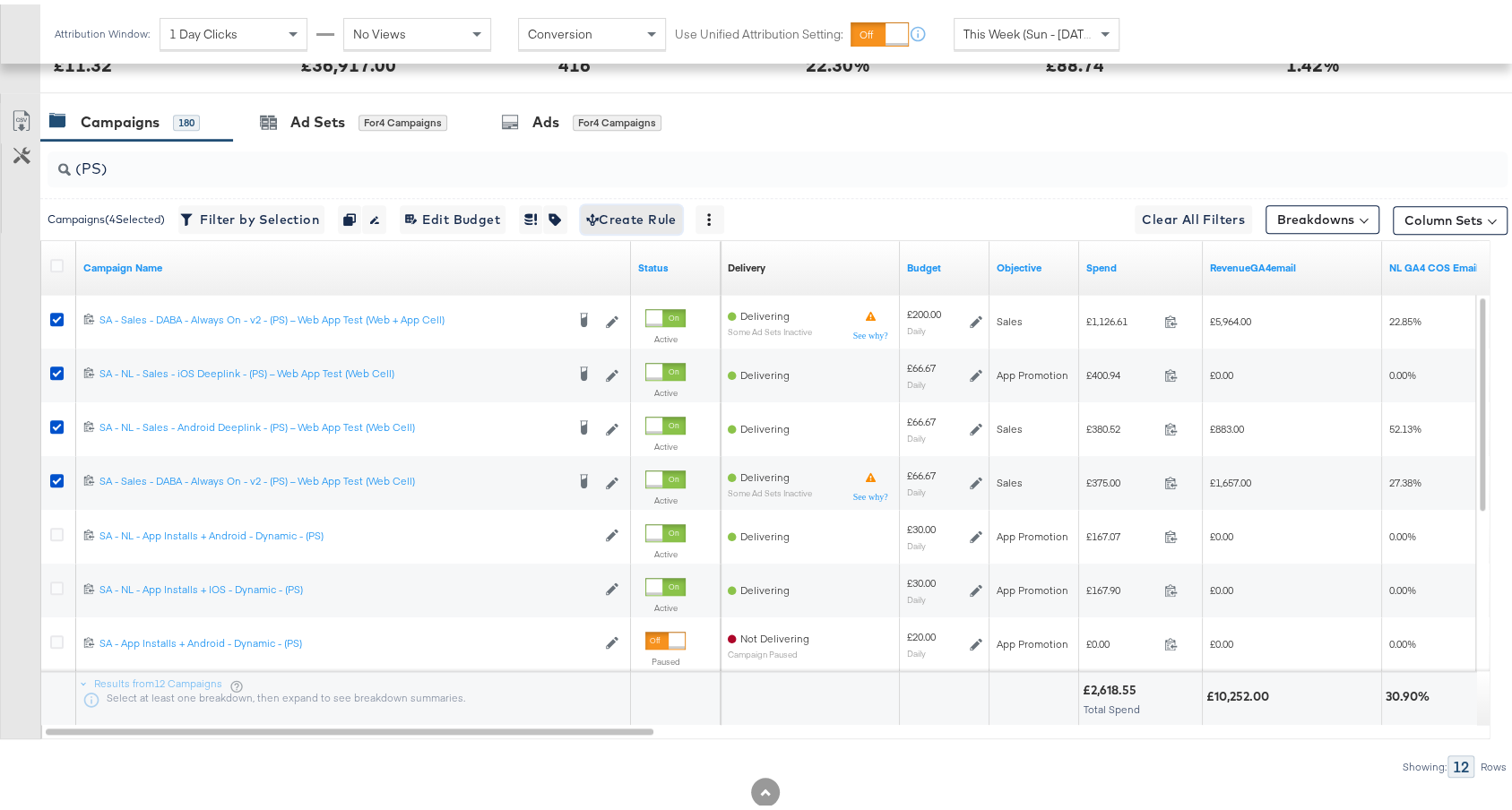
click at [614, 204] on span "Create Rule" at bounding box center [631, 215] width 91 height 23
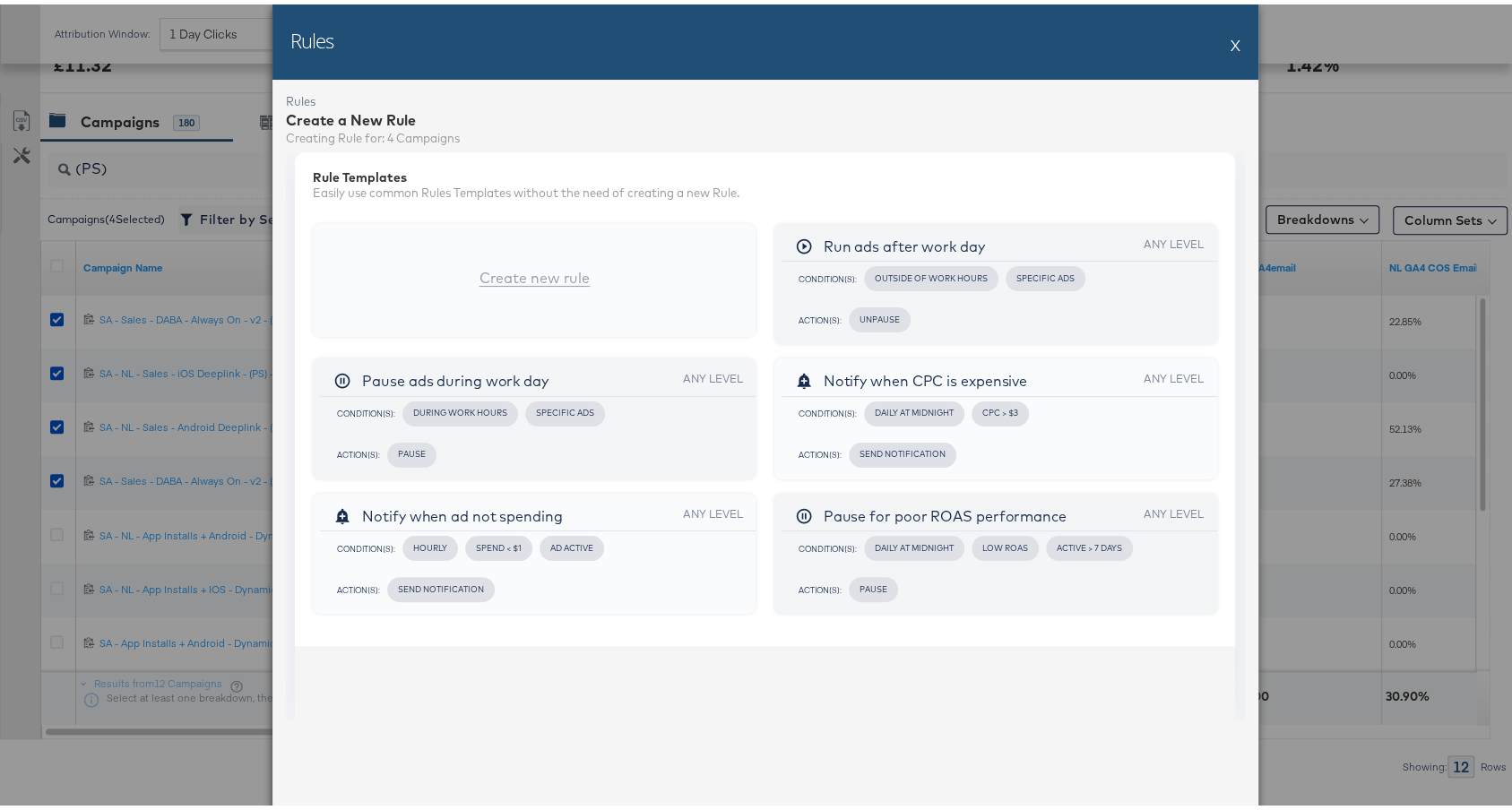
click at [1231, 43] on button "X" at bounding box center [1235, 40] width 10 height 36
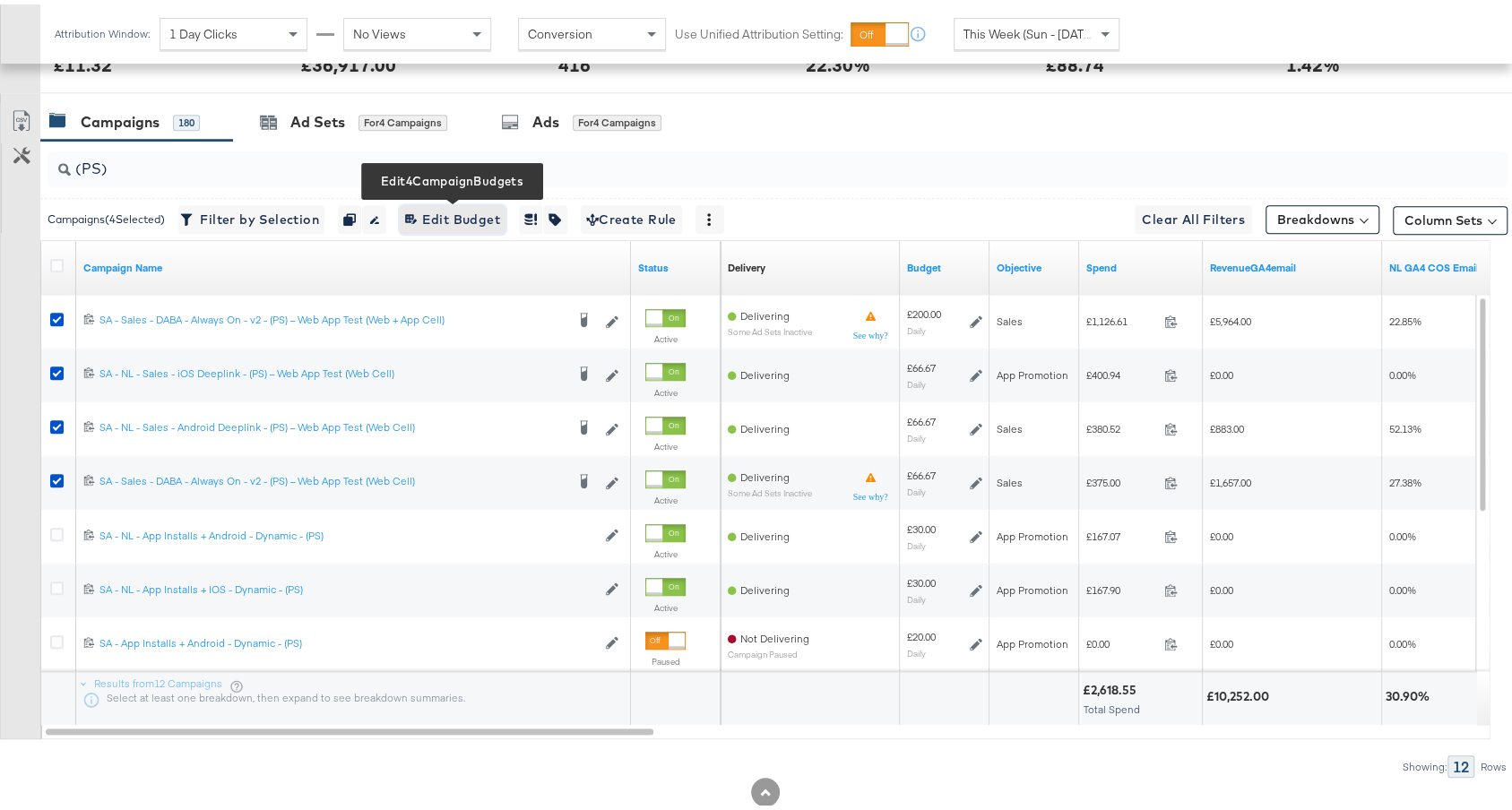
click at [476, 212] on span "Edit 4 Campaign Budgets Edit Budget" at bounding box center [452, 215] width 95 height 23
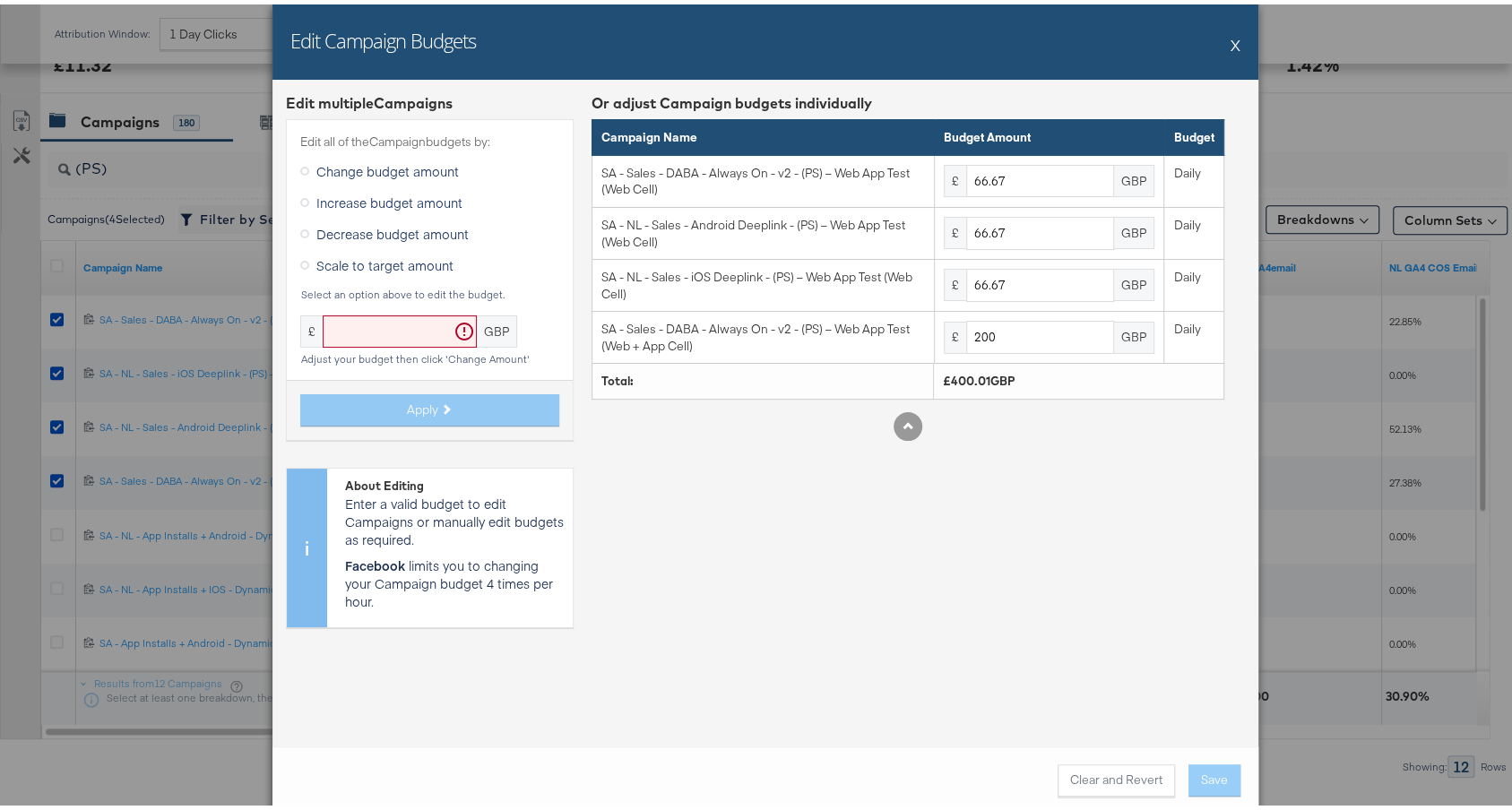
click at [361, 185] on label "Increase budget amount" at bounding box center [384, 198] width 169 height 27
click at [362, 191] on span "Increase budget amount" at bounding box center [389, 198] width 146 height 18
click at [0, 0] on input "Increase budget amount" at bounding box center [0, 0] width 0 height 0
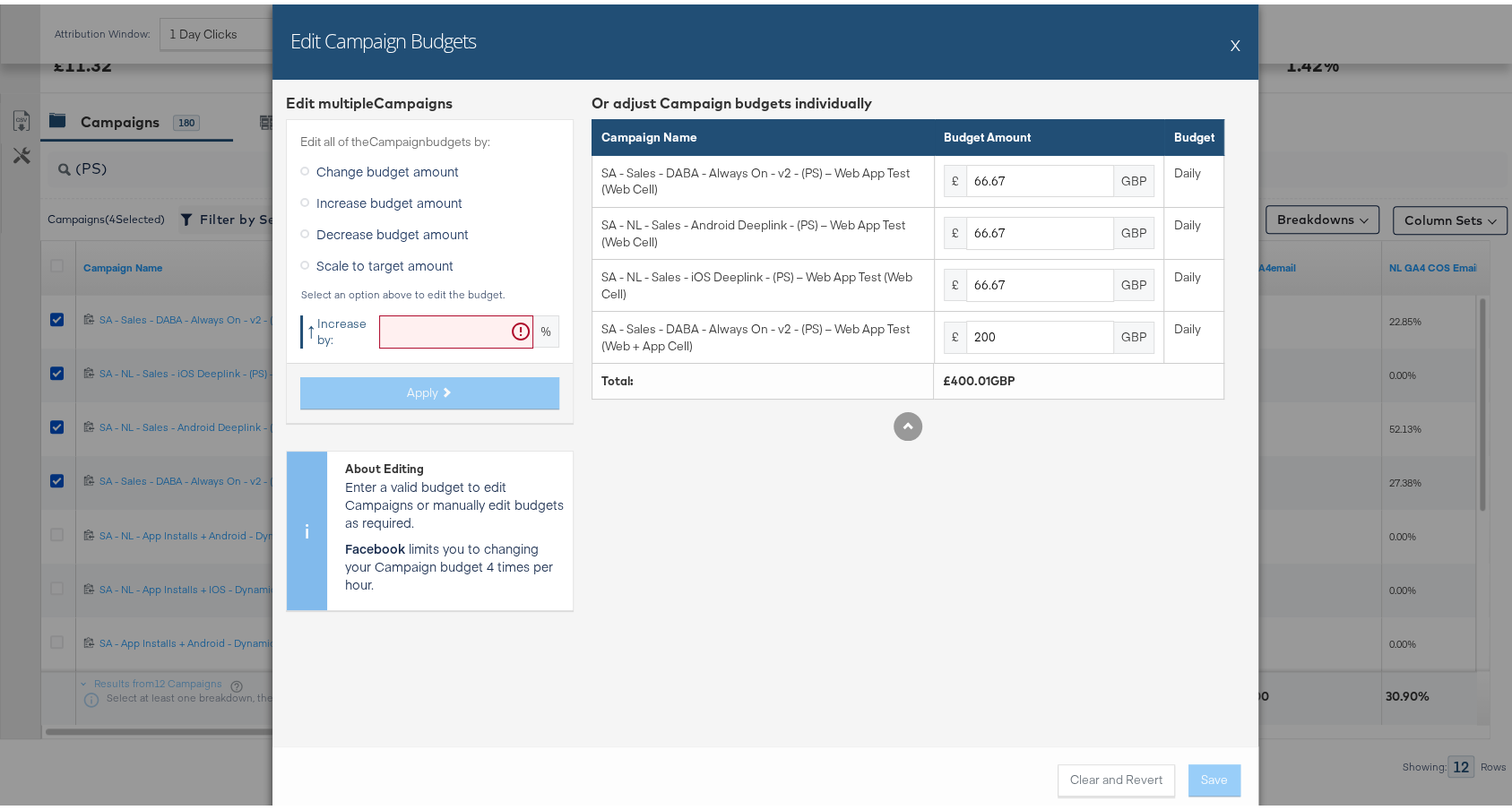
click at [395, 320] on input "text" at bounding box center [456, 328] width 154 height 34
type input "20"
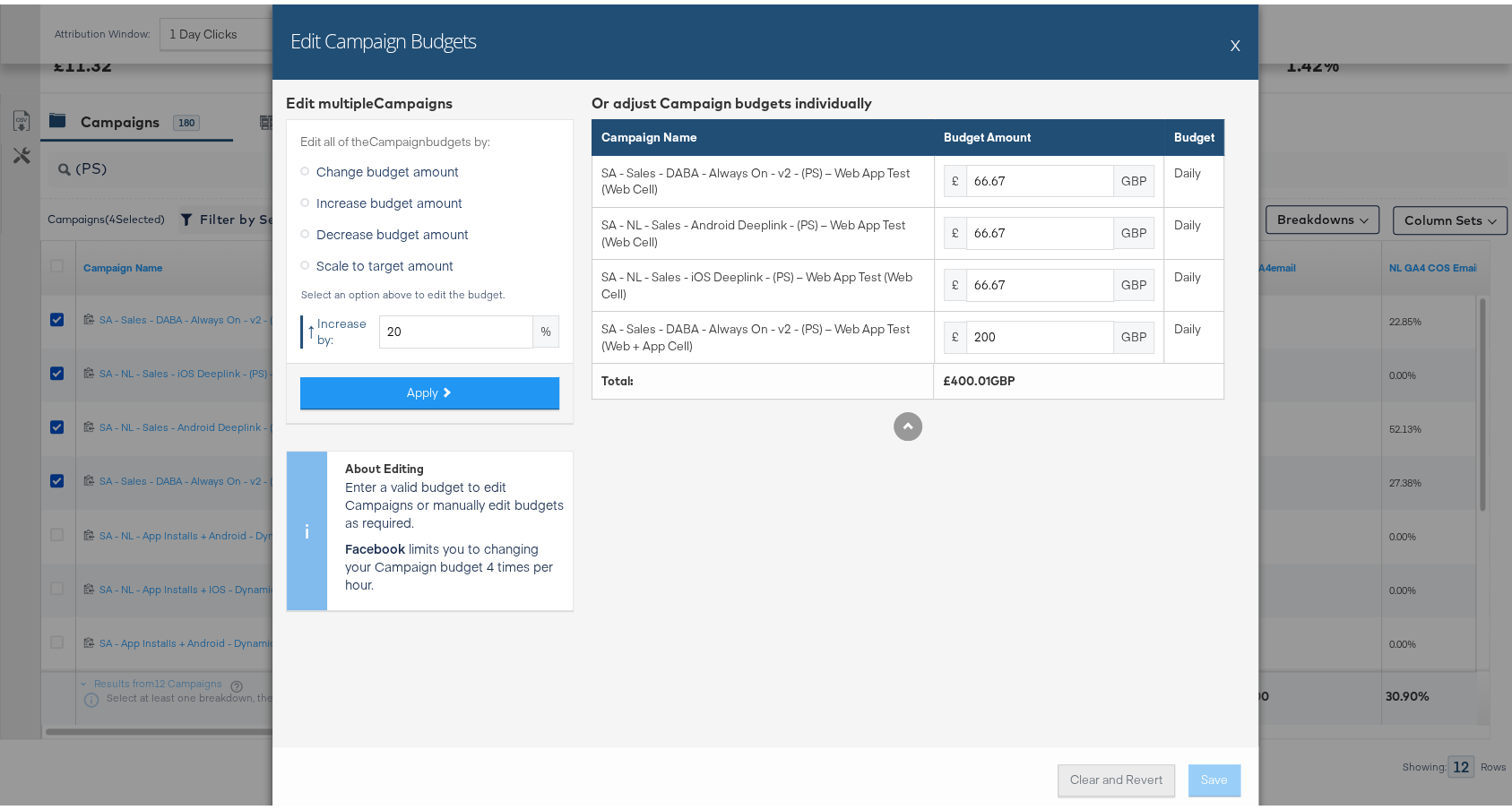
click at [1081, 773] on button "Clear and Revert" at bounding box center [1116, 775] width 118 height 33
click at [479, 389] on button "Apply" at bounding box center [430, 388] width 259 height 33
type input "80"
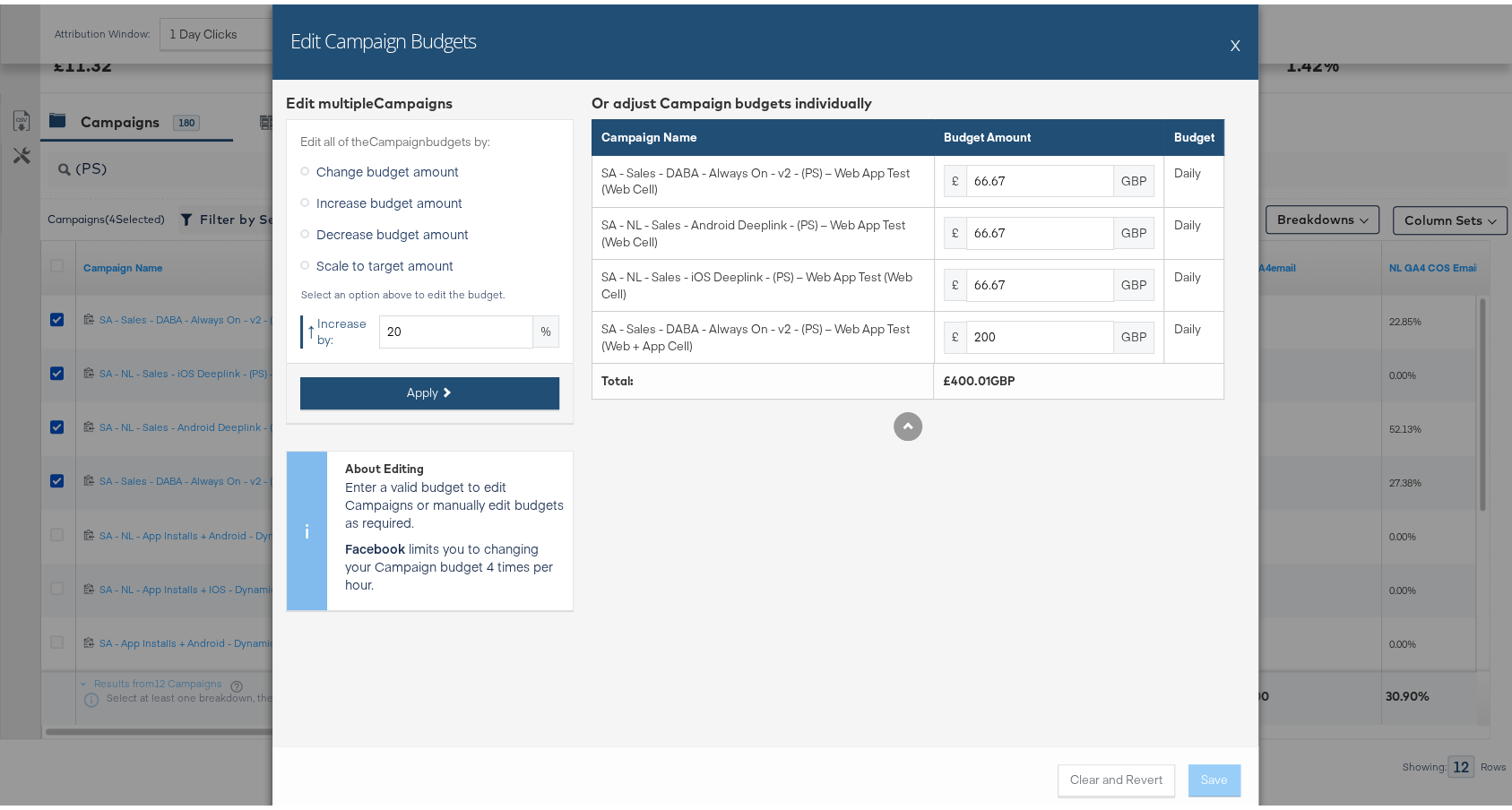
type input "240"
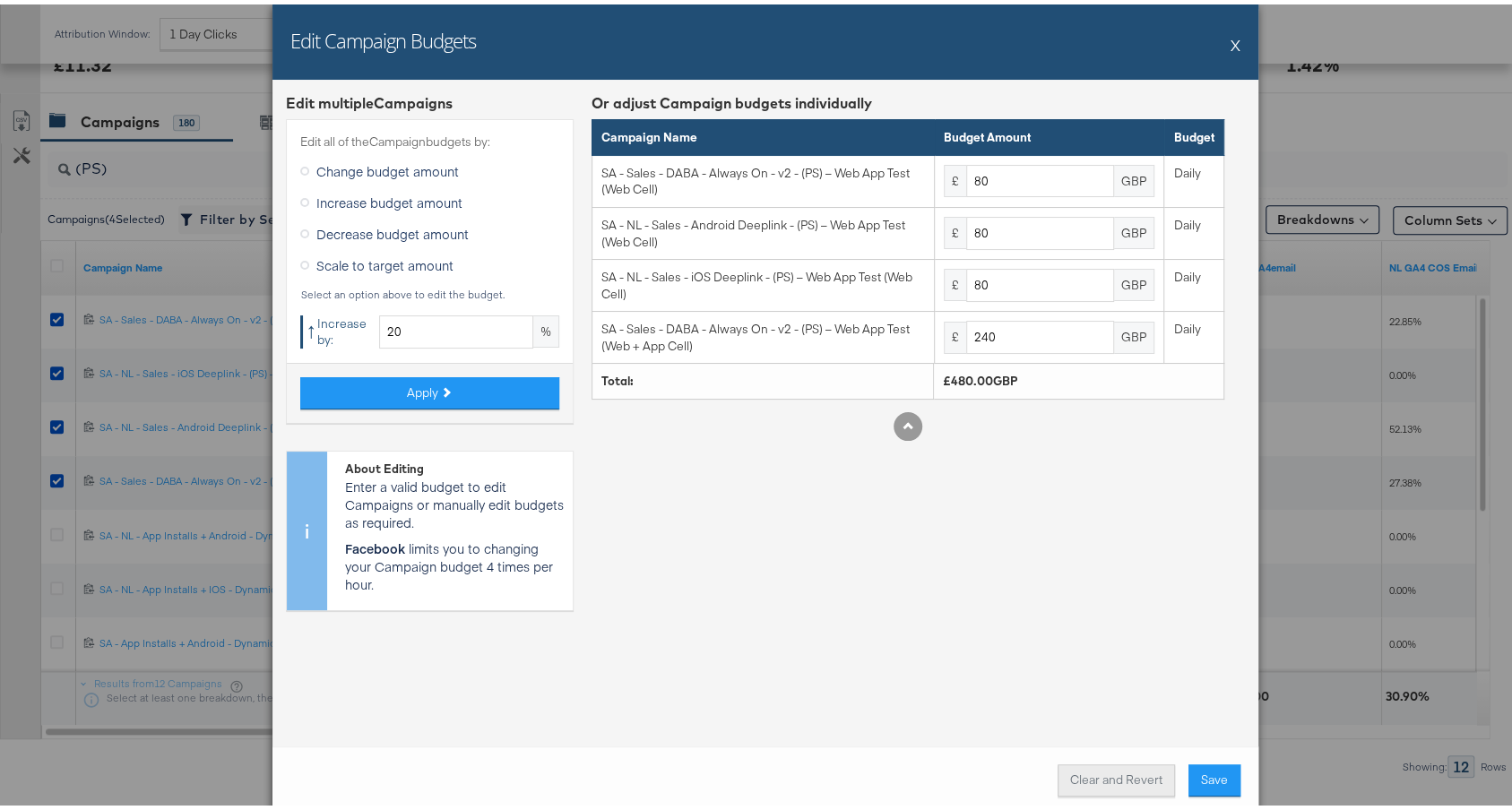
click at [1100, 772] on button "Clear and Revert" at bounding box center [1116, 775] width 118 height 33
type input "66.67"
type input "200"
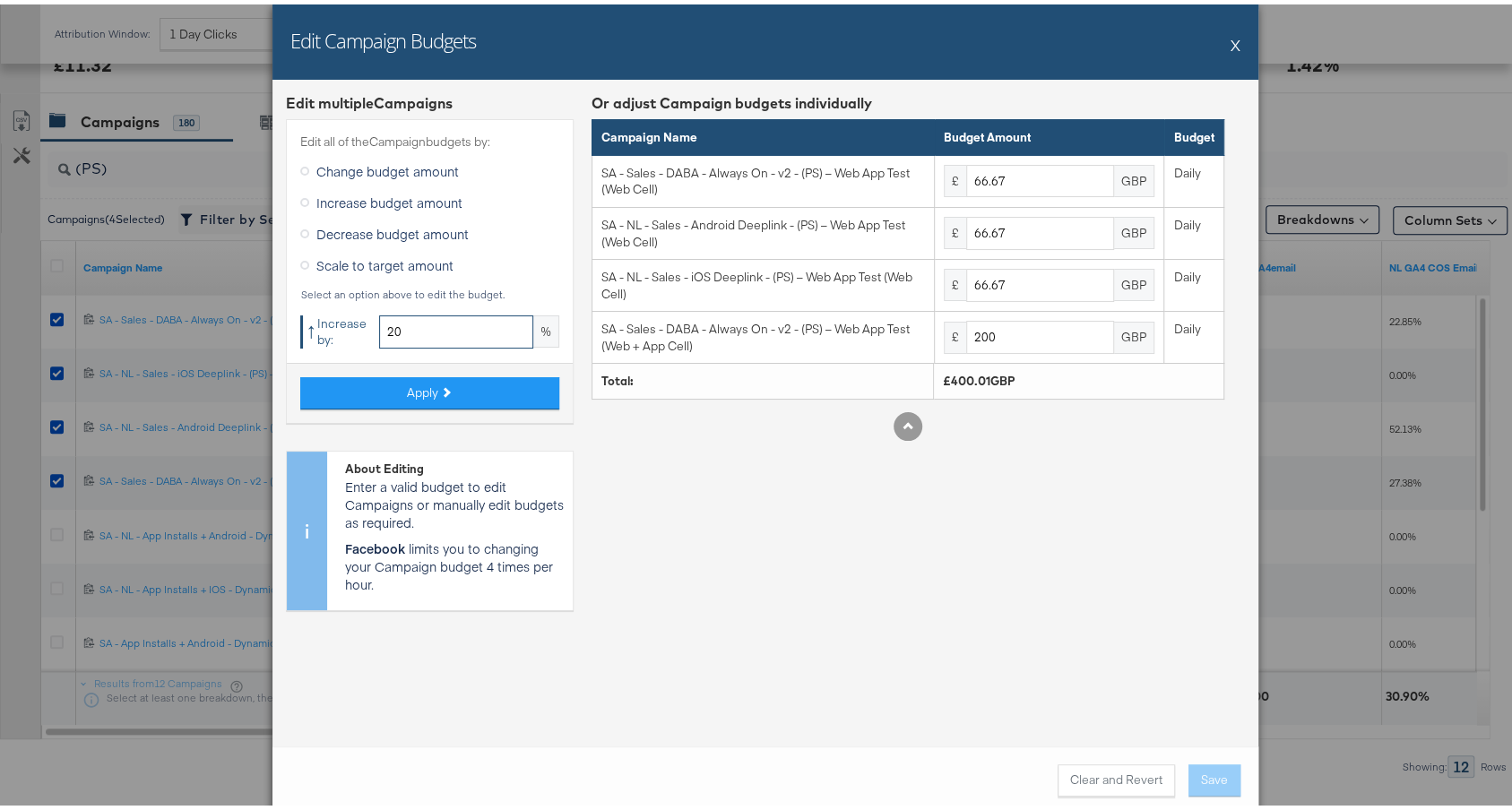
click at [453, 330] on input "20" at bounding box center [456, 328] width 154 height 34
type input "25"
click at [490, 383] on button "Apply" at bounding box center [430, 388] width 259 height 33
type input "83.33"
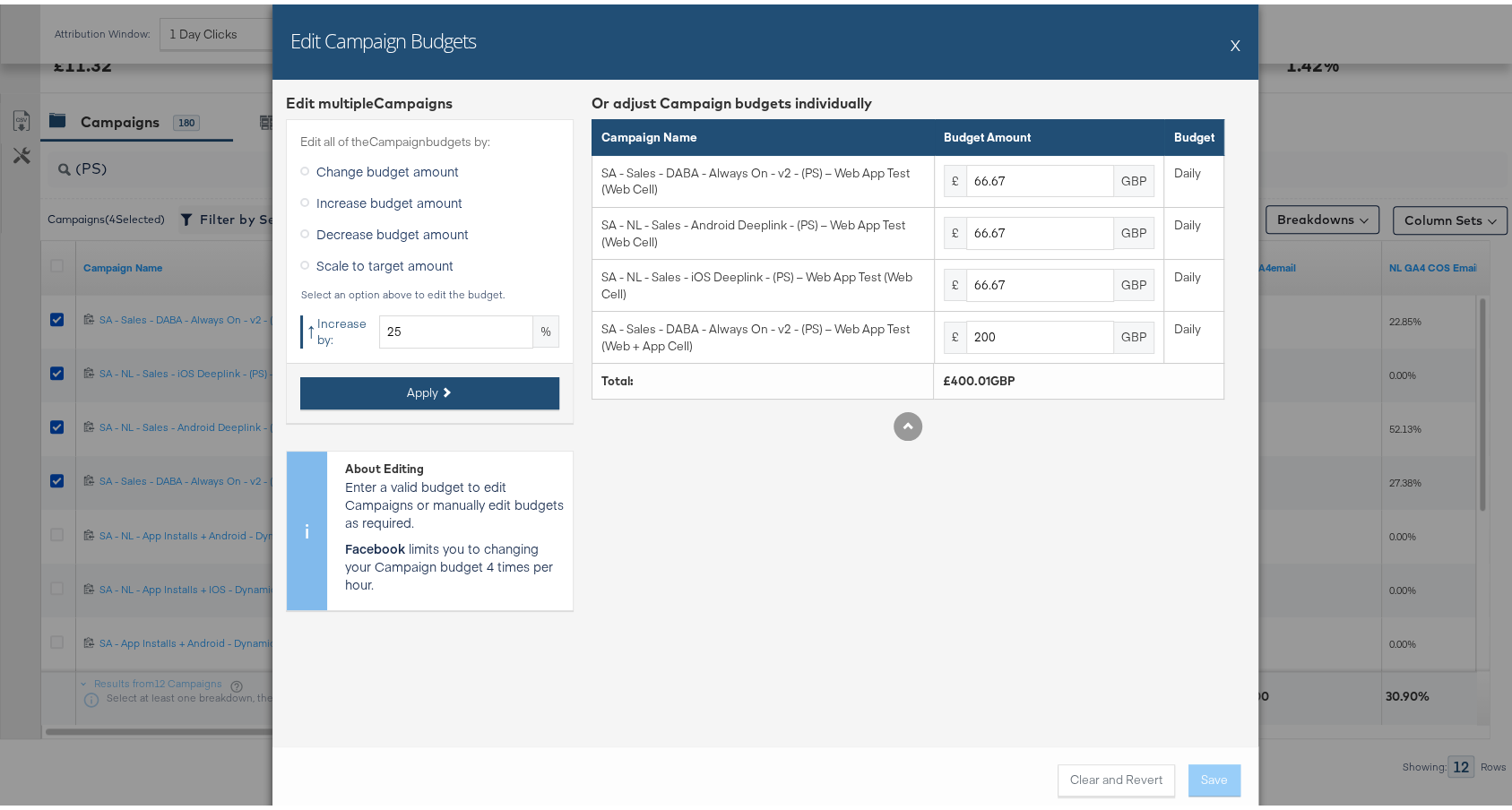
type input "83.33"
type input "250"
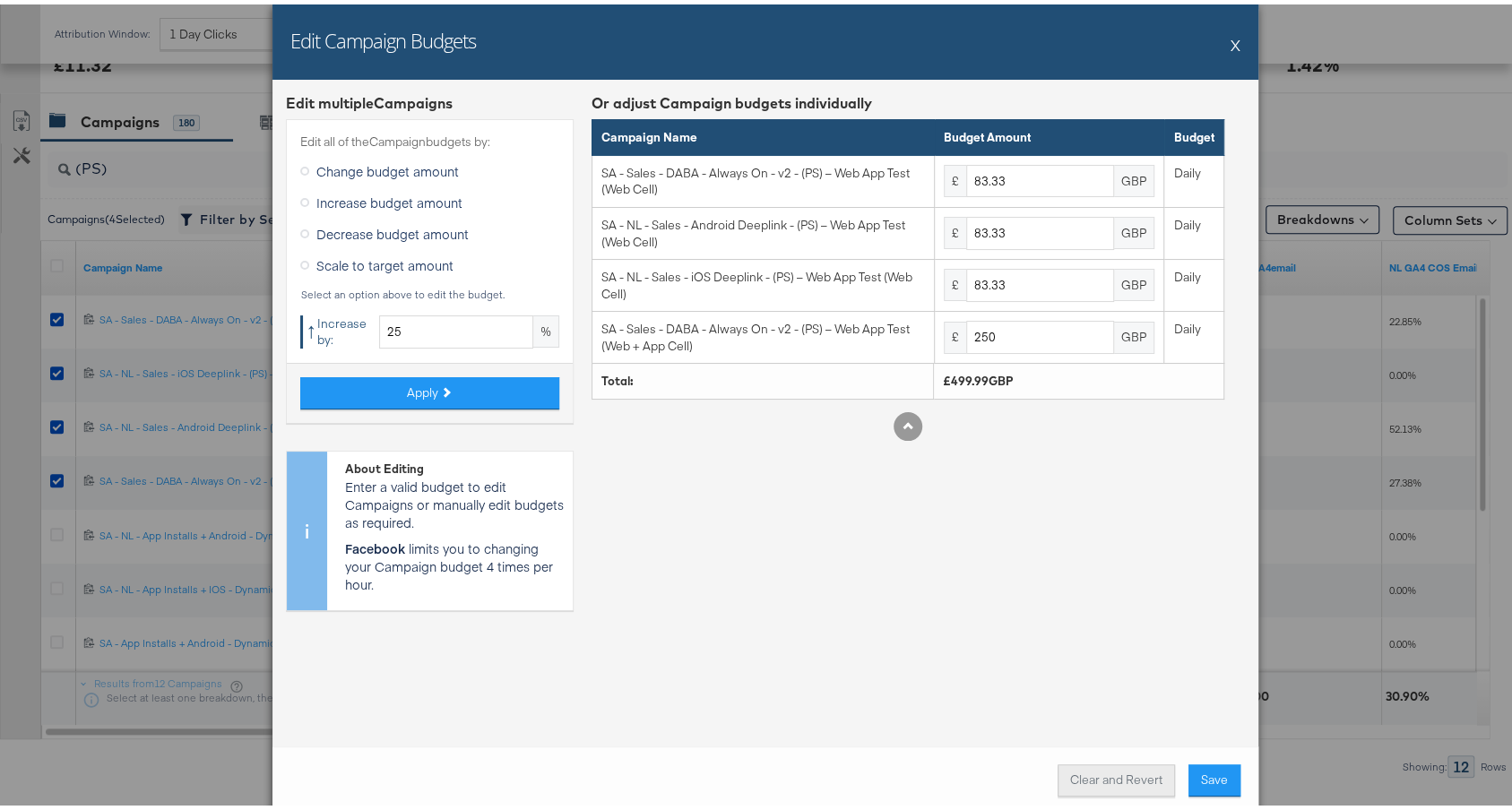
click at [1111, 776] on button "Clear and Revert" at bounding box center [1116, 775] width 118 height 33
type input "66.67"
type input "200"
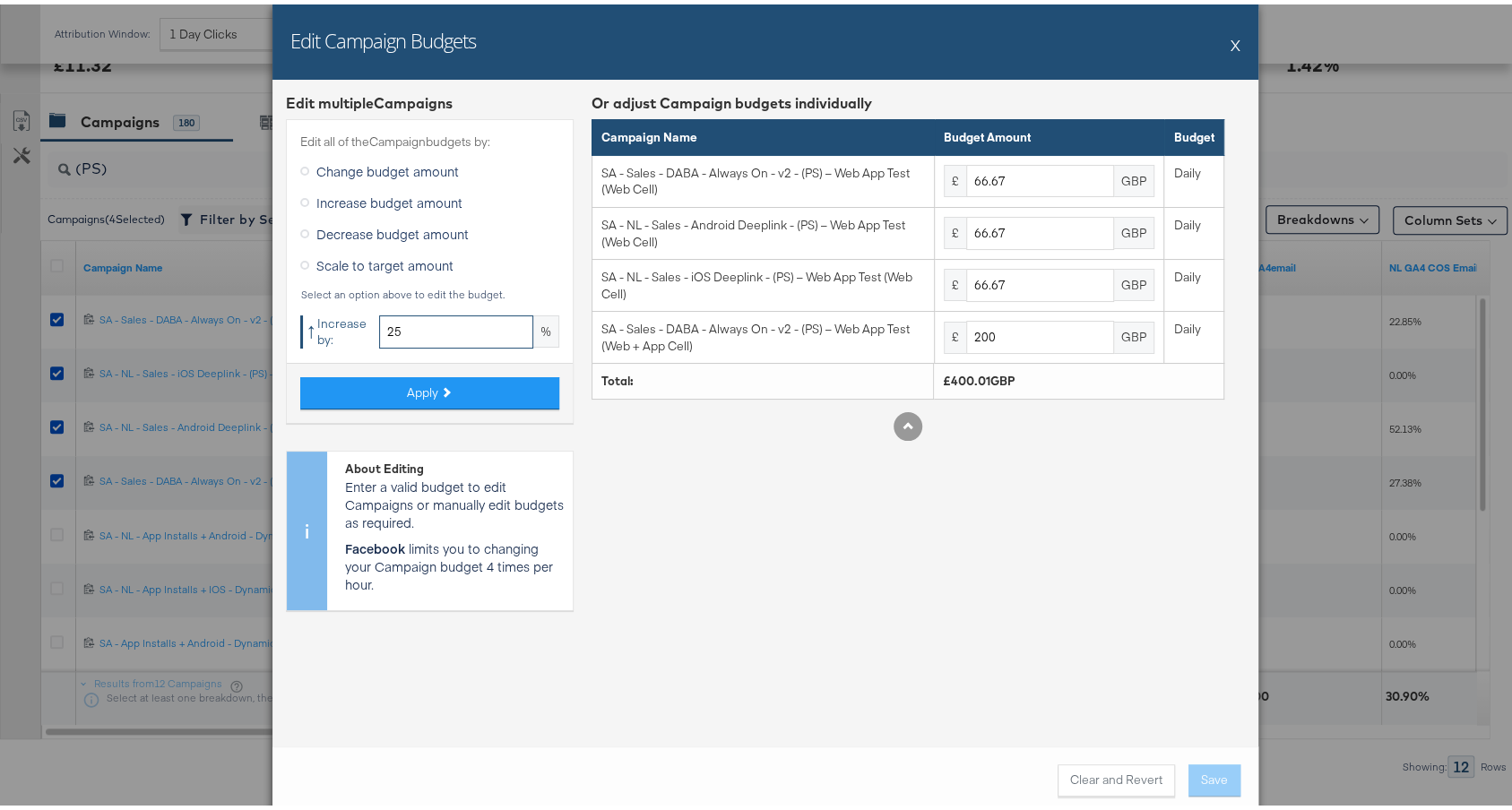
click at [460, 326] on input "25" at bounding box center [456, 328] width 154 height 34
type input "20"
click at [425, 378] on button "Apply" at bounding box center [430, 388] width 259 height 33
type input "80"
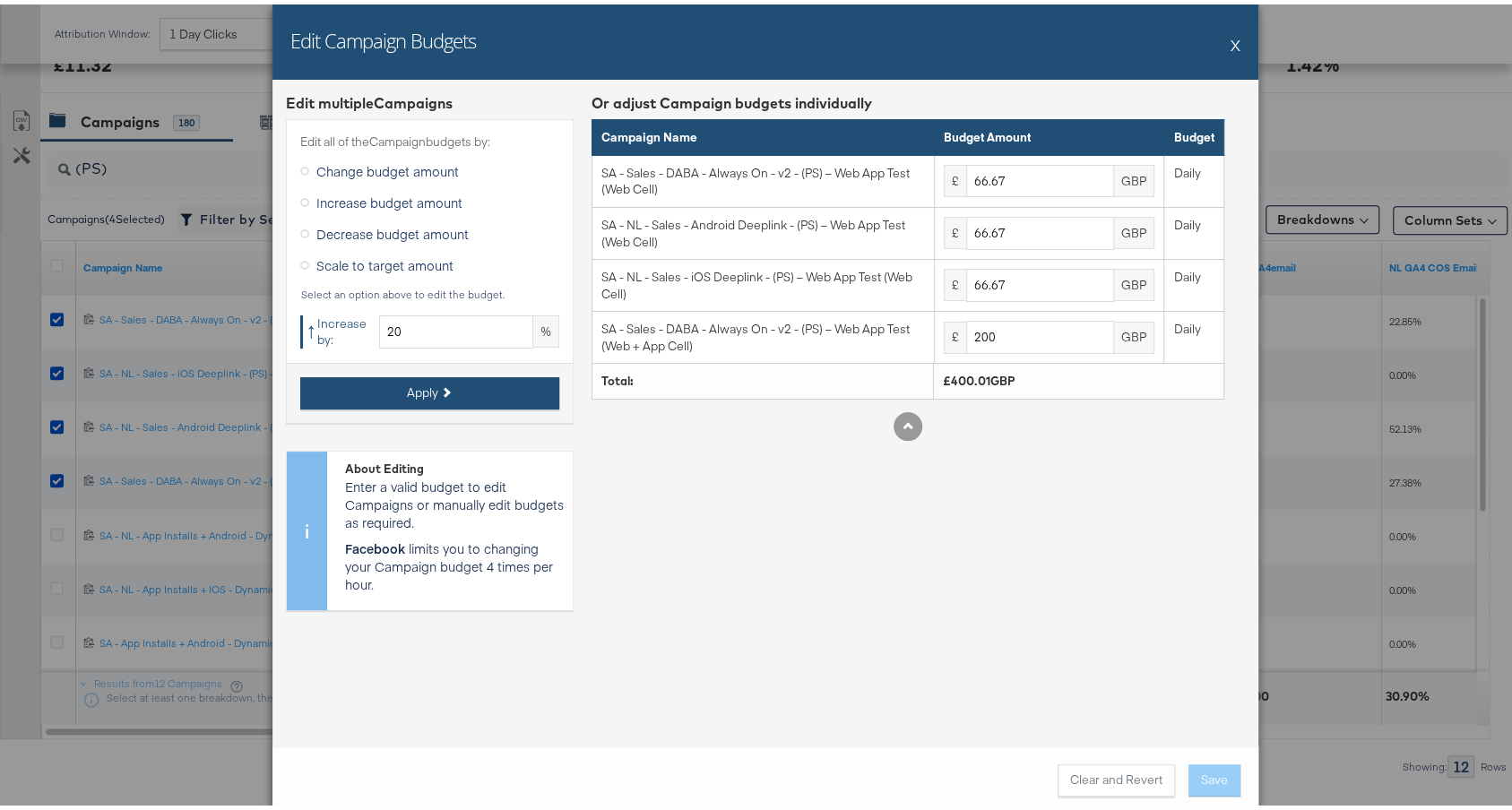
type input "80"
type input "240"
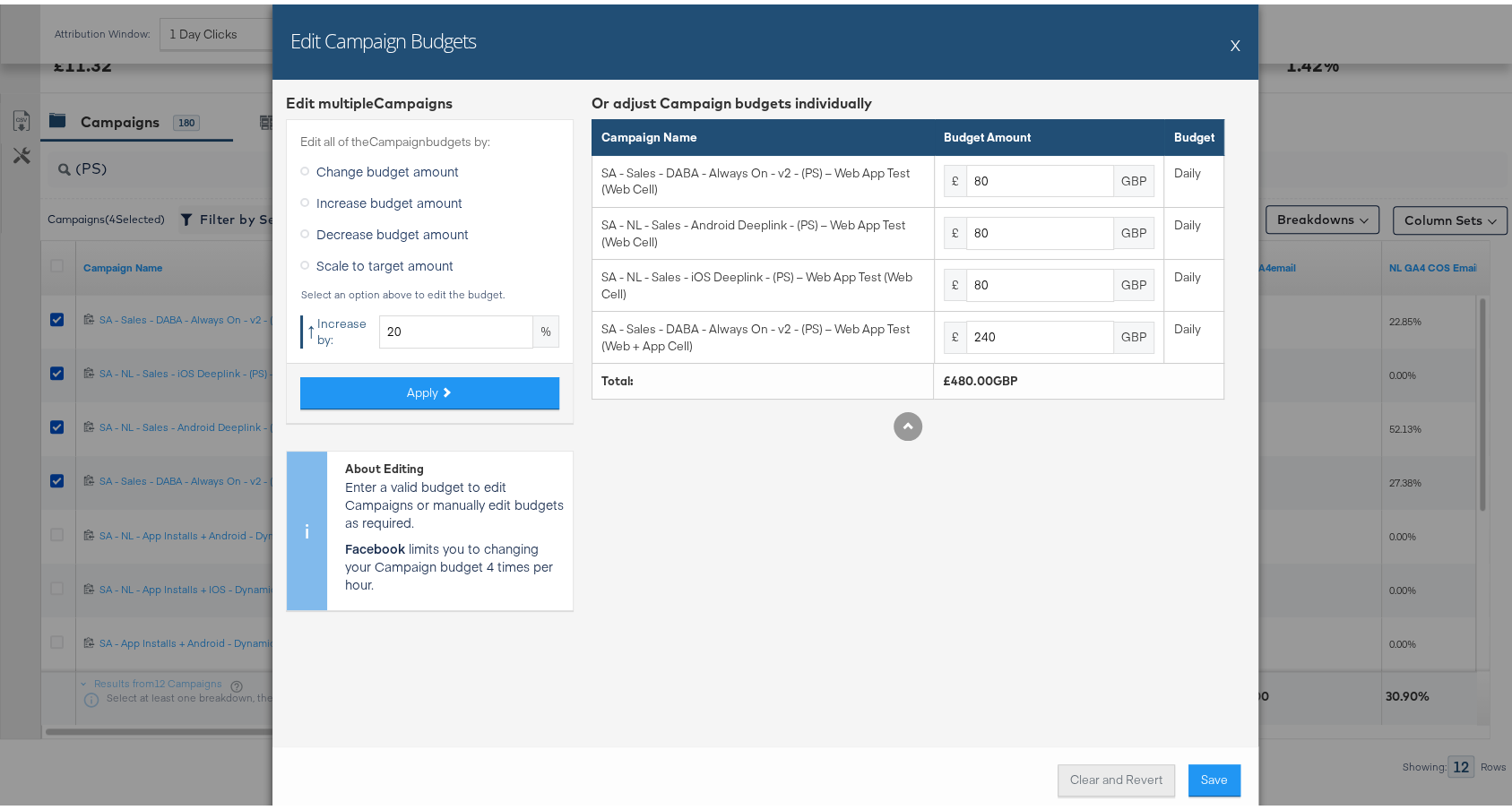
click at [1122, 779] on button "Clear and Revert" at bounding box center [1116, 775] width 118 height 33
type input "66.67"
type input "200"
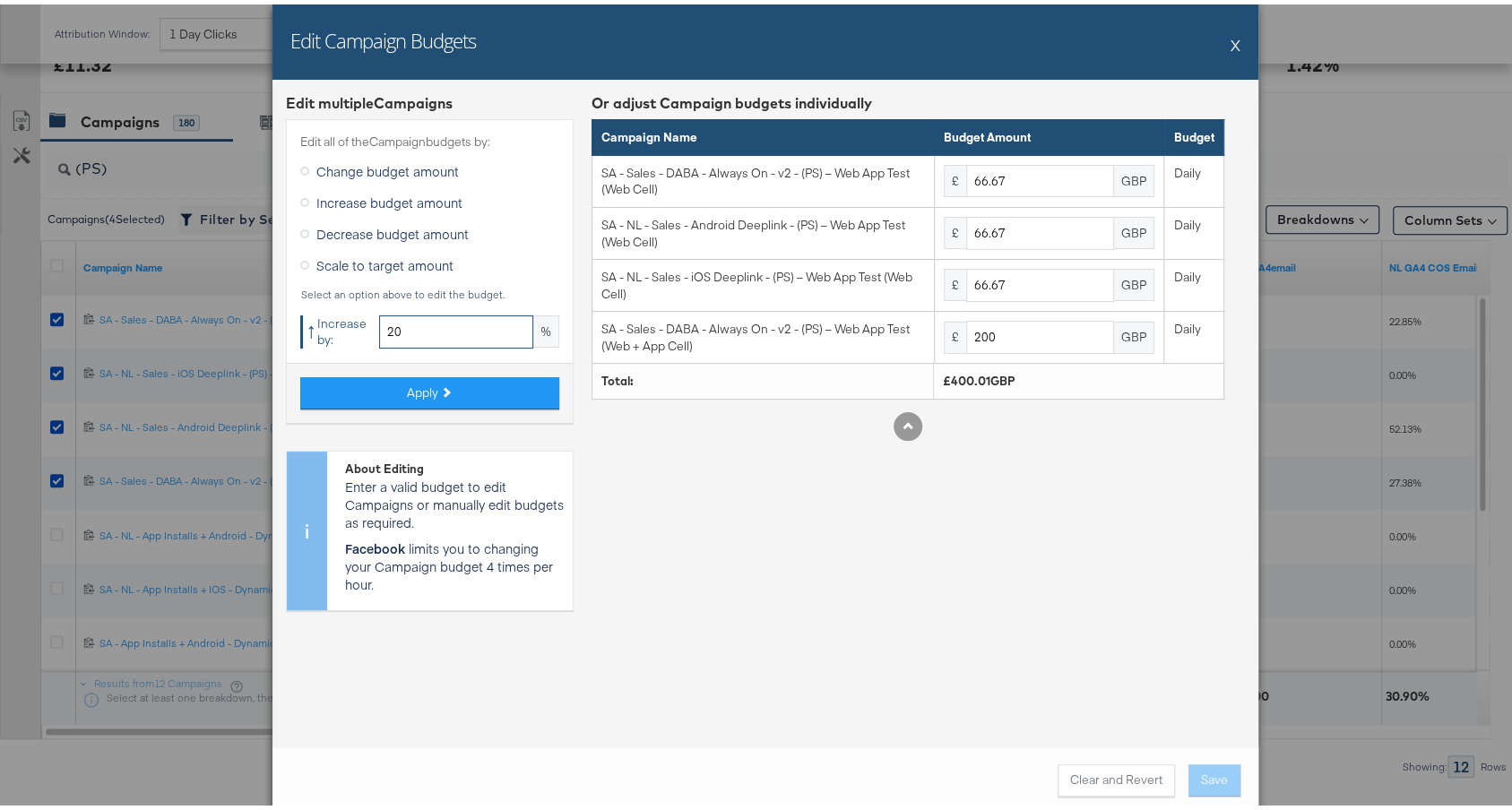
click at [438, 329] on input "20" at bounding box center [456, 328] width 154 height 34
type input "2"
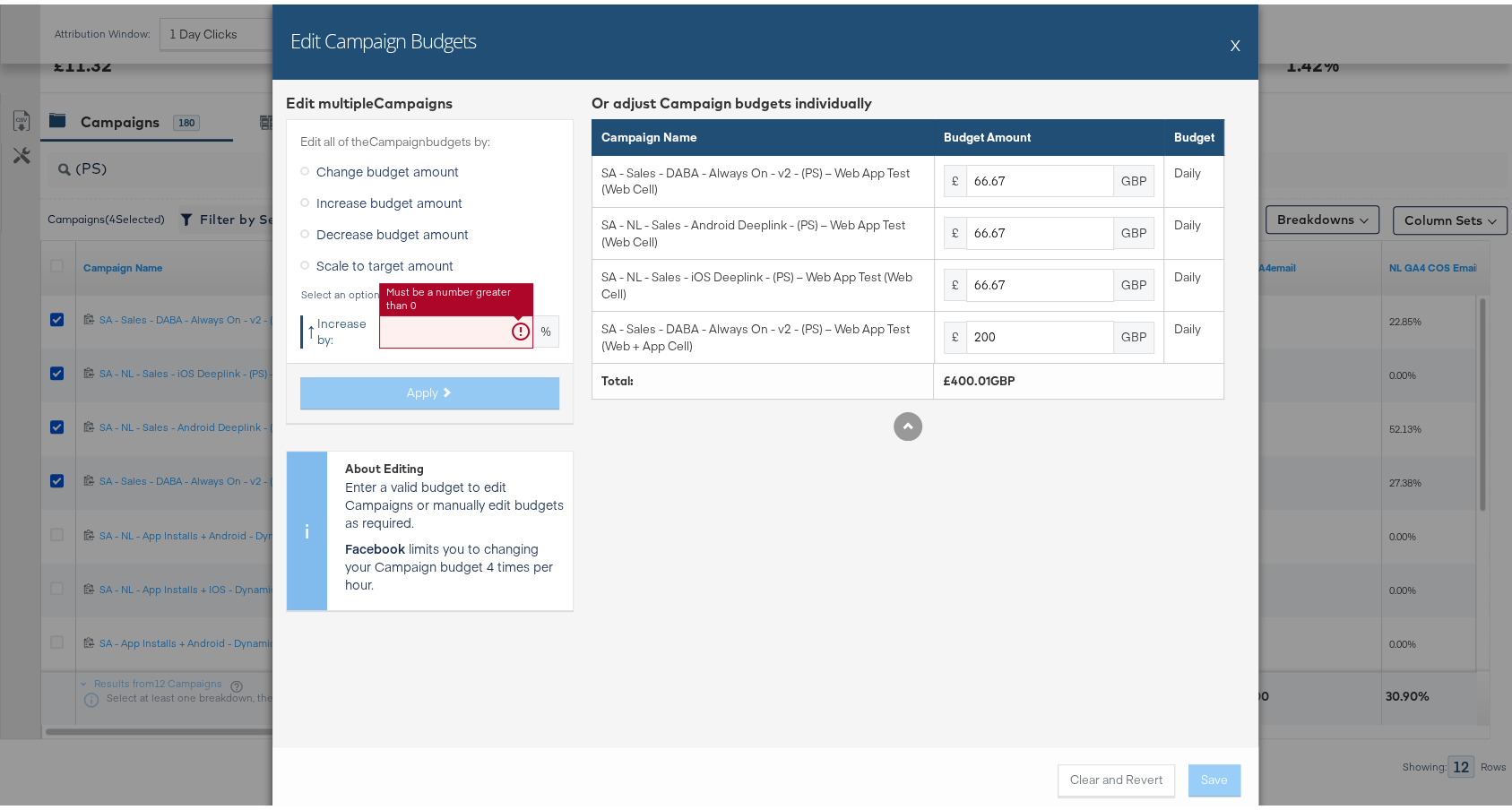
type input "2"
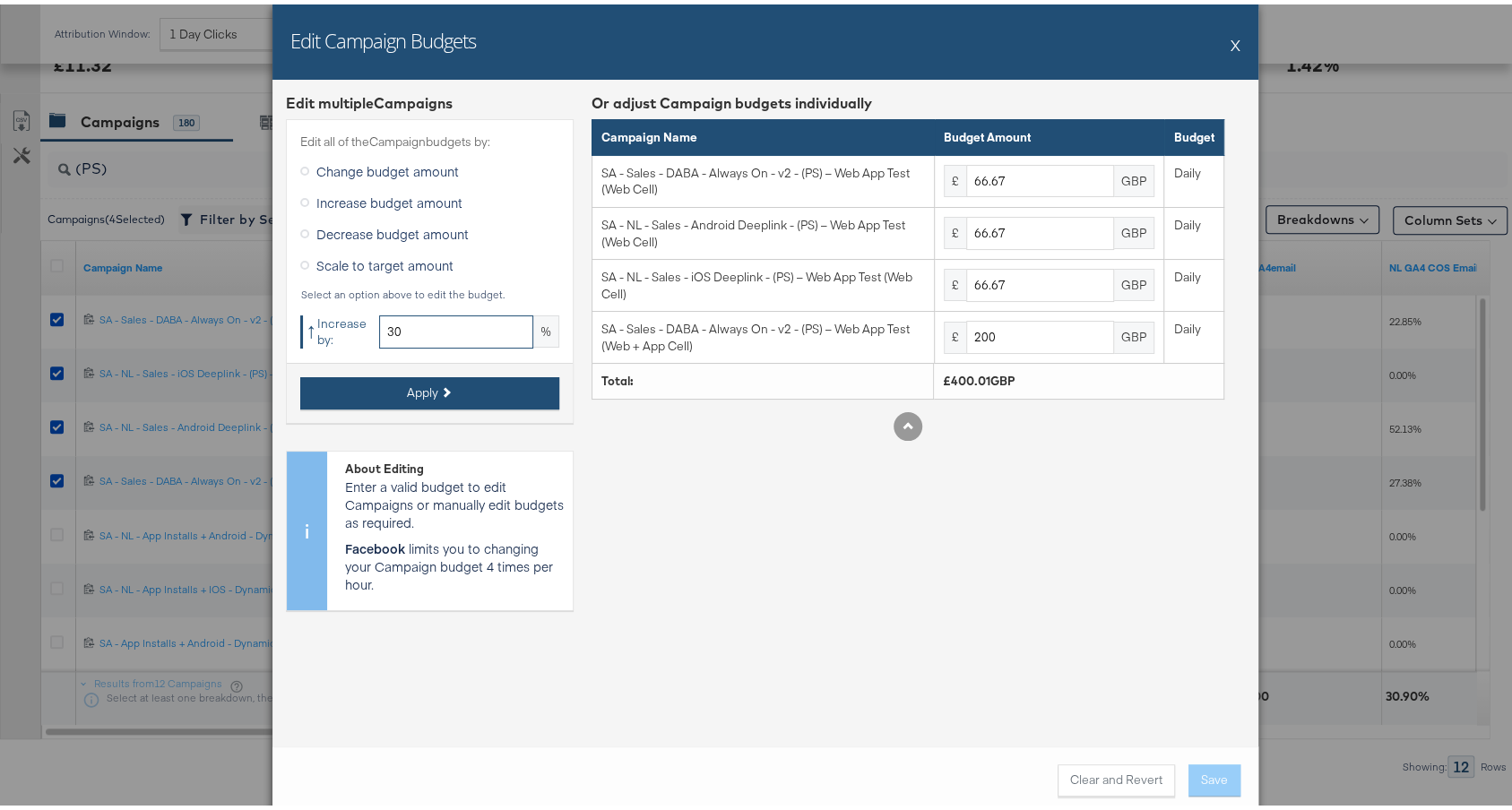
type input "30"
click at [444, 382] on button "Apply" at bounding box center [430, 388] width 259 height 33
type input "86.67"
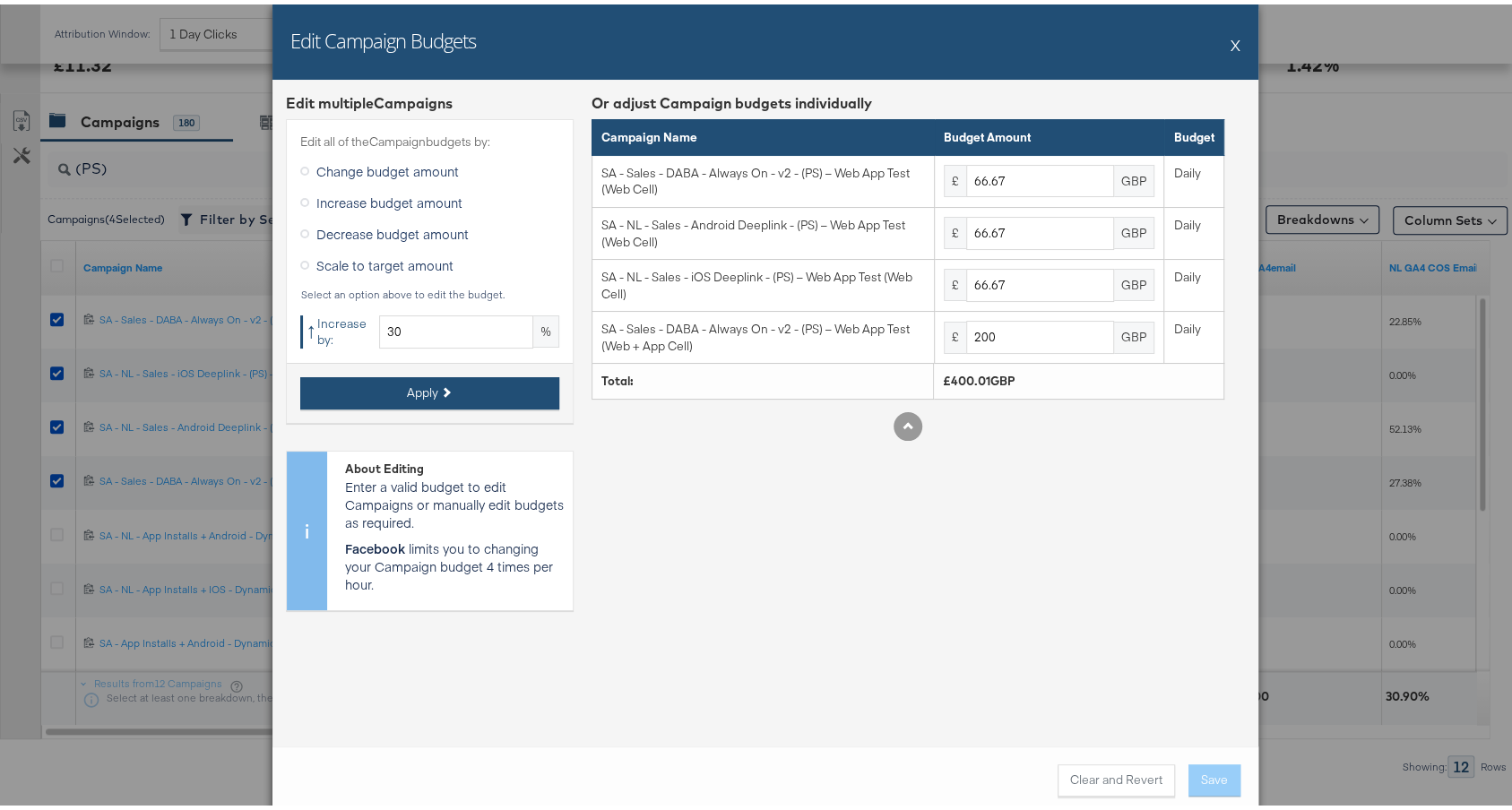
type input "260"
click at [408, 320] on input "30" at bounding box center [456, 328] width 154 height 34
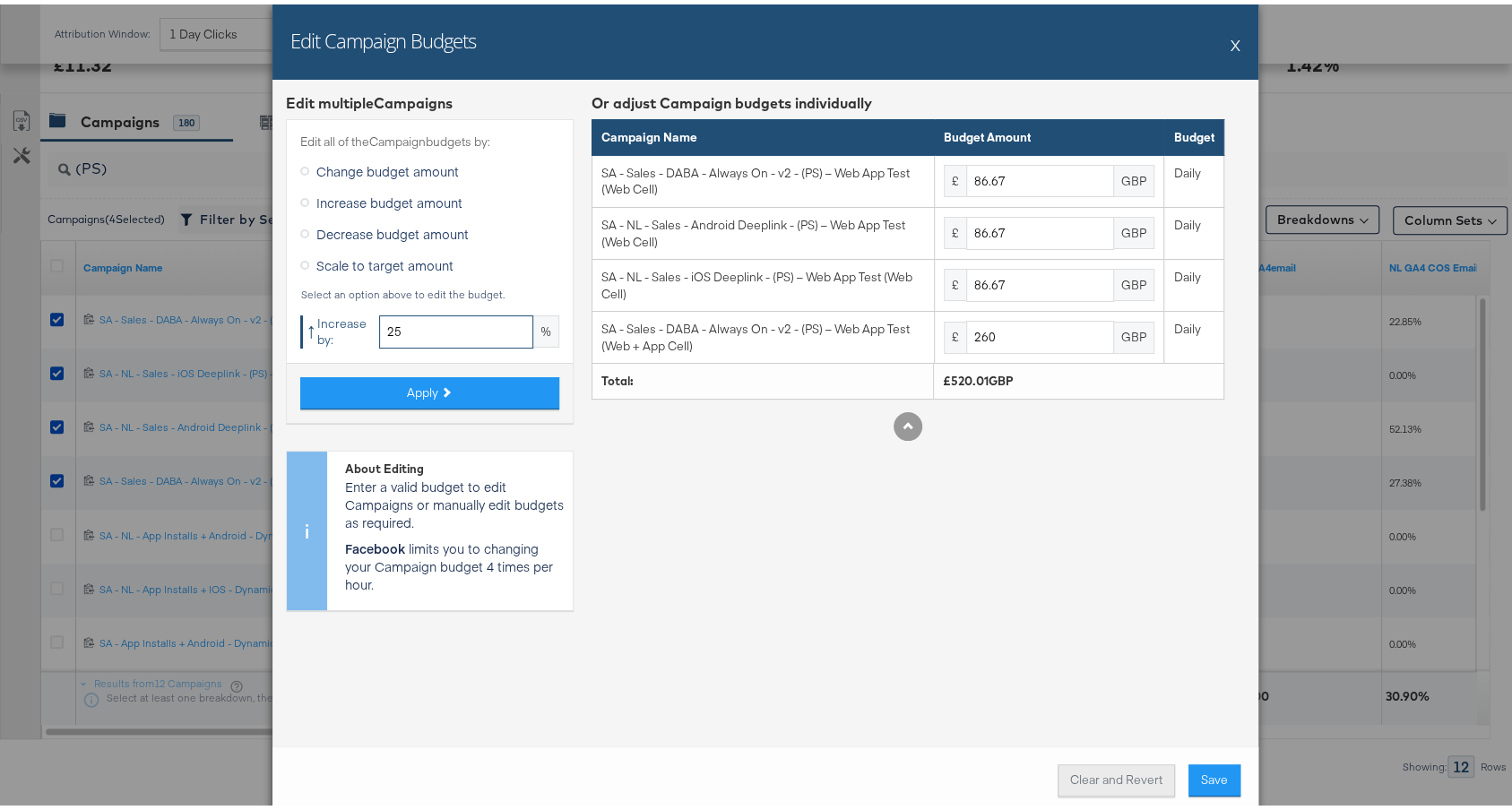
type input "25"
click at [1097, 773] on button "Clear and Revert" at bounding box center [1116, 775] width 118 height 33
type input "66.67"
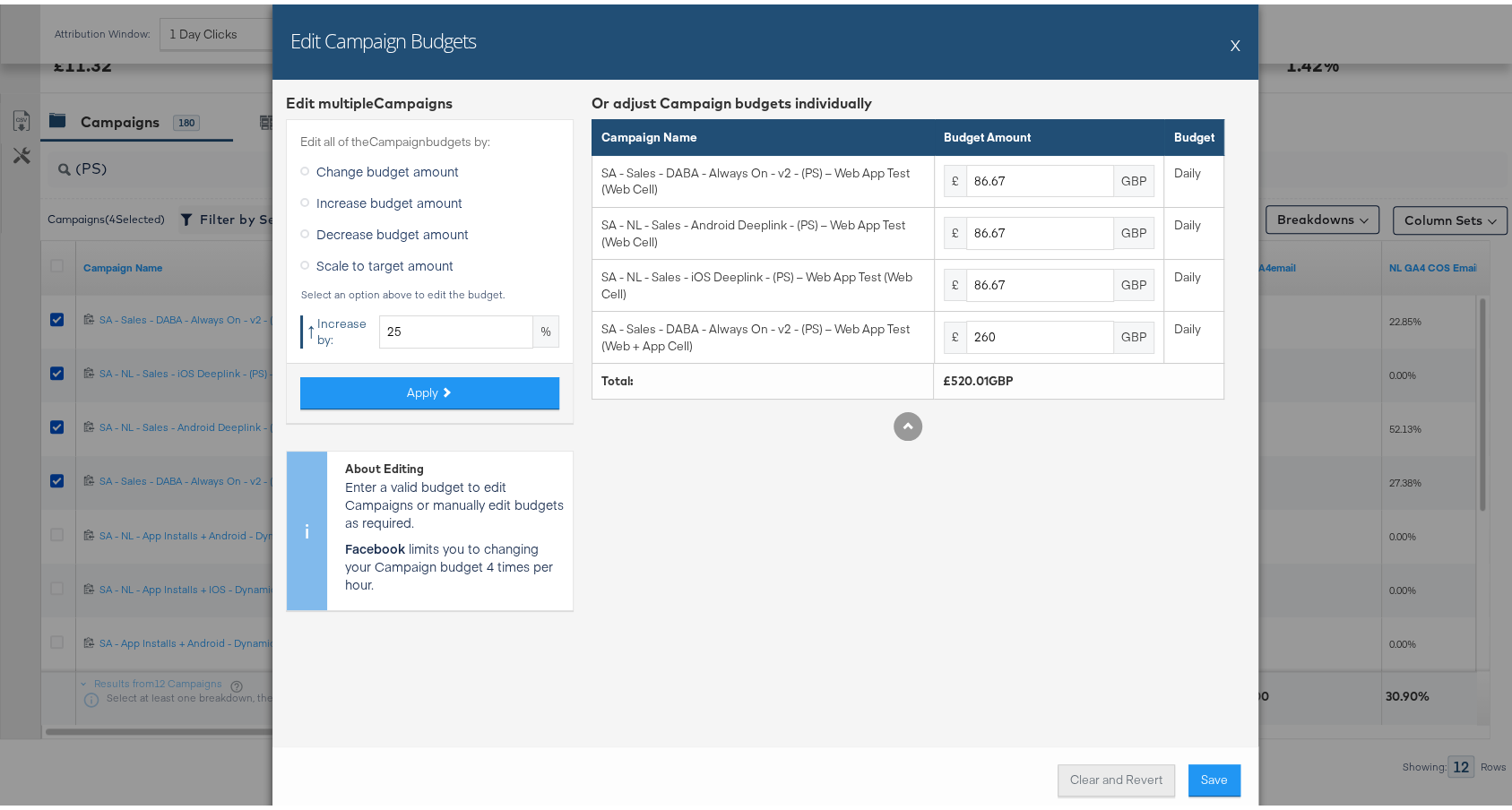
type input "200"
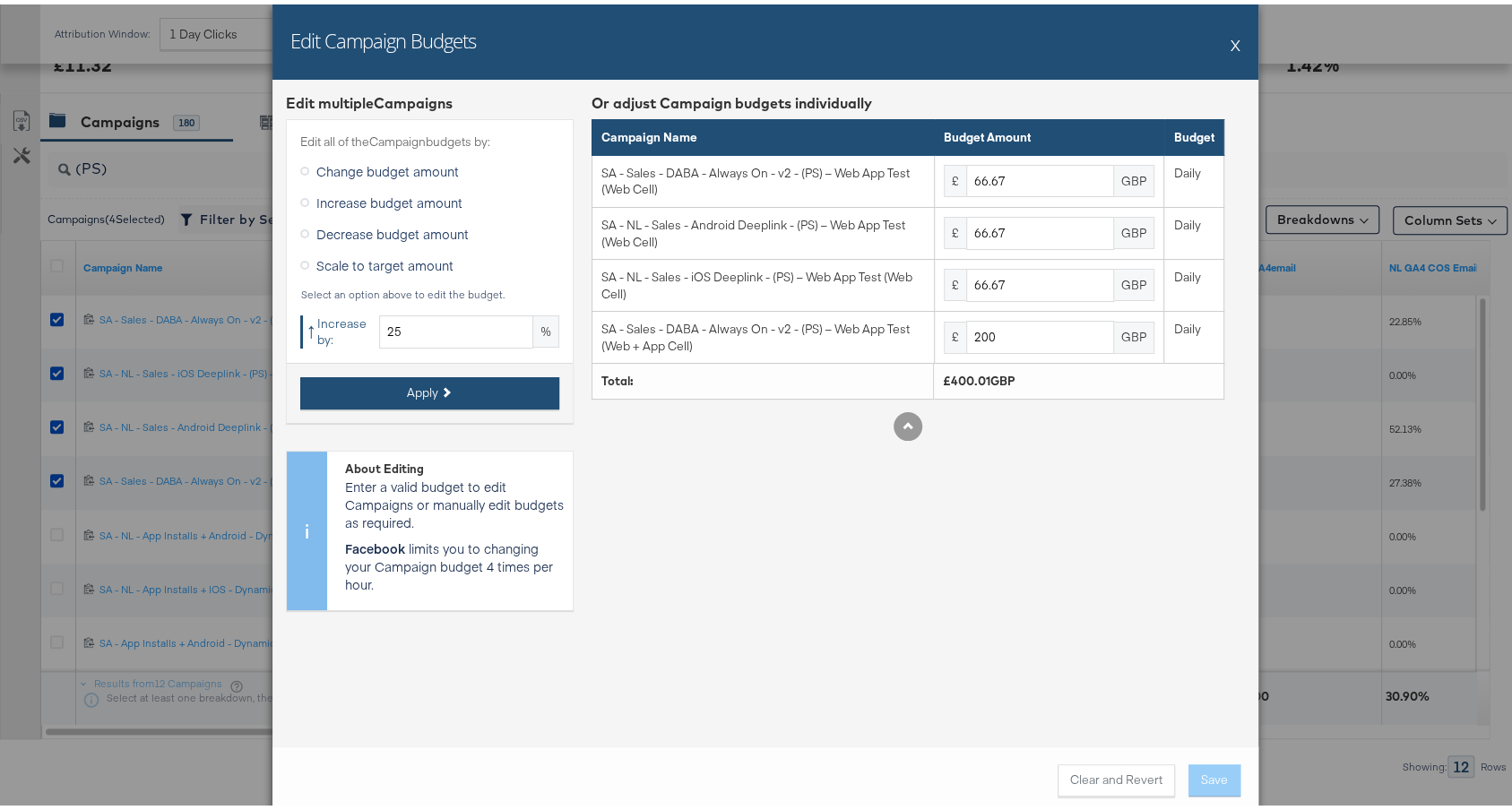
click at [473, 389] on button "Apply" at bounding box center [430, 388] width 259 height 33
type input "83.33"
type input "250"
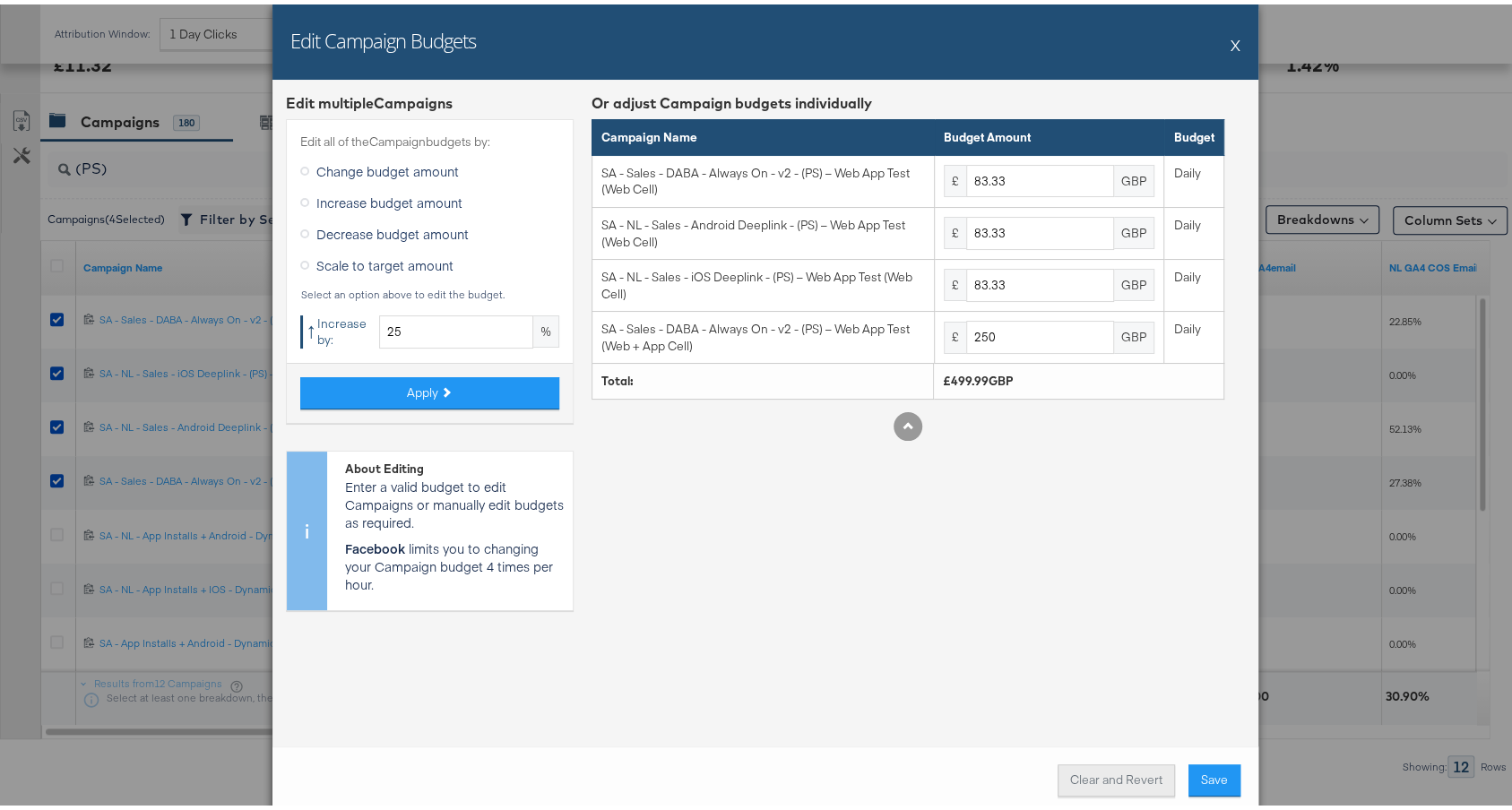
click at [1079, 762] on button "Clear and Revert" at bounding box center [1116, 775] width 118 height 33
type input "66.67"
type input "200"
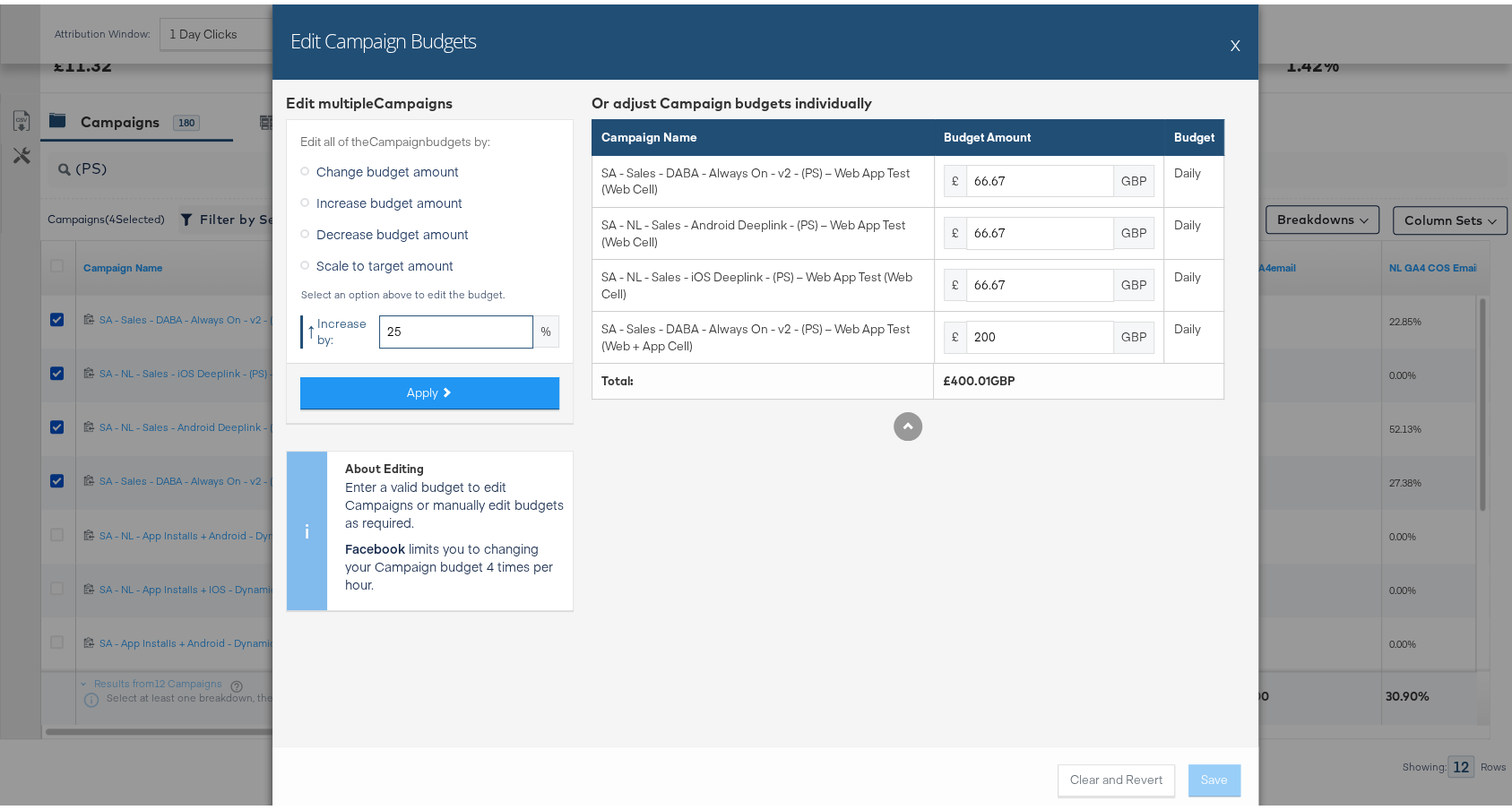
click at [418, 328] on input "25" at bounding box center [456, 328] width 154 height 34
type input "30"
click at [446, 390] on button "Apply" at bounding box center [430, 388] width 259 height 33
type input "86.67"
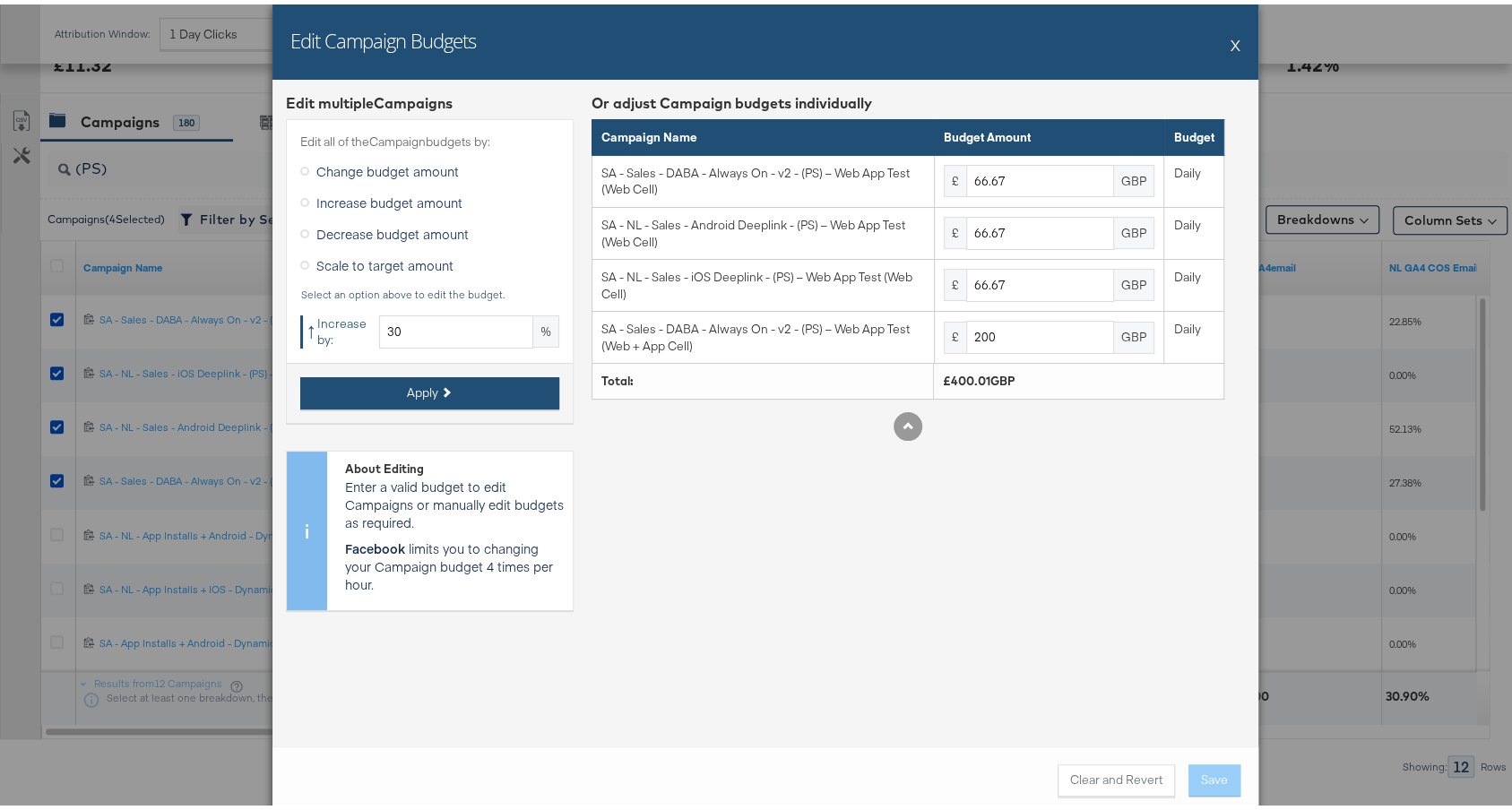
type input "86.67"
type input "260"
click at [1231, 40] on button "X" at bounding box center [1235, 40] width 10 height 36
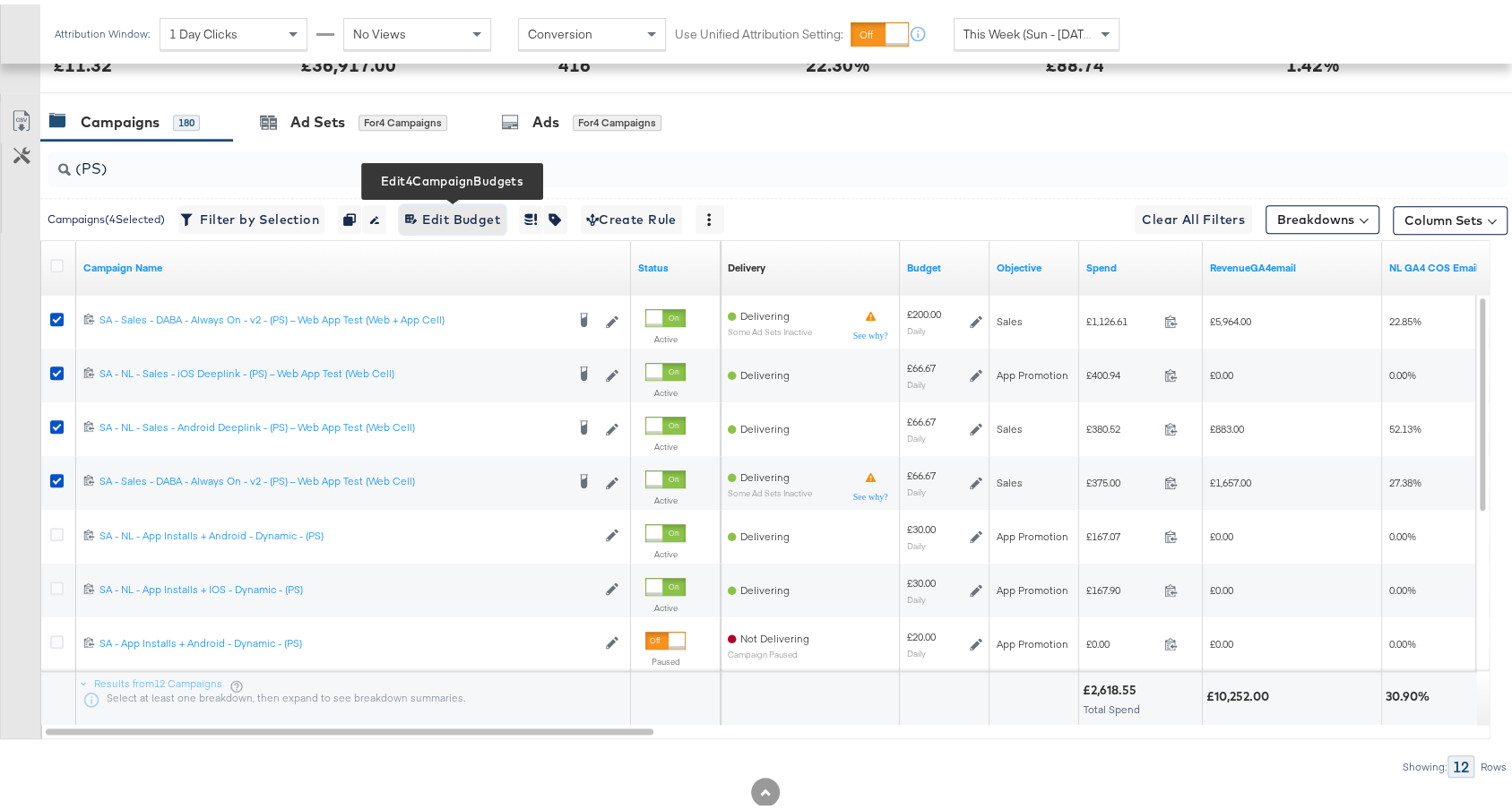
click at [465, 213] on span "Edit 4 Campaign Budgets Edit Budget" at bounding box center [452, 215] width 95 height 23
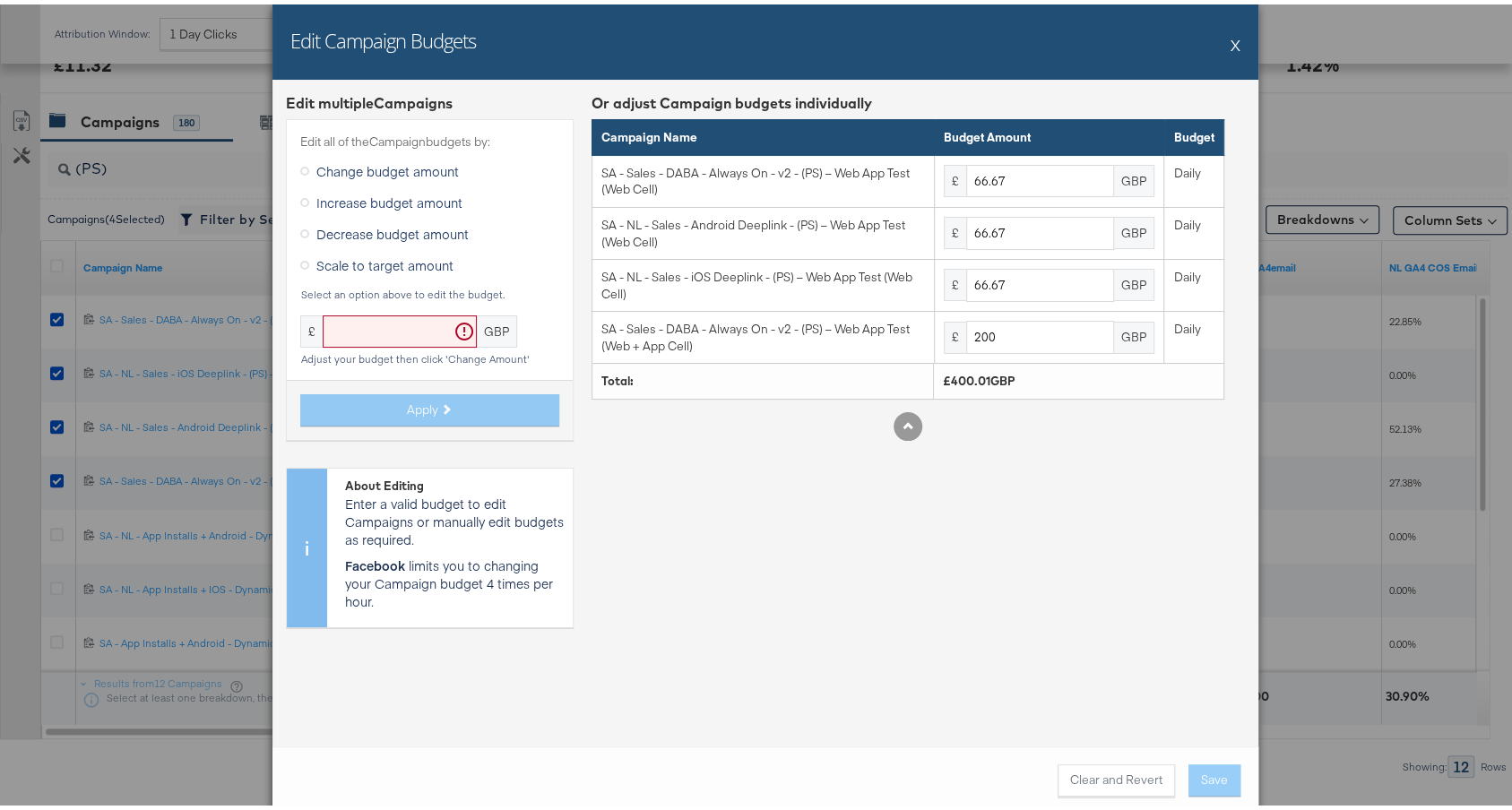
click at [388, 198] on span "Increase budget amount" at bounding box center [389, 198] width 146 height 18
click at [0, 0] on input "Increase budget amount" at bounding box center [0, 0] width 0 height 0
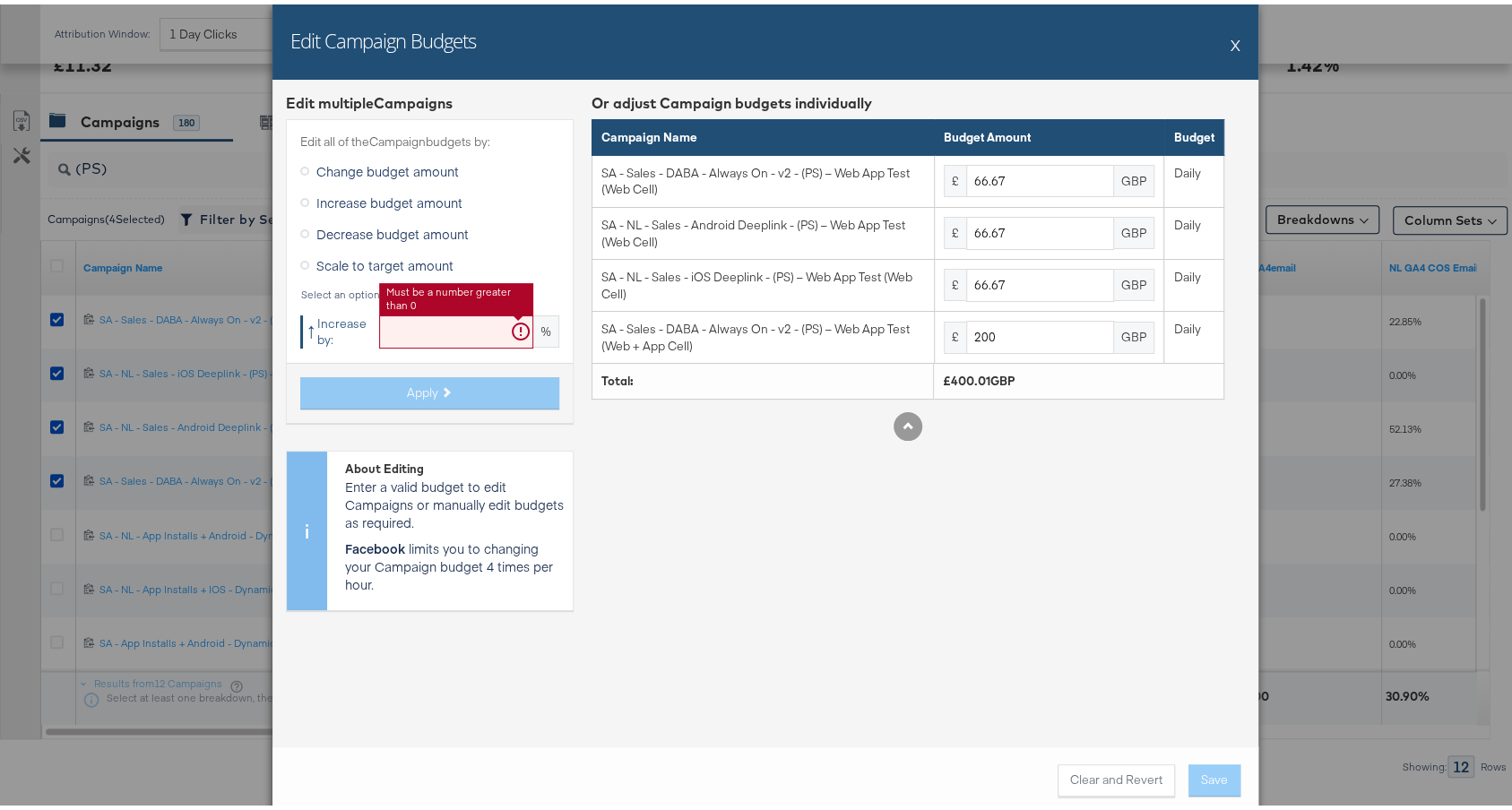
click at [395, 331] on input "text" at bounding box center [456, 328] width 154 height 34
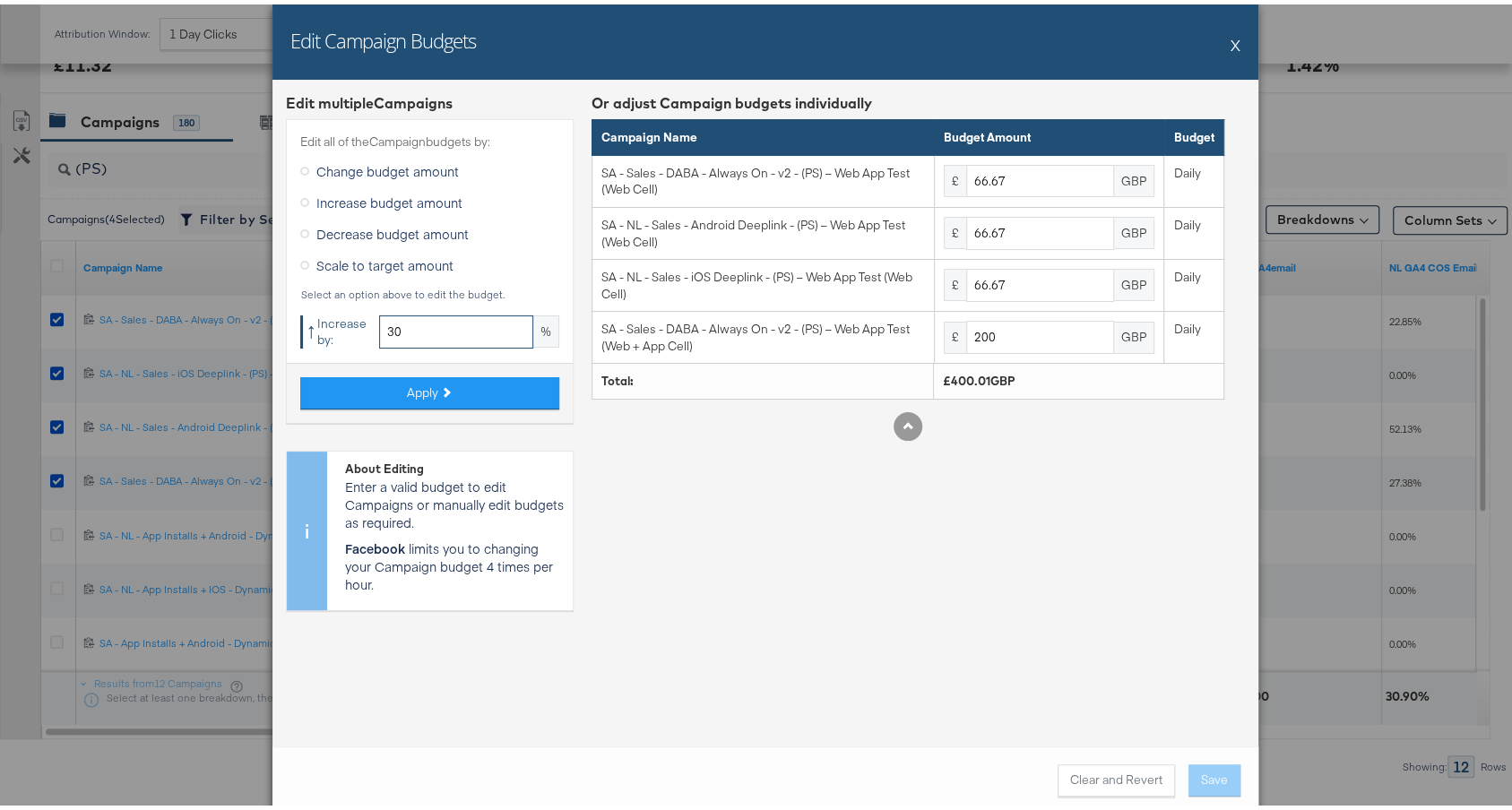
type input "30"
click at [1095, 770] on button "Clear and Revert" at bounding box center [1116, 775] width 118 height 33
click at [466, 384] on button "Apply" at bounding box center [430, 388] width 259 height 33
type input "86.67"
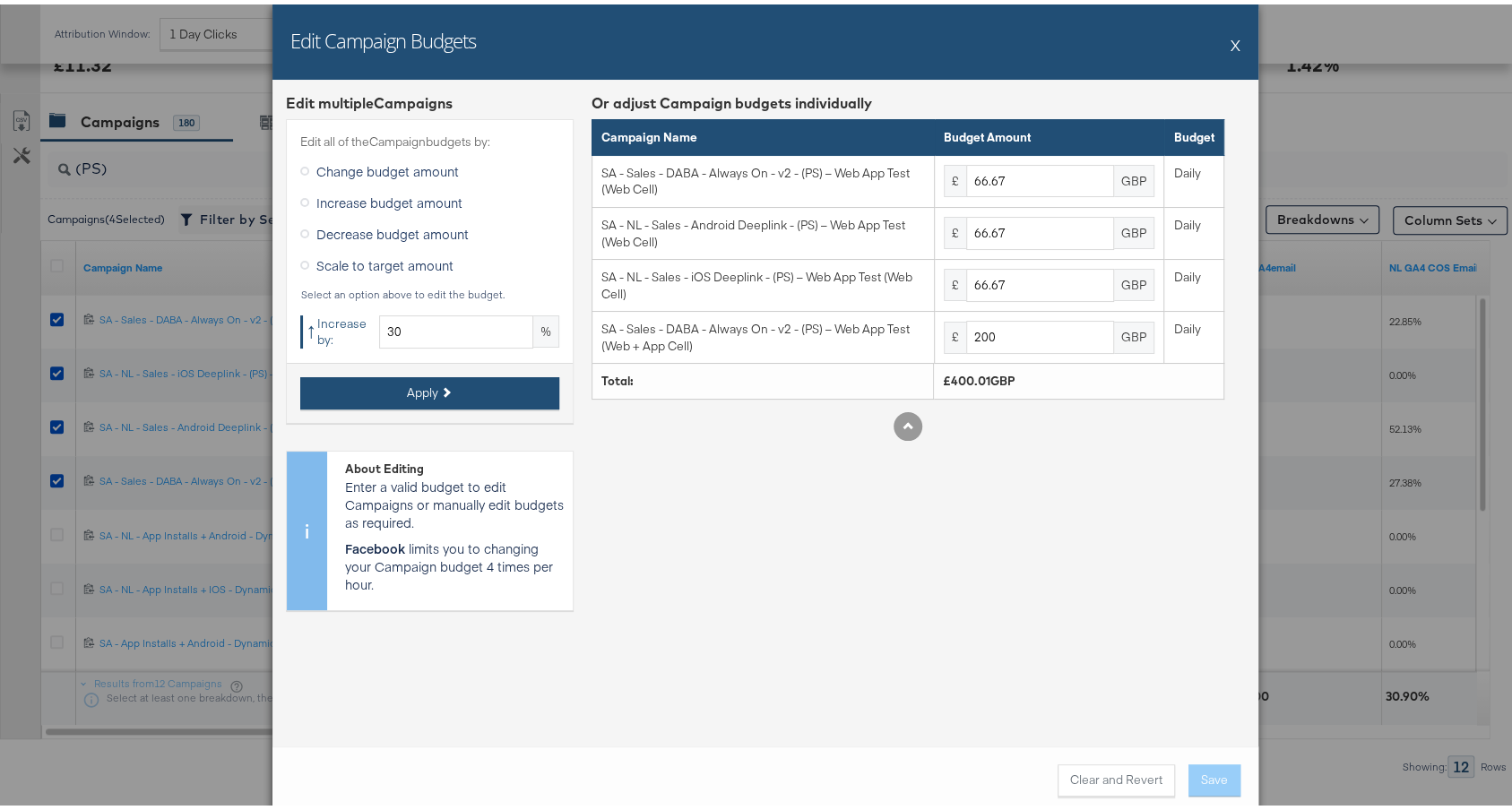
type input "86.67"
type input "260"
click at [1227, 38] on div "Edit Campaign Budgets X" at bounding box center [765, 38] width 986 height 75
click at [1231, 38] on button "X" at bounding box center [1235, 40] width 10 height 36
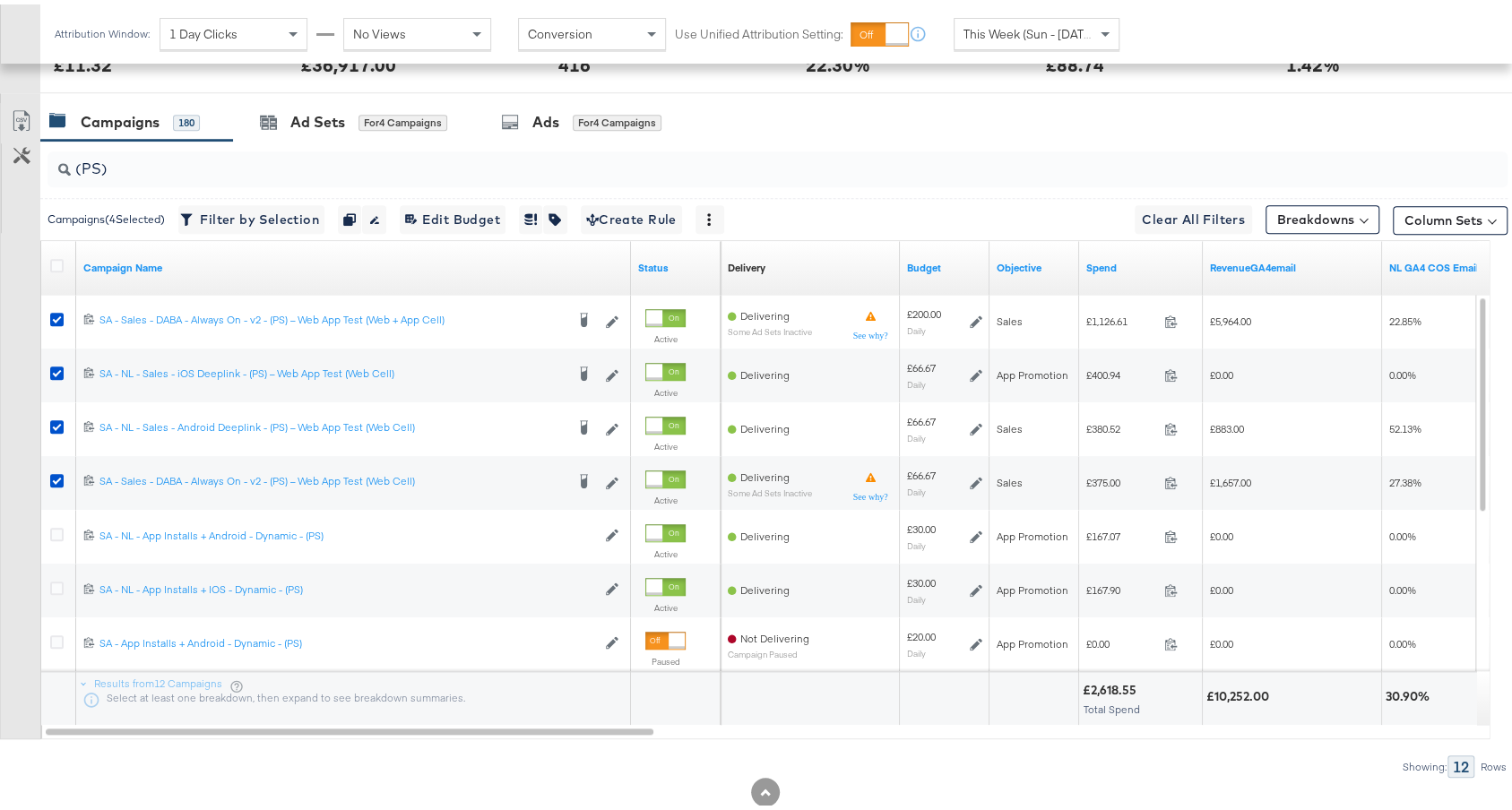
click at [416, 160] on input "(PS)" at bounding box center [723, 157] width 1304 height 35
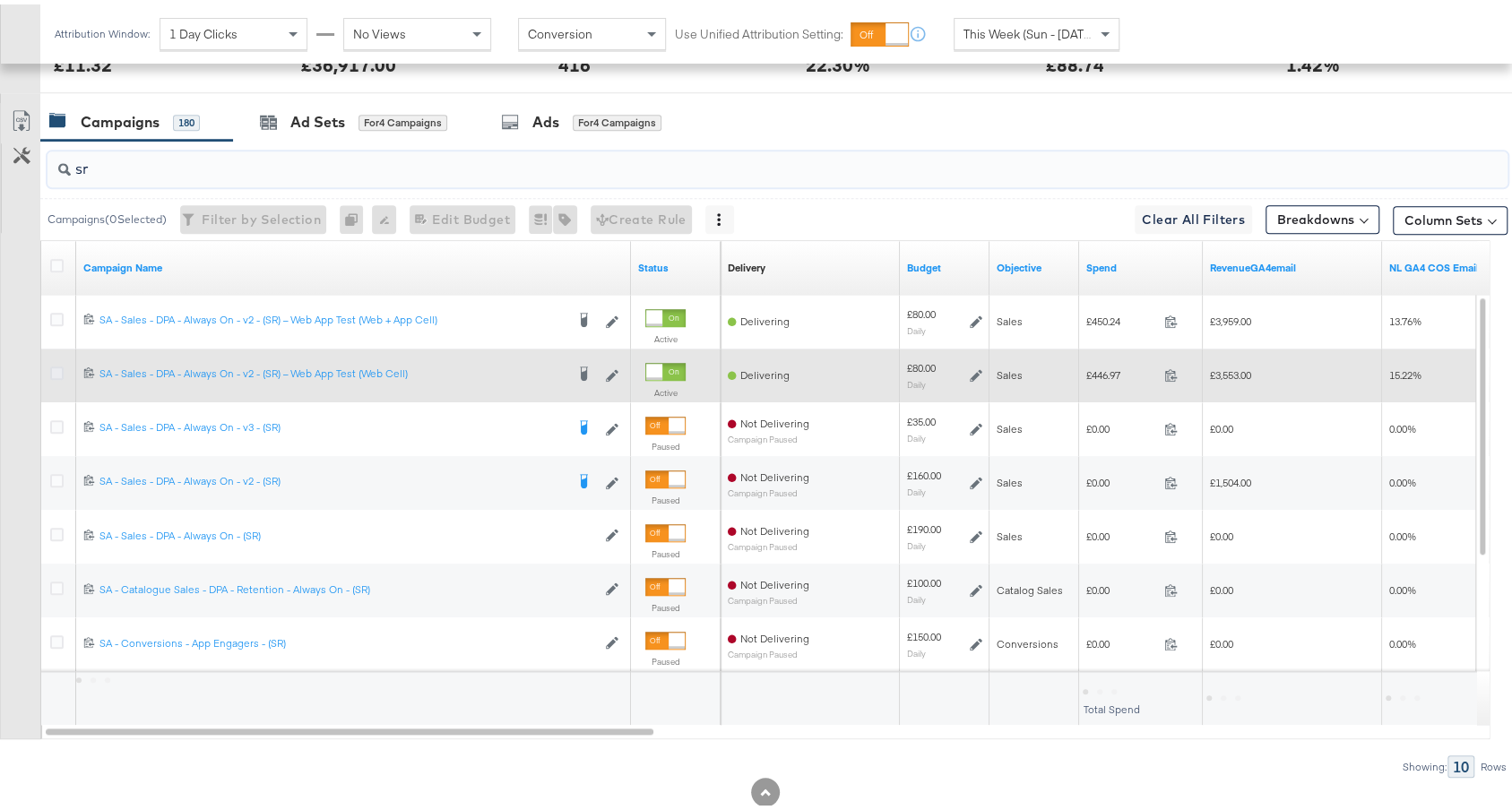
type input "sr"
click at [56, 363] on icon at bounding box center [57, 369] width 14 height 14
click at [0, 0] on input "checkbox" at bounding box center [0, 0] width 0 height 0
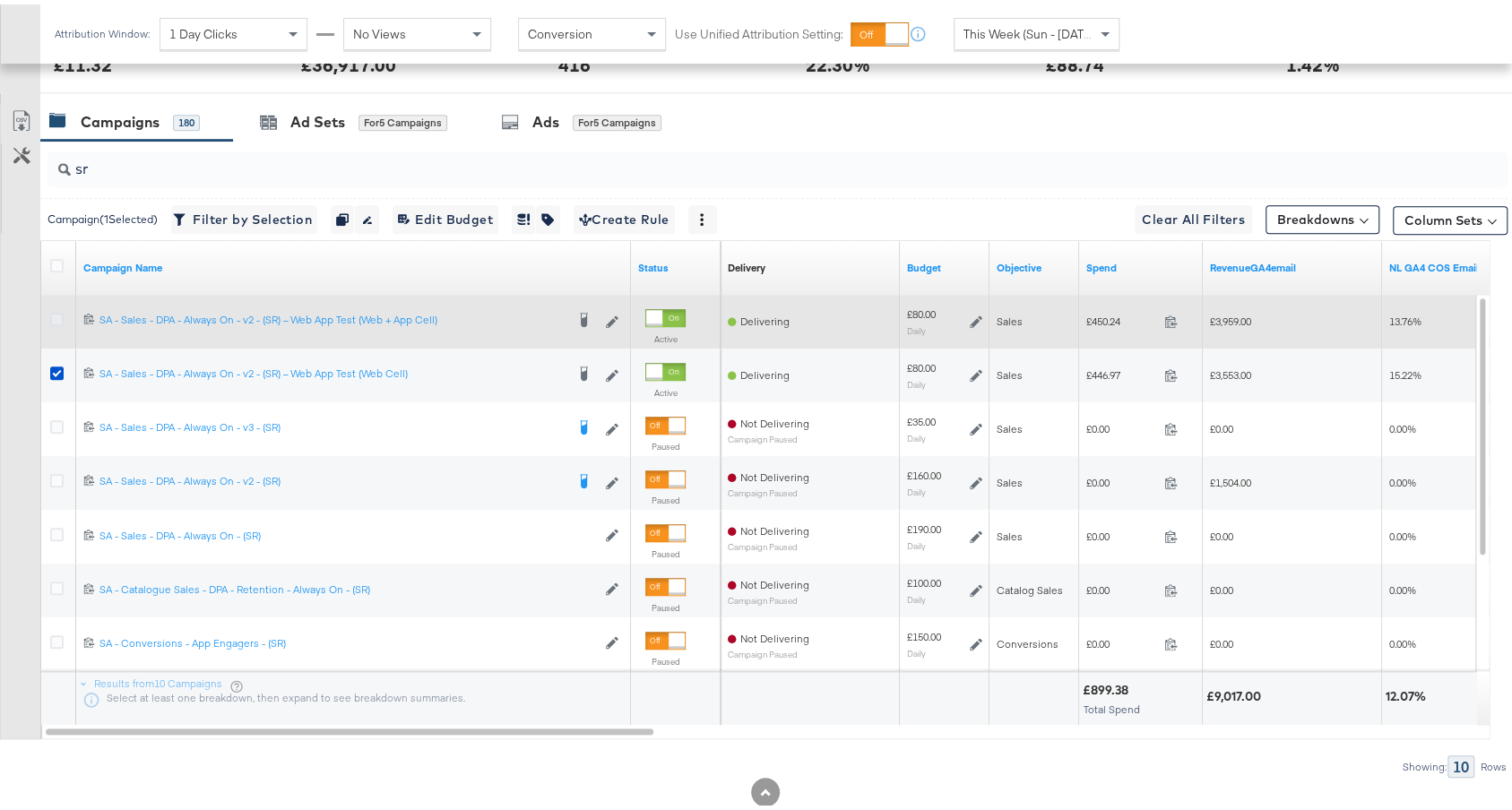
click at [53, 311] on icon at bounding box center [57, 315] width 14 height 14
click at [0, 0] on input "checkbox" at bounding box center [0, 0] width 0 height 0
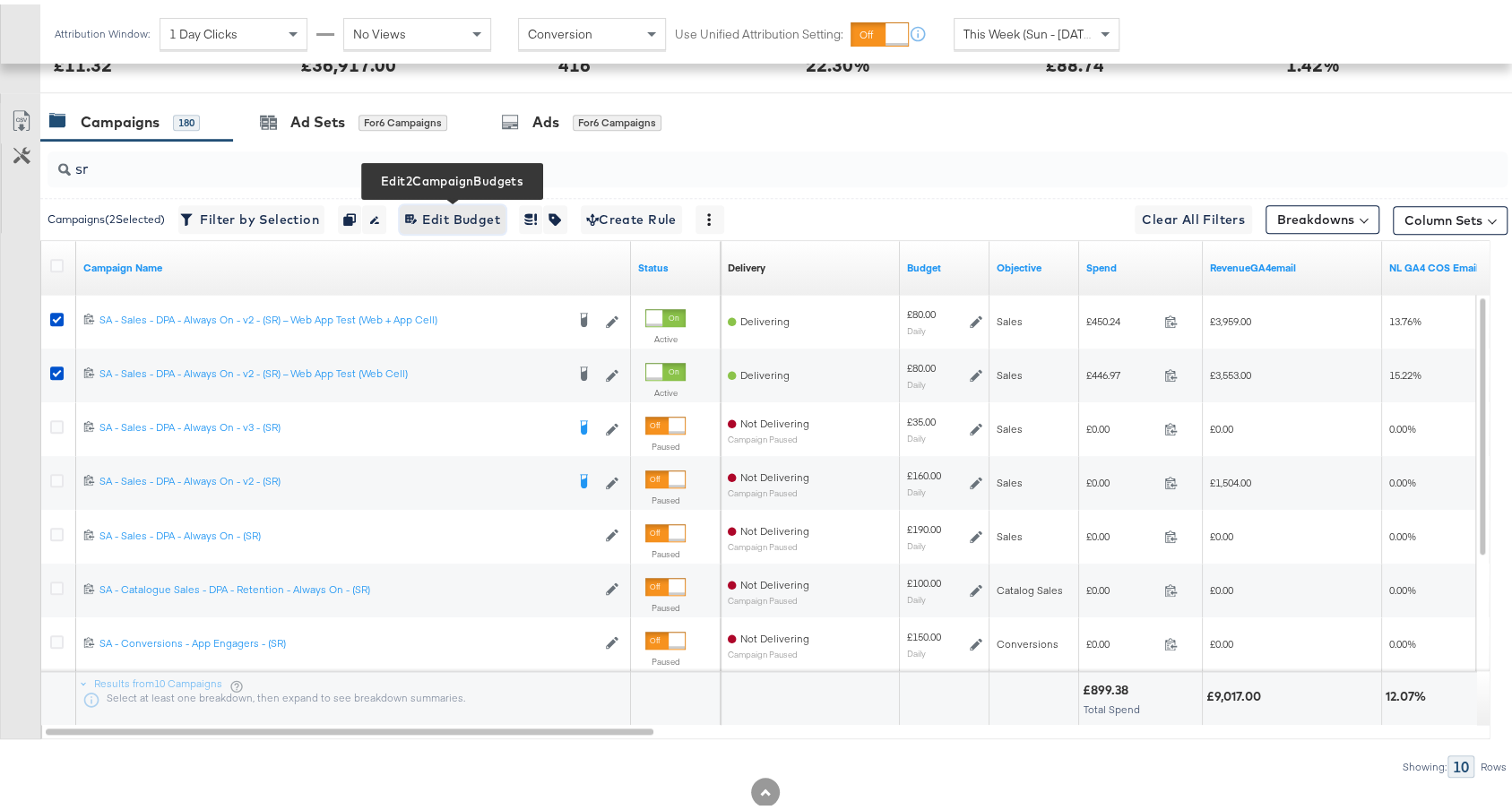
click at [450, 209] on span "Edit 2 Campaign Budgets Edit Budget" at bounding box center [452, 215] width 95 height 23
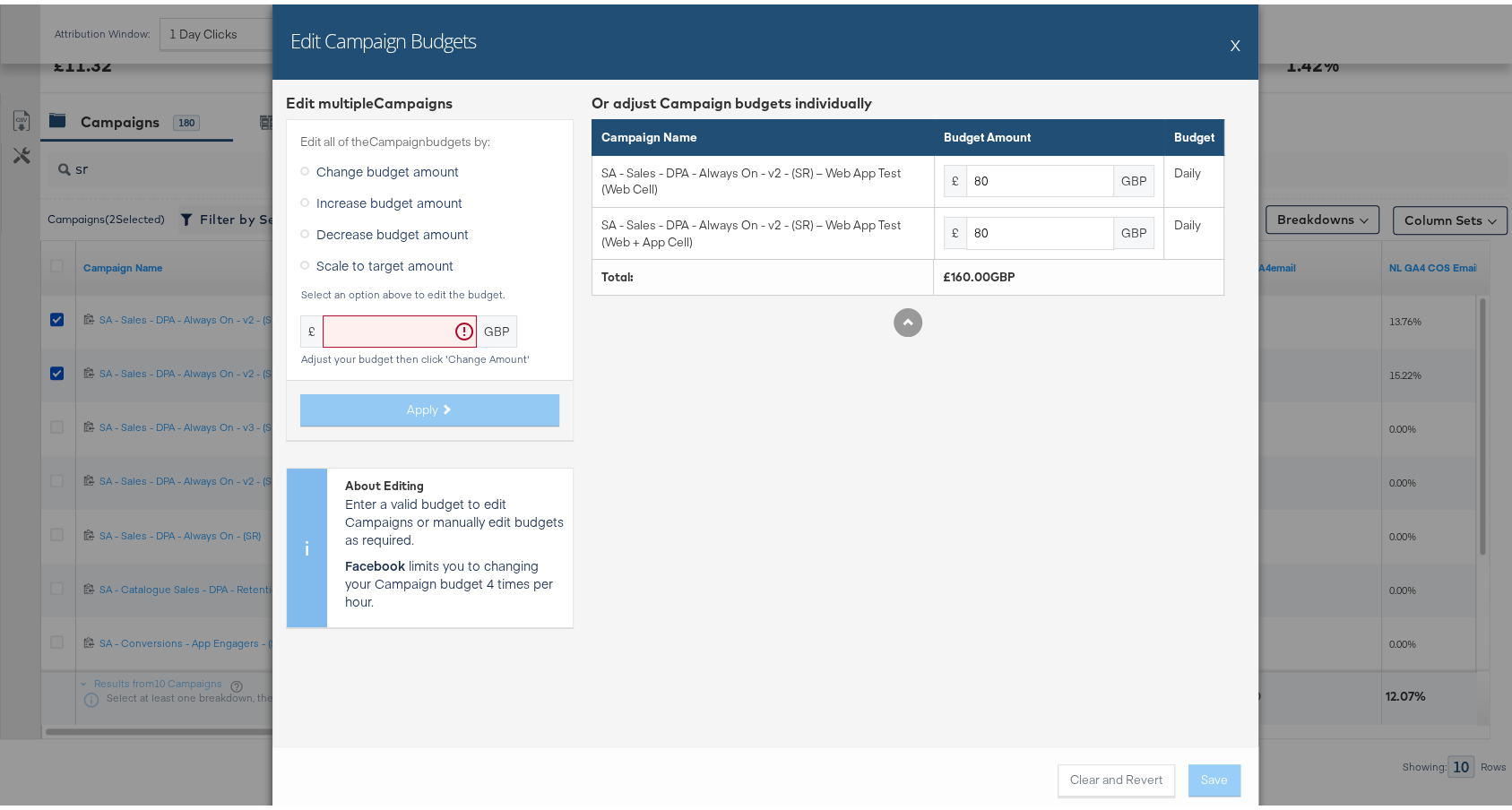
click at [405, 206] on label "Increase budget amount" at bounding box center [384, 198] width 169 height 27
click at [0, 0] on input "Increase budget amount" at bounding box center [0, 0] width 0 height 0
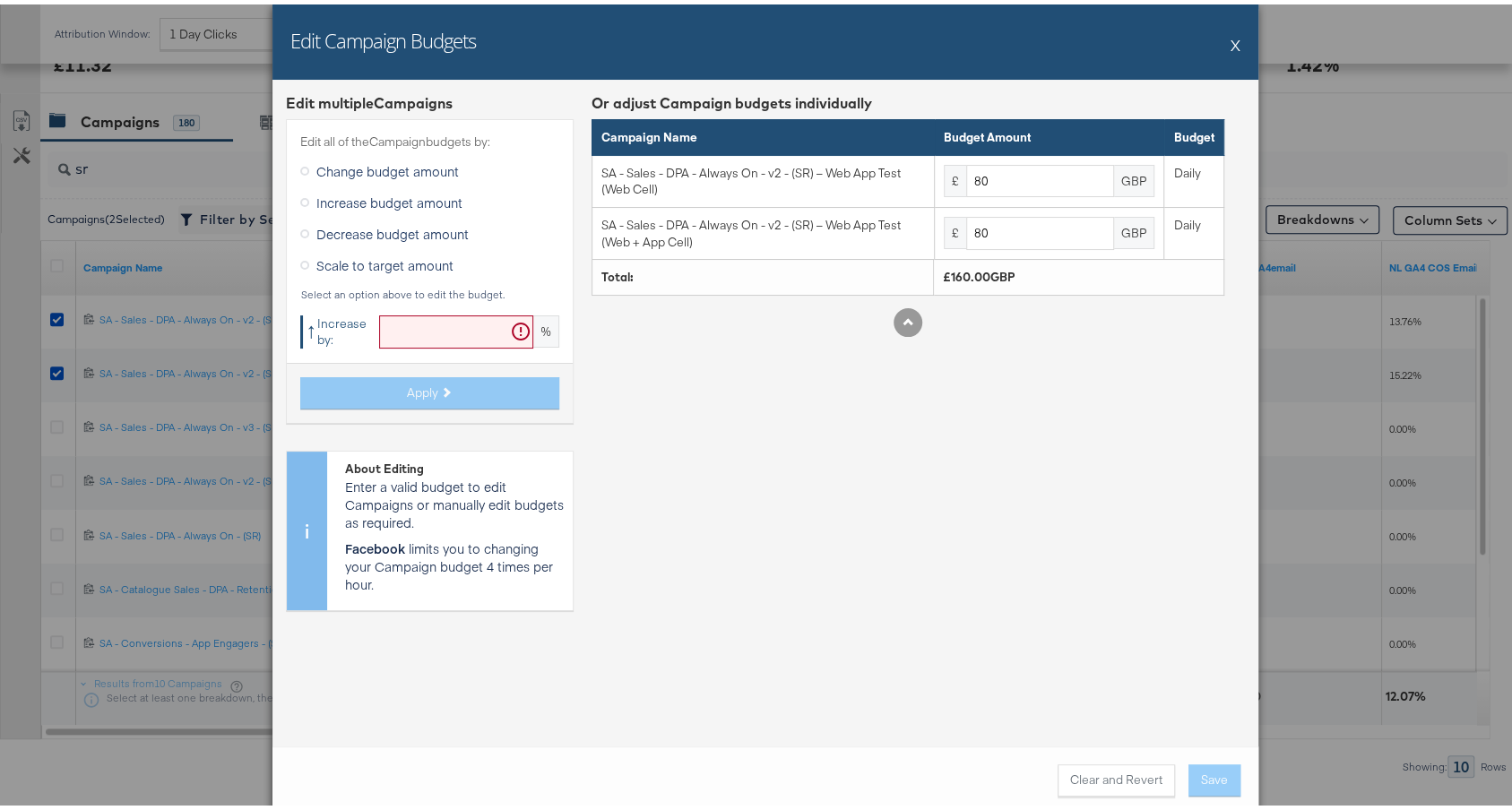
click at [406, 202] on span "Increase budget amount" at bounding box center [389, 198] width 146 height 18
click at [0, 0] on input "Increase budget amount" at bounding box center [0, 0] width 0 height 0
click at [397, 319] on input "text" at bounding box center [456, 328] width 154 height 34
type input "25"
click at [450, 392] on button "Apply" at bounding box center [430, 388] width 259 height 33
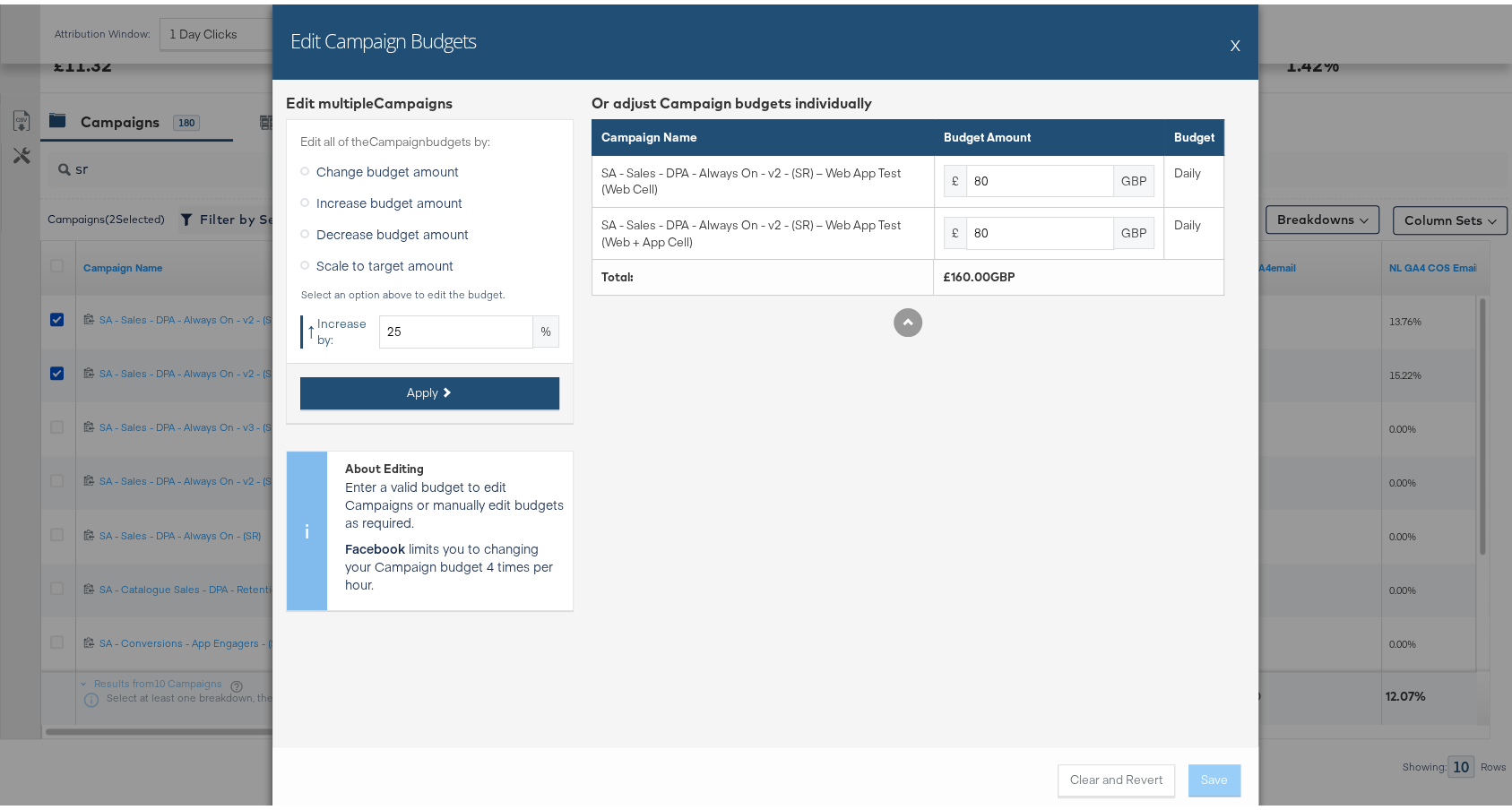
type input "100"
click at [1231, 40] on button "X" at bounding box center [1235, 40] width 10 height 36
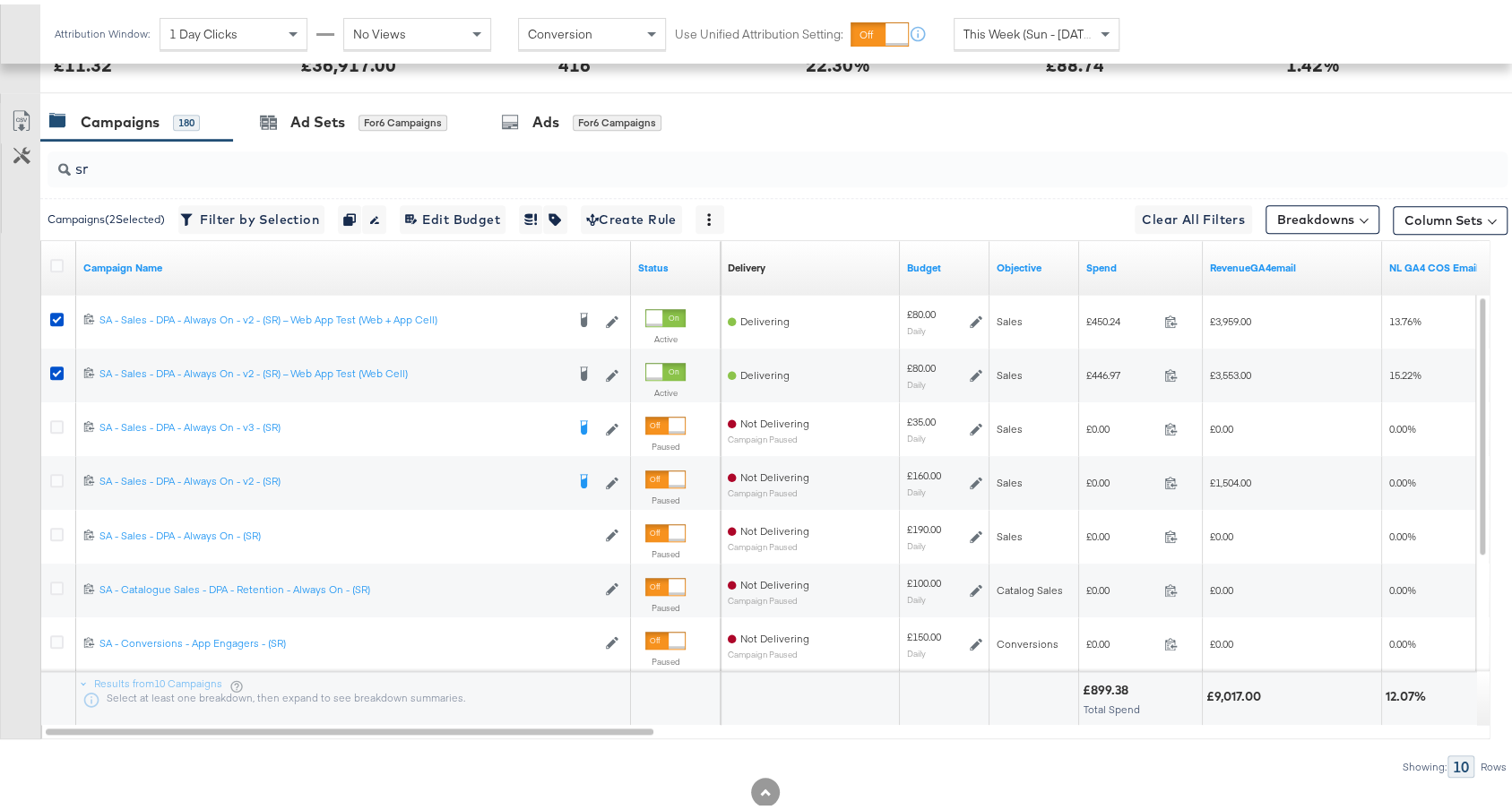
click at [319, 163] on input "sr" at bounding box center [723, 157] width 1304 height 35
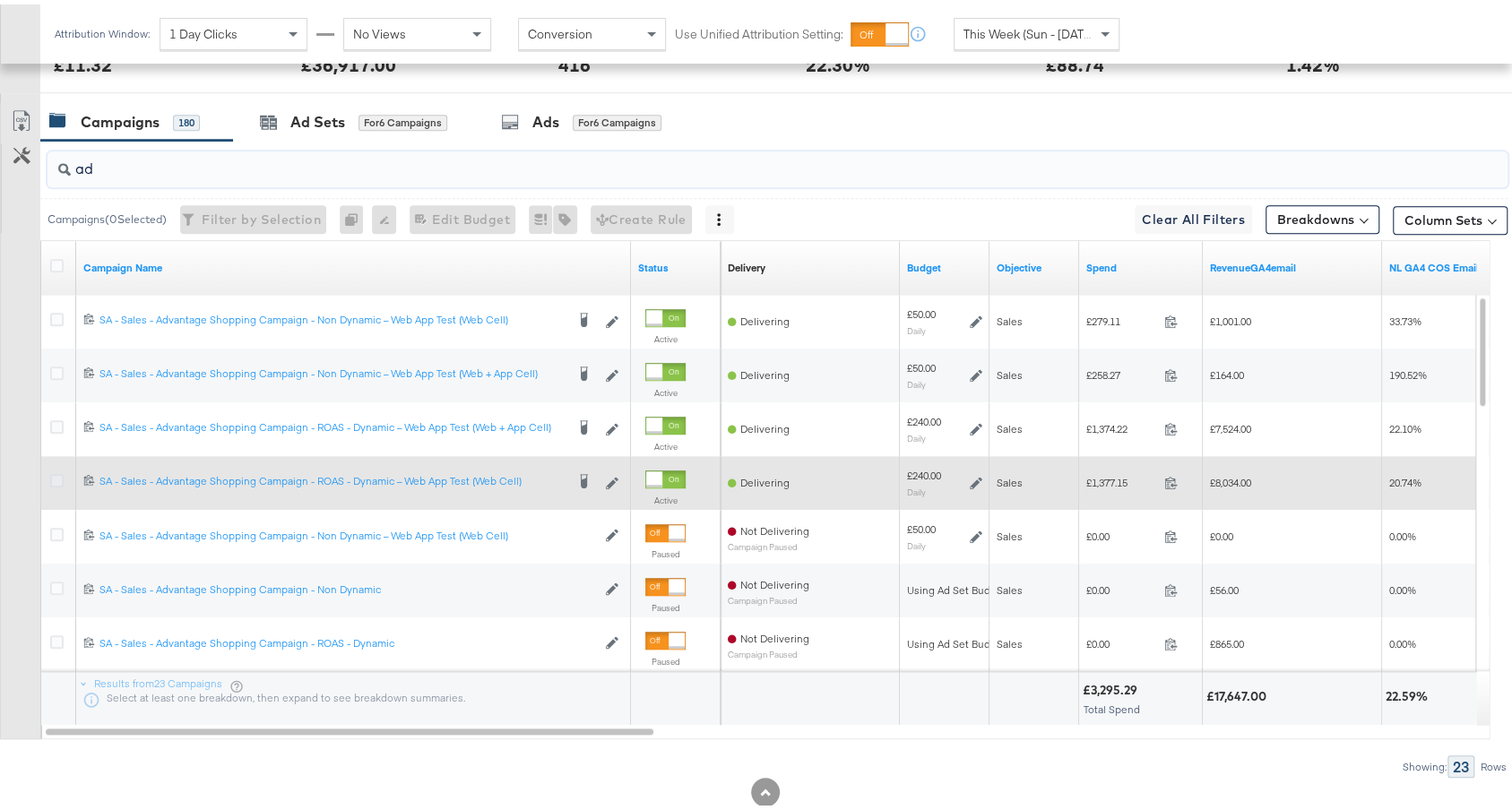
type input "ad"
click at [57, 472] on icon at bounding box center [57, 476] width 14 height 14
click at [0, 0] on input "checkbox" at bounding box center [0, 0] width 0 height 0
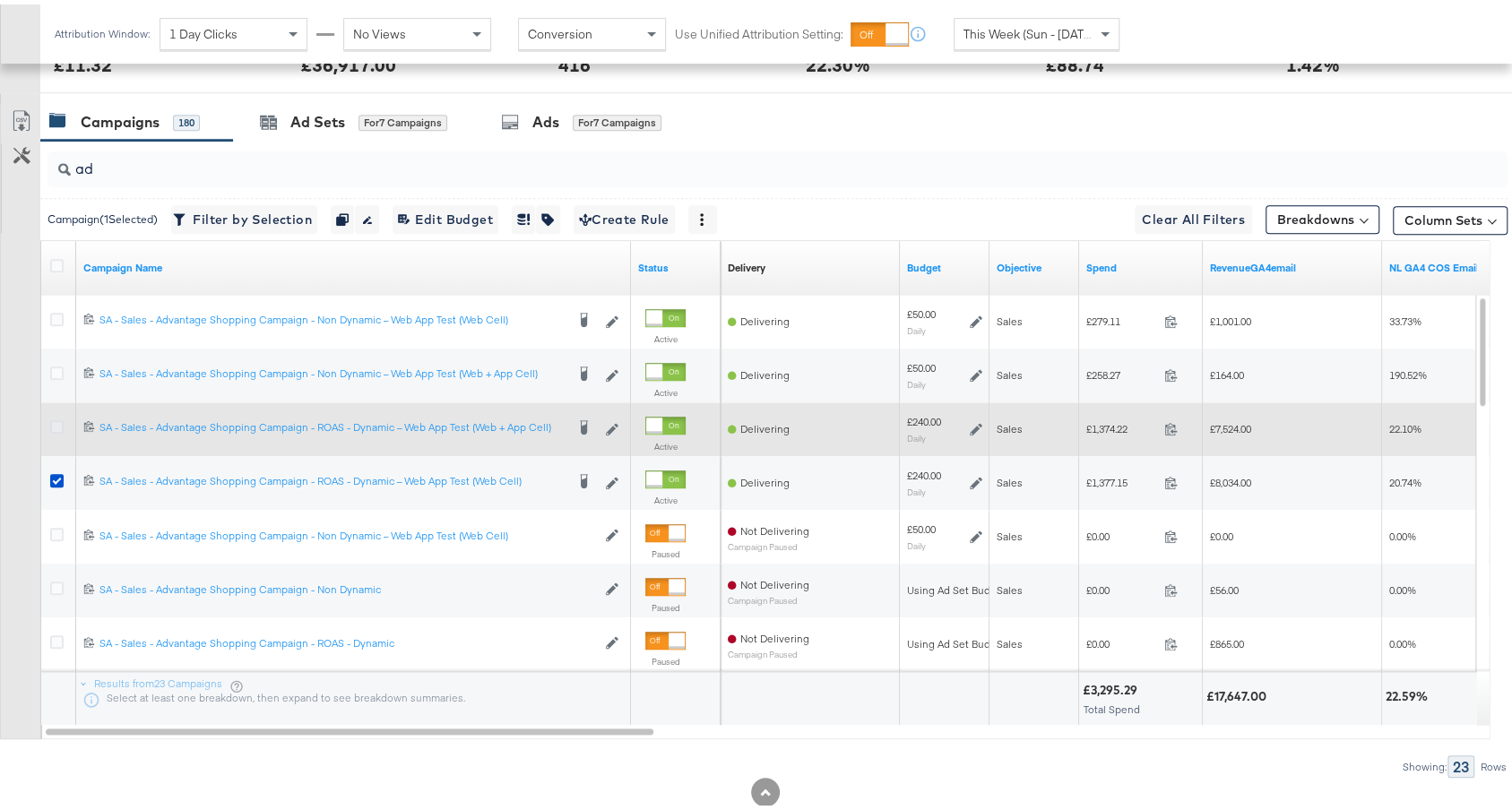
click at [59, 419] on icon at bounding box center [57, 423] width 14 height 14
click at [0, 0] on input "checkbox" at bounding box center [0, 0] width 0 height 0
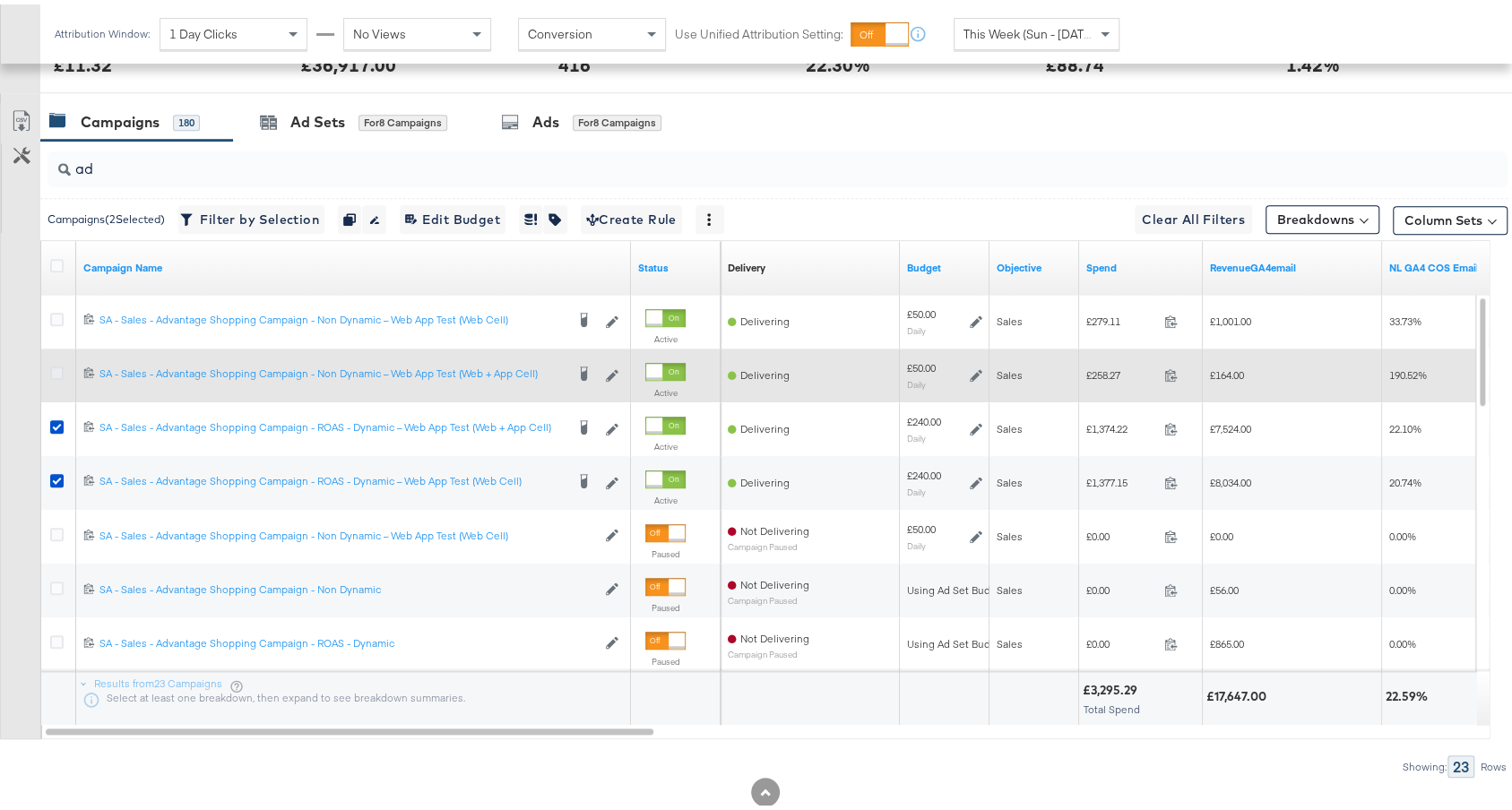
click at [53, 363] on icon at bounding box center [57, 369] width 14 height 14
click at [0, 0] on input "checkbox" at bounding box center [0, 0] width 0 height 0
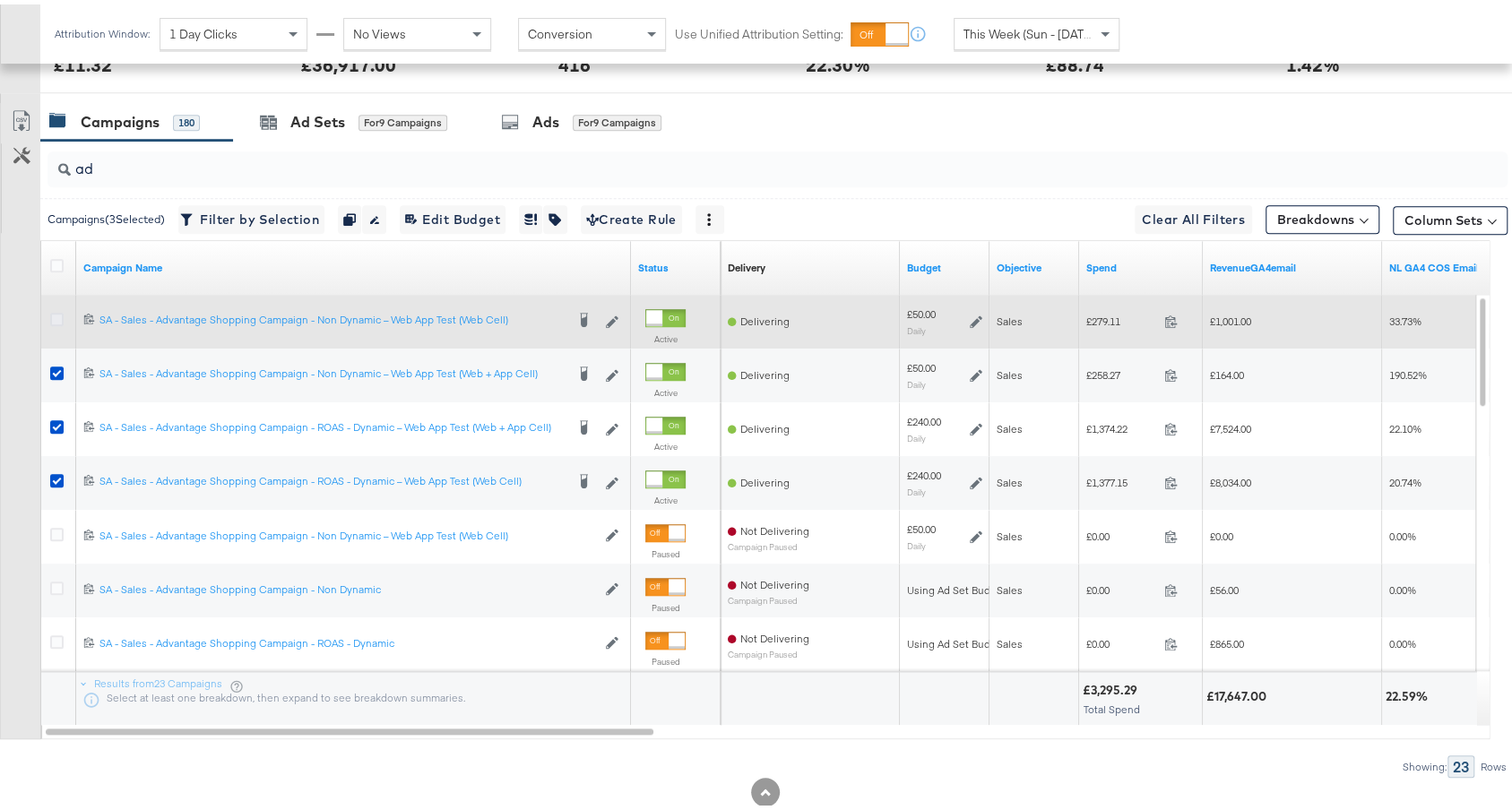
click at [51, 312] on icon at bounding box center [57, 315] width 14 height 14
click at [0, 0] on input "checkbox" at bounding box center [0, 0] width 0 height 0
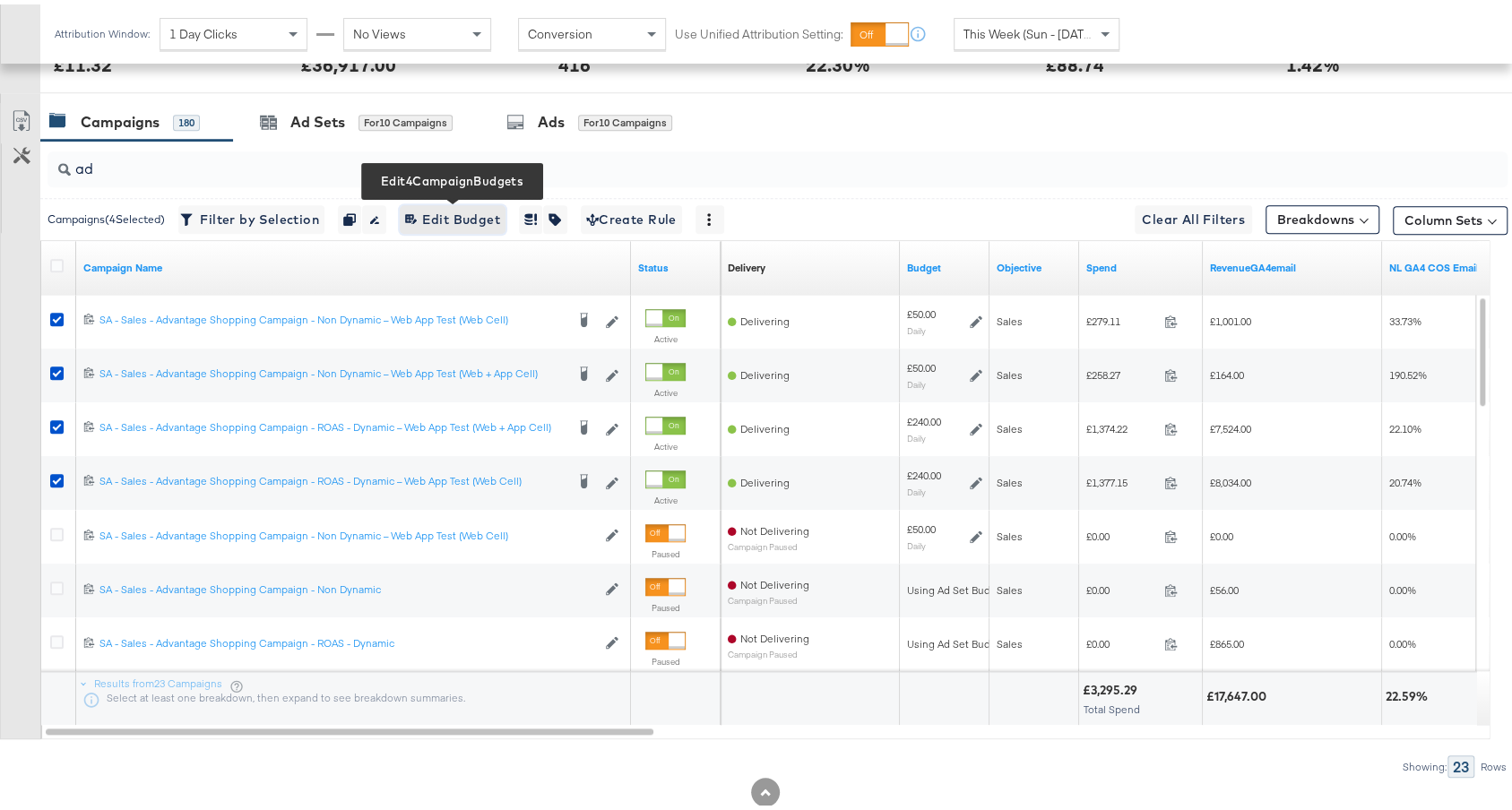
click at [432, 204] on span "Edit 4 Campaign Budgets Edit Budget" at bounding box center [452, 215] width 95 height 23
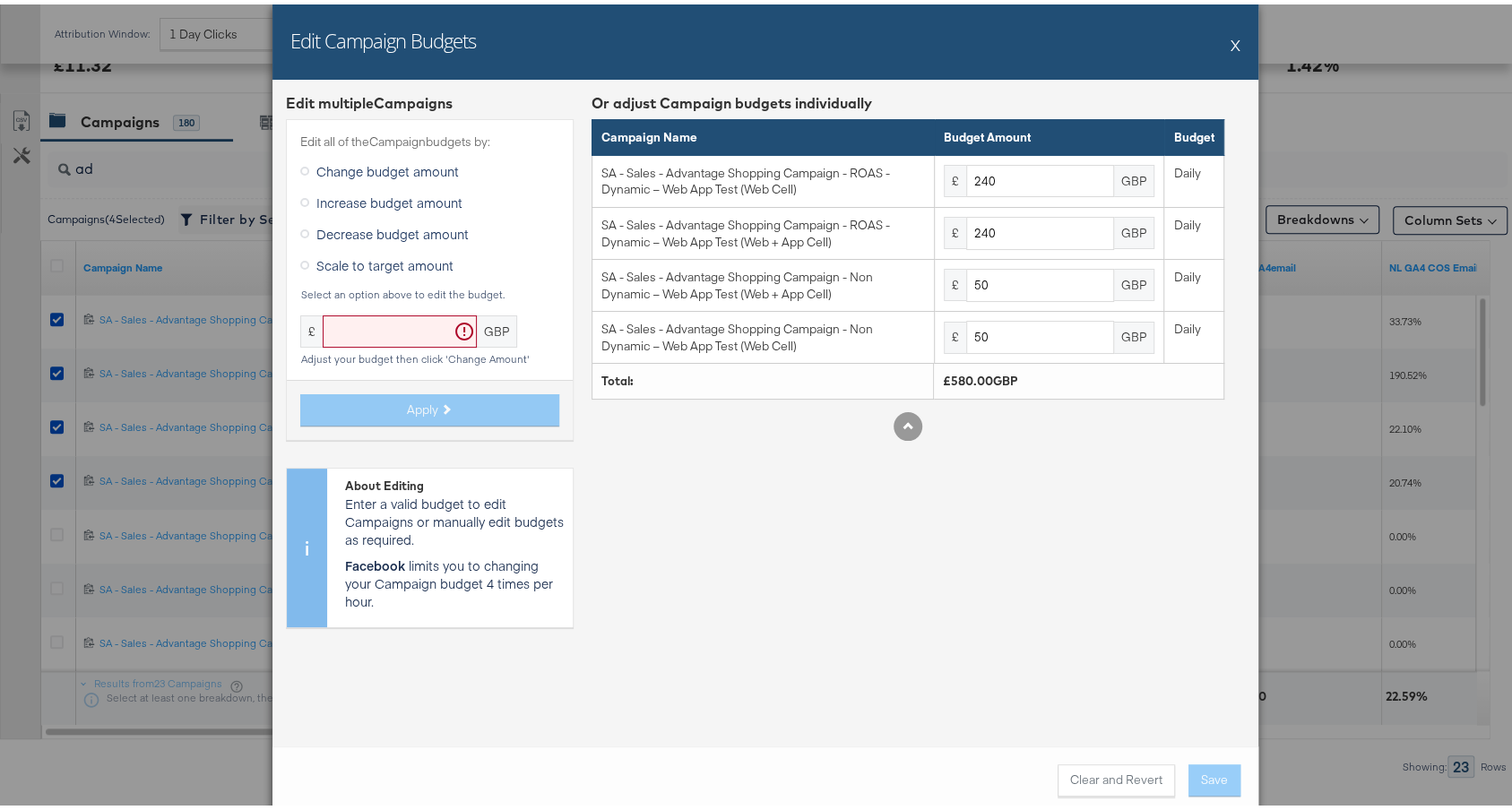
click at [403, 199] on span "Increase budget amount" at bounding box center [389, 198] width 146 height 18
click at [0, 0] on input "Increase budget amount" at bounding box center [0, 0] width 0 height 0
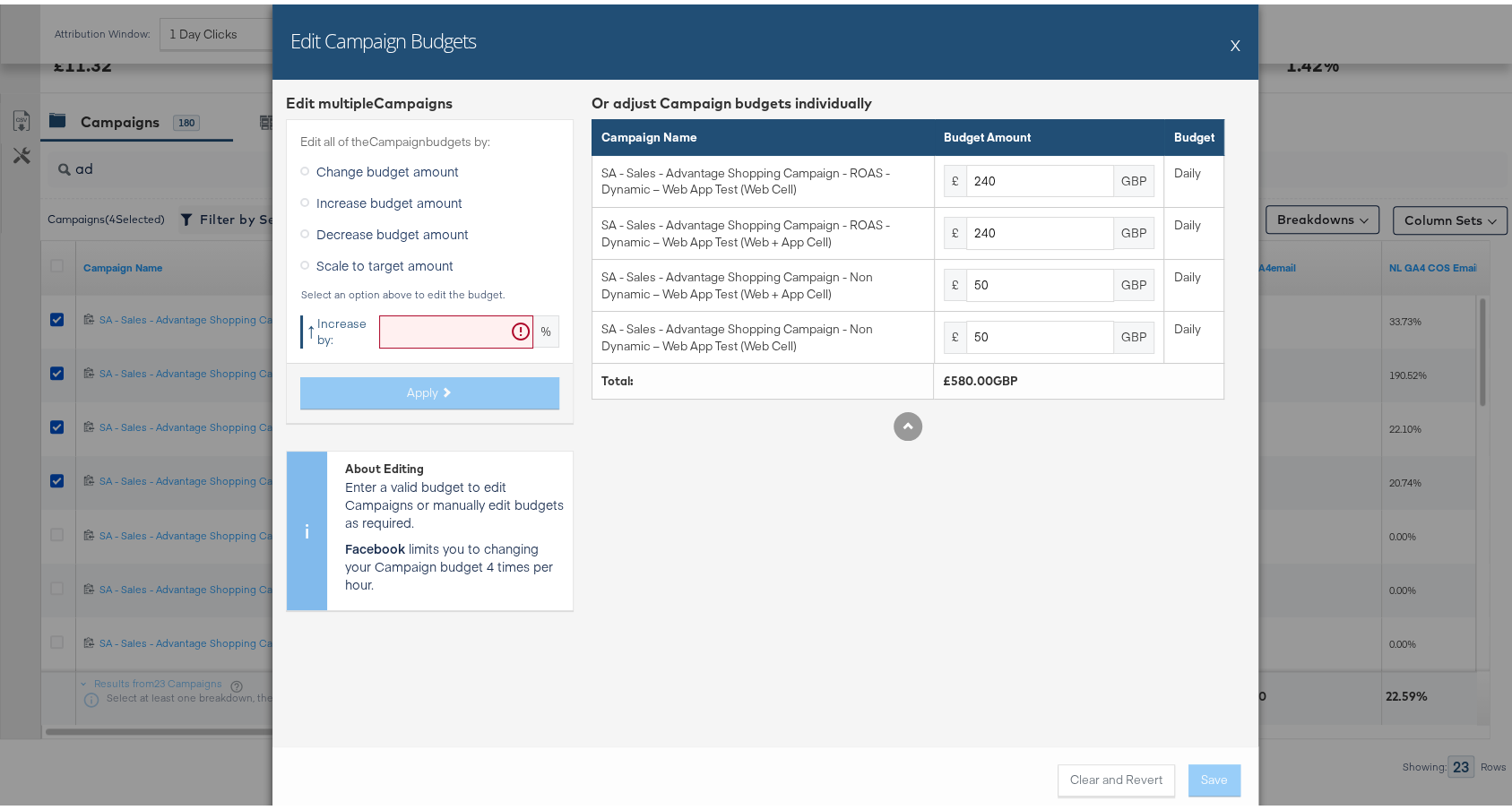
click at [411, 324] on input "text" at bounding box center [456, 328] width 154 height 34
click at [386, 322] on input "text" at bounding box center [456, 328] width 154 height 34
type input "25"
click at [432, 394] on button "Apply" at bounding box center [430, 388] width 259 height 33
type input "300"
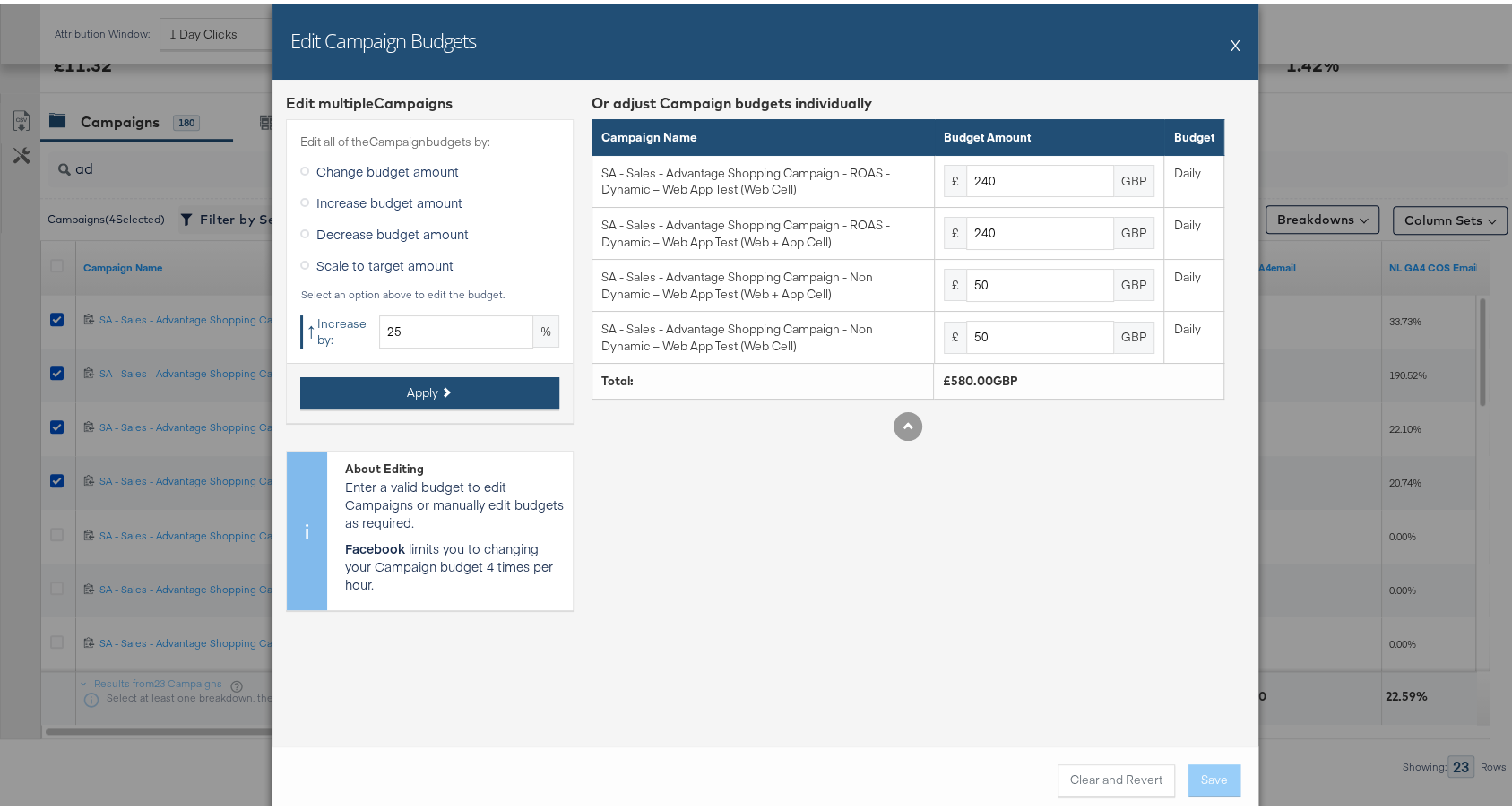
type input "300"
type input "62.5"
click at [1231, 39] on button "X" at bounding box center [1235, 40] width 10 height 36
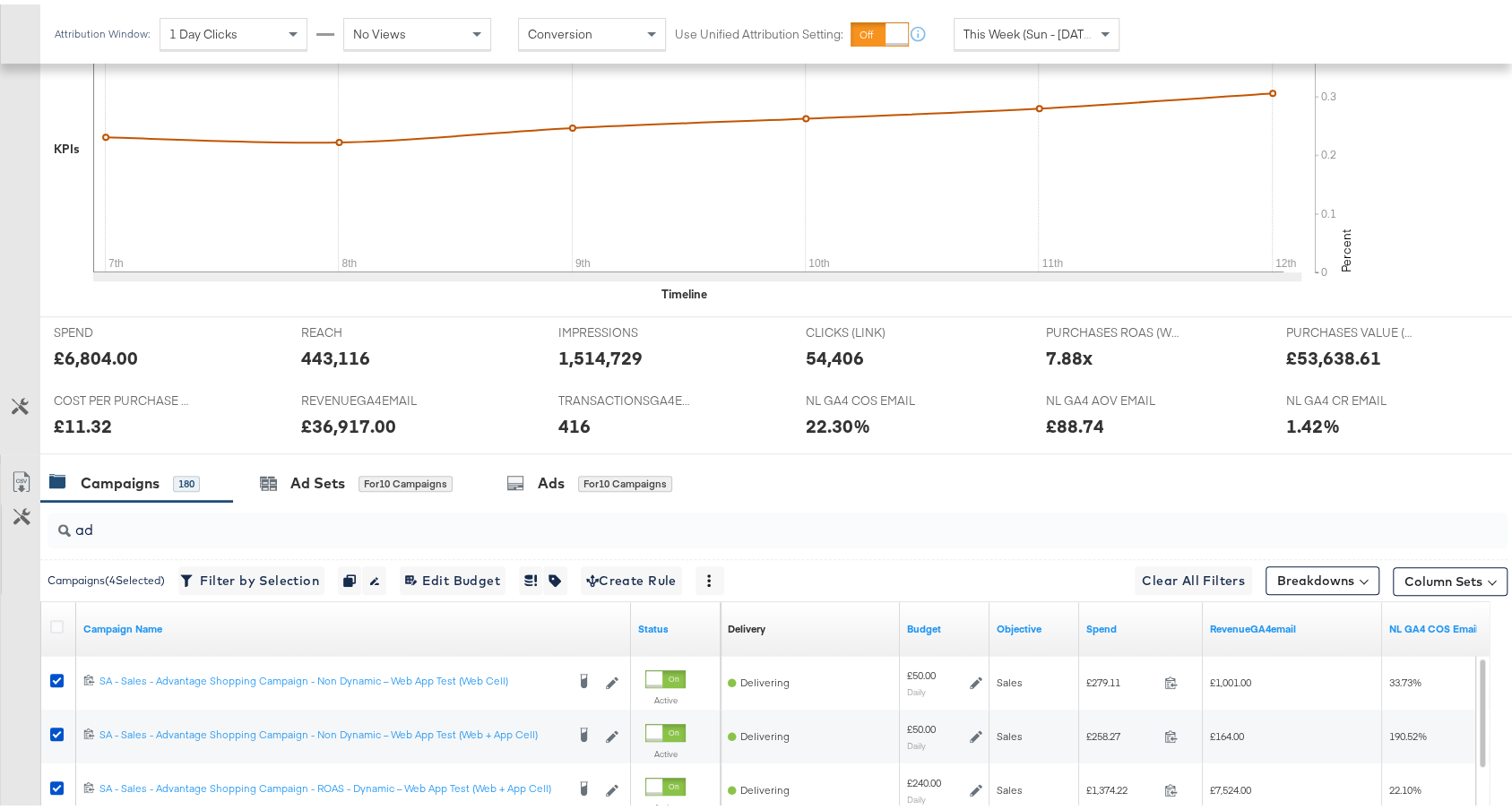
scroll to position [0, 0]
